Goal: Information Seeking & Learning: Check status

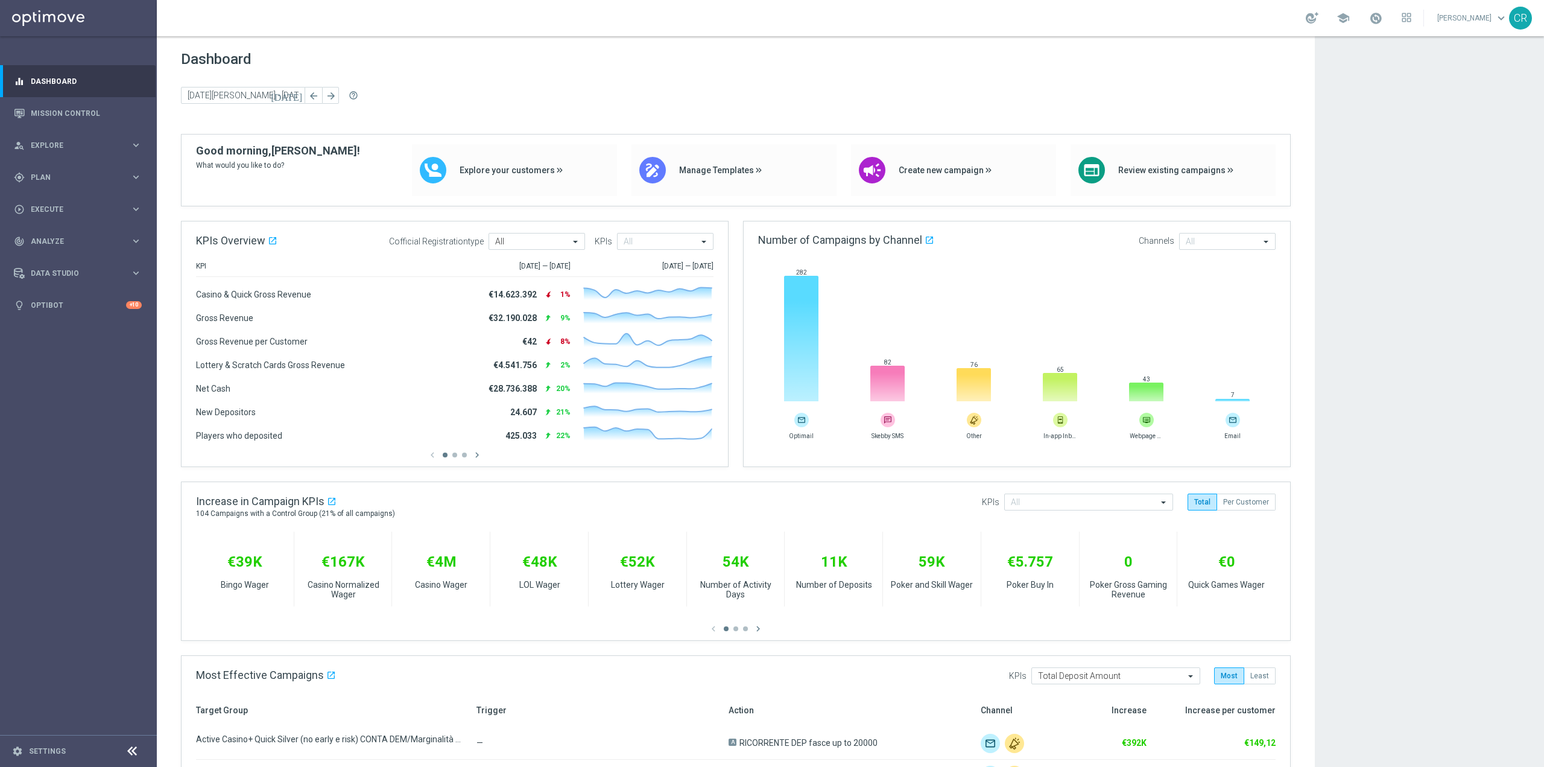
scroll to position [25121, 0]
click at [1368, 25] on link at bounding box center [1376, 18] width 16 height 19
click at [80, 107] on link "Mission Control" at bounding box center [86, 113] width 111 height 32
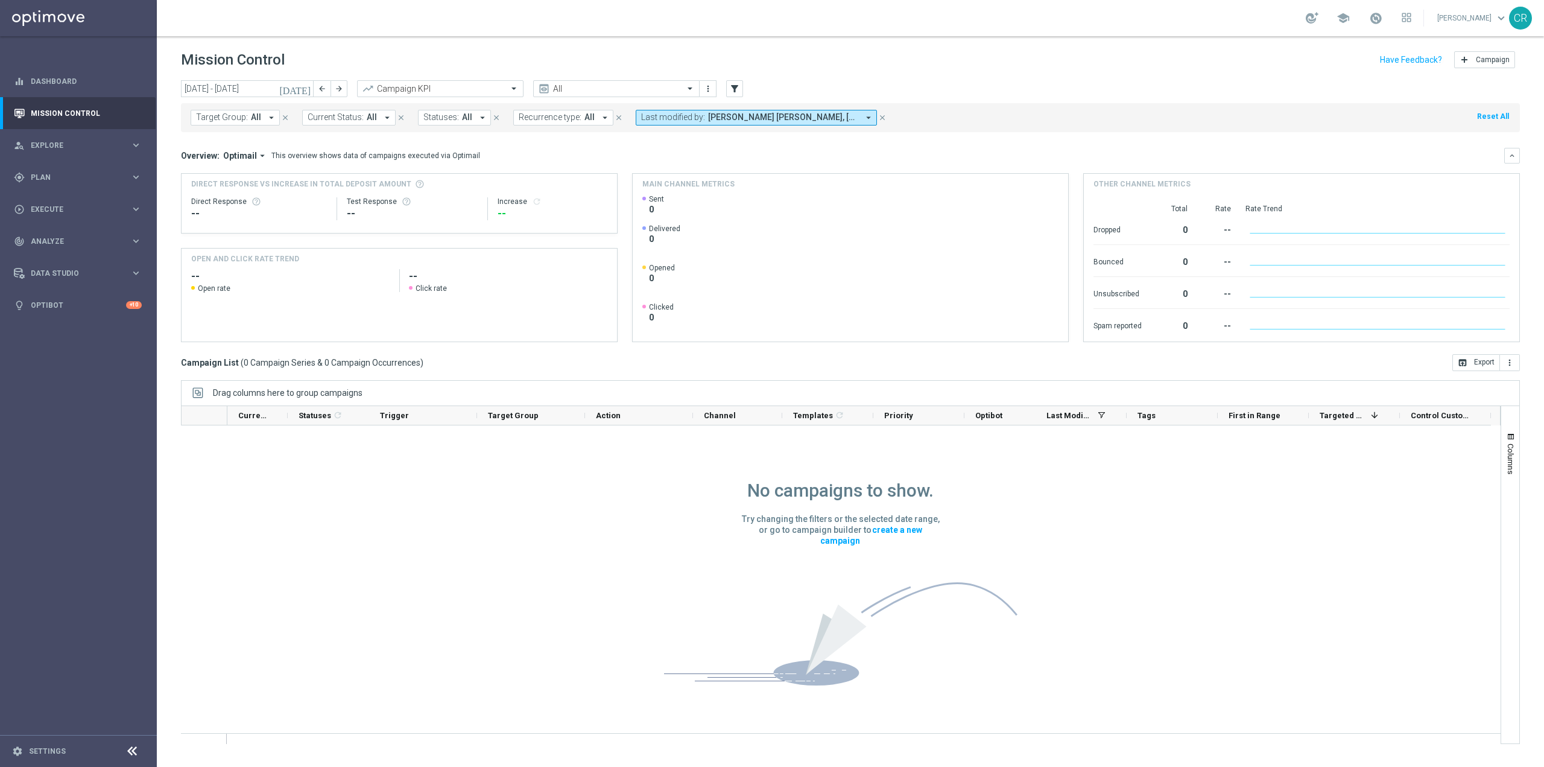
click at [307, 91] on icon "today" at bounding box center [295, 88] width 33 height 11
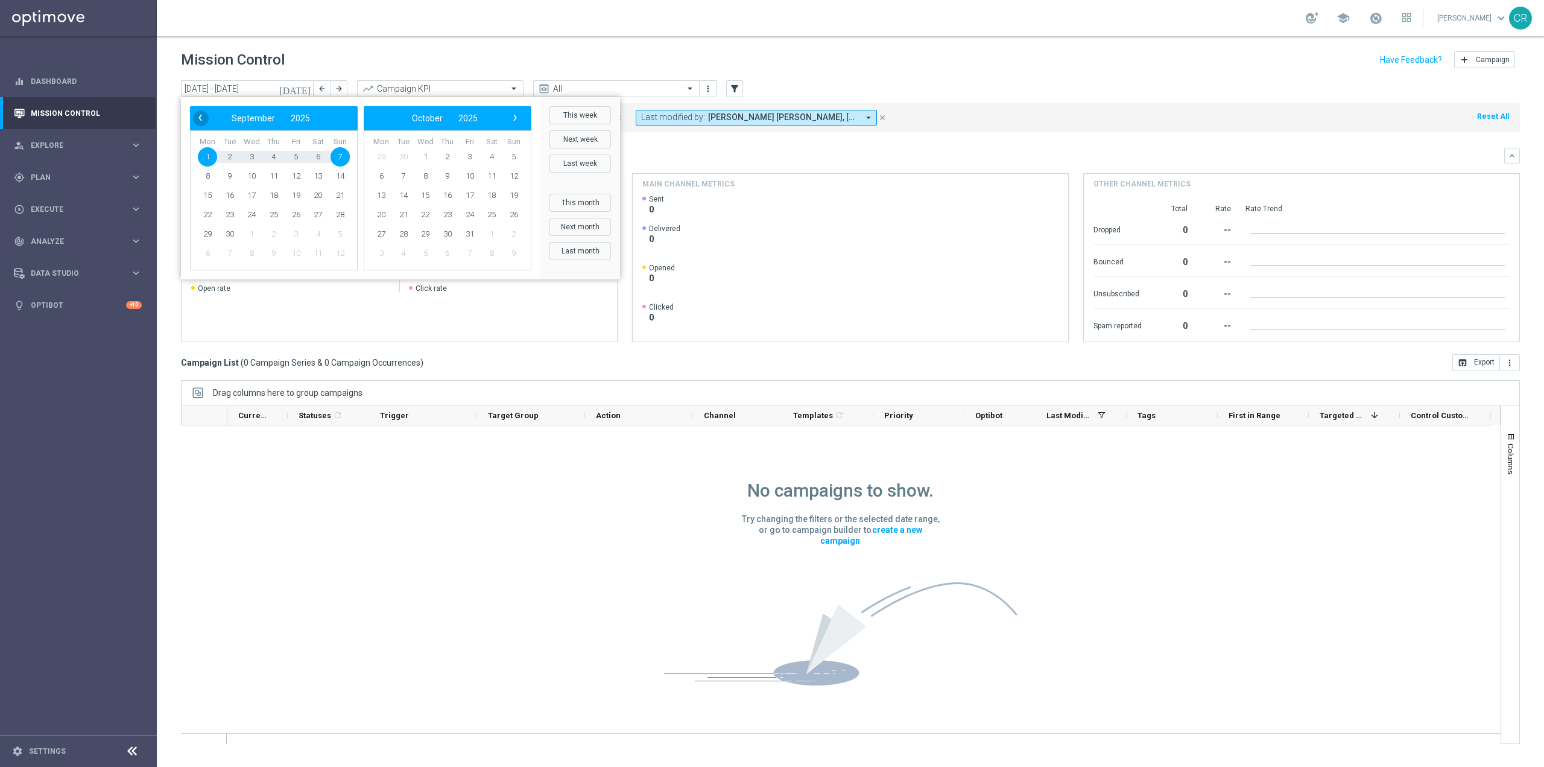
click at [203, 124] on span "‹" at bounding box center [200, 118] width 16 height 16
drag, startPoint x: 214, startPoint y: 205, endPoint x: 200, endPoint y: 197, distance: 16.2
click at [200, 197] on span "11" at bounding box center [207, 195] width 19 height 19
click at [341, 197] on span "17" at bounding box center [340, 195] width 19 height 19
type input "11 Aug 2025 - 17 Aug 2025"
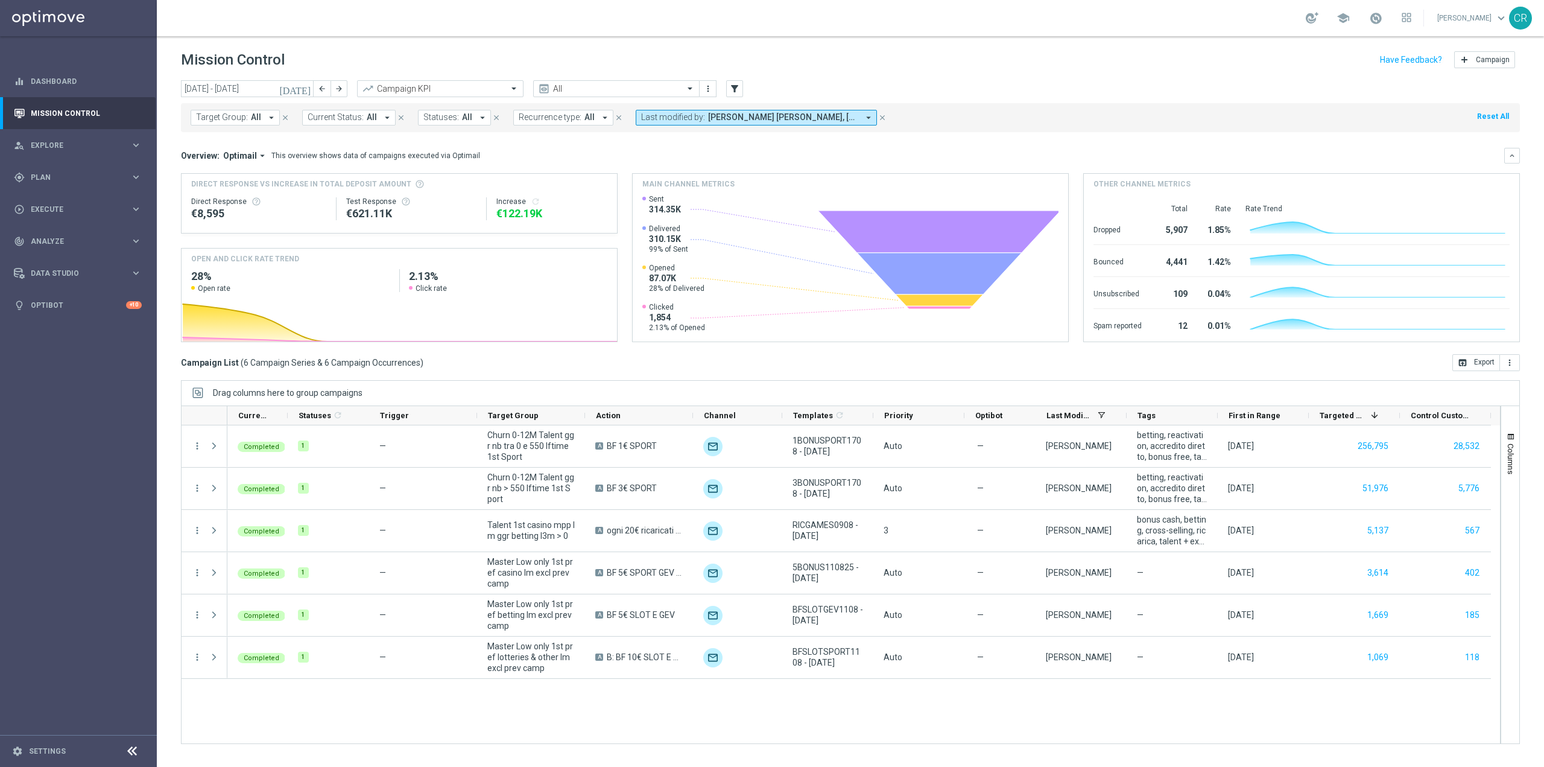
click at [867, 116] on icon "arrow_drop_down" at bounding box center [868, 117] width 11 height 11
click at [0, 0] on div "Clear" at bounding box center [0, 0] width 0 height 0
click at [688, 140] on input "text" at bounding box center [736, 140] width 177 height 10
type input "p"
click at [866, 116] on icon "arrow_drop_down" at bounding box center [868, 117] width 11 height 11
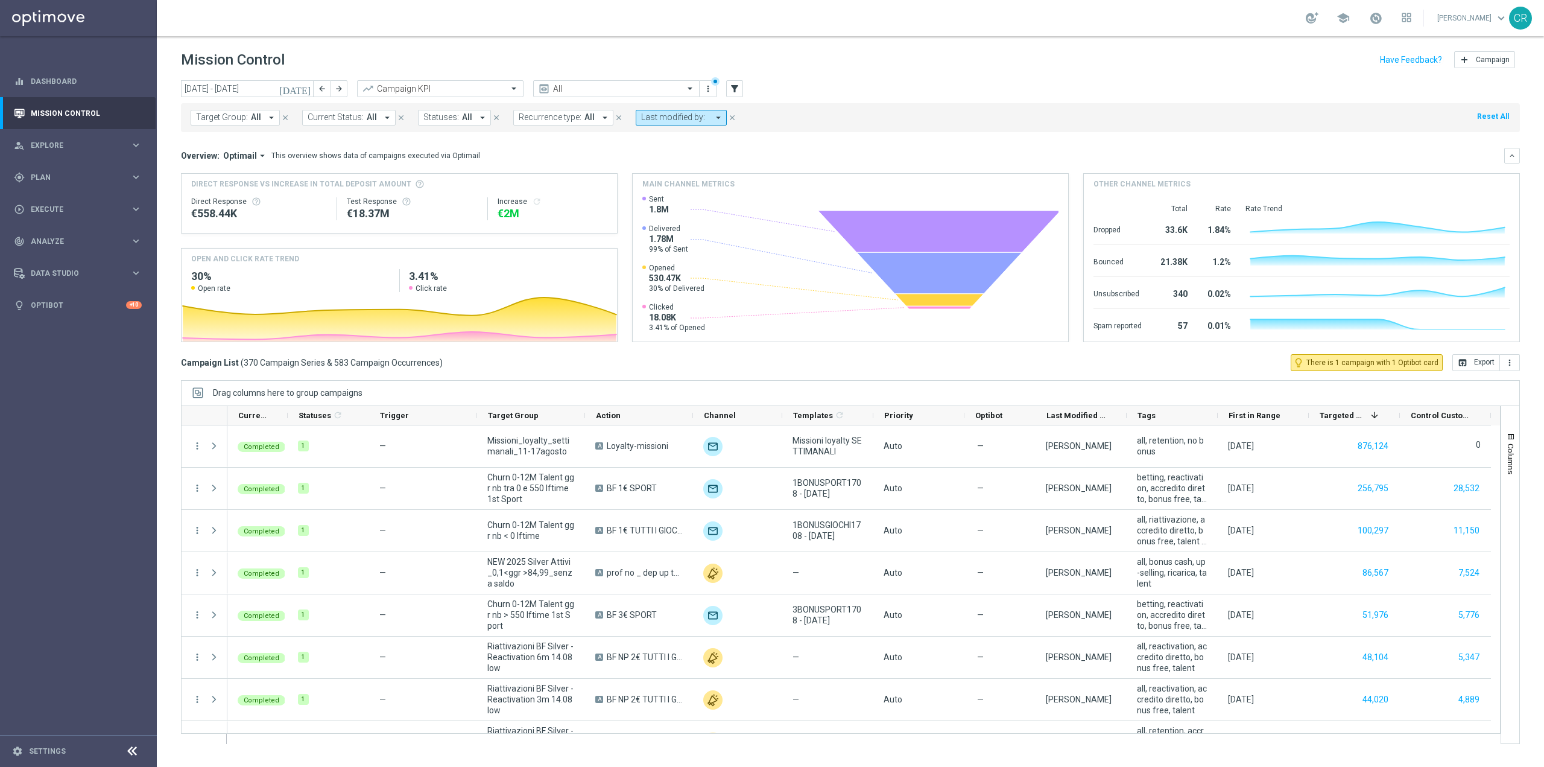
click at [683, 117] on span "Last modified by:" at bounding box center [673, 117] width 64 height 10
click at [654, 200] on label "Paolo Martiradonna" at bounding box center [682, 198] width 56 height 7
click at [682, 138] on input "paolo" at bounding box center [736, 140] width 177 height 10
type input "p"
type input "m"
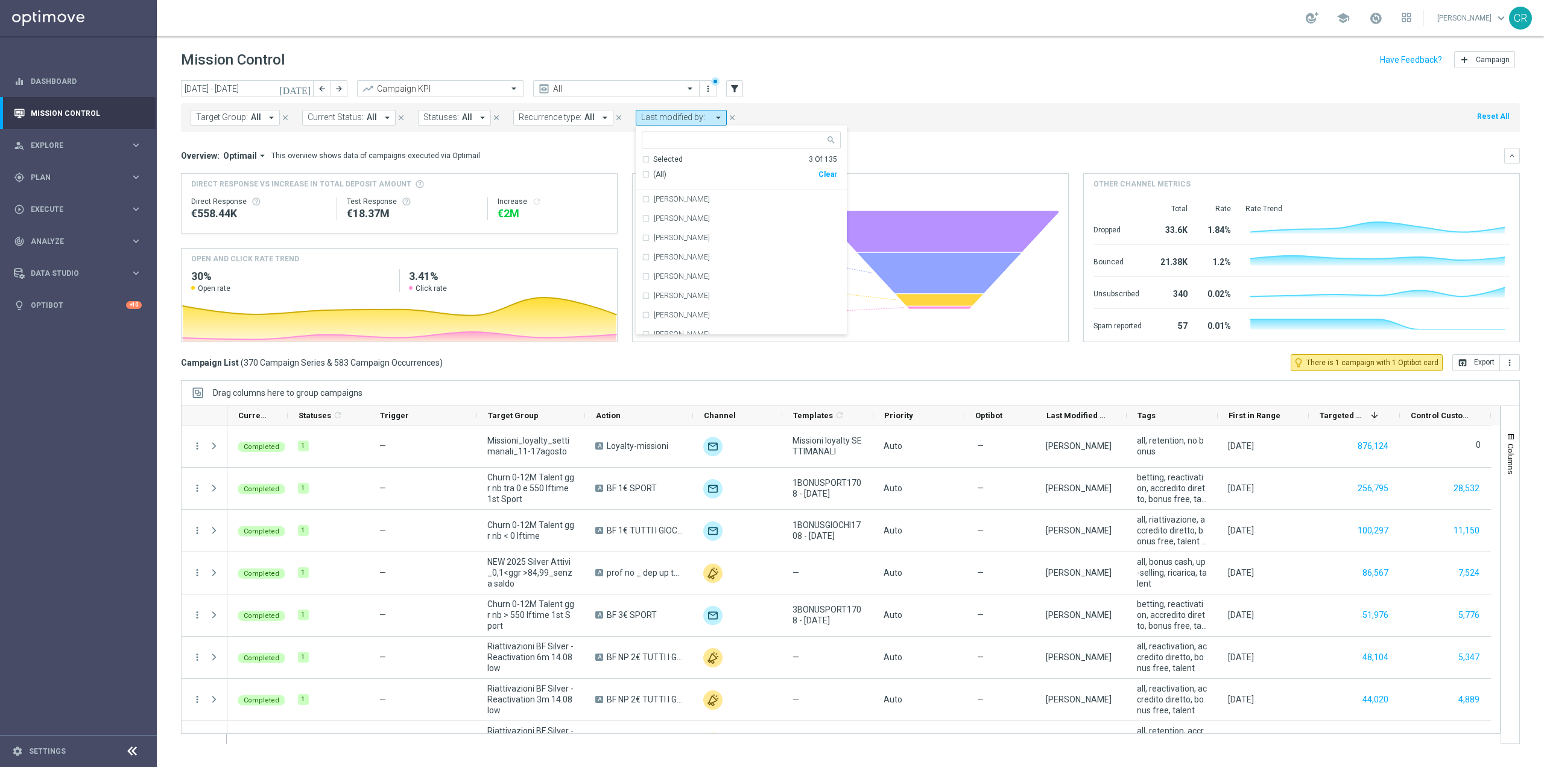
click at [943, 108] on div "Target Group: All arrow_drop_down close Current Status: All arrow_drop_down clo…" at bounding box center [850, 117] width 1339 height 29
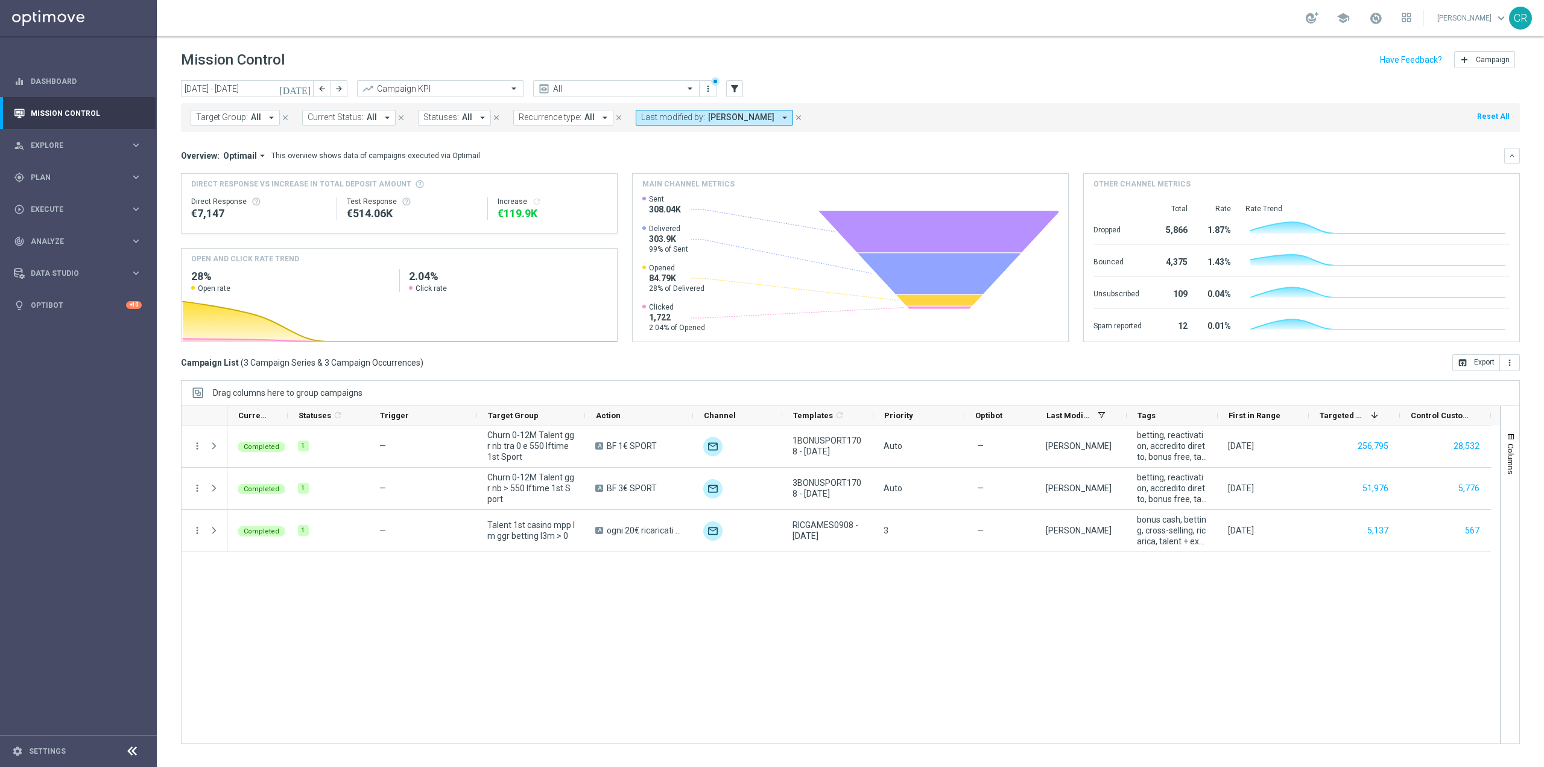
click at [800, 119] on icon "close" at bounding box center [798, 117] width 8 height 8
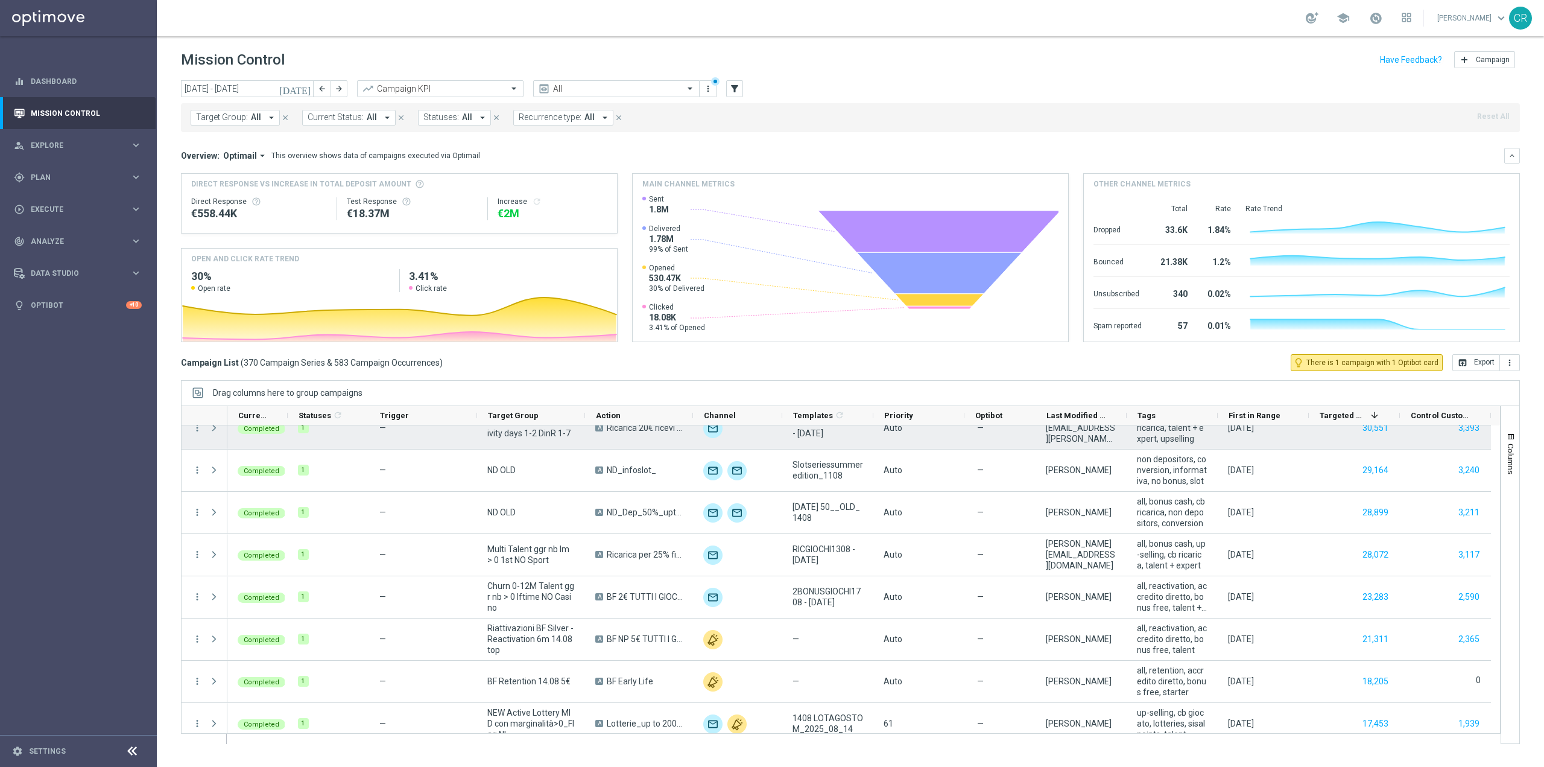
scroll to position [422, 0]
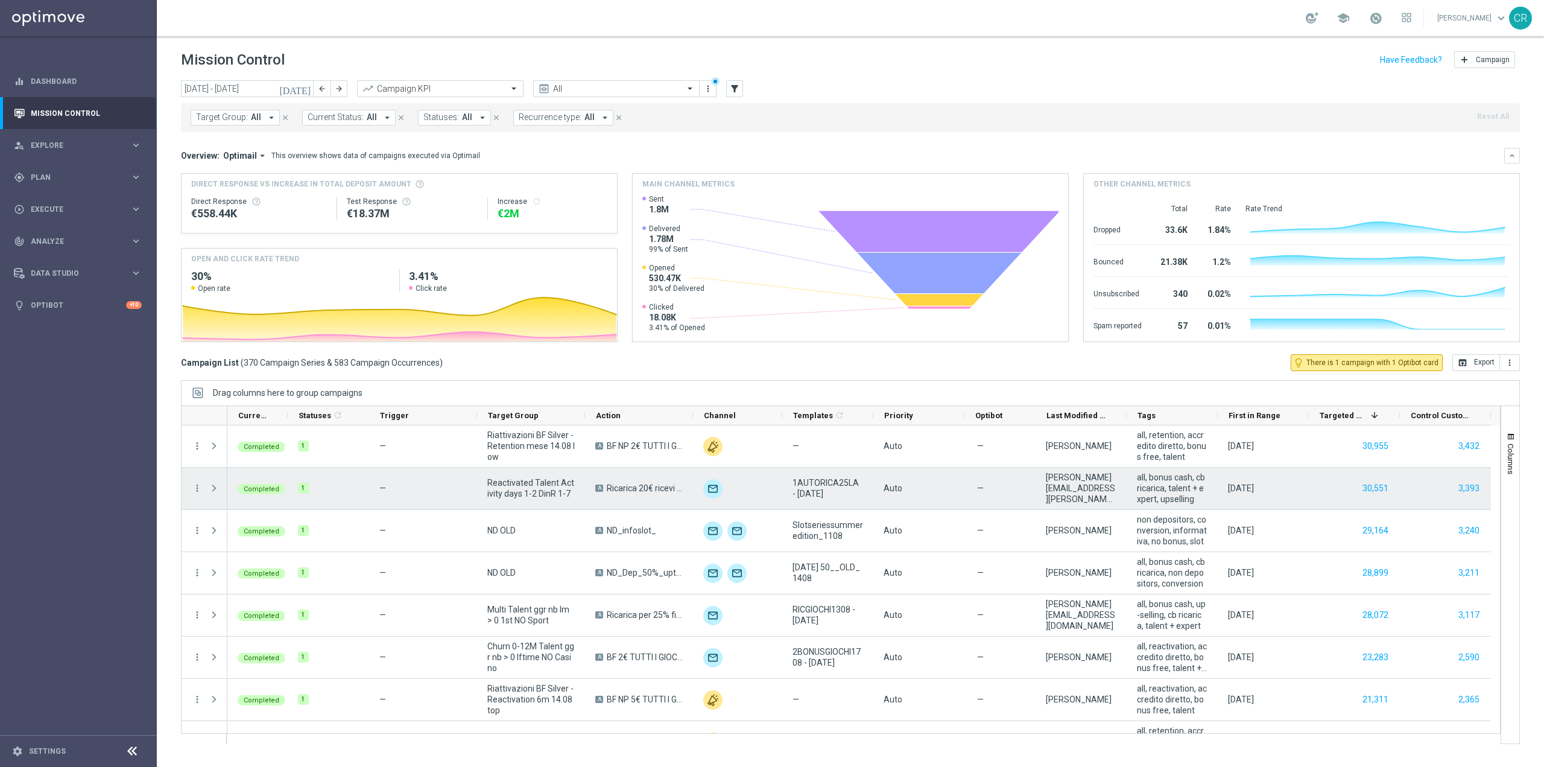
click at [455, 484] on div "—" at bounding box center [423, 488] width 108 height 42
click at [1378, 483] on button "30,551" at bounding box center [1375, 488] width 28 height 15
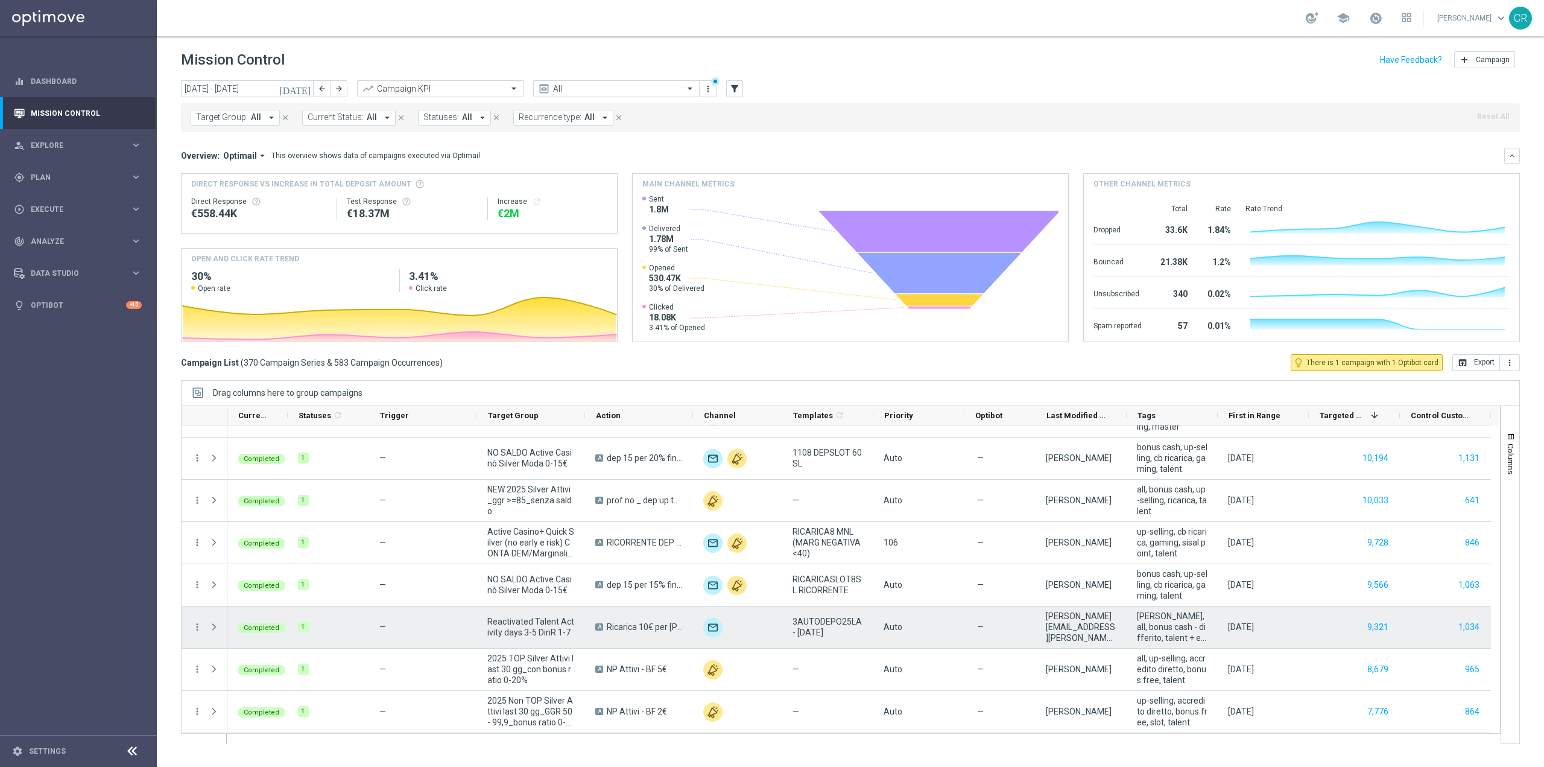
scroll to position [1146, 0]
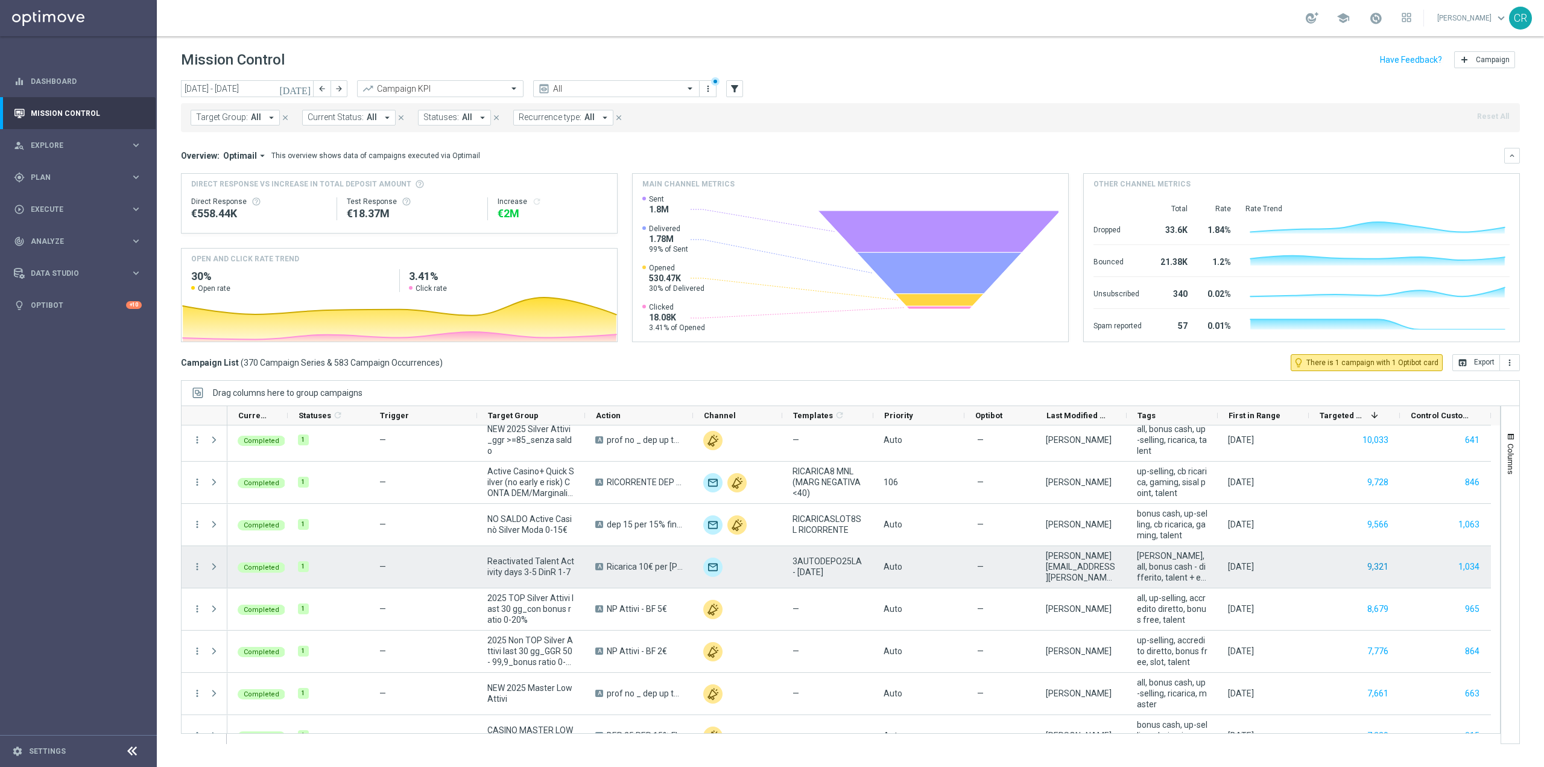
click at [1374, 568] on button "9,321" at bounding box center [1378, 566] width 24 height 15
click at [1469, 566] on button "1,034" at bounding box center [1469, 566] width 24 height 15
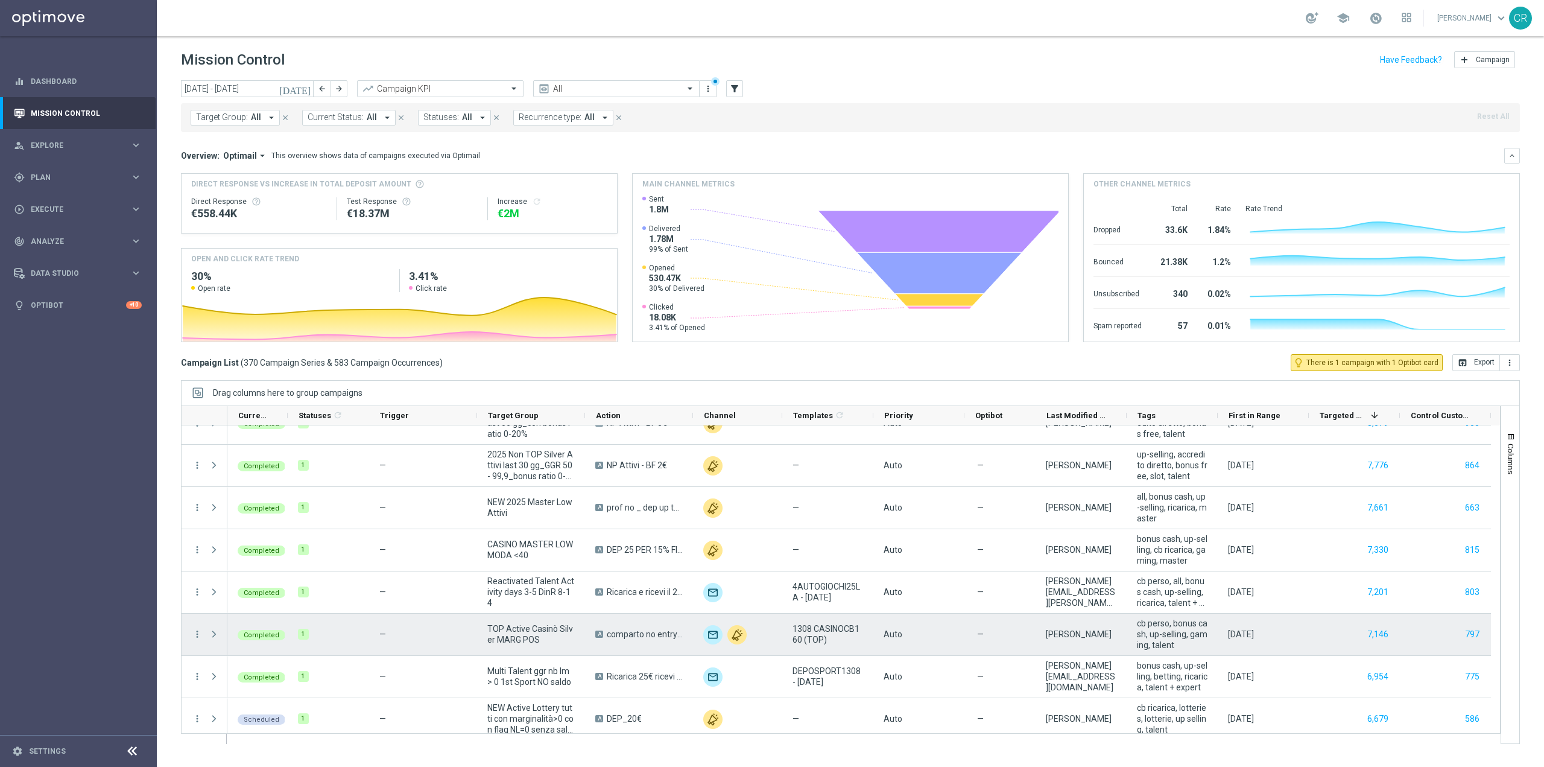
scroll to position [1387, 0]
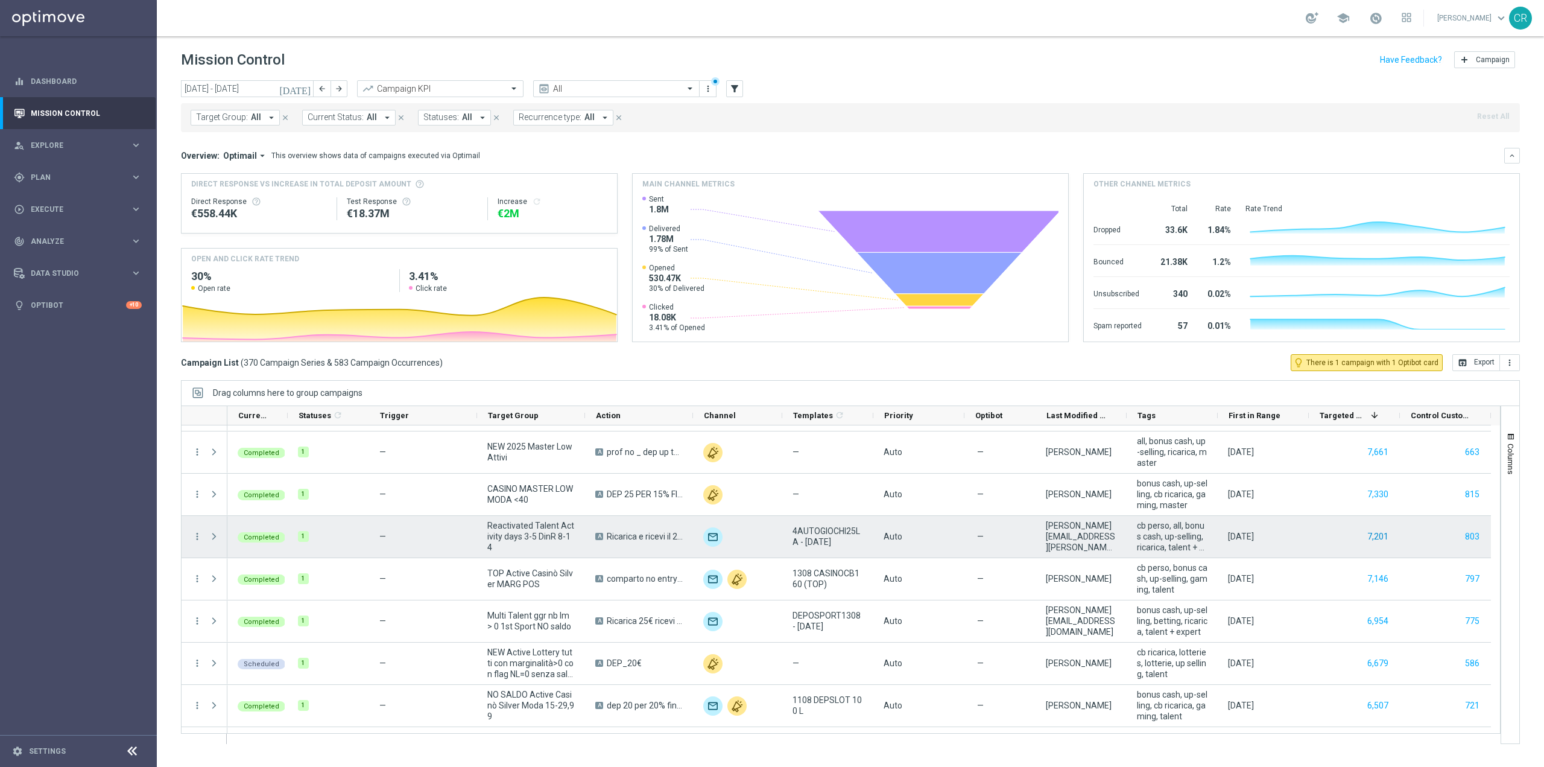
click at [1382, 533] on button "7,201" at bounding box center [1378, 536] width 24 height 15
click at [1472, 534] on button "803" at bounding box center [1472, 536] width 17 height 15
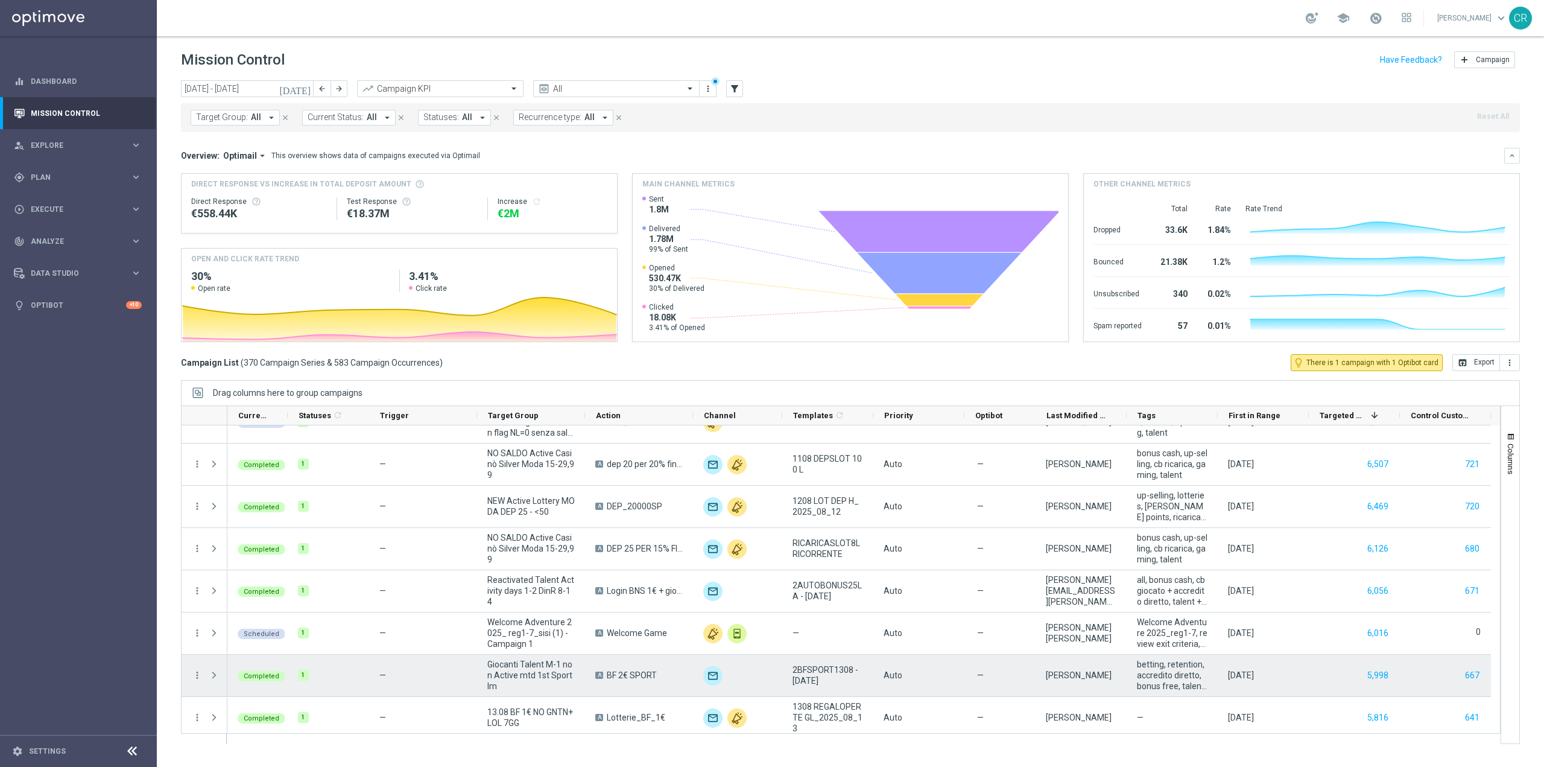
scroll to position [1689, 0]
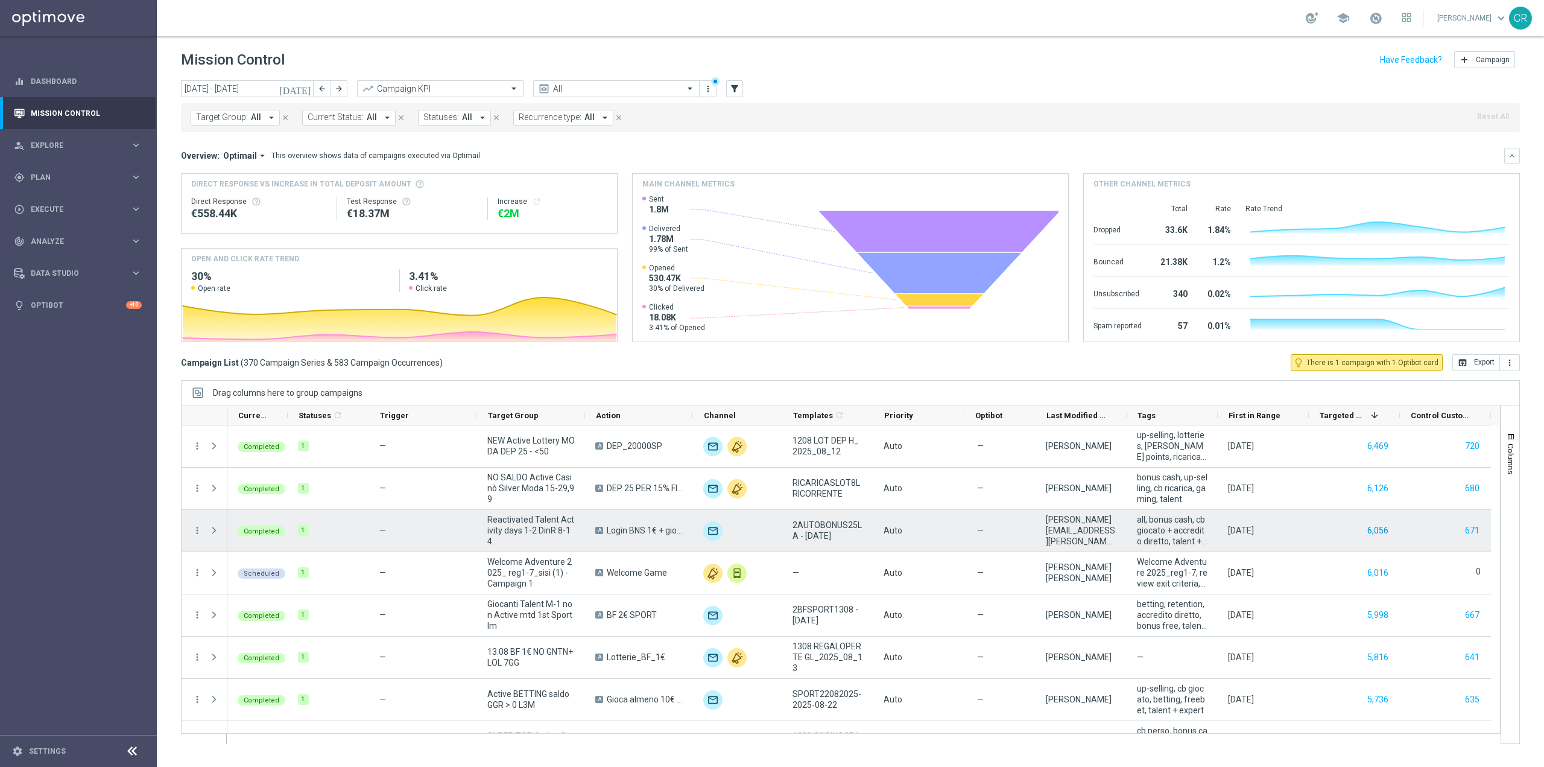
click at [1387, 531] on button "6,056" at bounding box center [1378, 530] width 24 height 15
click at [1466, 527] on button "671" at bounding box center [1472, 530] width 17 height 15
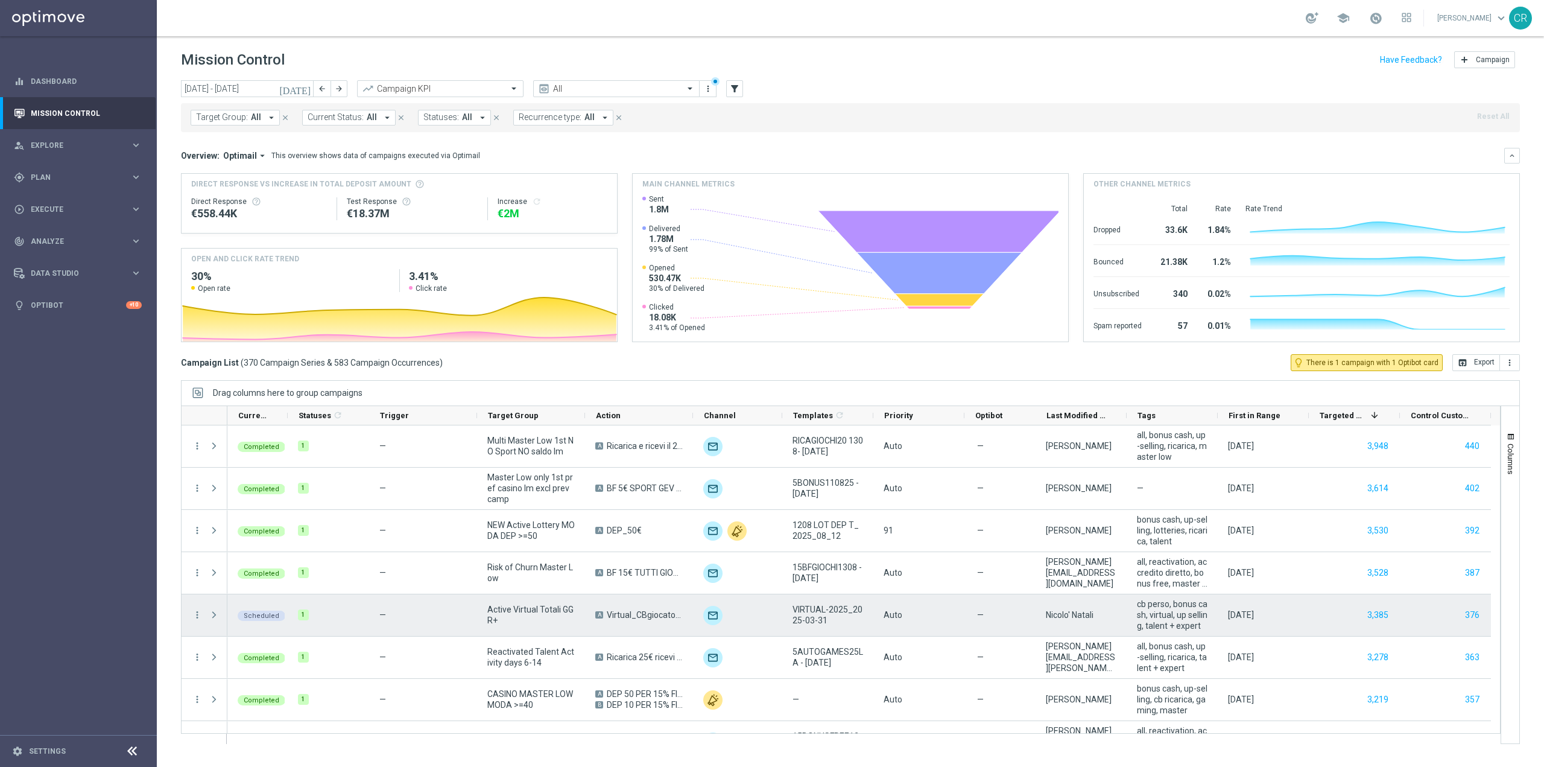
scroll to position [2594, 0]
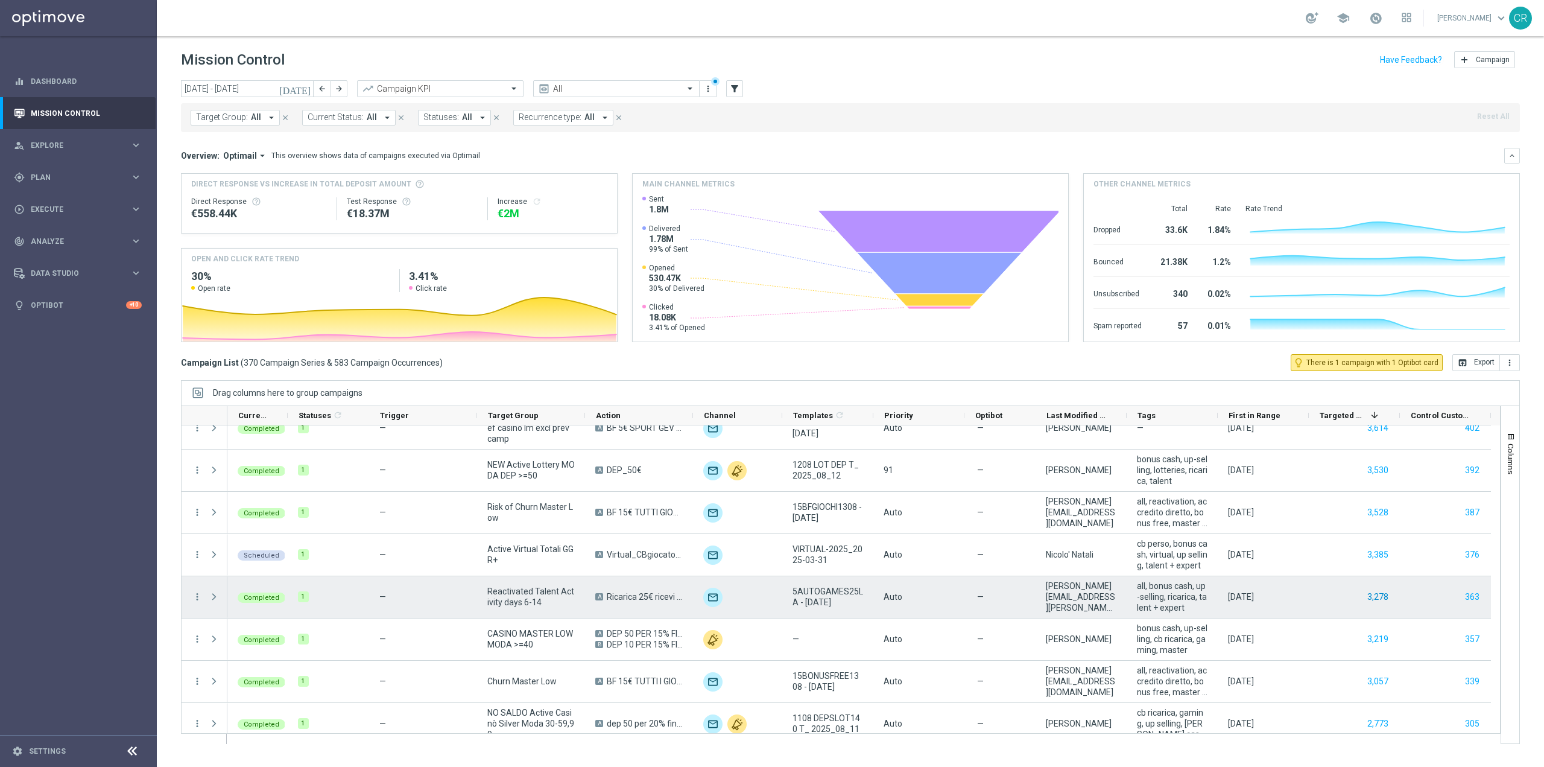
click at [1383, 596] on button "3,278" at bounding box center [1378, 596] width 24 height 15
click at [1466, 596] on button "363" at bounding box center [1472, 596] width 17 height 15
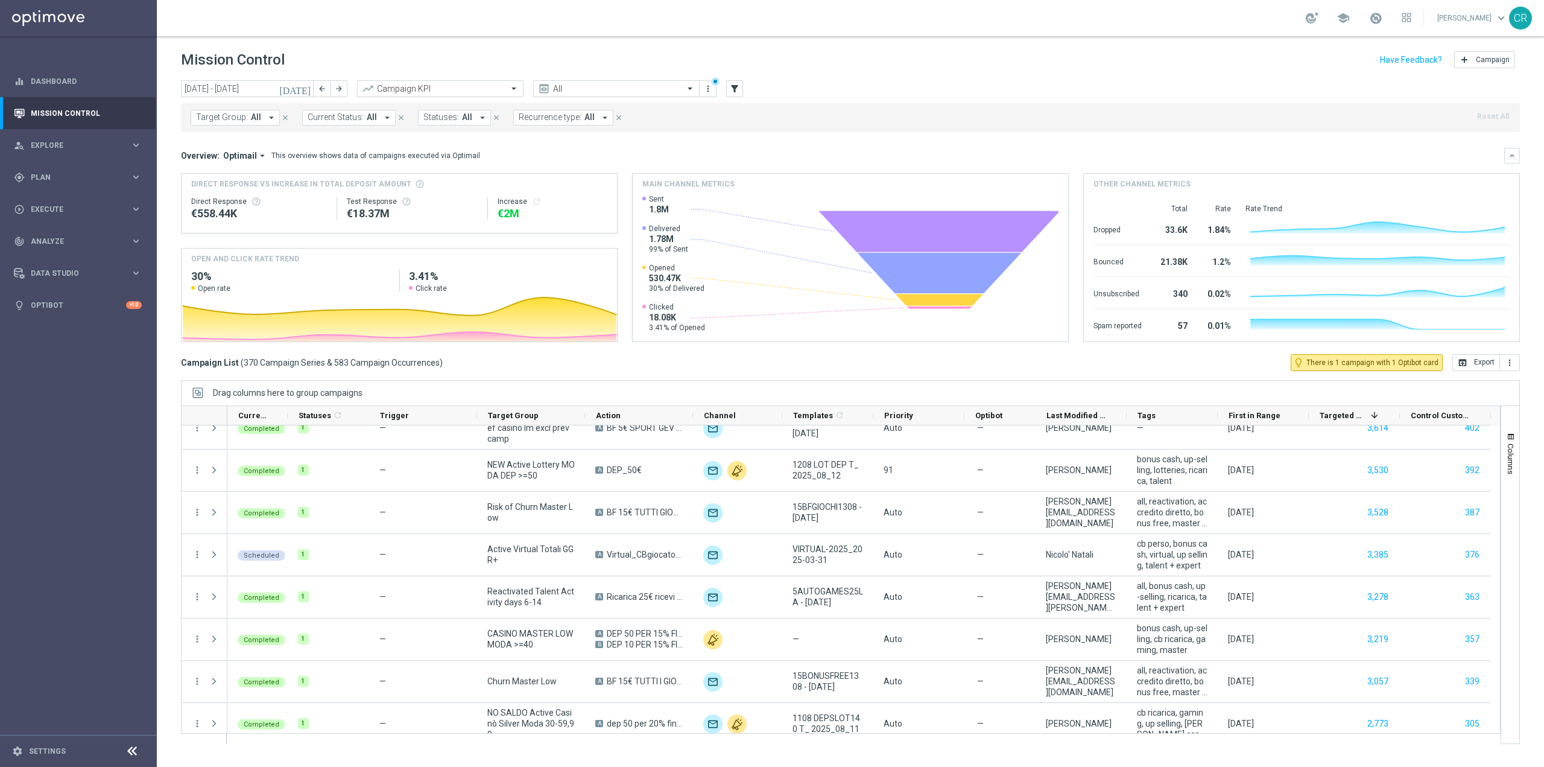
click at [307, 83] on icon "today" at bounding box center [295, 88] width 33 height 11
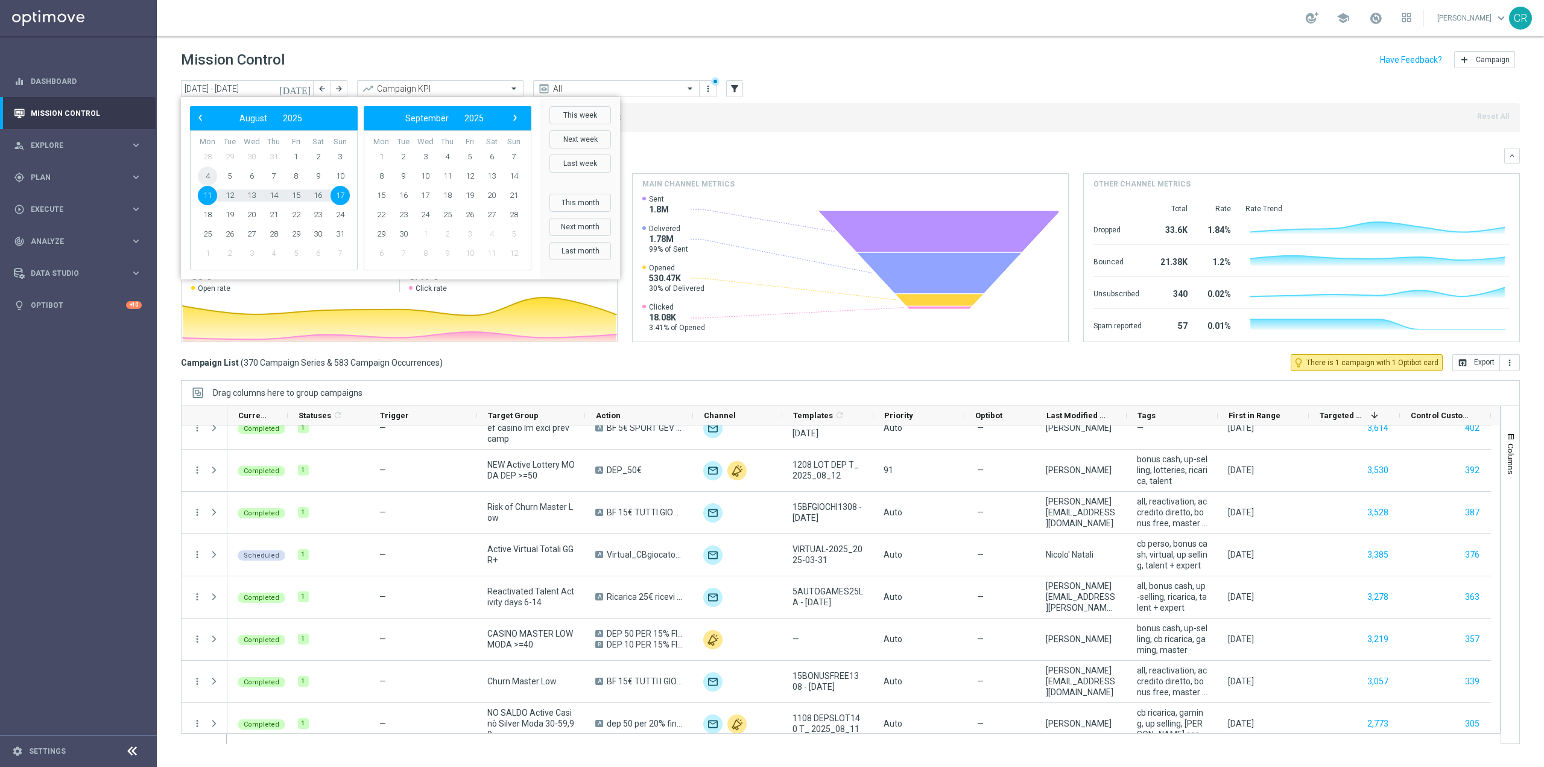
click at [214, 172] on span "4" at bounding box center [207, 175] width 19 height 19
click at [338, 174] on span "10" at bounding box center [340, 175] width 19 height 19
type input "04 Aug 2025 - 10 Aug 2025"
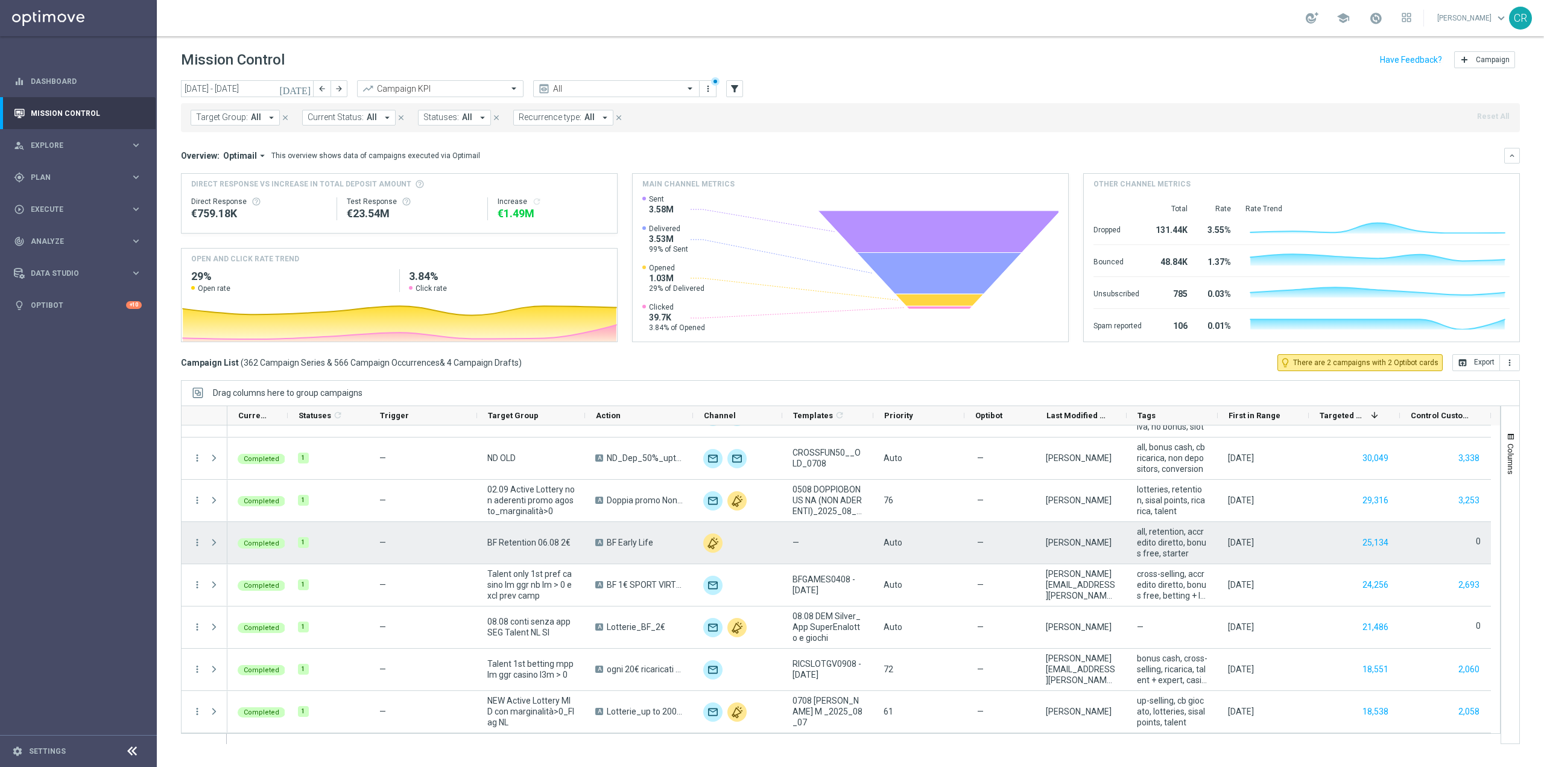
scroll to position [724, 0]
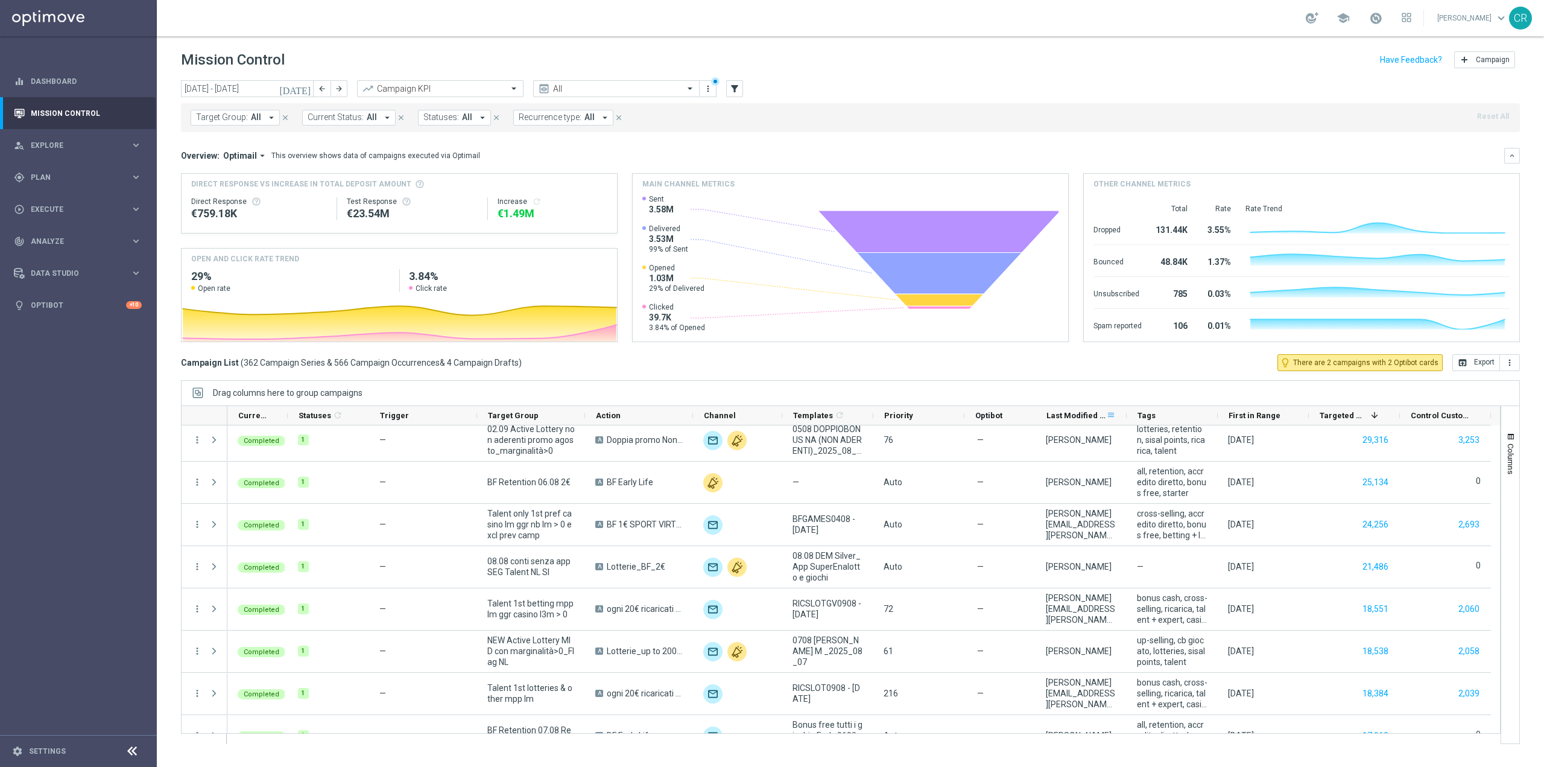
click at [1110, 414] on span at bounding box center [1111, 415] width 10 height 10
click at [1137, 382] on div "Drag columns here to group campaigns" at bounding box center [850, 392] width 1339 height 25
click at [736, 87] on icon "filter_alt" at bounding box center [734, 88] width 11 height 11
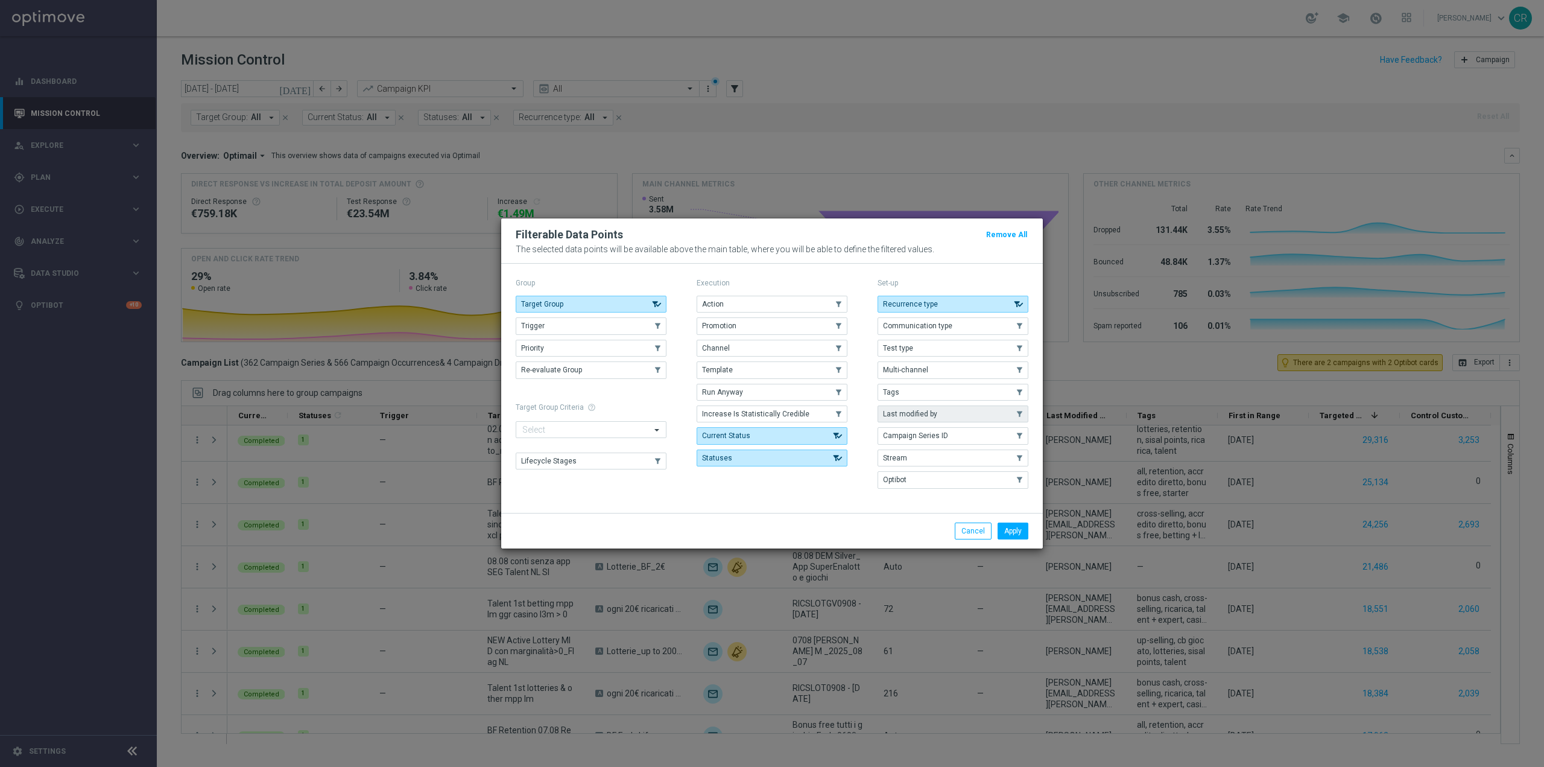
click at [948, 416] on button "Last modified by" at bounding box center [953, 413] width 151 height 17
click at [1013, 527] on button "Apply" at bounding box center [1013, 530] width 31 height 17
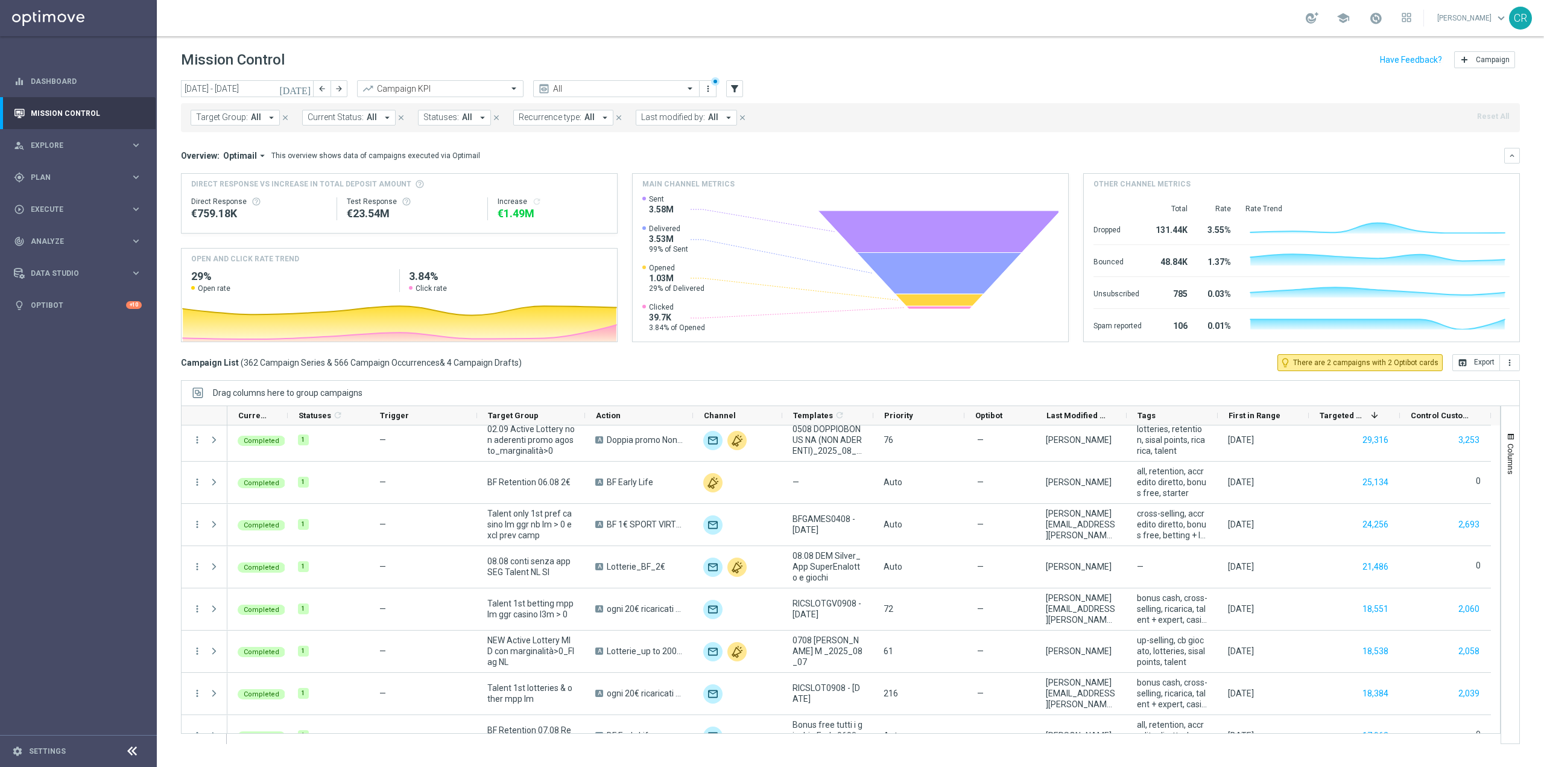
click at [674, 121] on span "Last modified by:" at bounding box center [673, 117] width 64 height 10
type input "m"
type input "t"
click at [679, 198] on label "Paolo Martiradonna" at bounding box center [682, 198] width 56 height 7
type input "paolo"
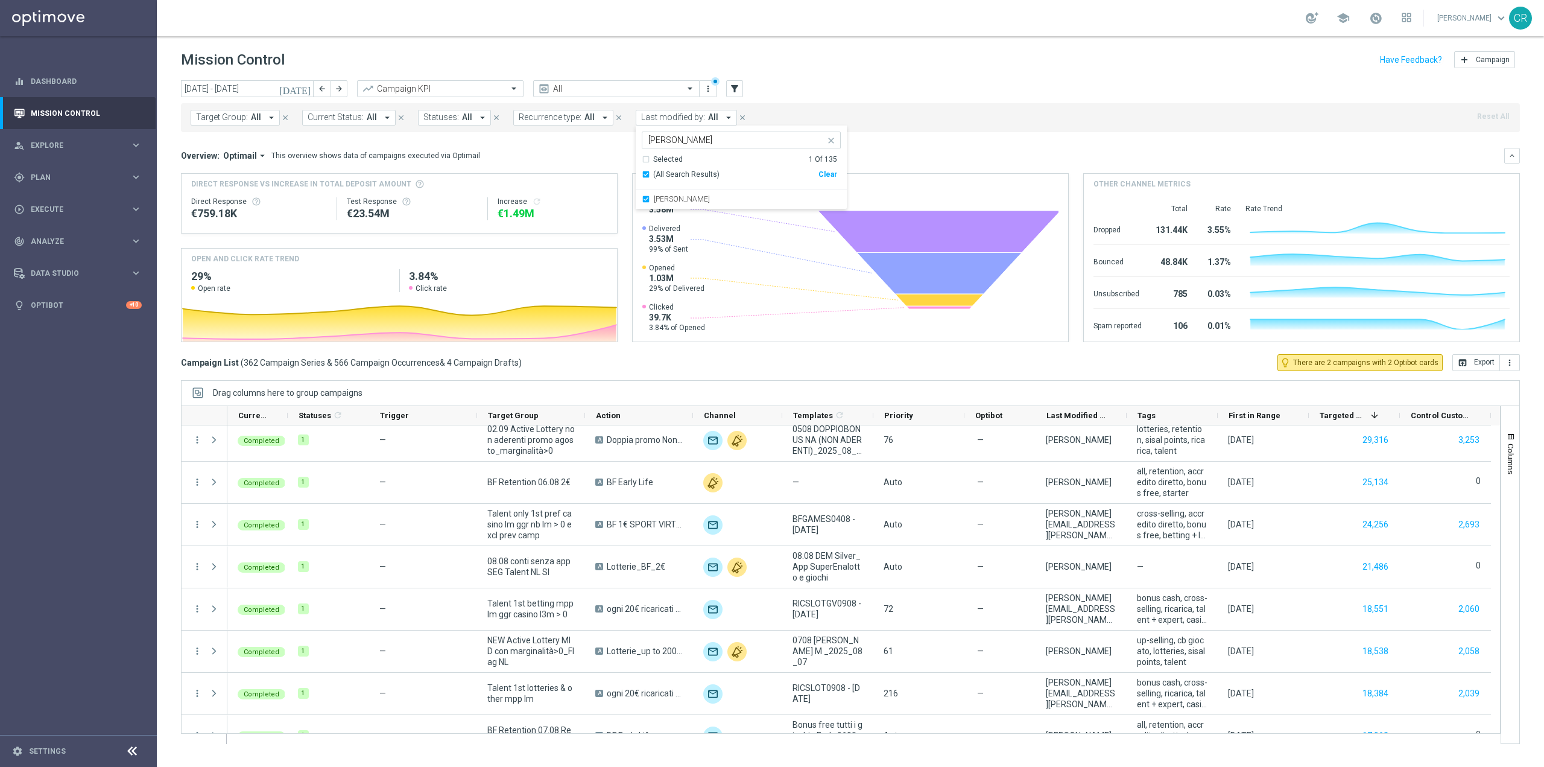
click at [943, 154] on div "Overview: Optimail arrow_drop_down This overview shows data of campaigns execut…" at bounding box center [842, 155] width 1323 height 11
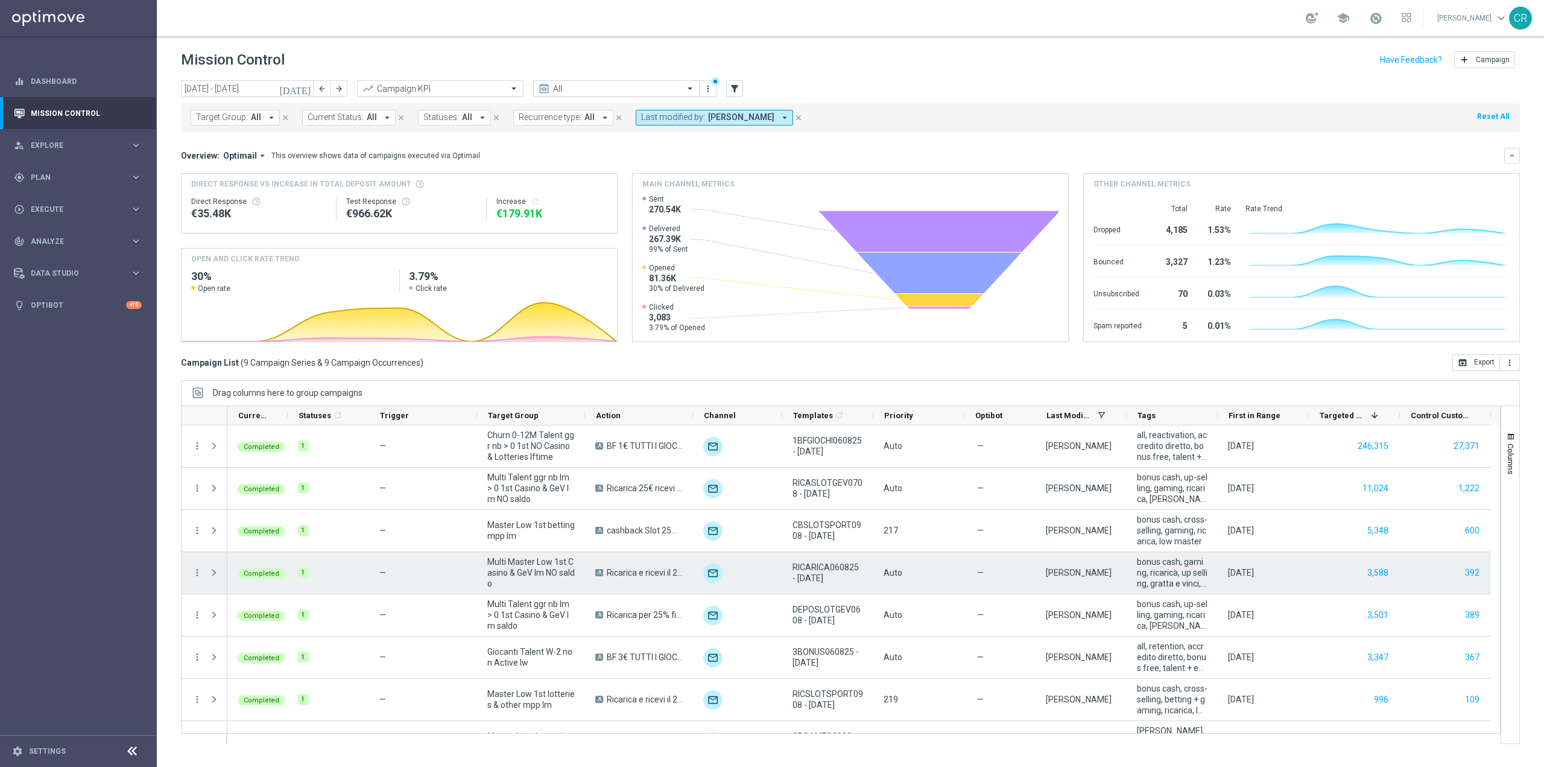
scroll to position [72, 0]
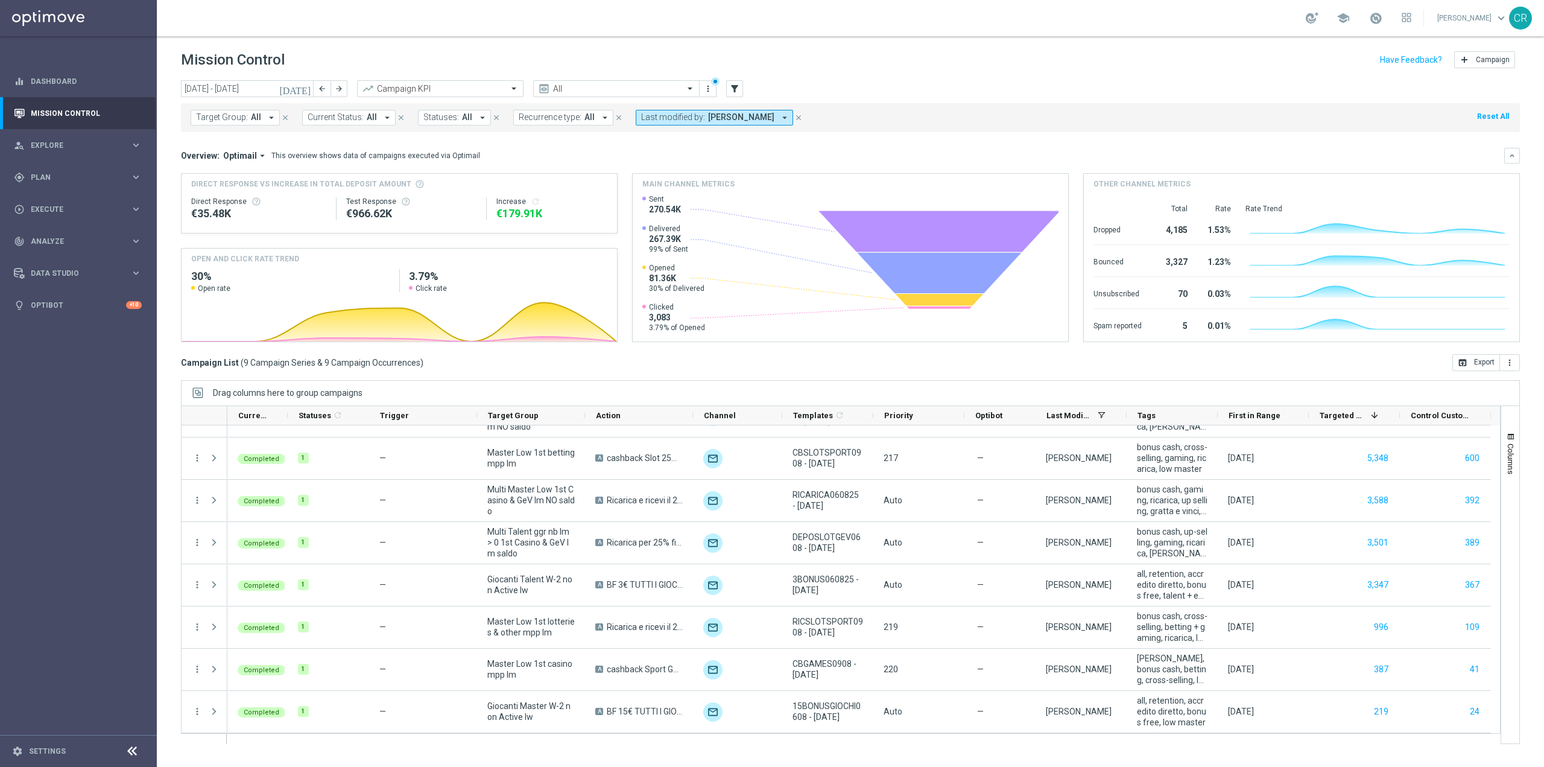
click at [799, 114] on icon "close" at bounding box center [798, 117] width 8 height 8
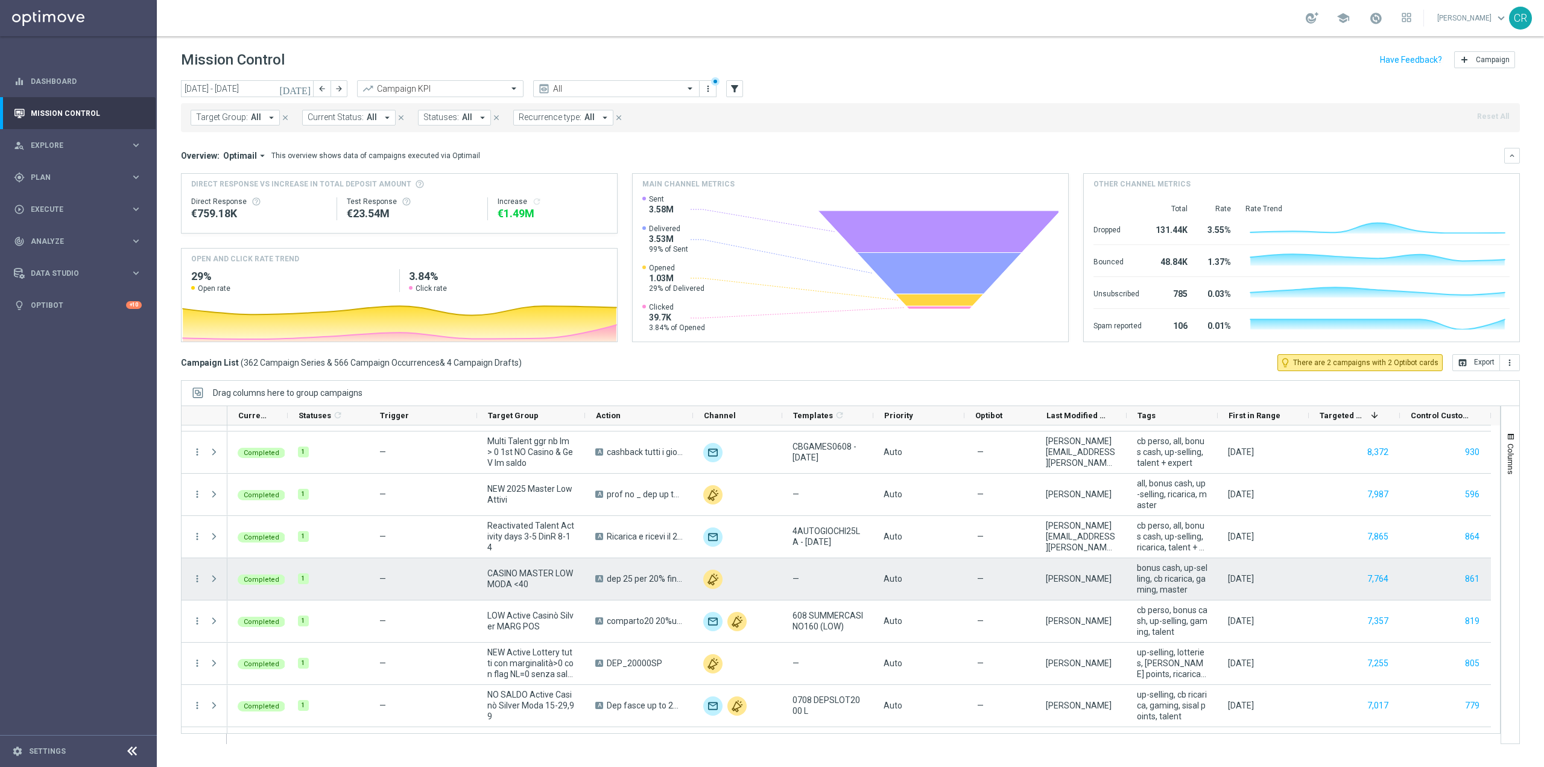
scroll to position [1701, 0]
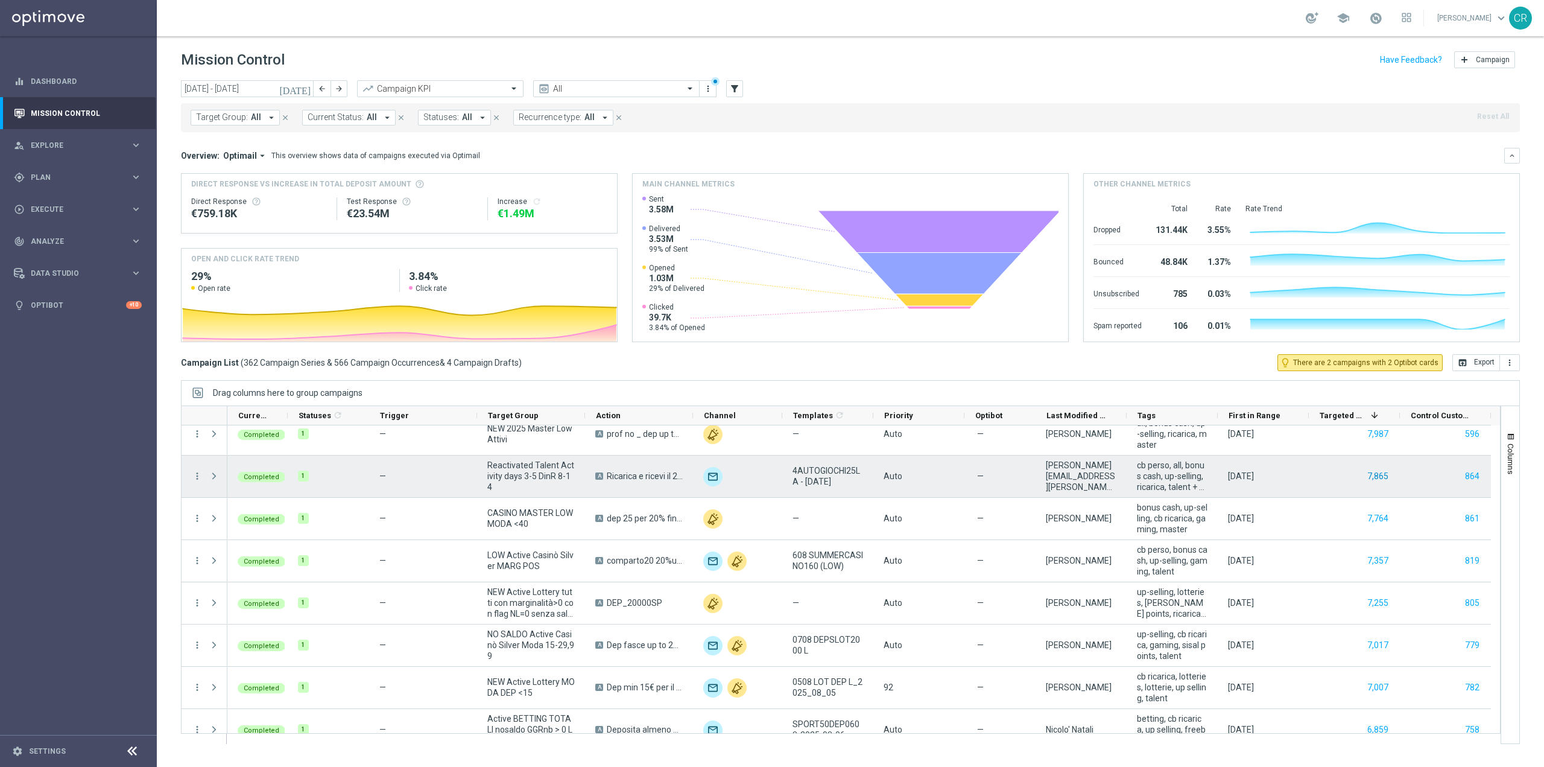
click at [1385, 476] on button "7,865" at bounding box center [1378, 476] width 24 height 15
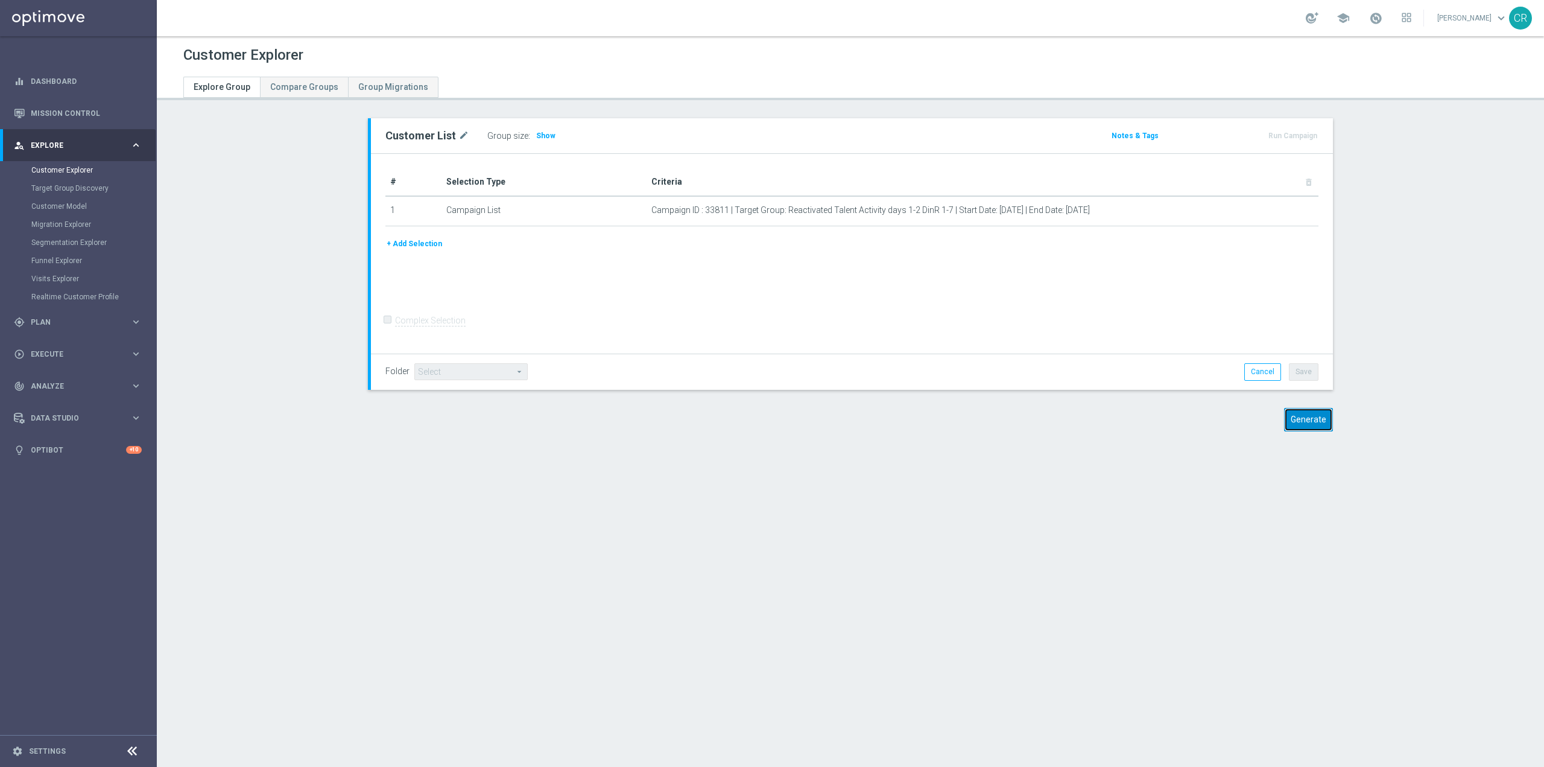
drag, startPoint x: 1289, startPoint y: 427, endPoint x: 1296, endPoint y: 423, distance: 7.9
click at [1290, 426] on button "Generate" at bounding box center [1308, 420] width 49 height 24
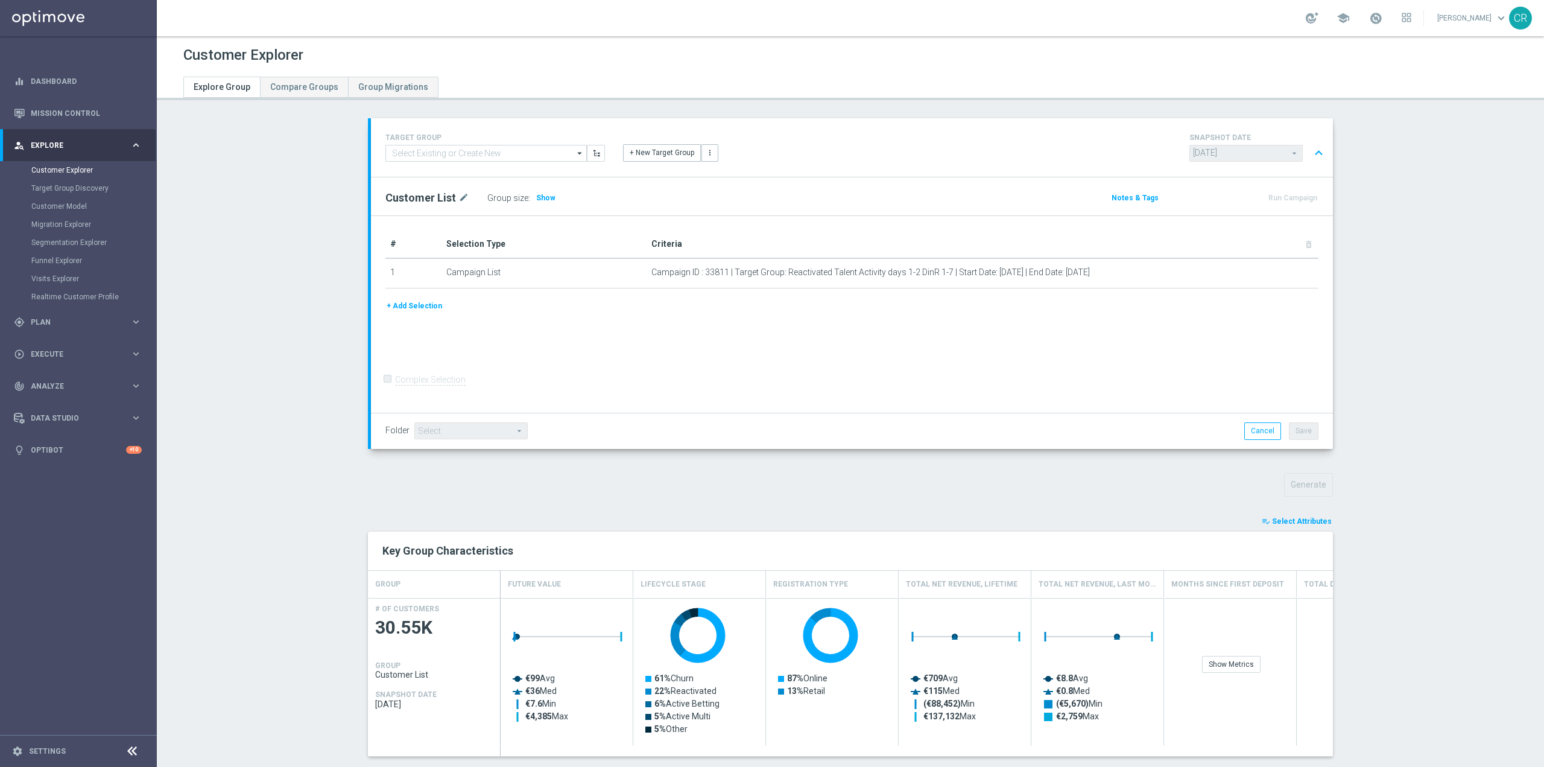
scroll to position [106, 0]
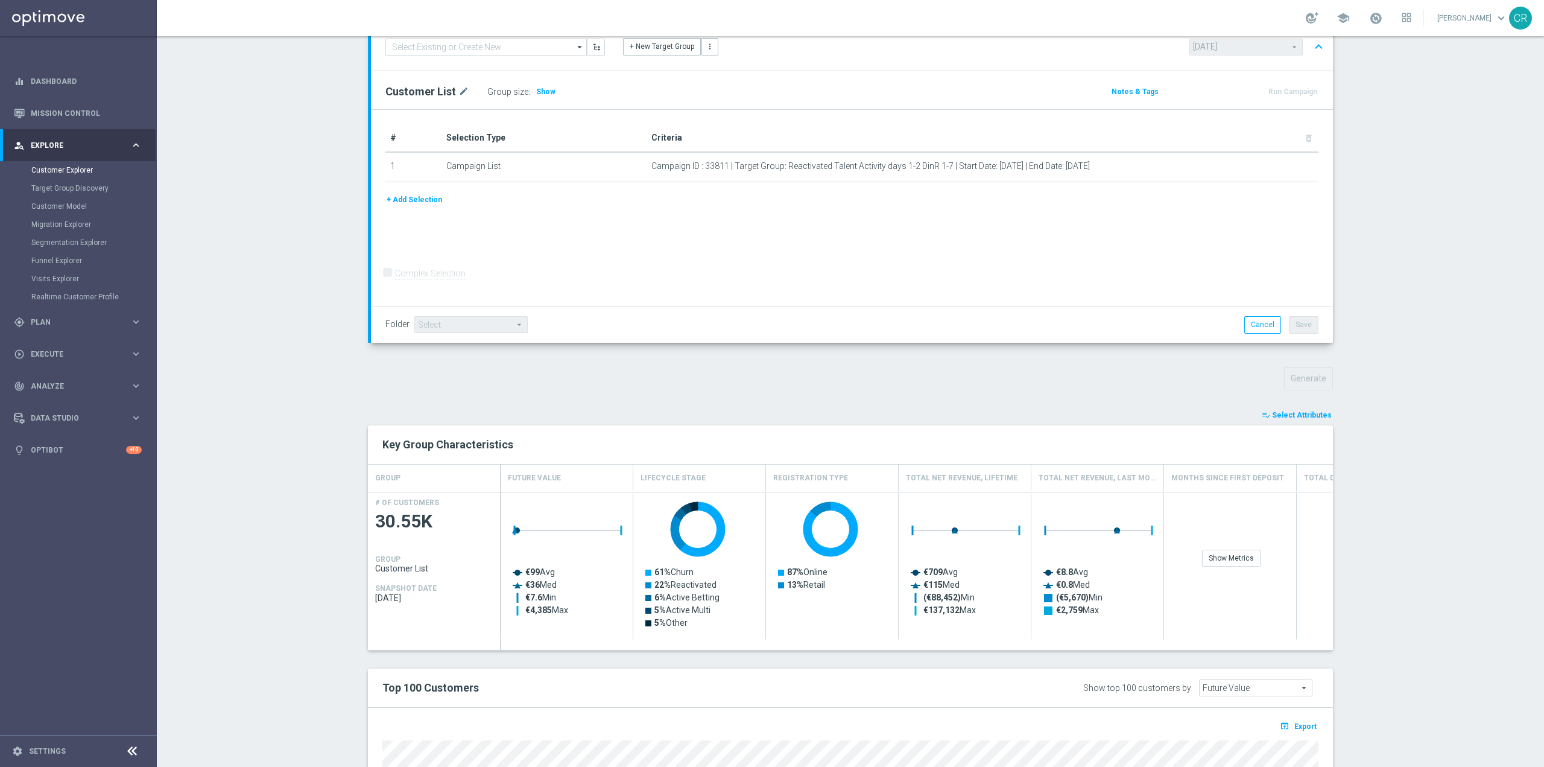
click at [1309, 406] on div "TARGET GROUP arrow_drop_down Show Selected 0 of NaN 01.02 reminder 2701 BIANCOL…" at bounding box center [850, 516] width 1013 height 1008
click at [1319, 414] on span "Select Attributes" at bounding box center [1302, 415] width 60 height 8
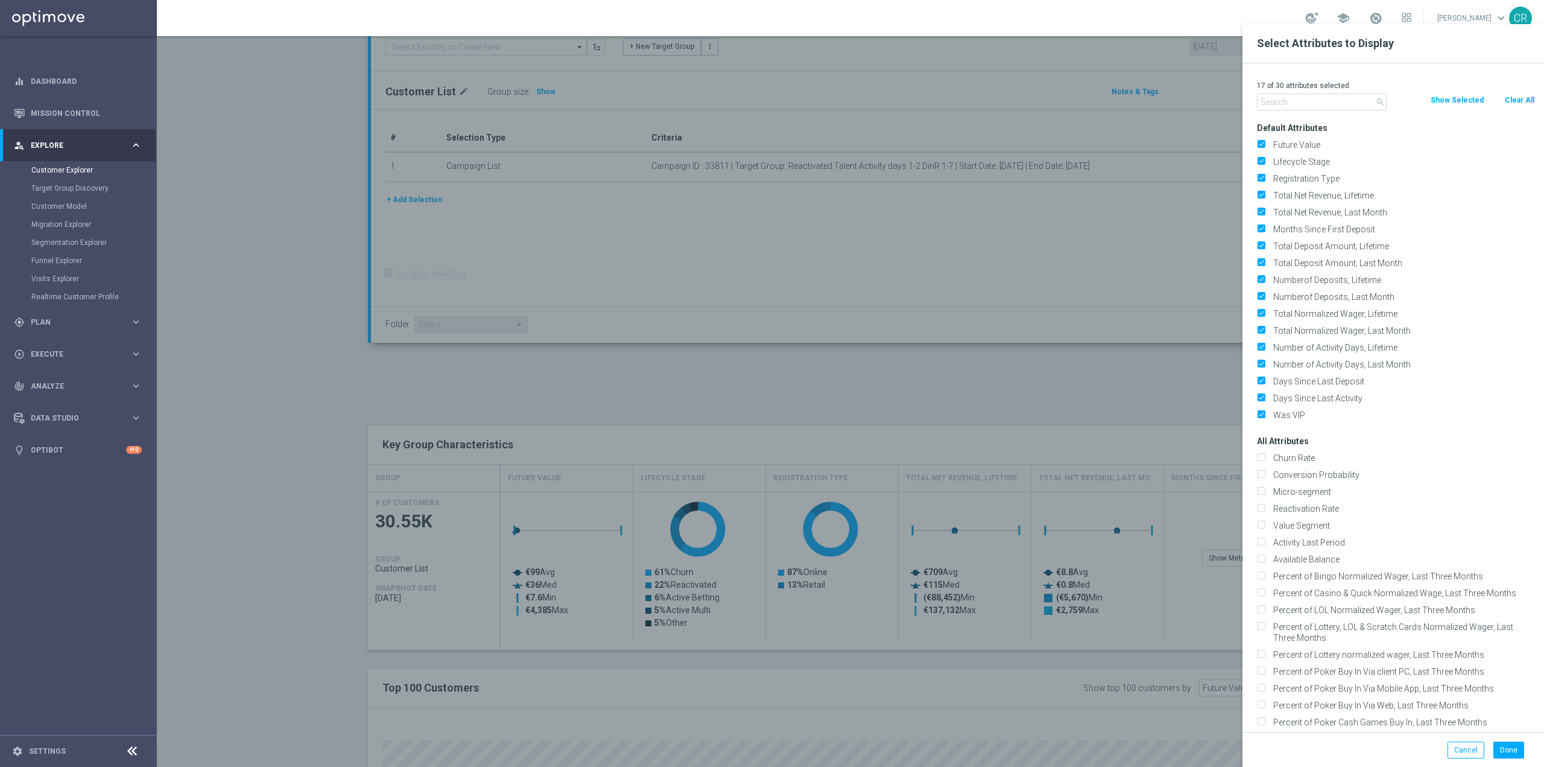
click at [1512, 97] on button "Clear All" at bounding box center [1520, 99] width 32 height 13
checkbox input "false"
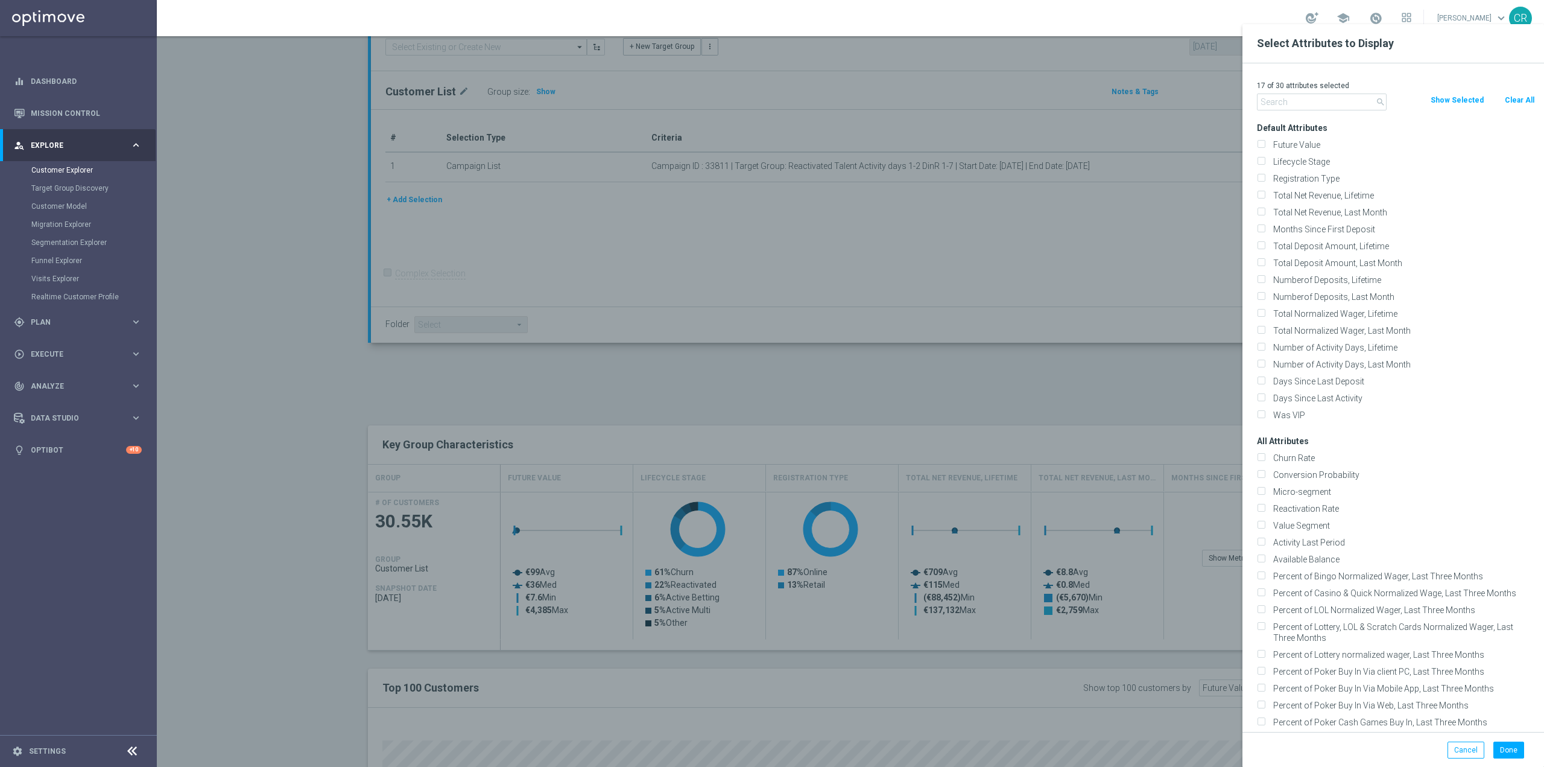
checkbox input "false"
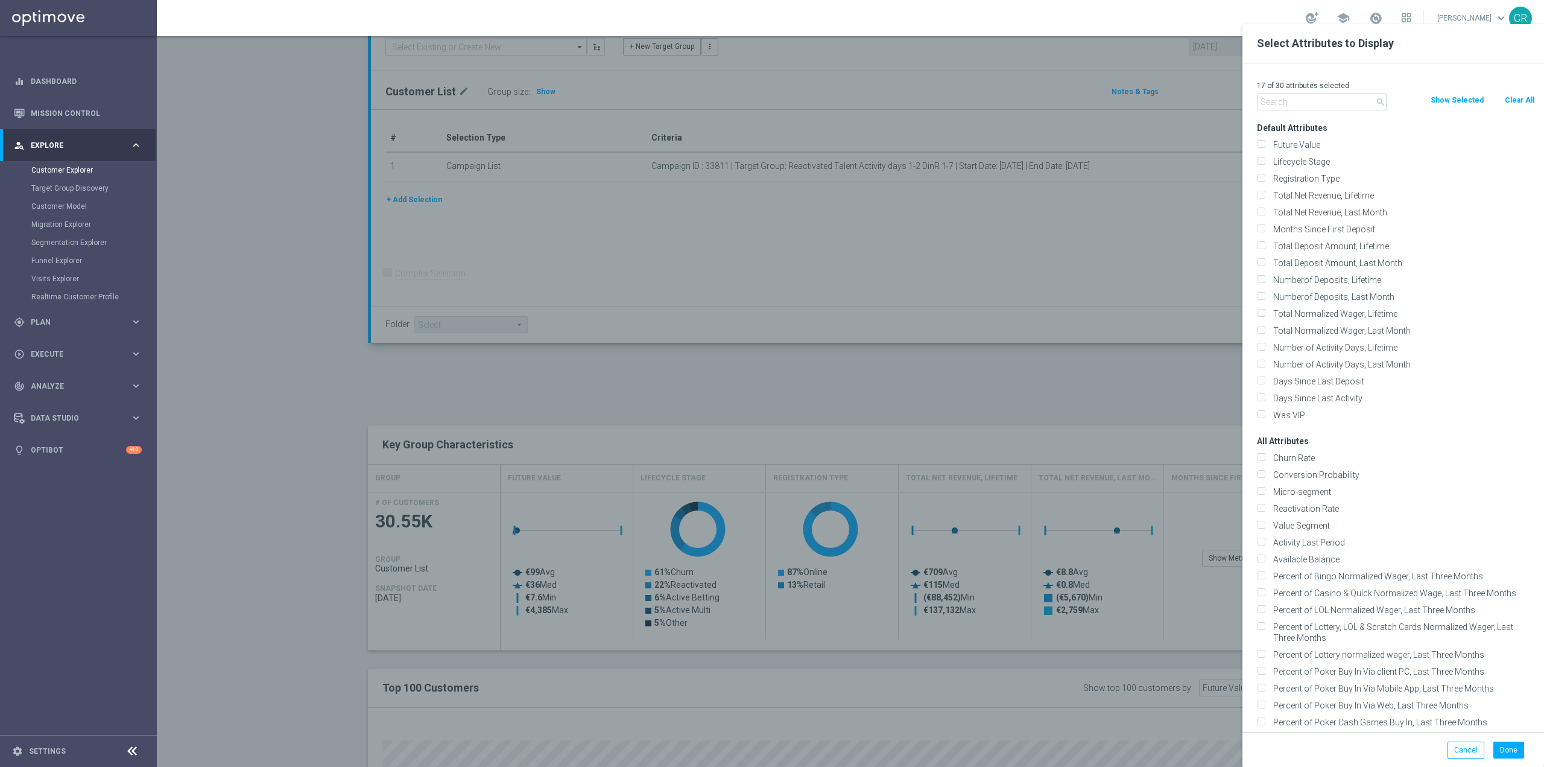
checkbox input "false"
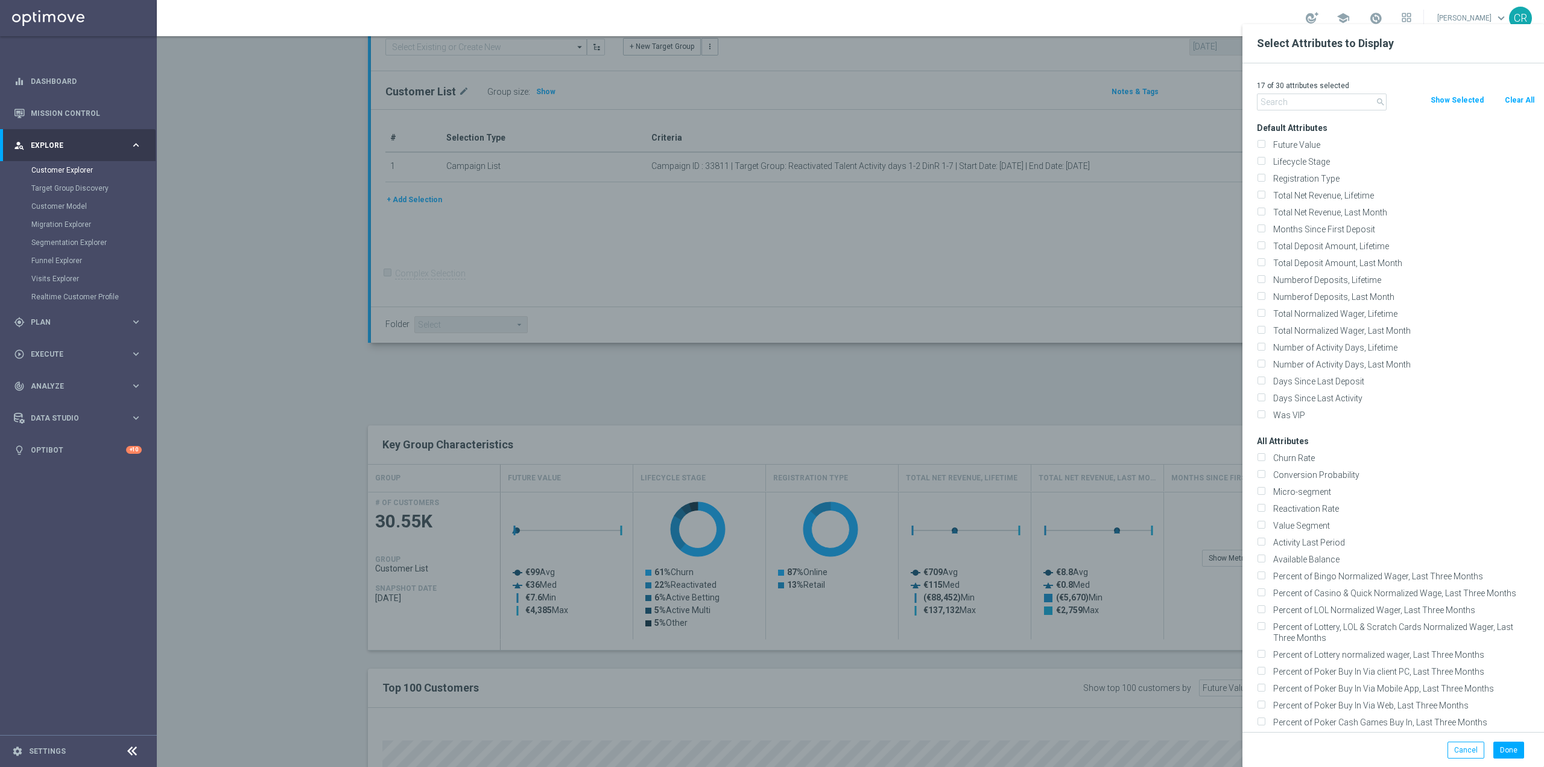
checkbox input "false"
click at [1264, 163] on input "Lifecycle Stage" at bounding box center [1261, 163] width 8 height 8
checkbox input "true"
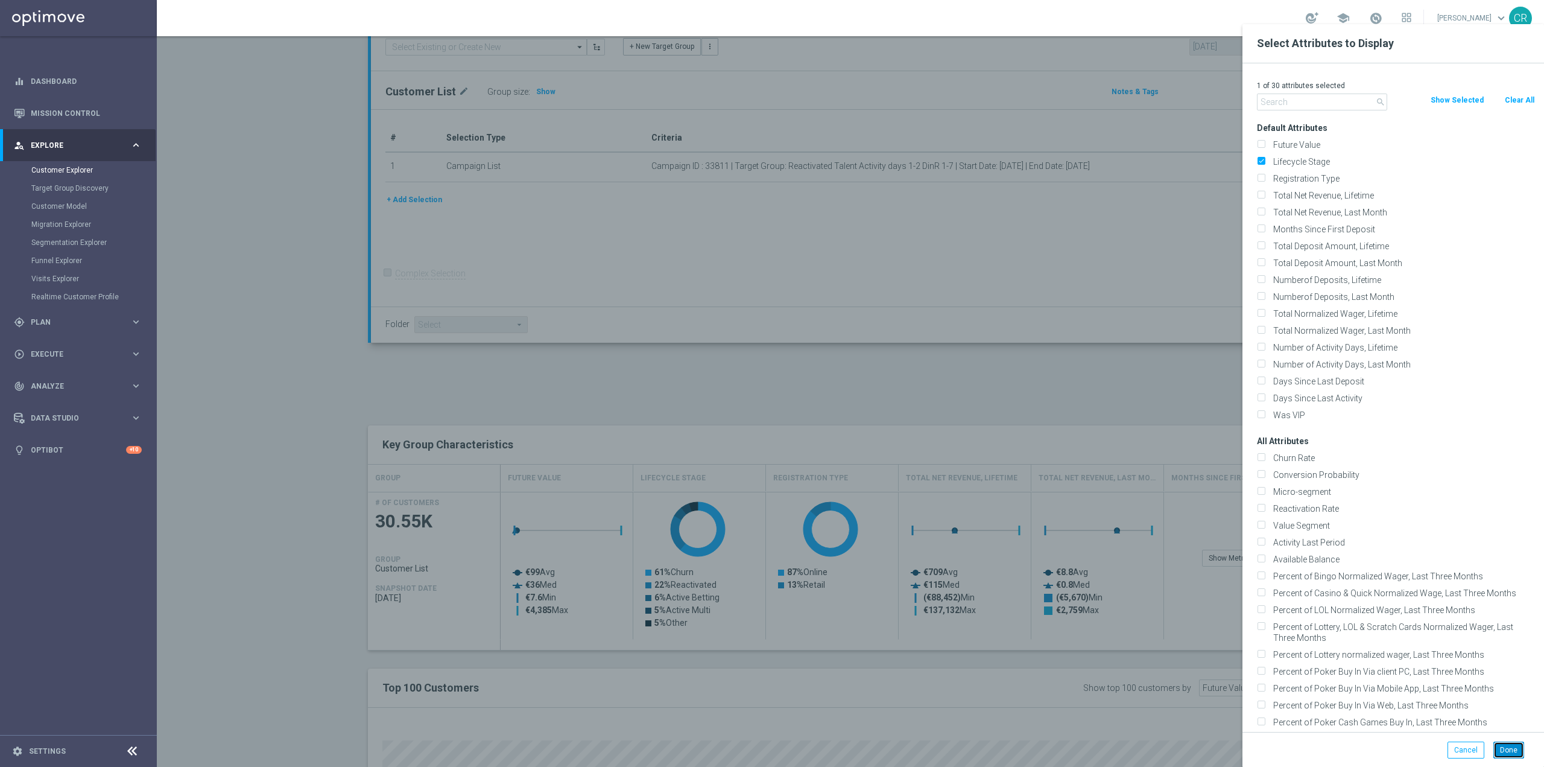
click at [1521, 748] on button "Done" at bounding box center [1508, 749] width 31 height 17
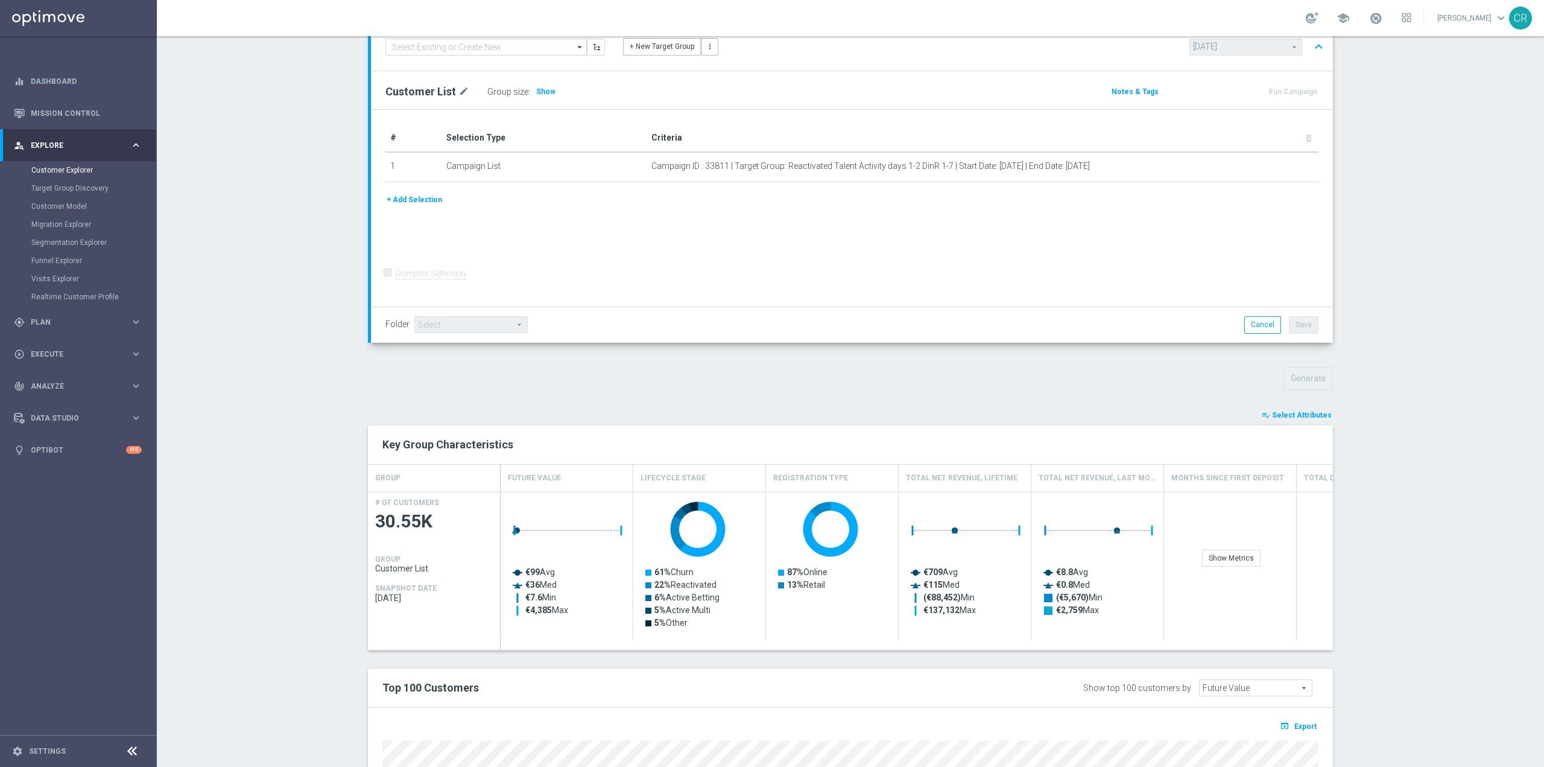
type input "Search"
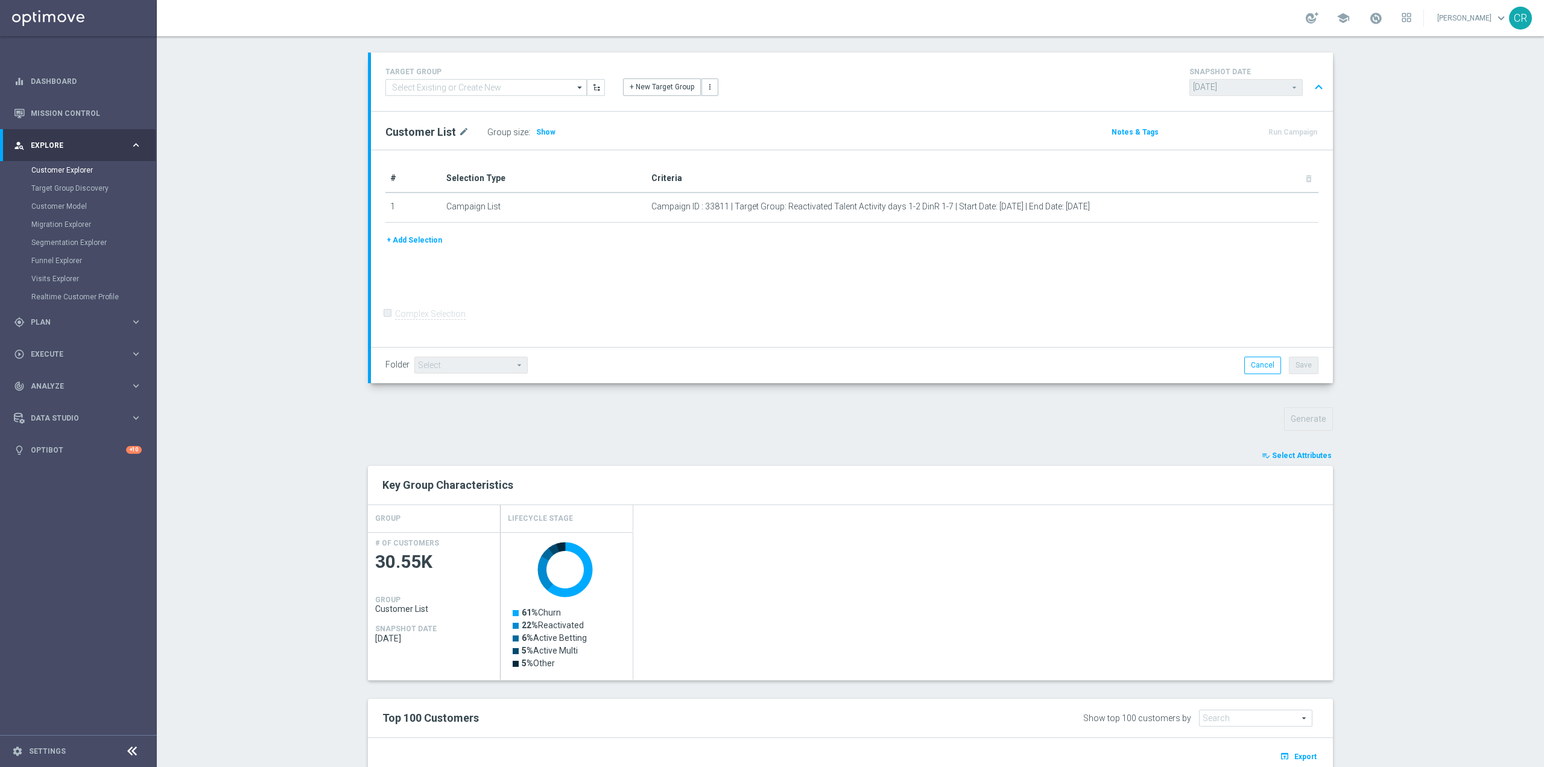
scroll to position [0, 0]
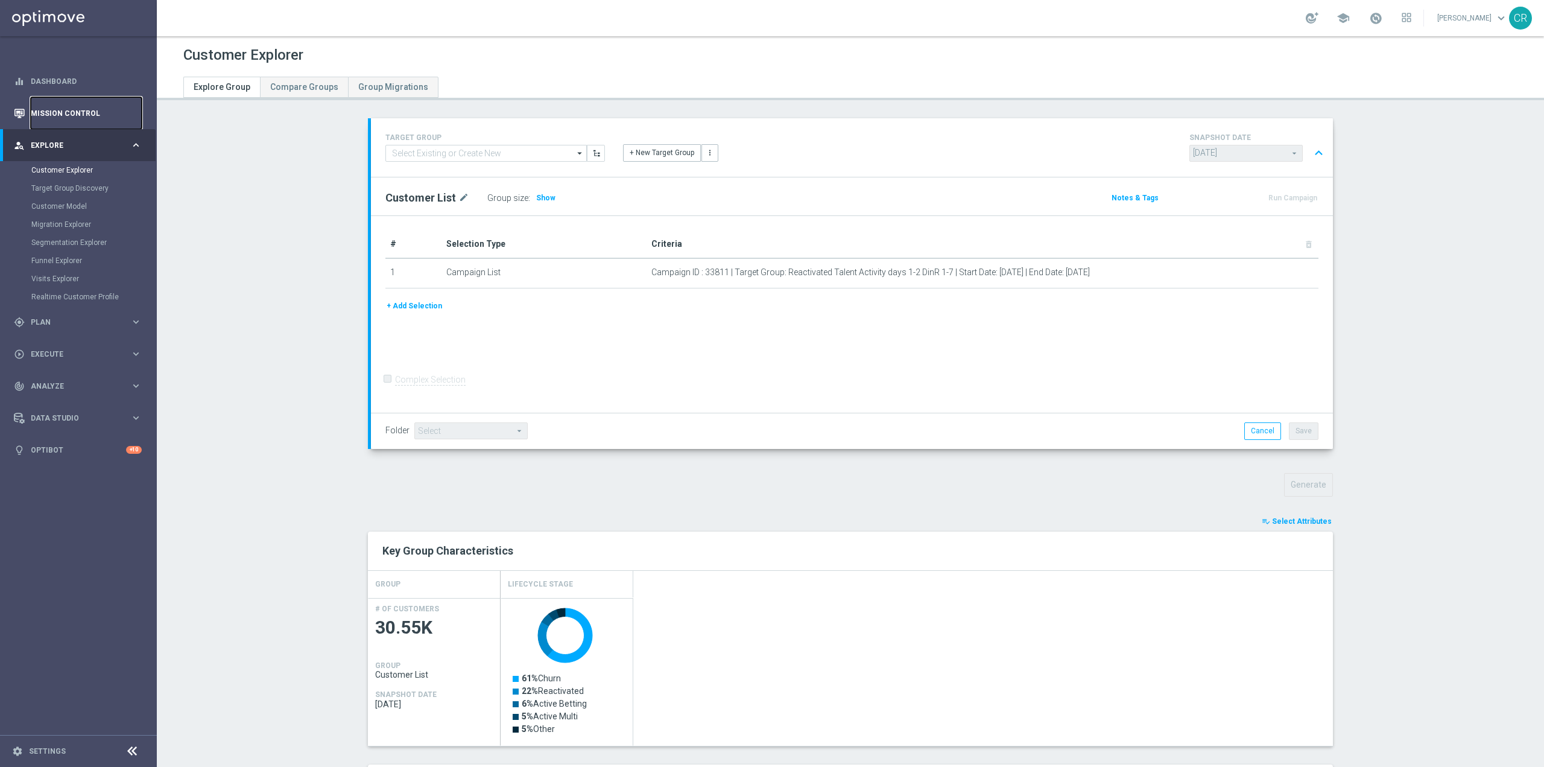
click at [63, 113] on link "Mission Control" at bounding box center [86, 113] width 111 height 32
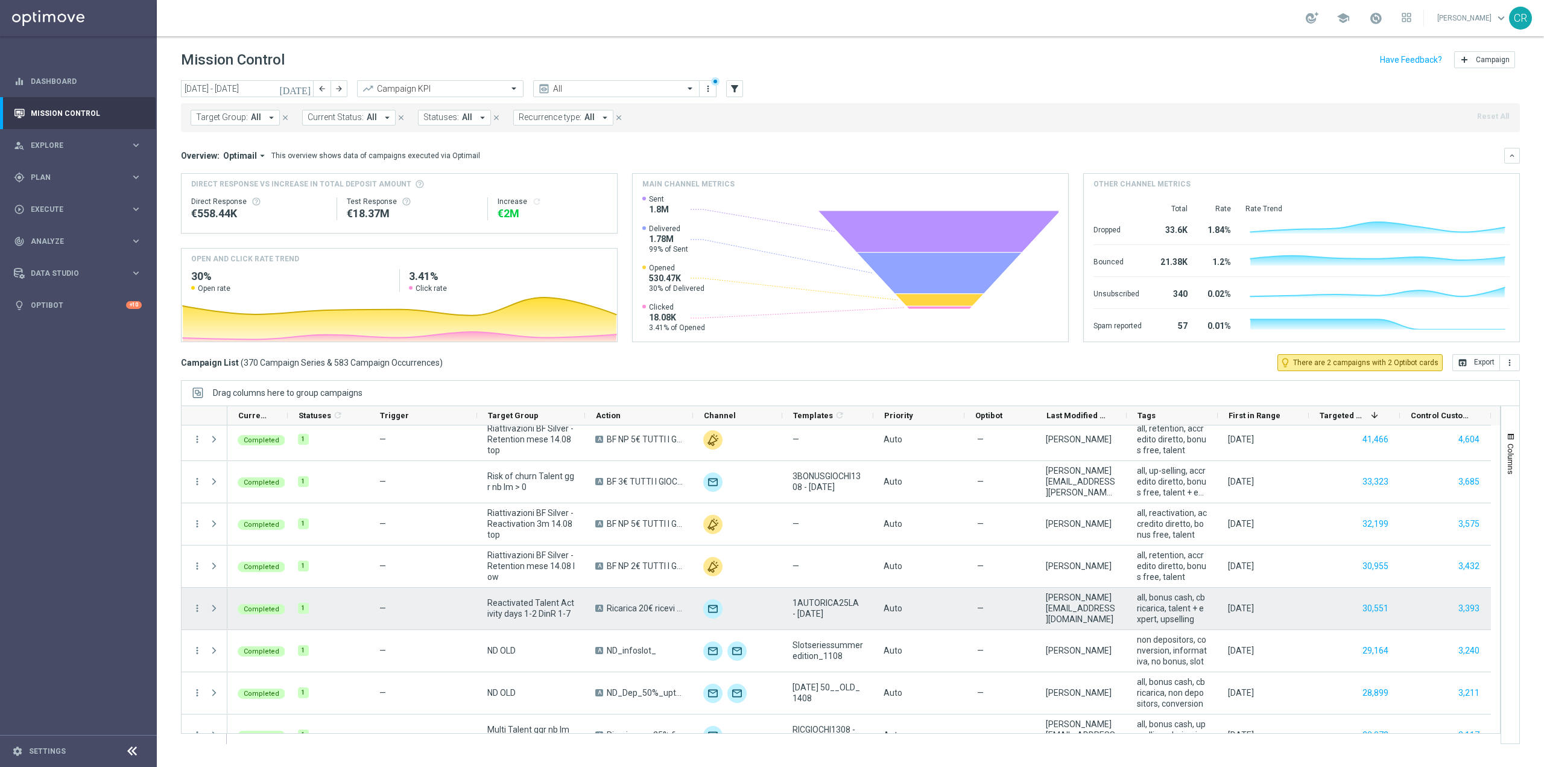
scroll to position [362, 0]
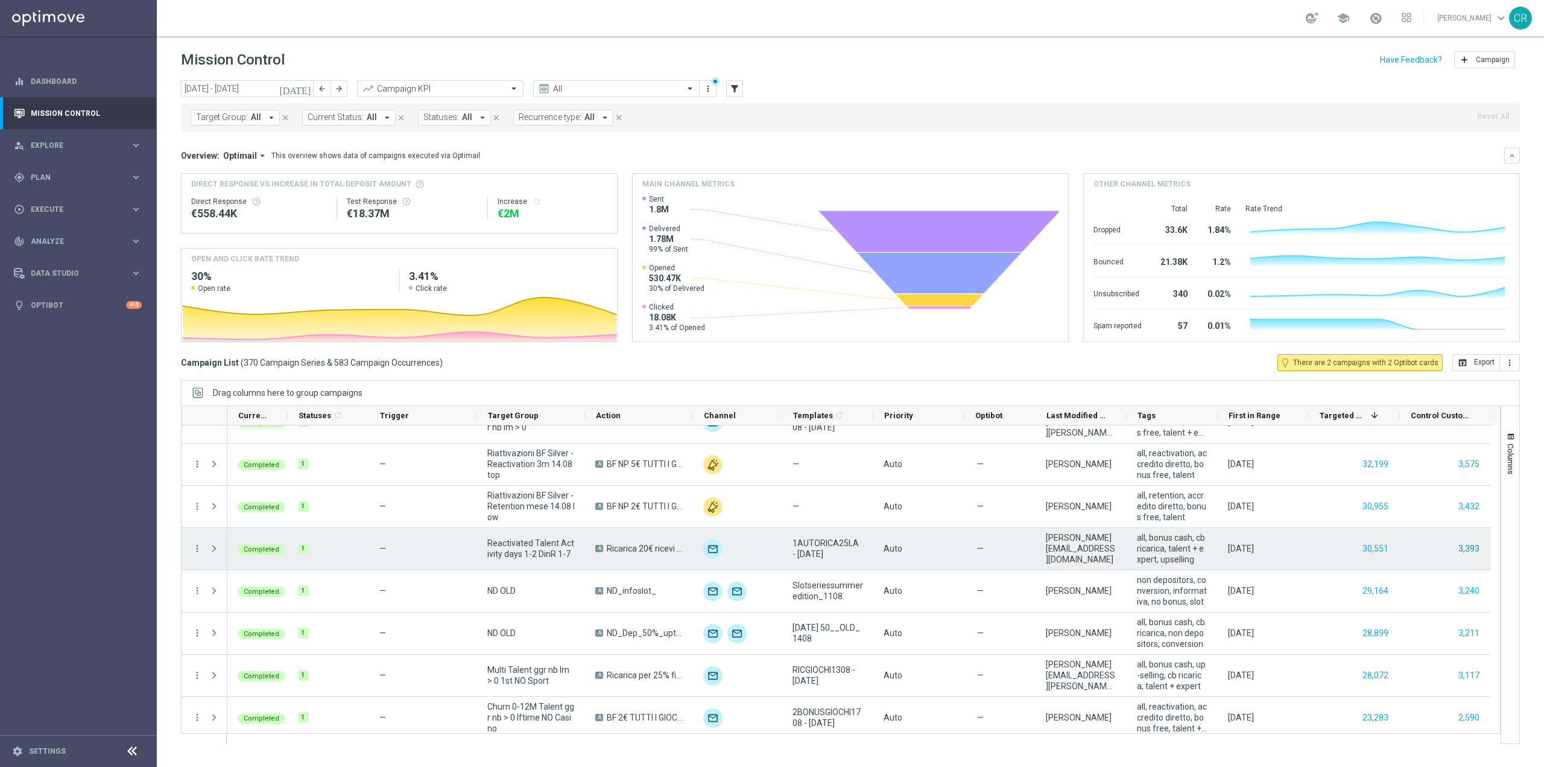
click at [1472, 549] on button "3,393" at bounding box center [1469, 548] width 24 height 15
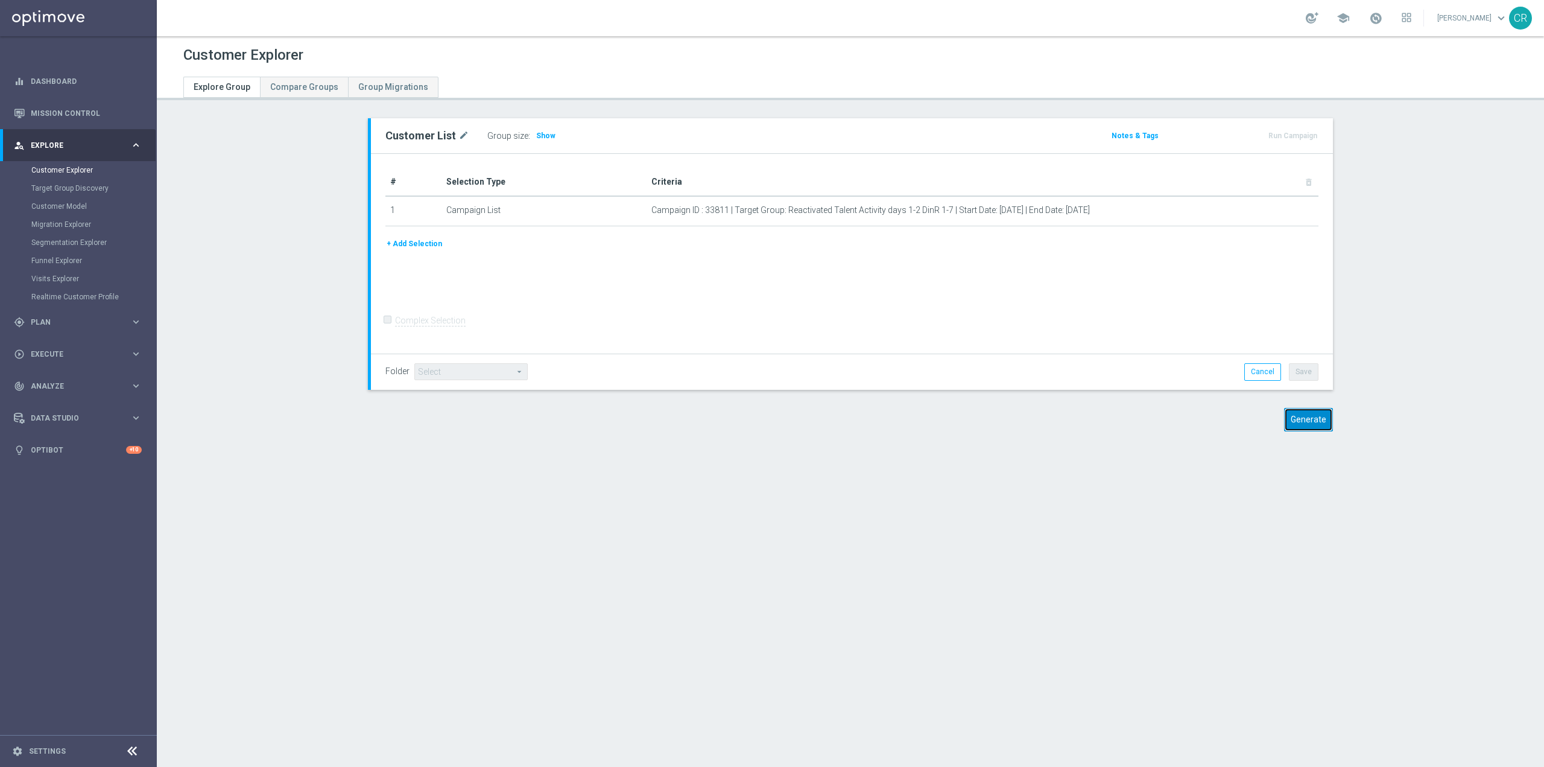
click at [1305, 420] on button "Generate" at bounding box center [1308, 420] width 49 height 24
click at [1311, 419] on button "Generate" at bounding box center [1308, 420] width 49 height 24
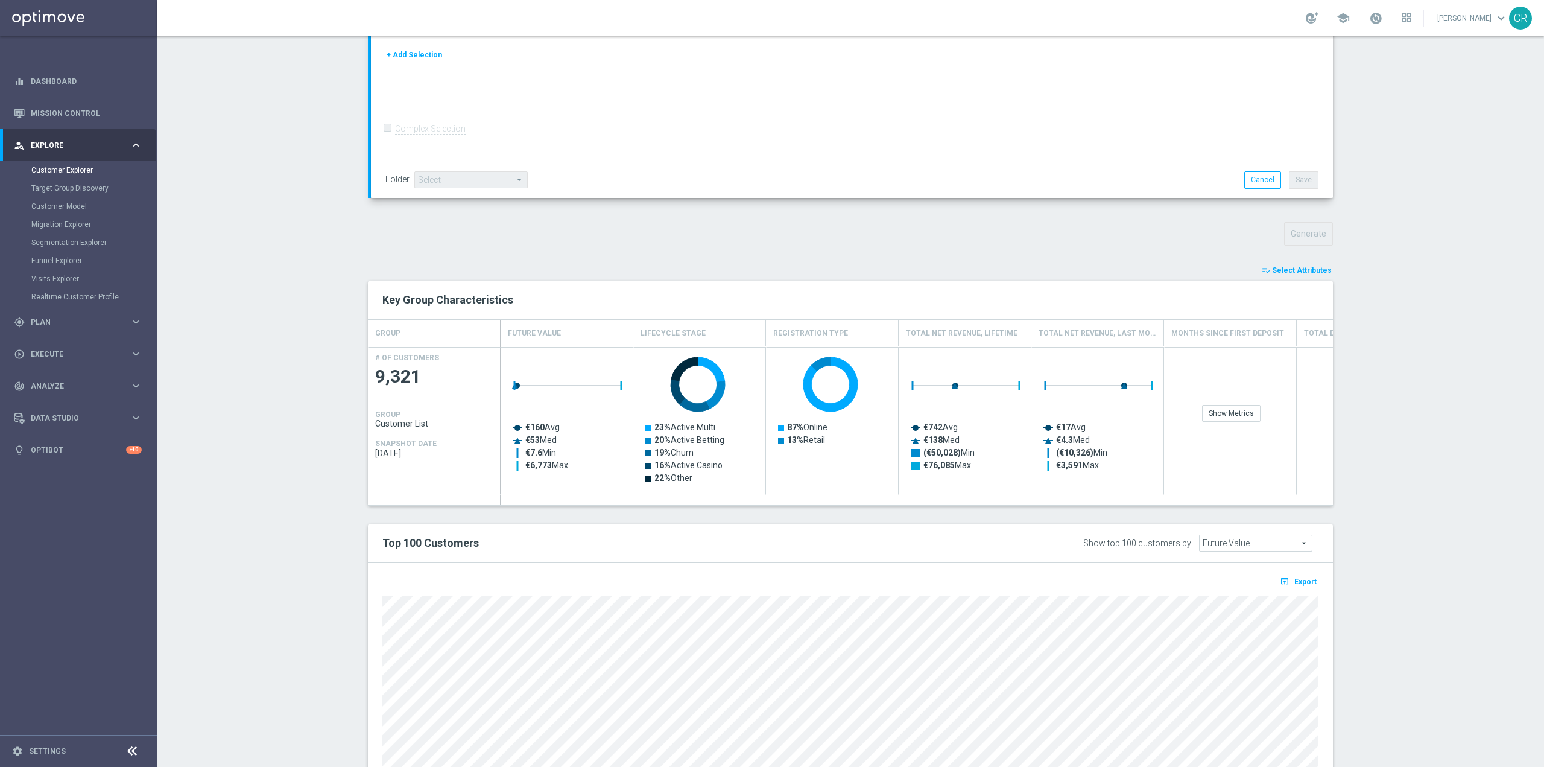
scroll to position [302, 0]
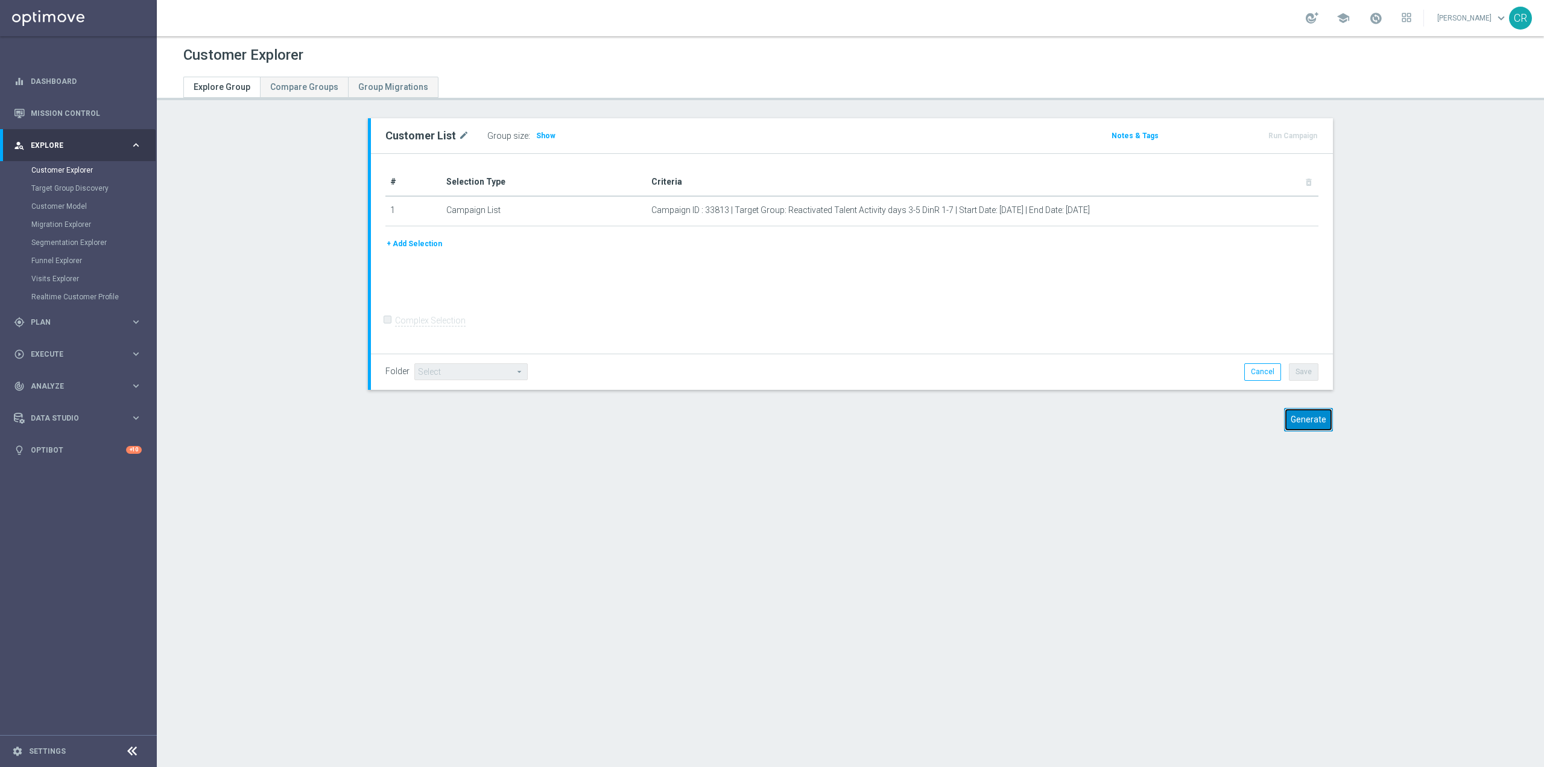
click at [1312, 420] on button "Generate" at bounding box center [1308, 420] width 49 height 24
click at [1317, 412] on button "Generate" at bounding box center [1308, 420] width 49 height 24
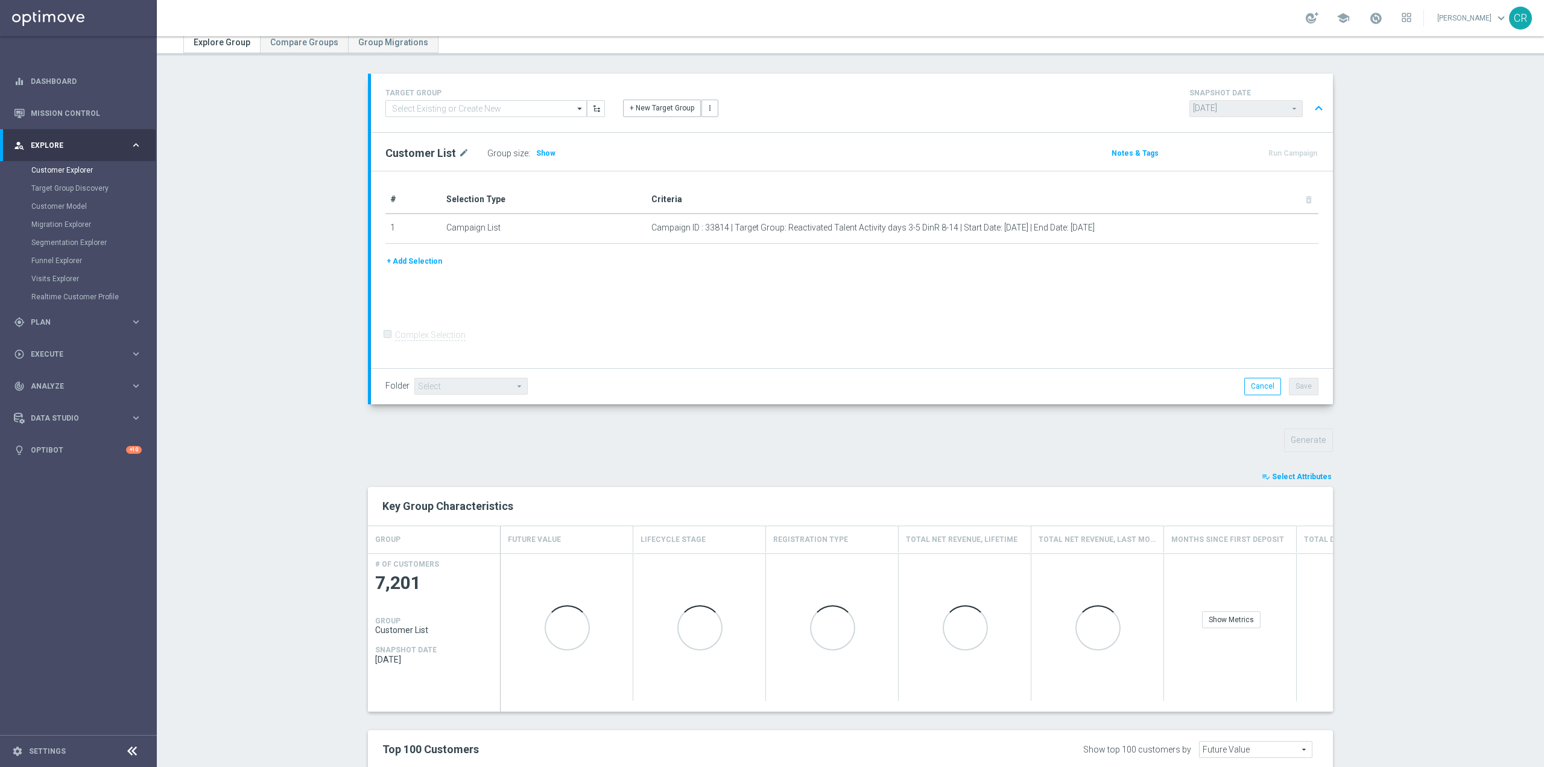
scroll to position [241, 0]
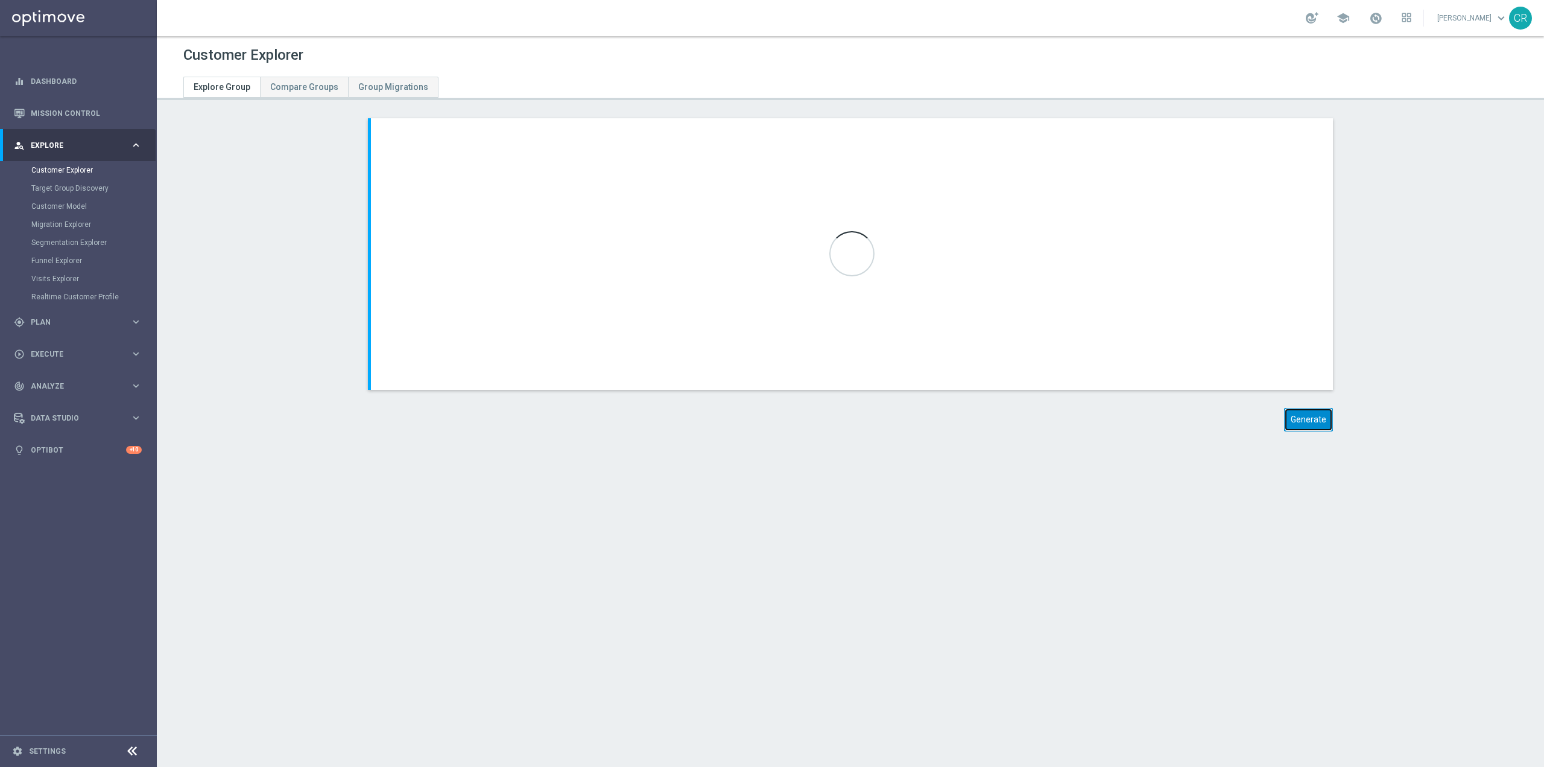
drag, startPoint x: 1291, startPoint y: 413, endPoint x: 1303, endPoint y: 428, distance: 20.2
click at [1292, 413] on button "Generate" at bounding box center [1308, 420] width 49 height 24
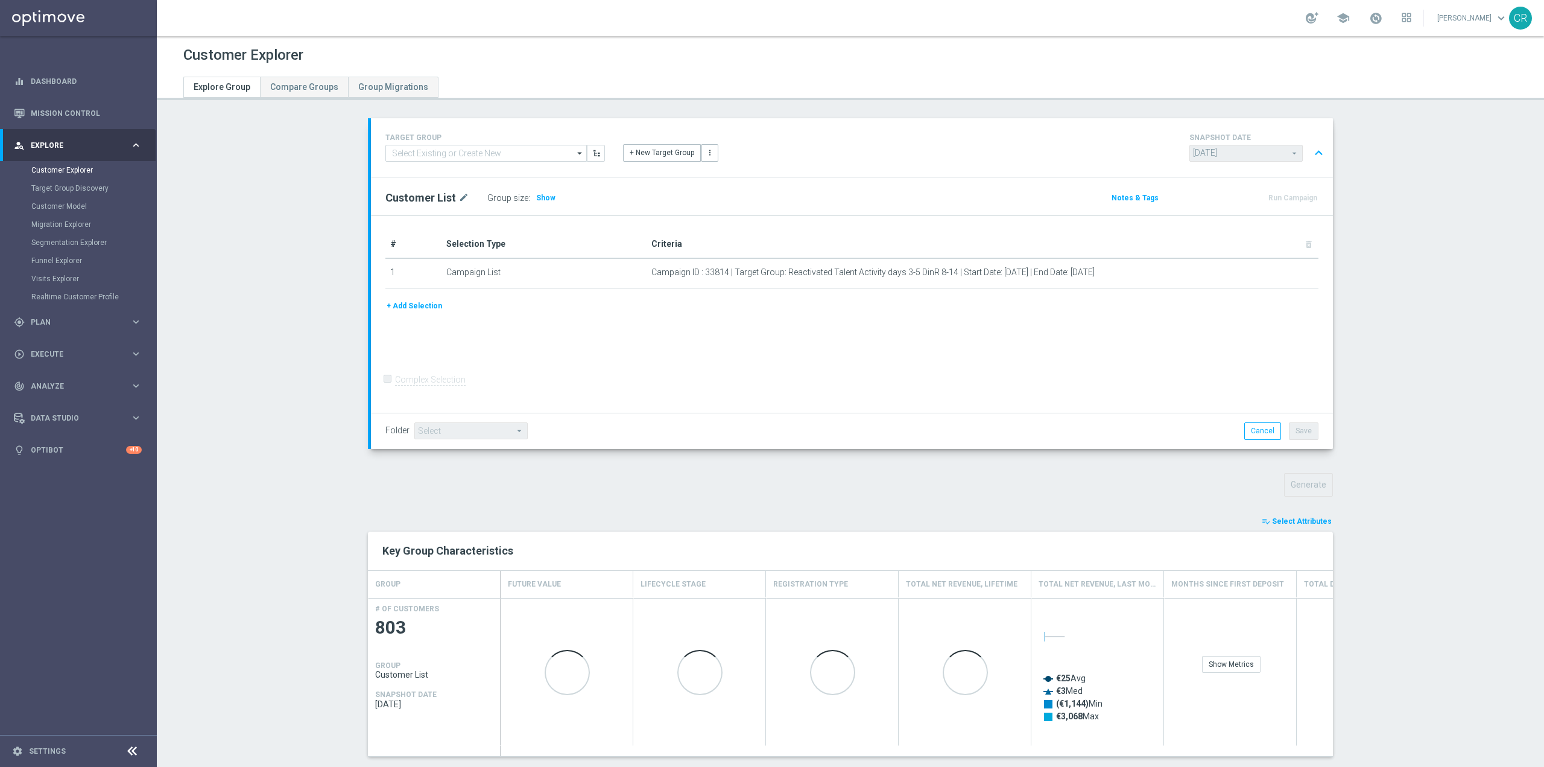
scroll to position [106, 0]
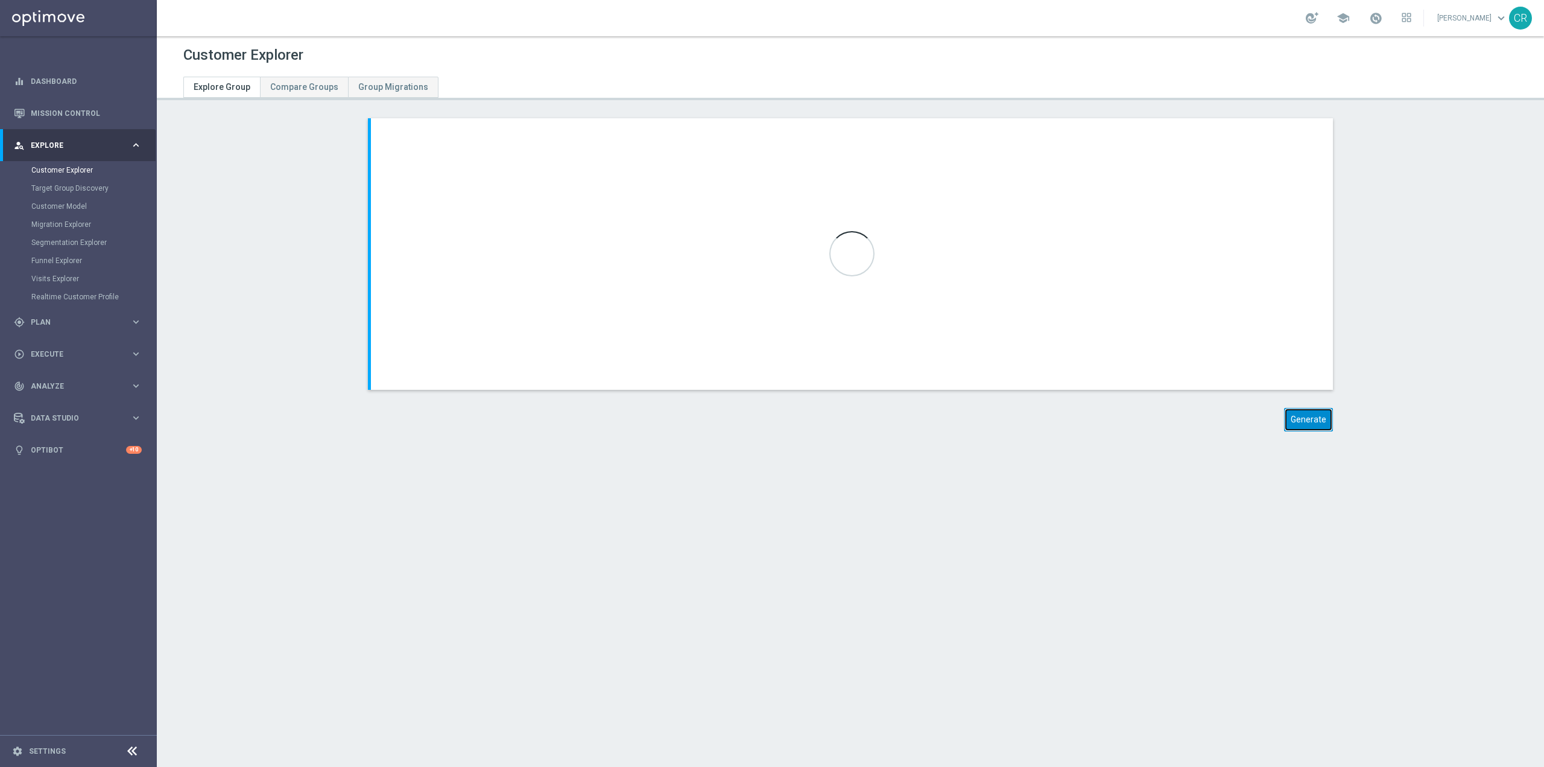
click at [1310, 415] on button "Generate" at bounding box center [1308, 420] width 49 height 24
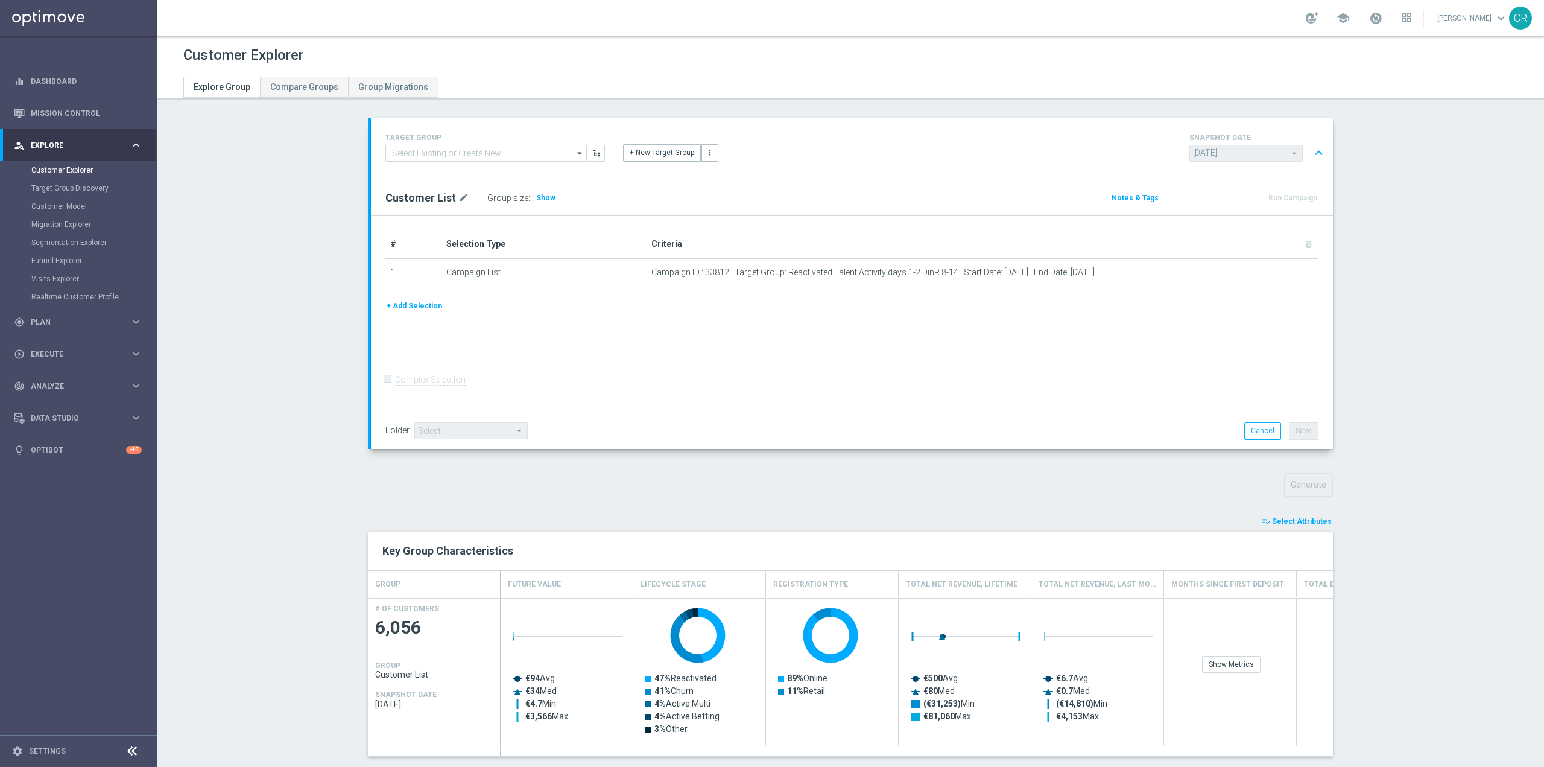
scroll to position [106, 0]
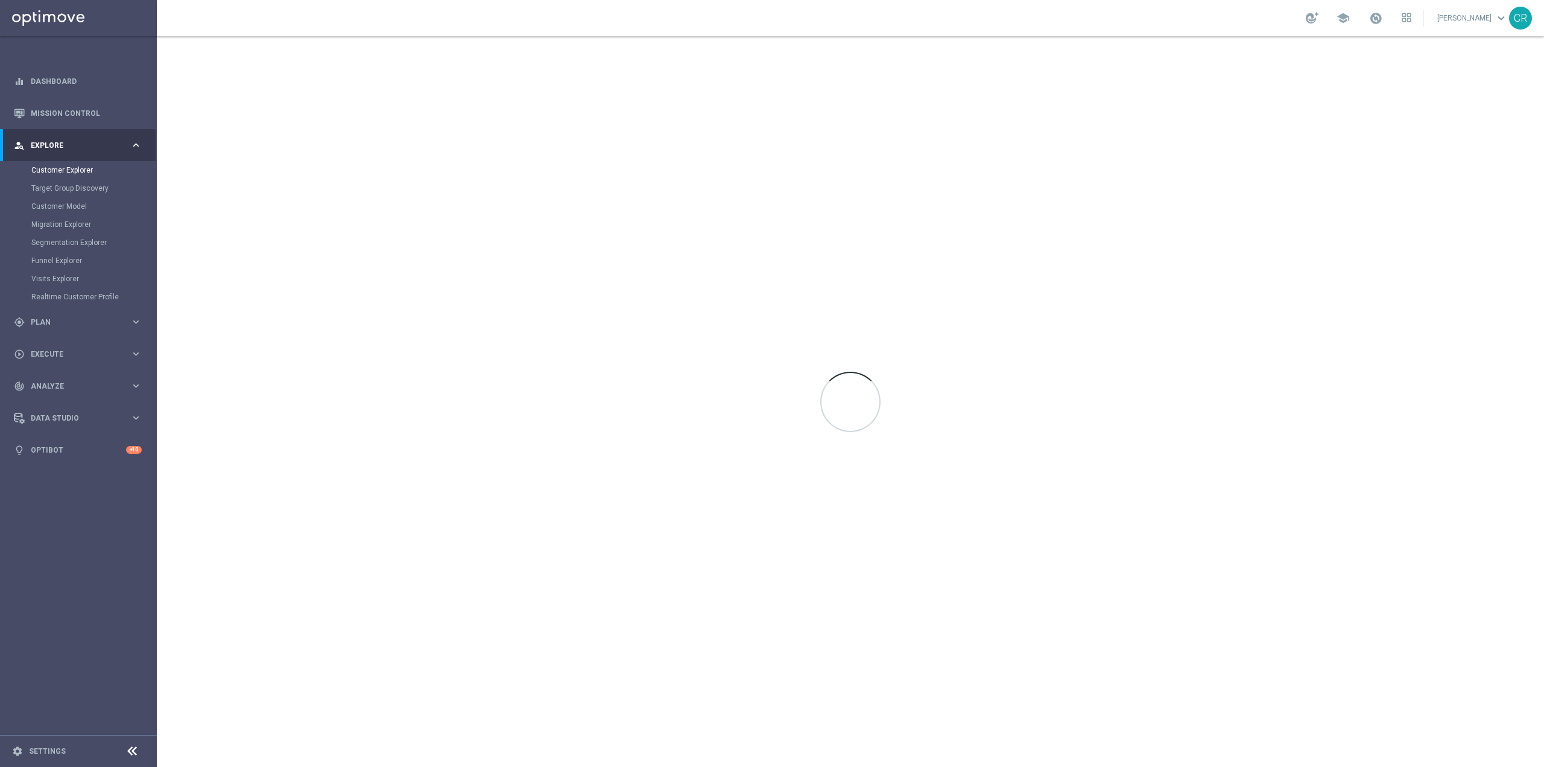
scroll to position [25121, 0]
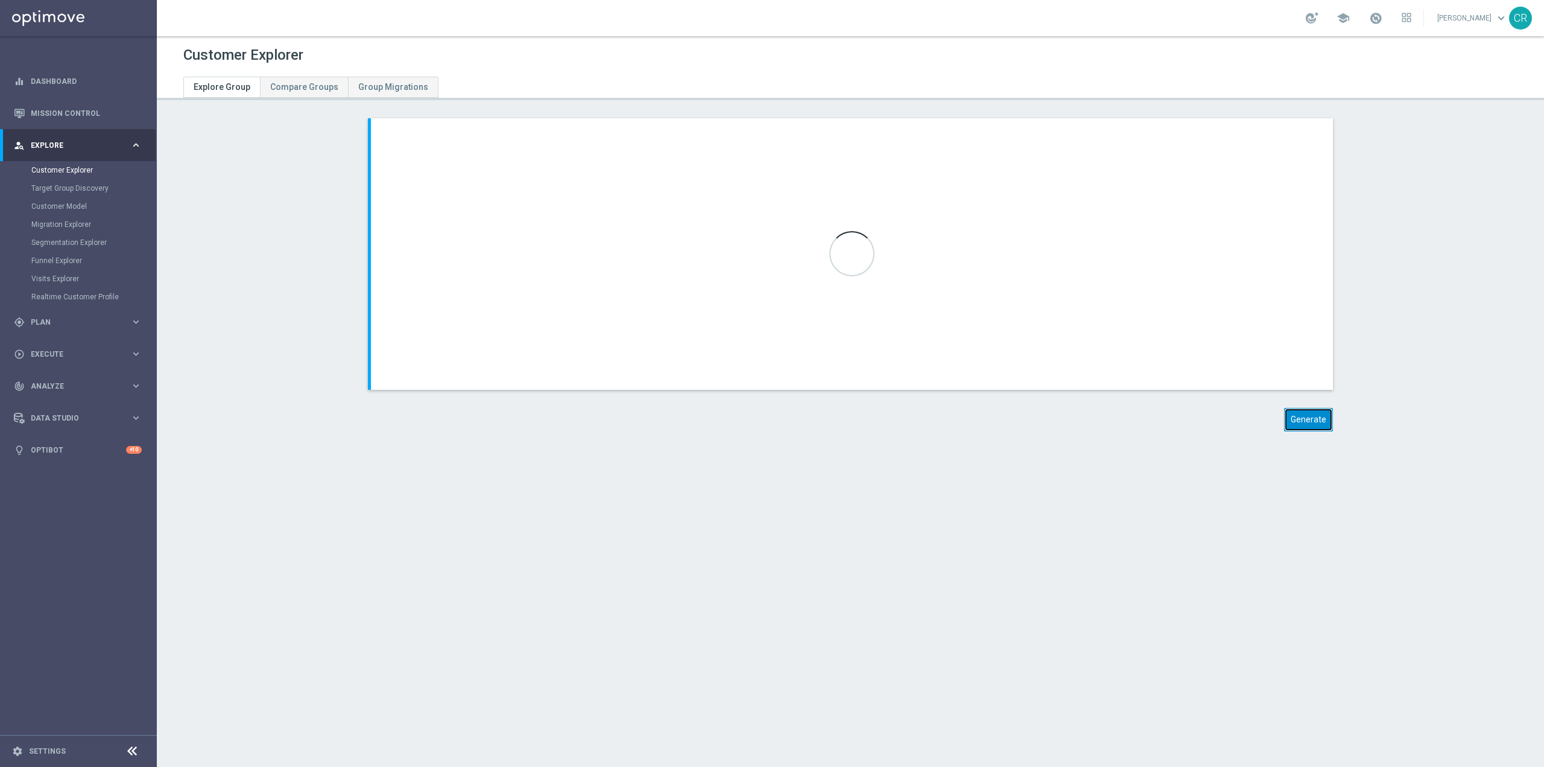
click at [1300, 417] on button "Generate" at bounding box center [1308, 420] width 49 height 24
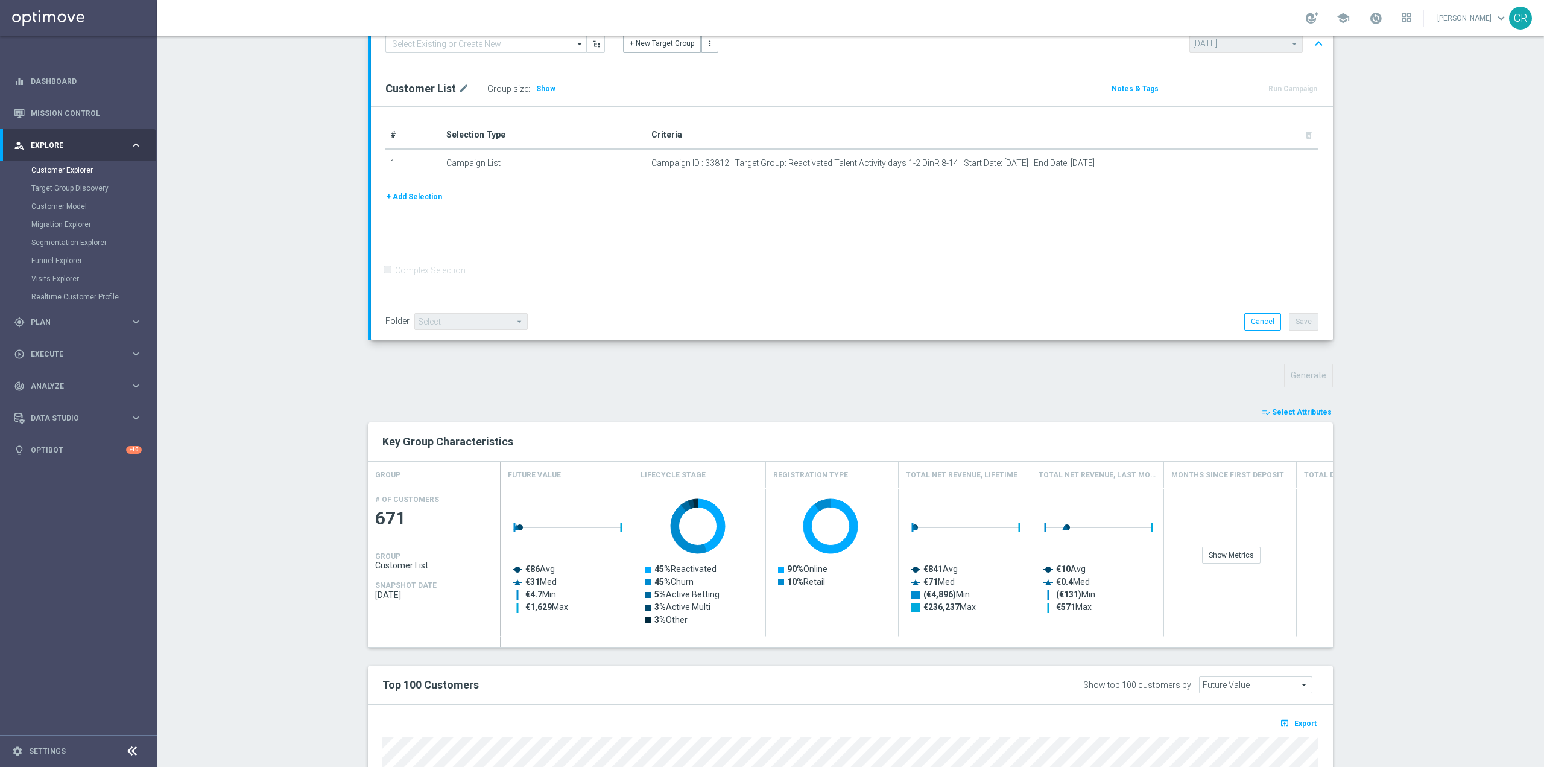
scroll to position [121, 0]
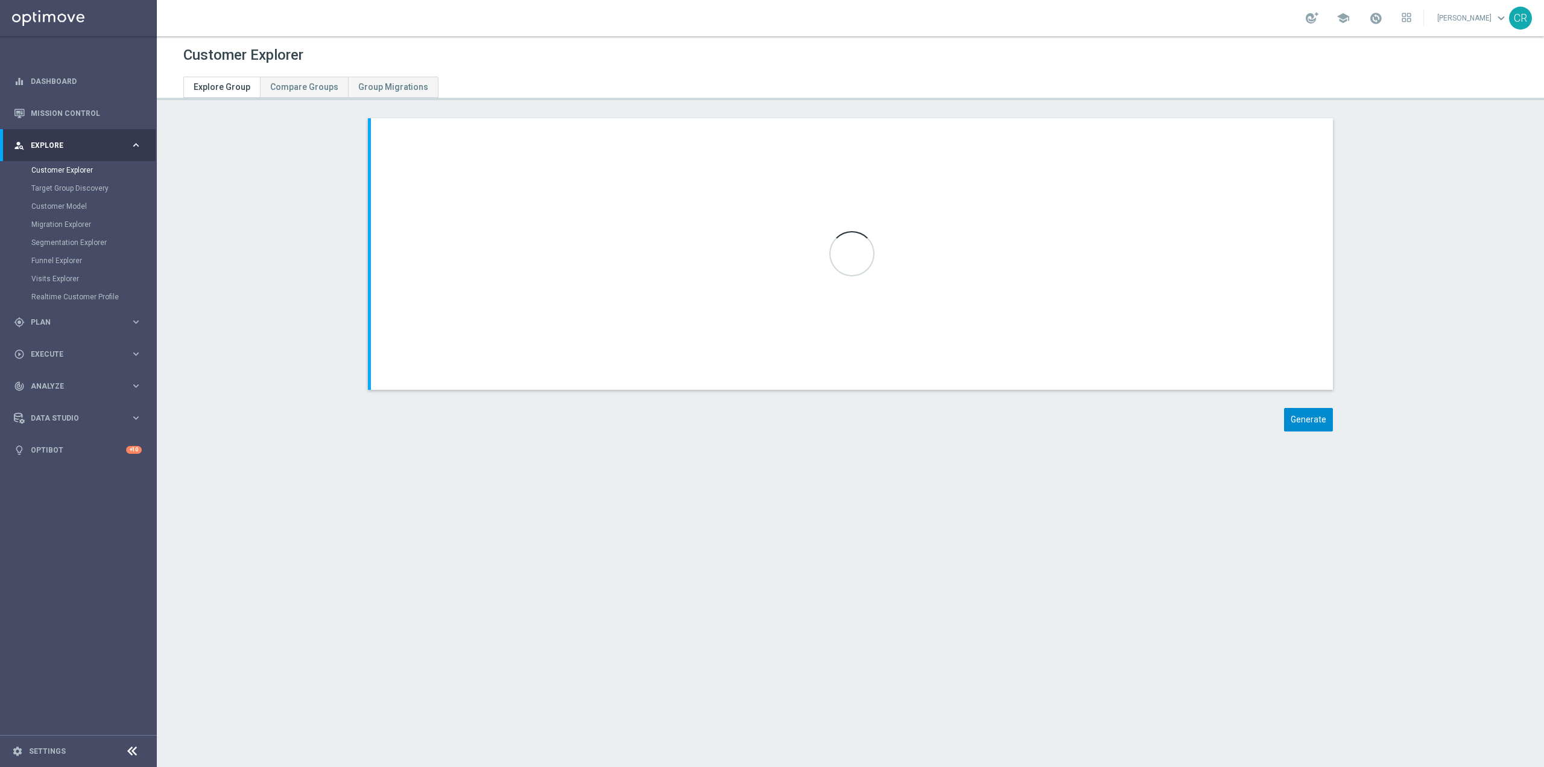
scroll to position [25121, 0]
click at [1304, 427] on button "Generate" at bounding box center [1308, 420] width 49 height 24
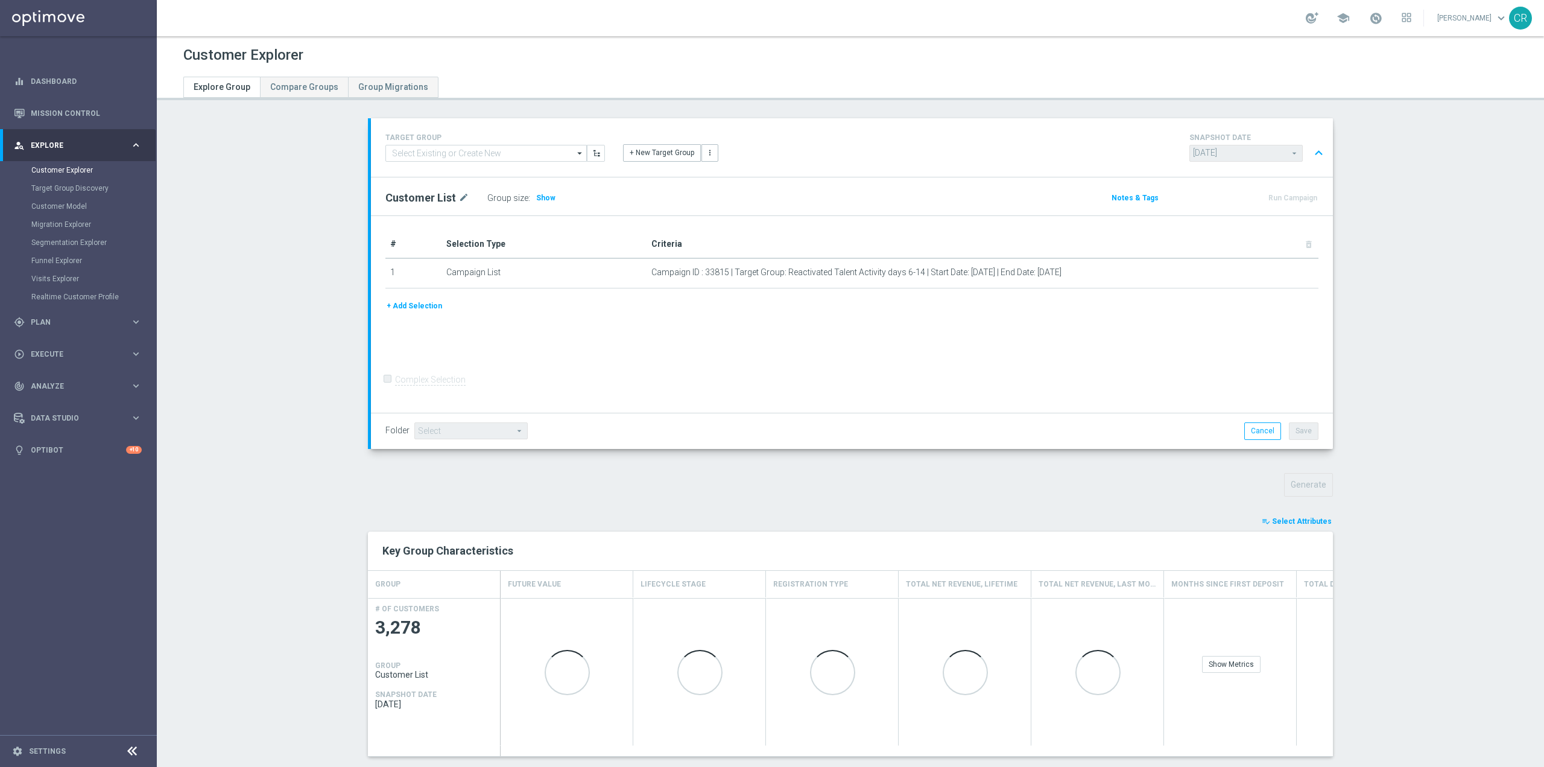
scroll to position [106, 0]
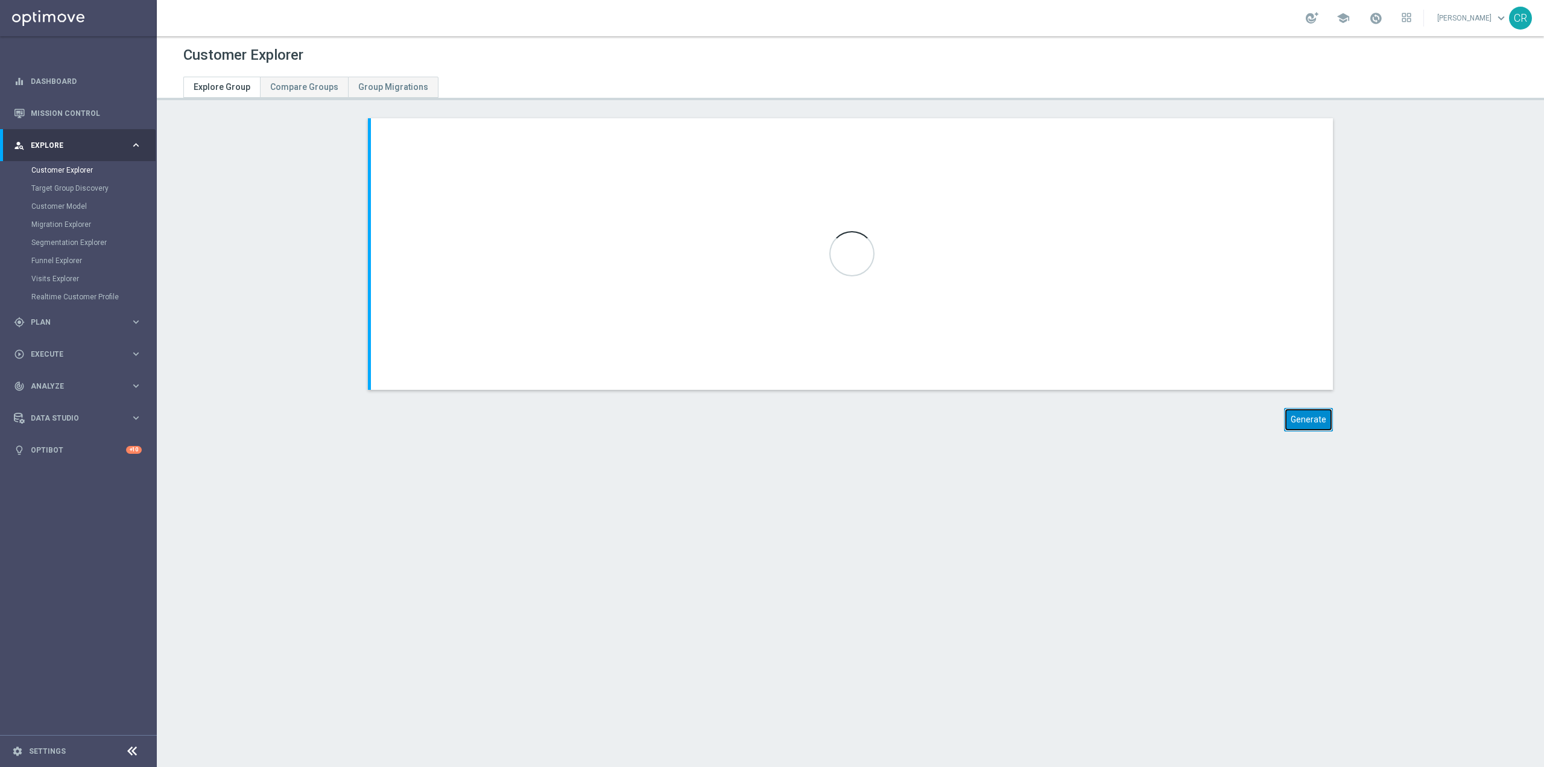
click at [1297, 420] on button "Generate" at bounding box center [1308, 420] width 49 height 24
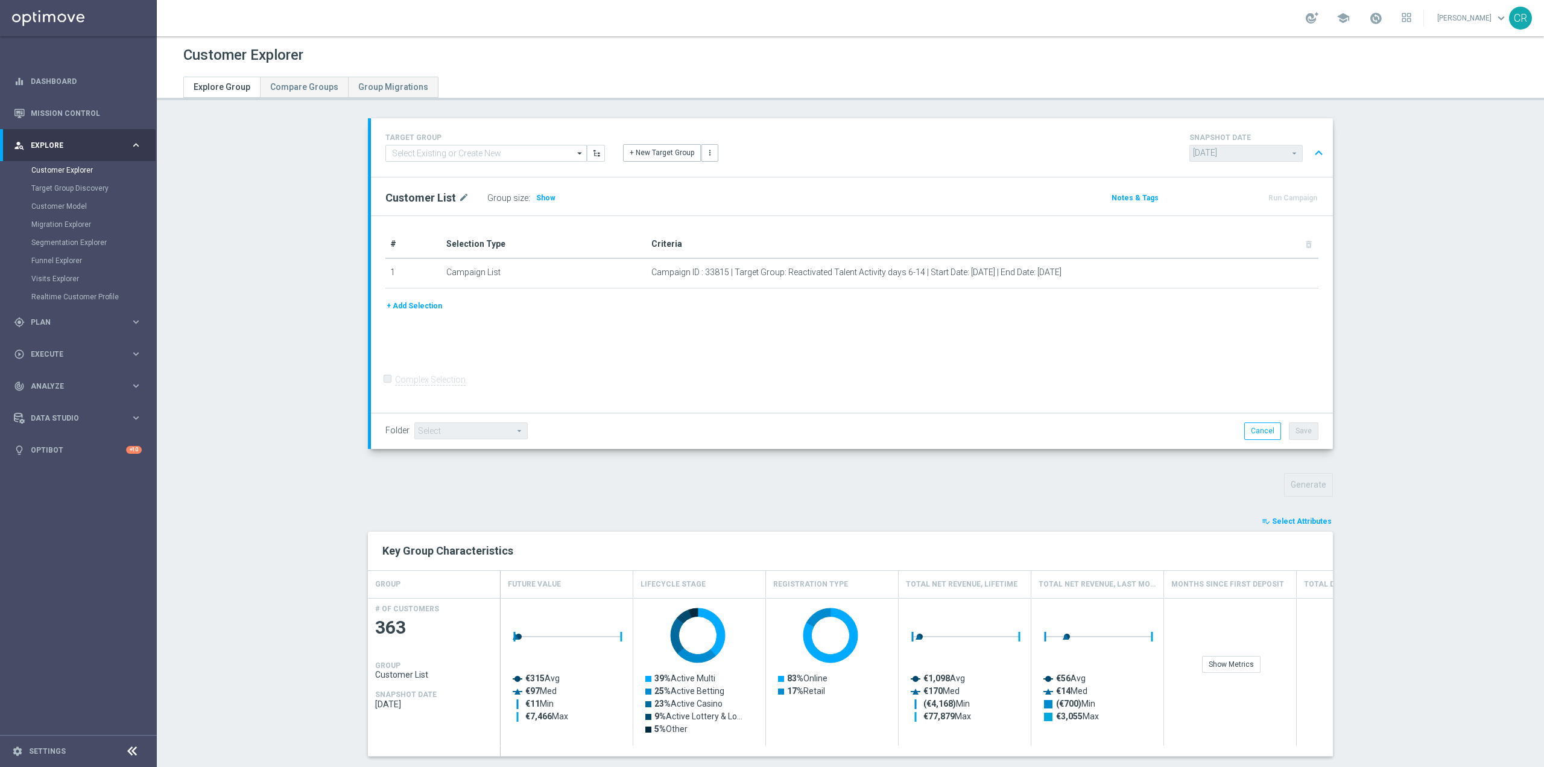
scroll to position [181, 0]
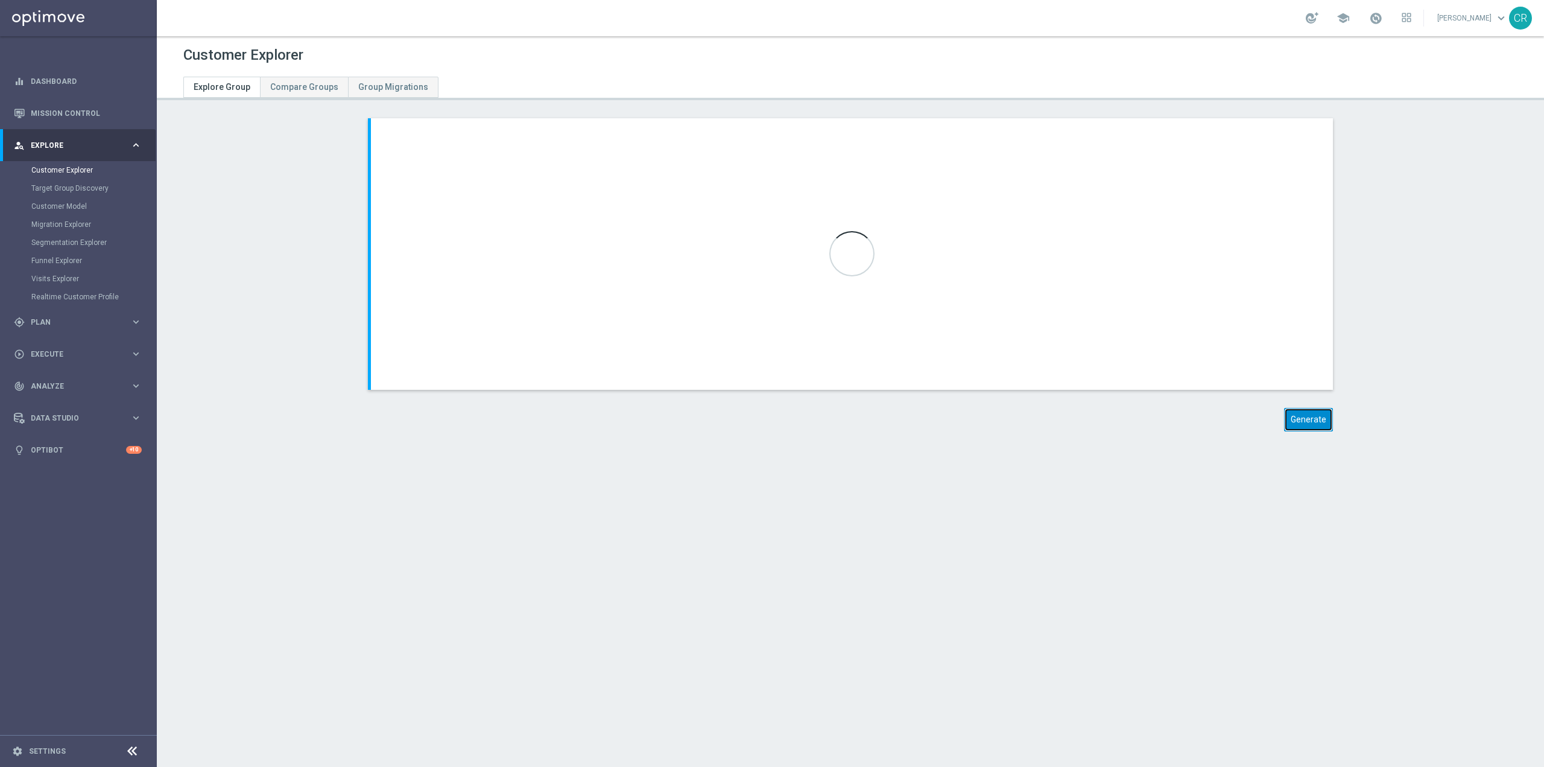
click at [1313, 420] on button "Generate" at bounding box center [1308, 420] width 49 height 24
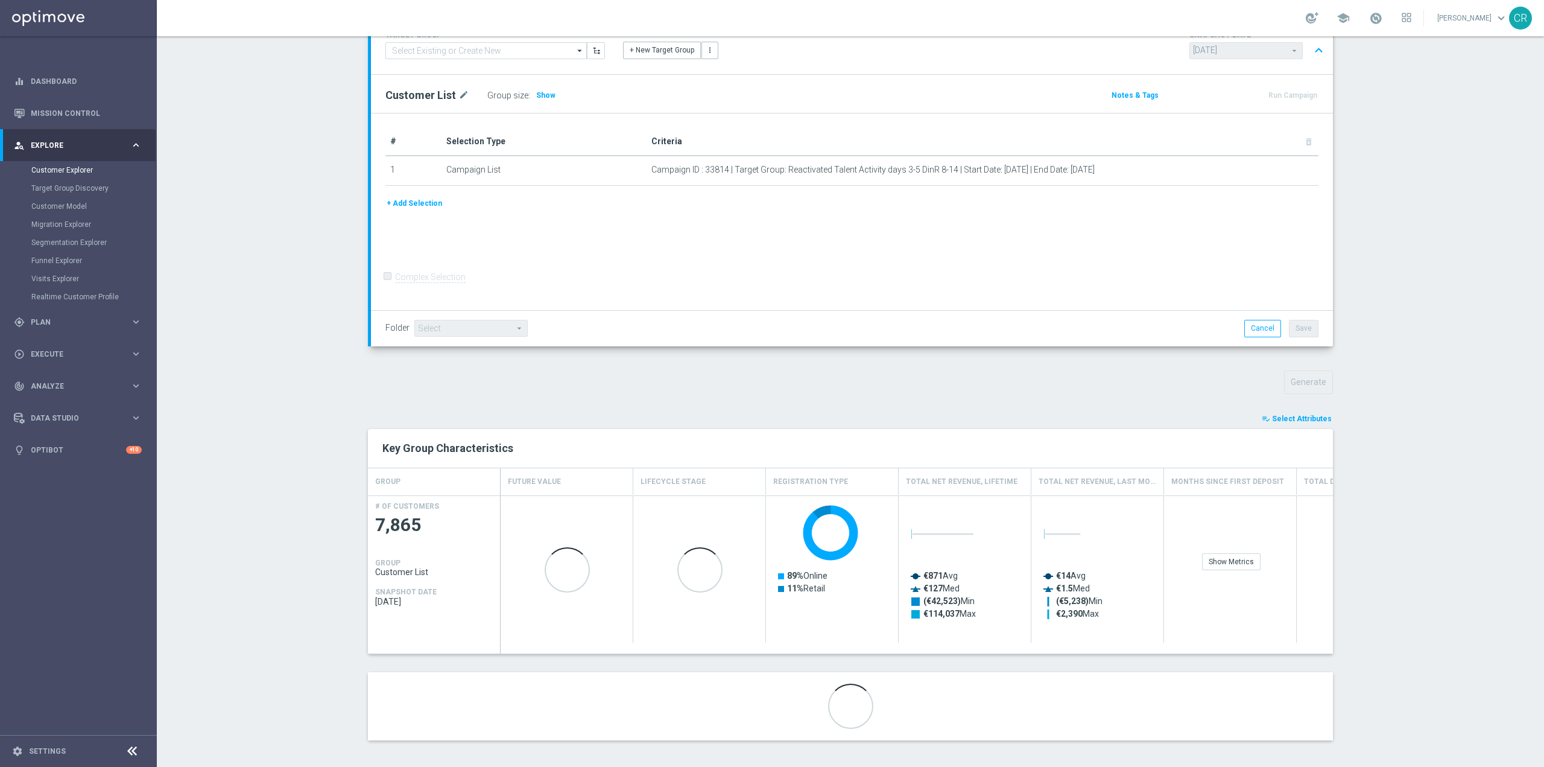
scroll to position [106, 0]
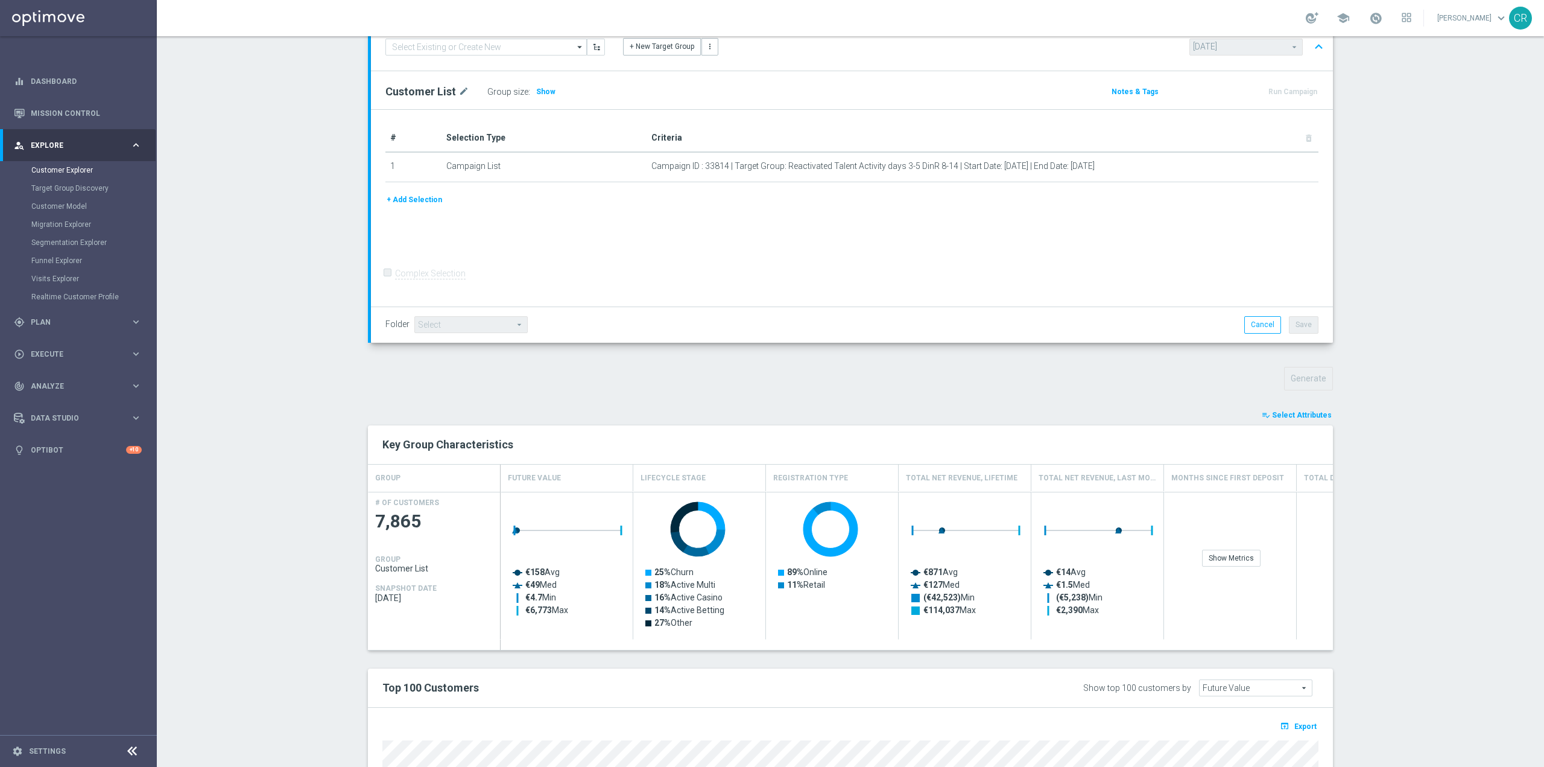
click at [1314, 413] on span "Select Attributes" at bounding box center [1302, 415] width 60 height 8
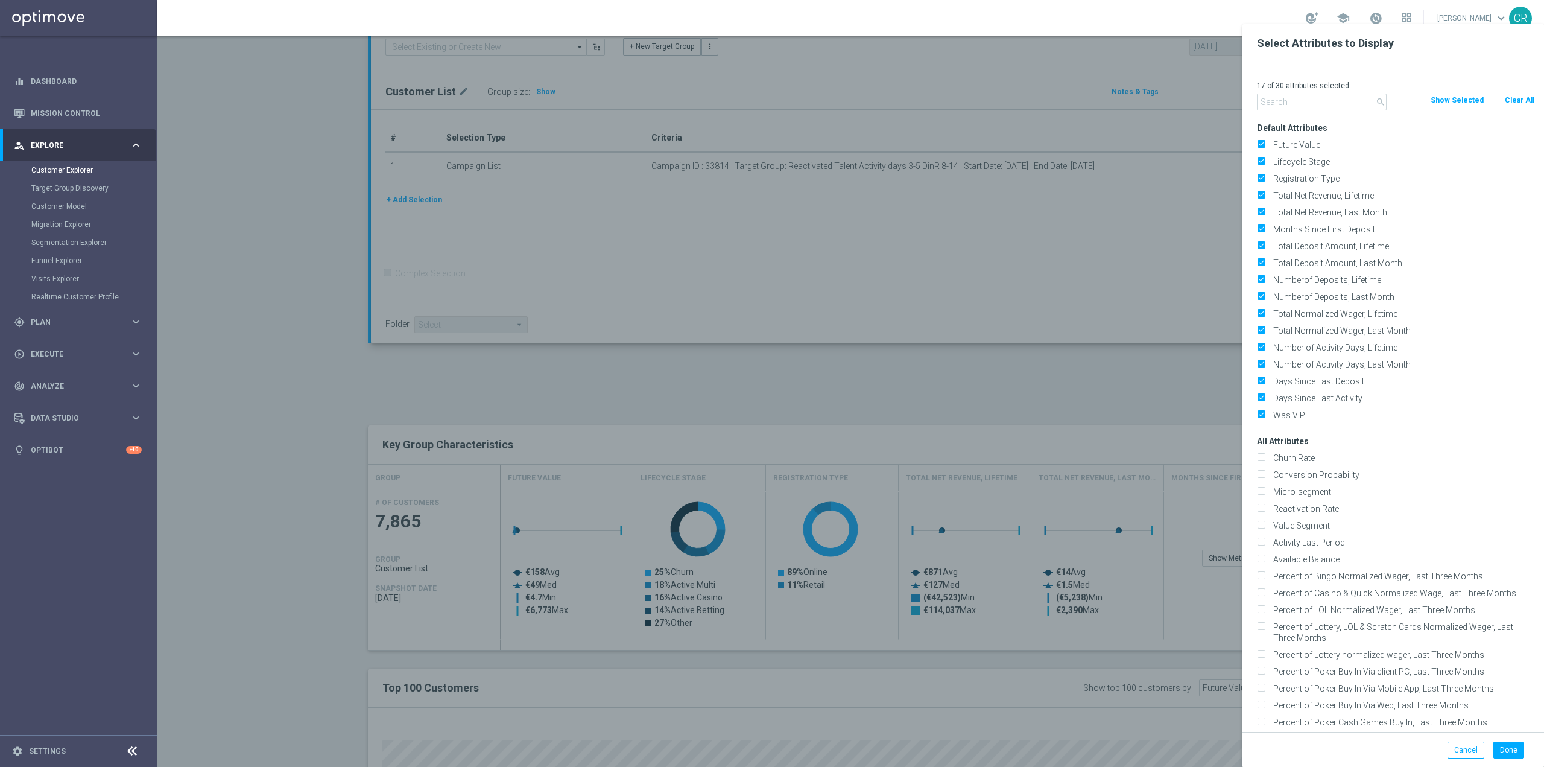
click at [1513, 99] on button "Clear All" at bounding box center [1520, 99] width 32 height 13
checkbox input "false"
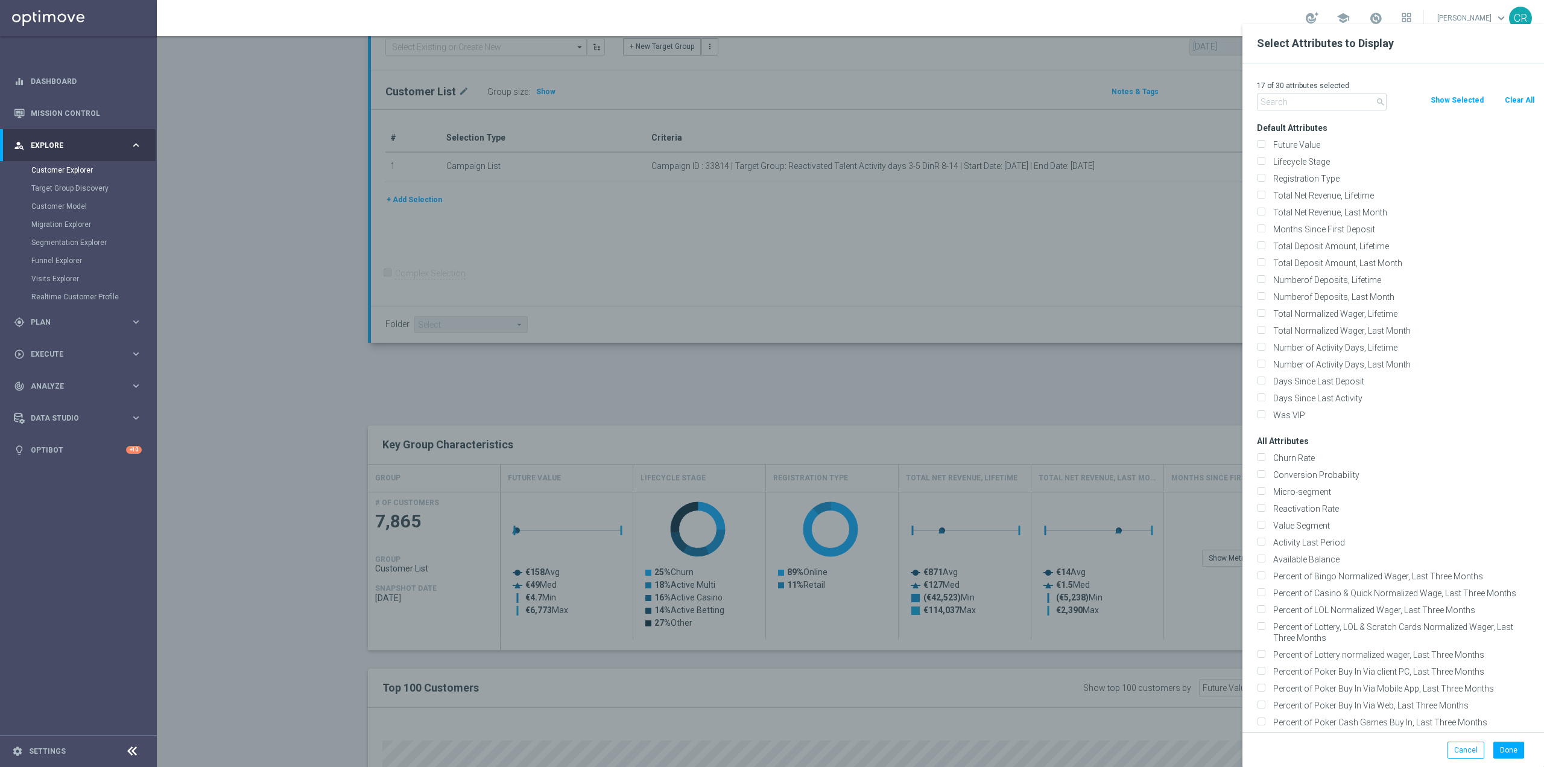
checkbox input "false"
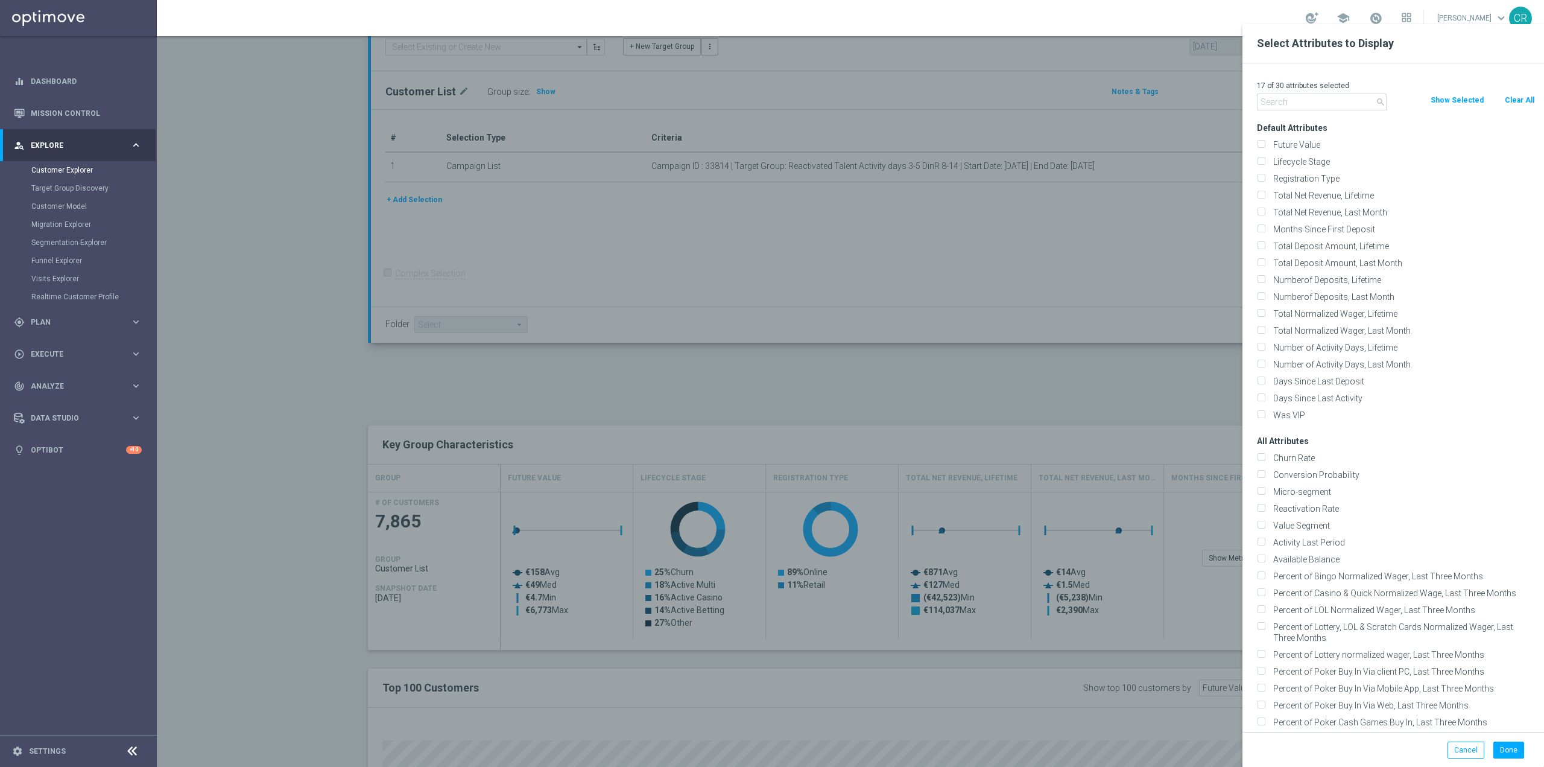
checkbox input "false"
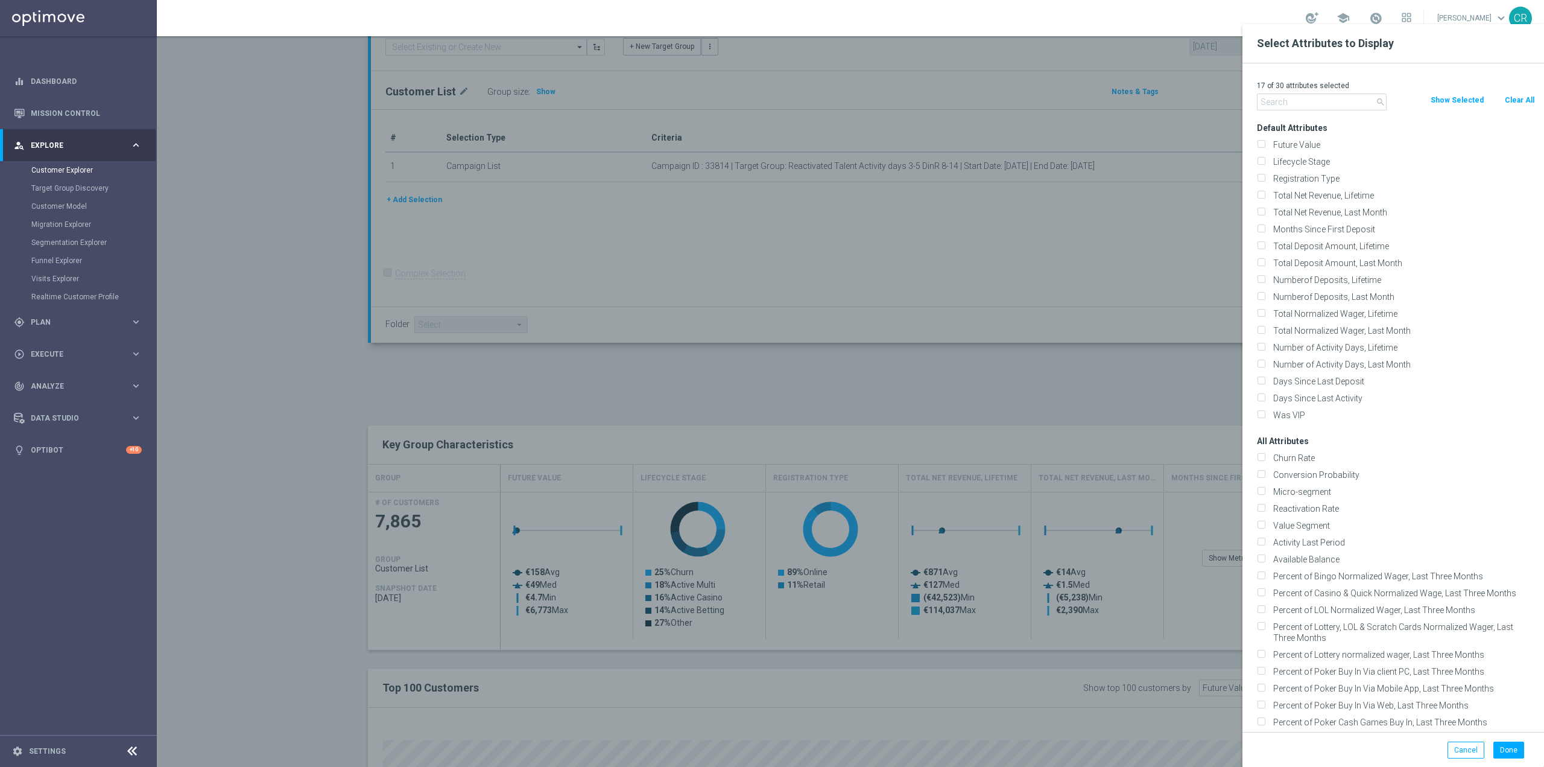
checkbox input "false"
click at [1259, 160] on input "Lifecycle Stage" at bounding box center [1261, 163] width 8 height 8
checkbox input "true"
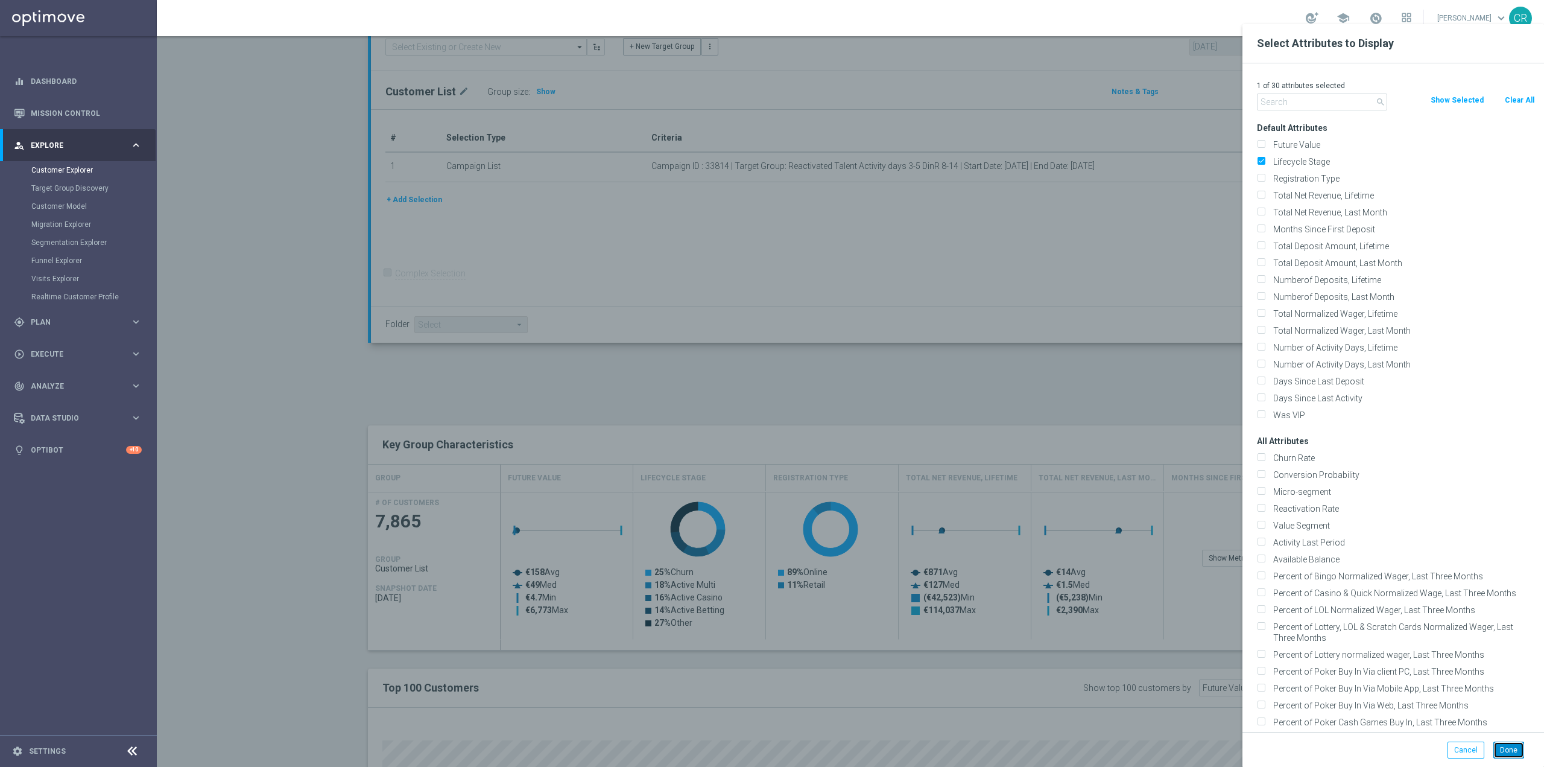
click at [1504, 744] on button "Done" at bounding box center [1508, 749] width 31 height 17
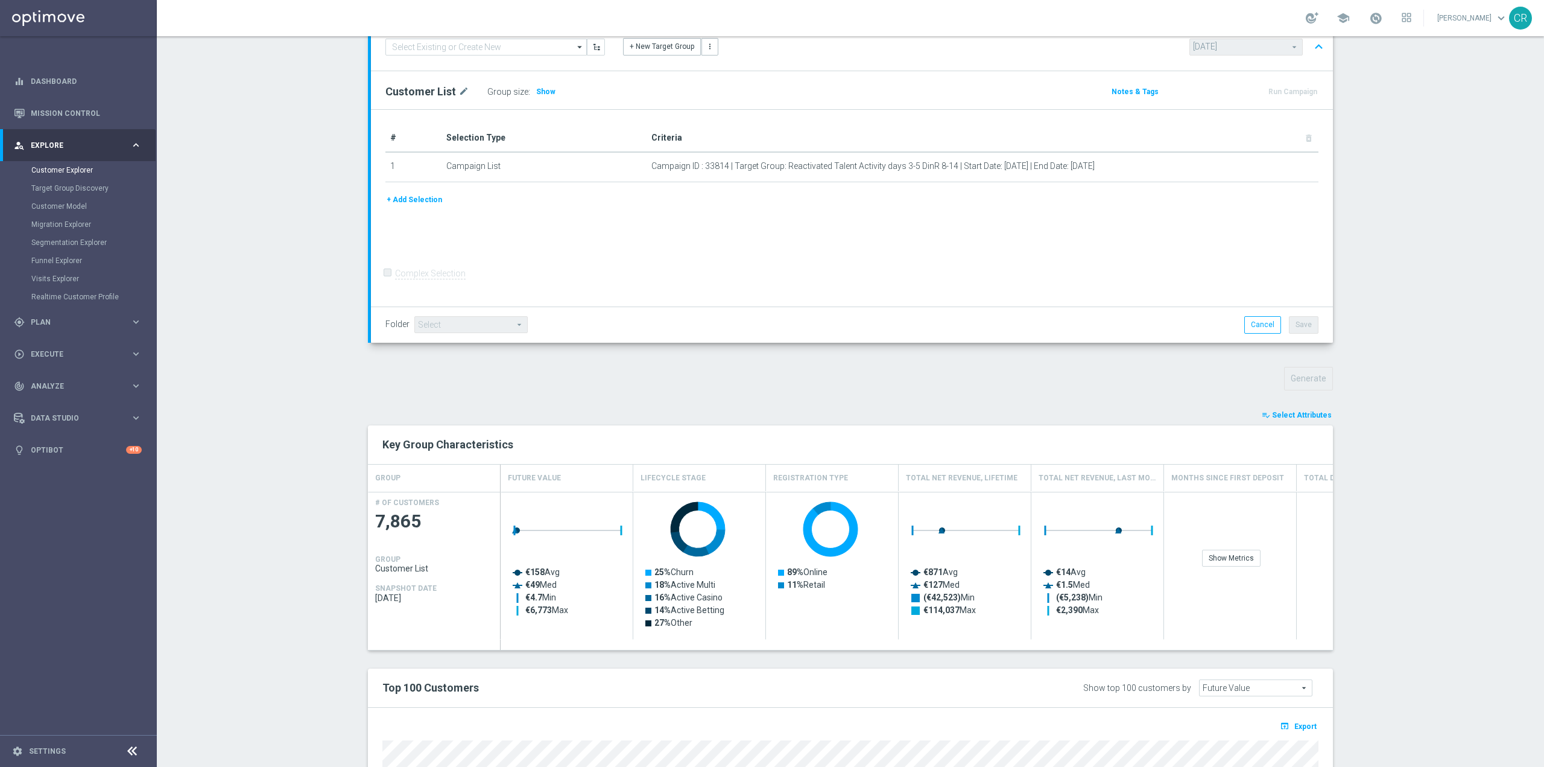
type input "Search"
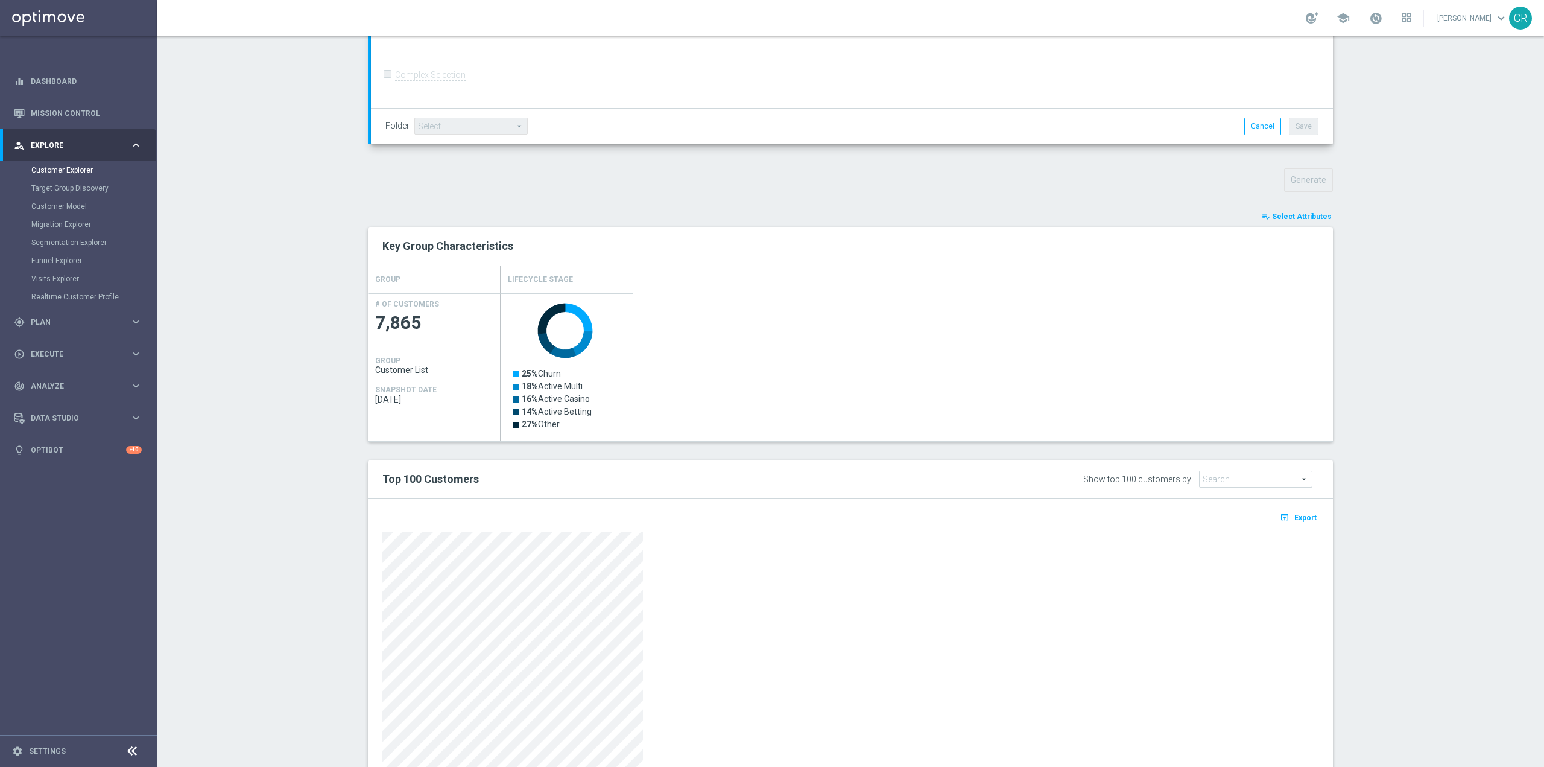
scroll to position [347, 0]
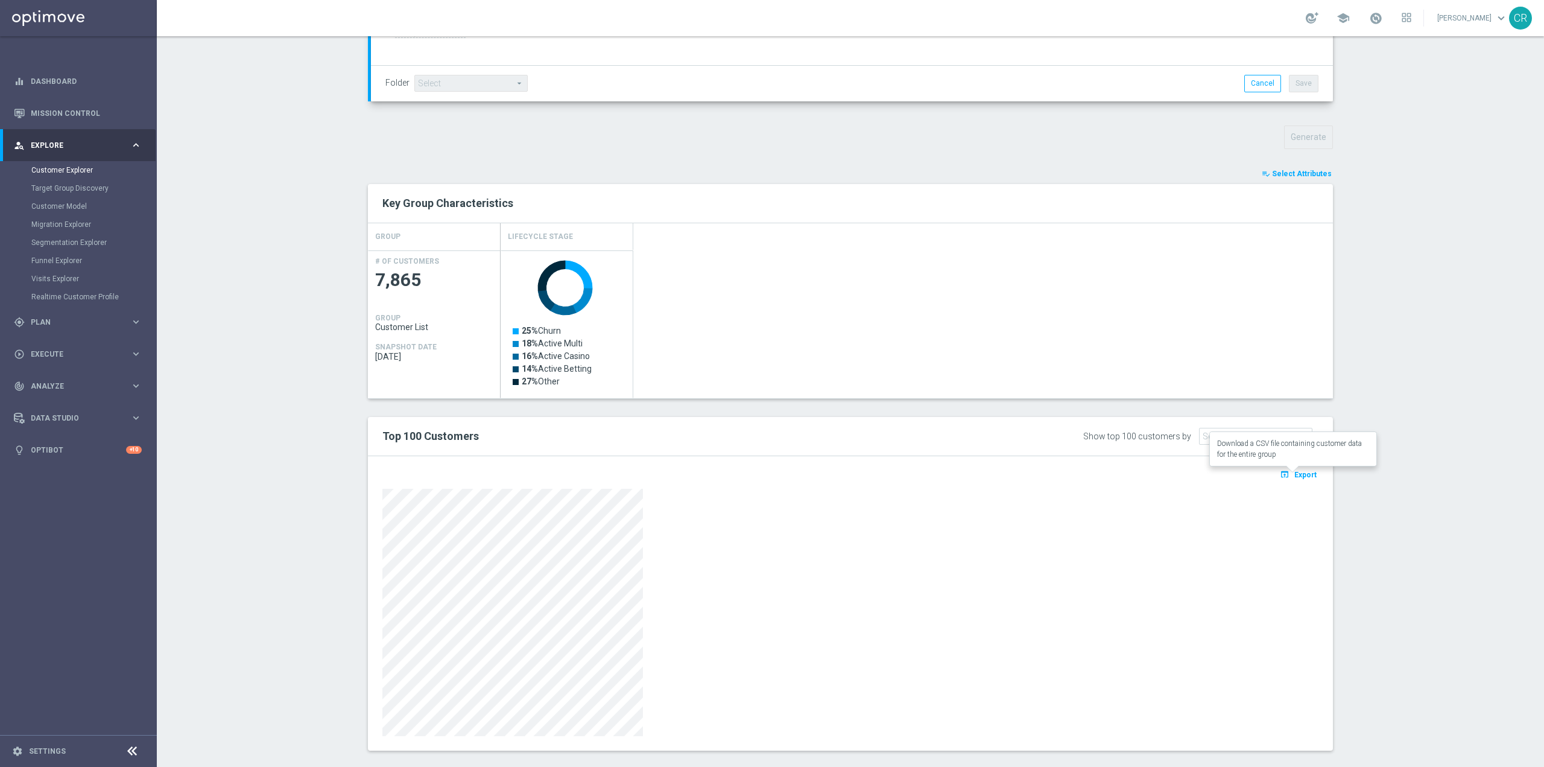
click at [1302, 473] on span "Export" at bounding box center [1305, 474] width 22 height 8
click at [83, 115] on link "Mission Control" at bounding box center [86, 113] width 111 height 32
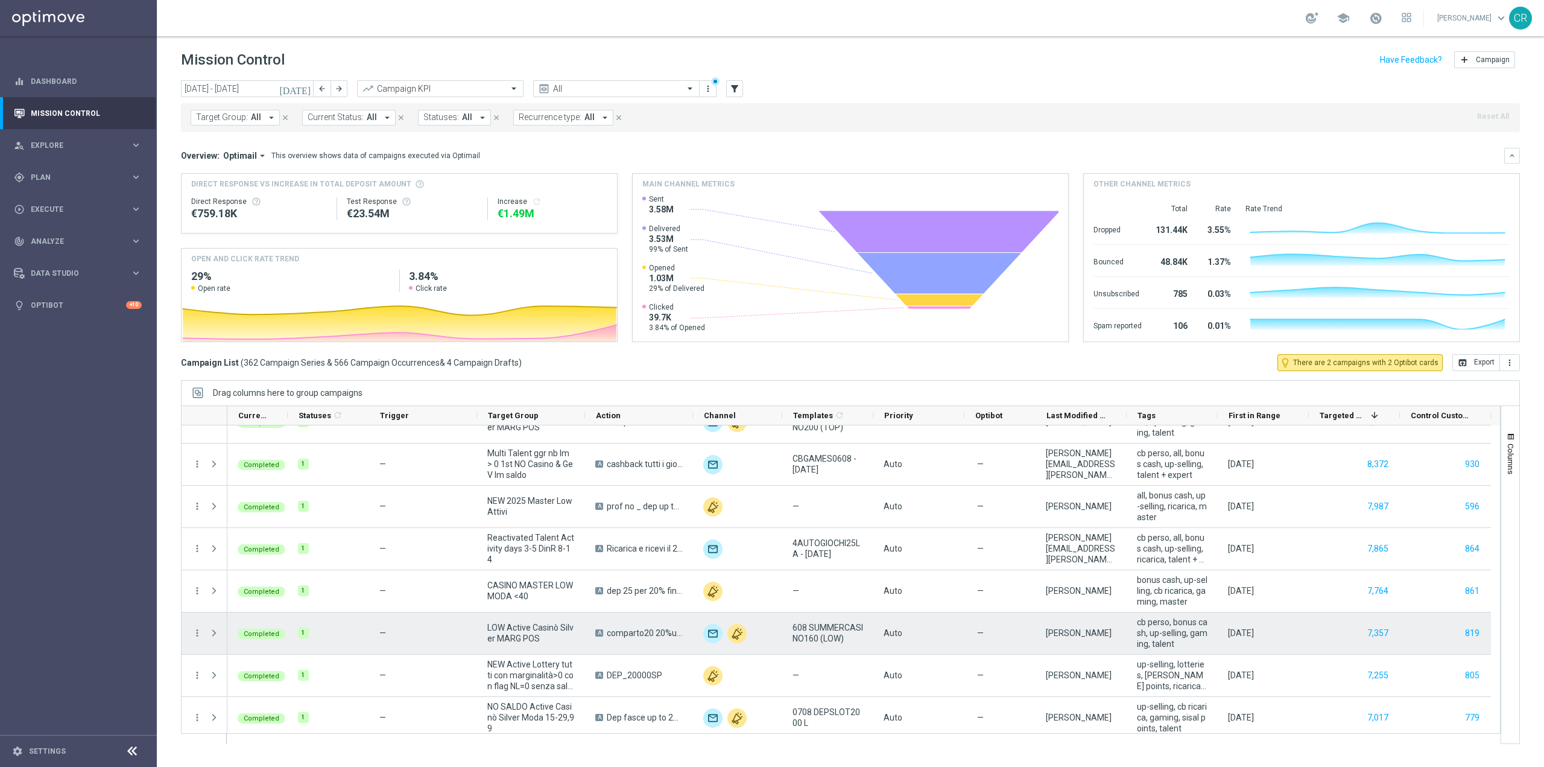
scroll to position [1689, 0]
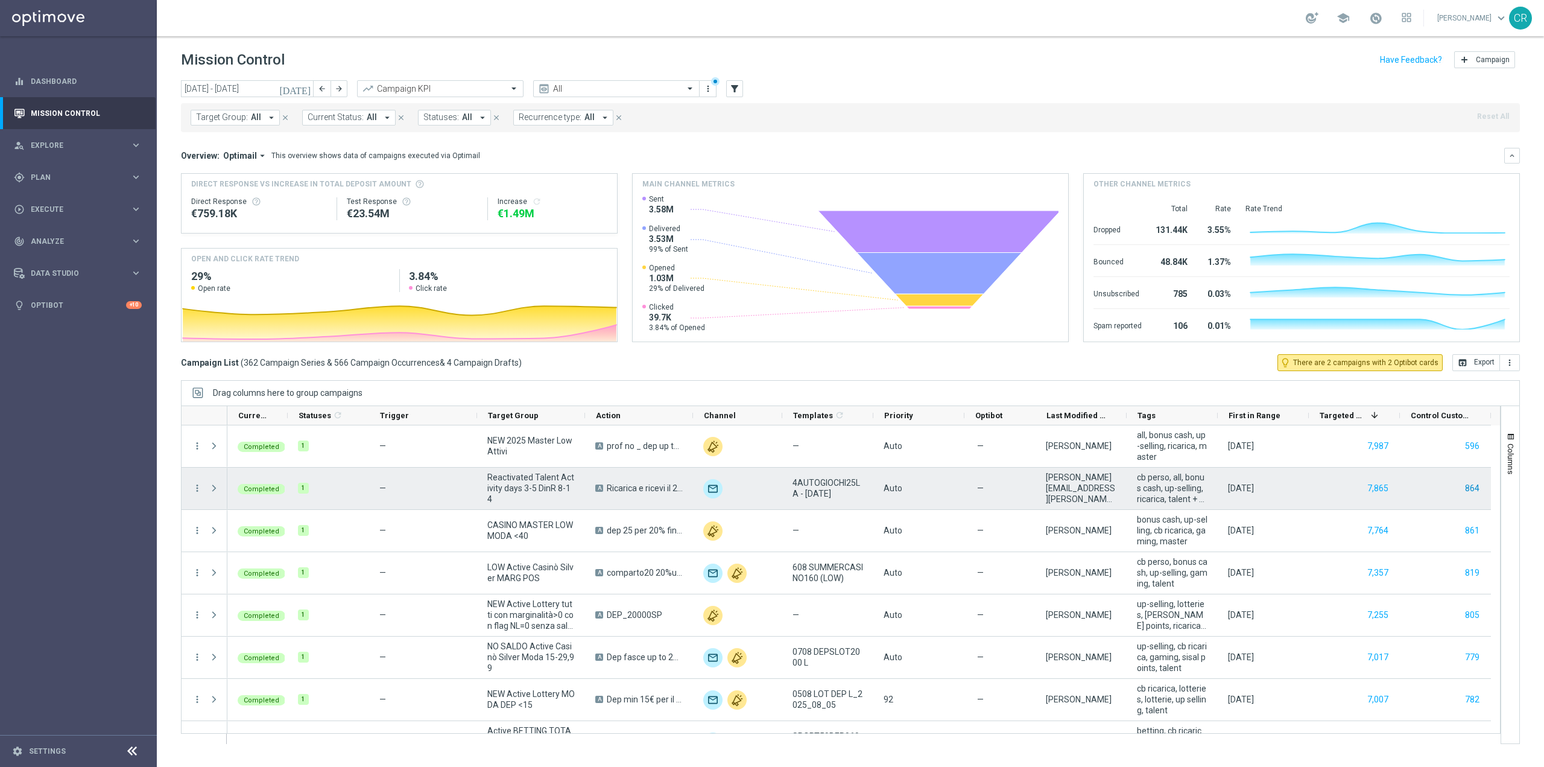
click at [1475, 483] on button "864" at bounding box center [1472, 488] width 17 height 15
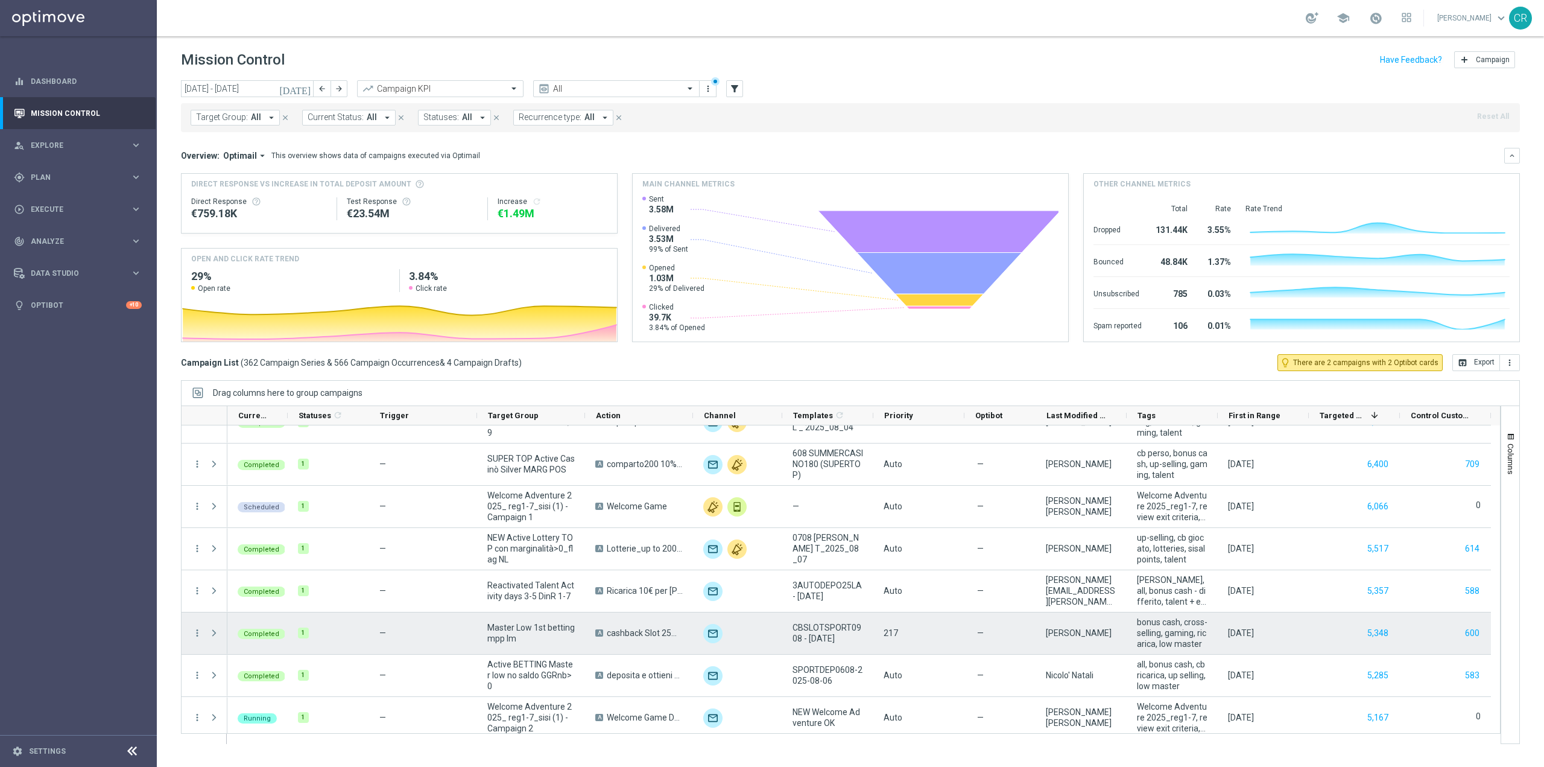
scroll to position [2111, 0]
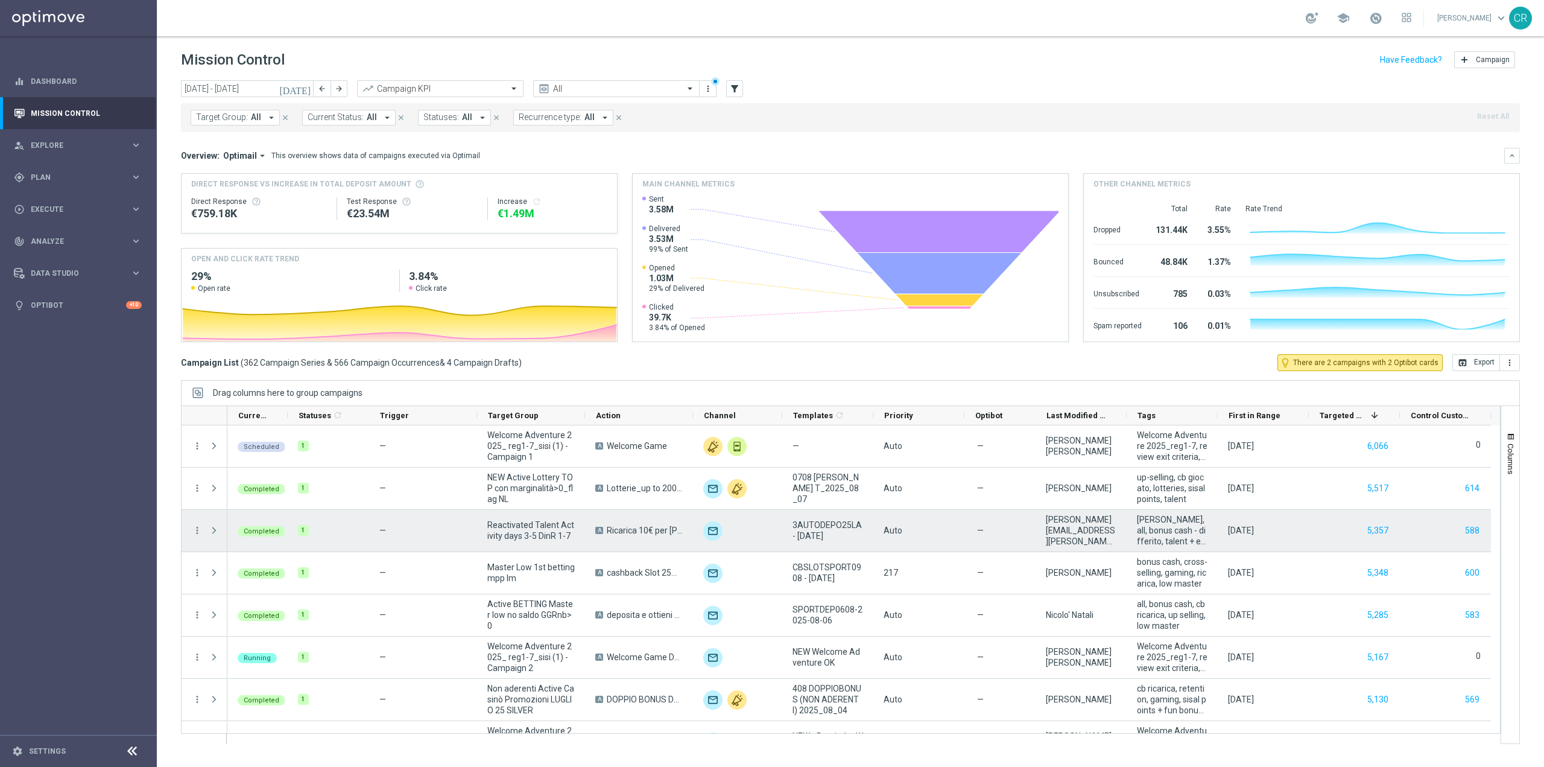
click at [1347, 533] on div "5,357" at bounding box center [1354, 531] width 91 height 42
click at [1377, 524] on button "5,357" at bounding box center [1378, 530] width 24 height 15
click at [1475, 531] on button "588" at bounding box center [1472, 530] width 17 height 15
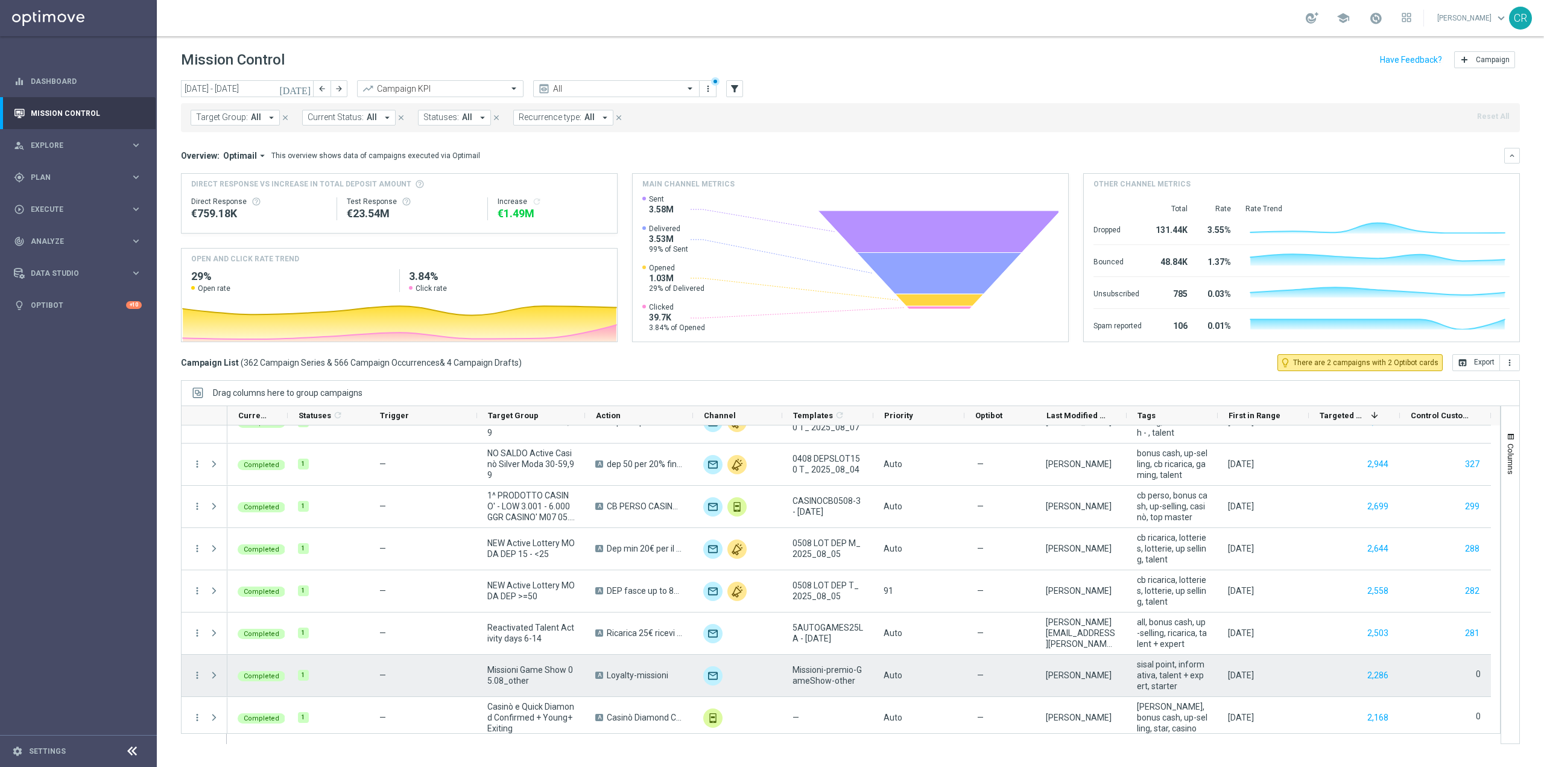
scroll to position [3378, 0]
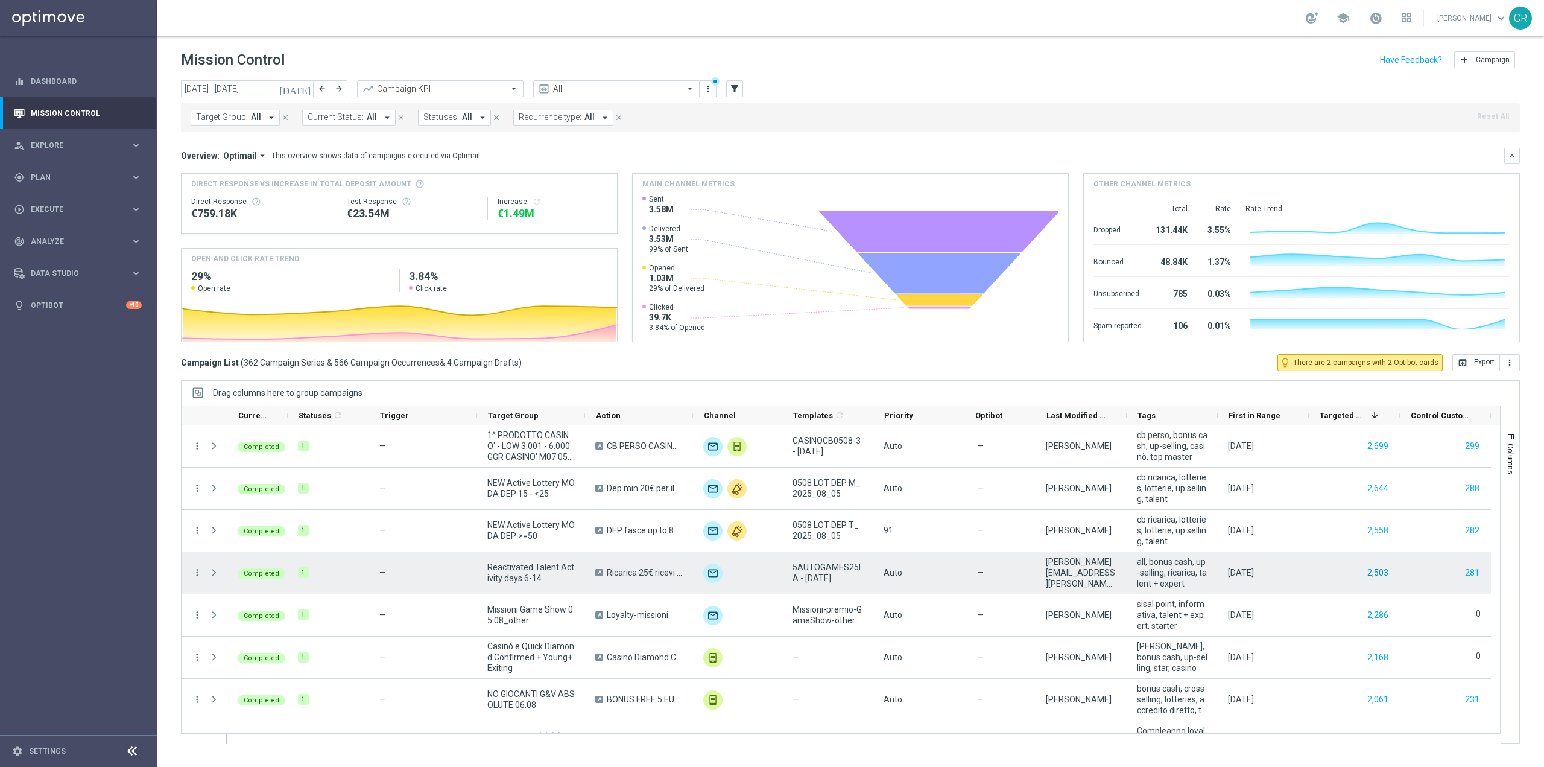
click at [1377, 574] on button "2,503" at bounding box center [1378, 572] width 24 height 15
click at [1471, 572] on button "281" at bounding box center [1472, 572] width 17 height 15
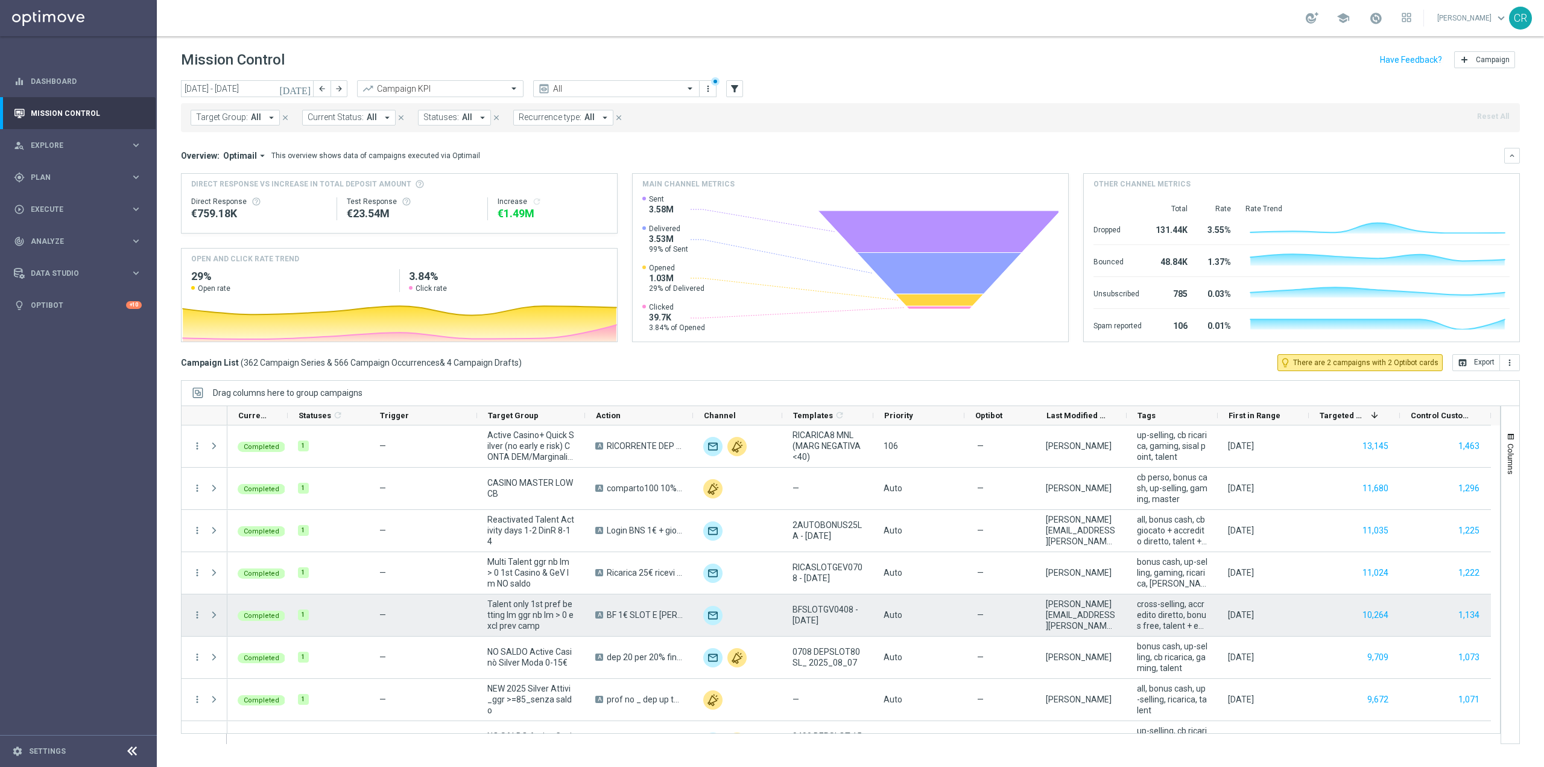
scroll to position [1327, 0]
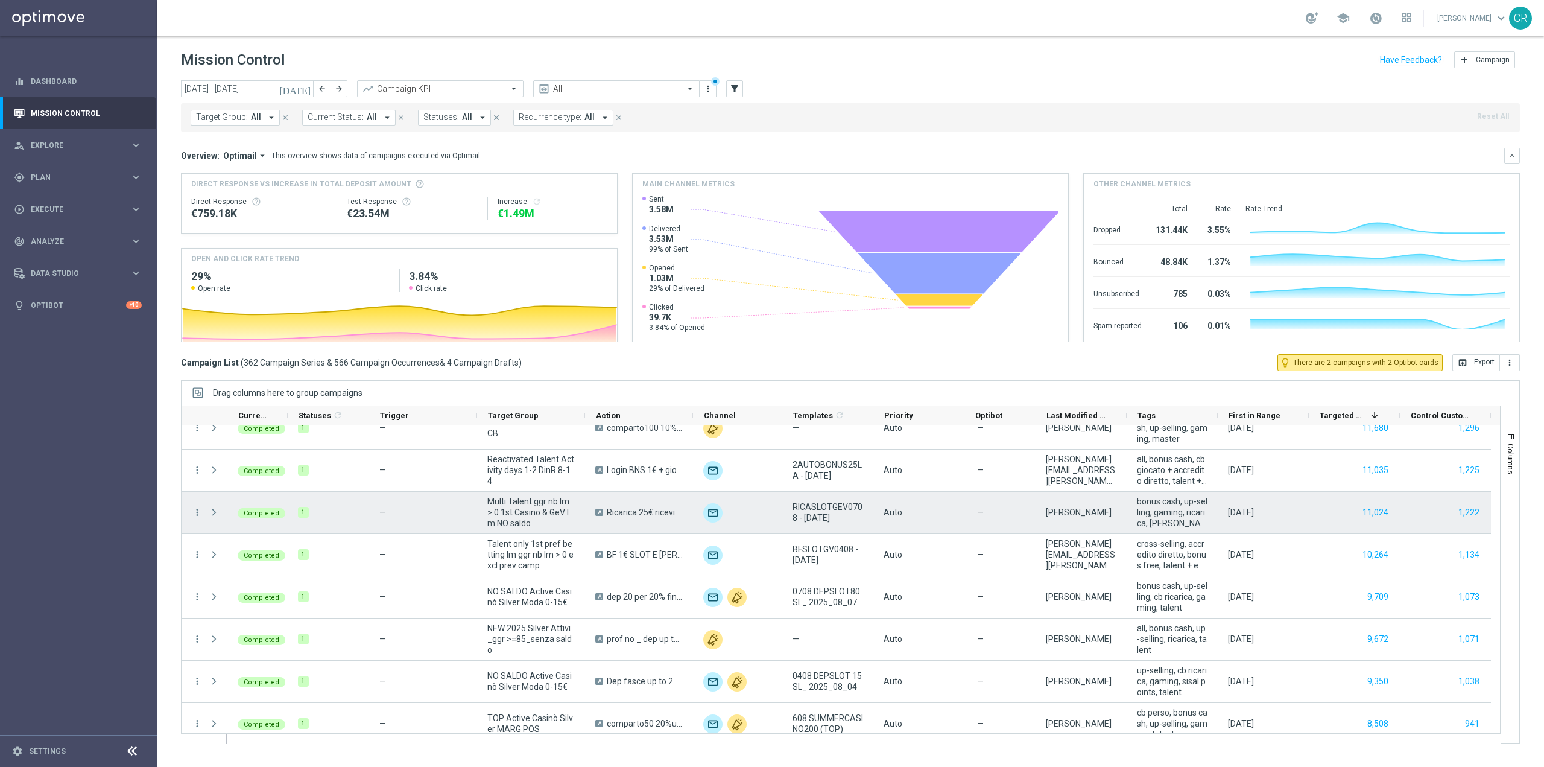
drag, startPoint x: 1261, startPoint y: 532, endPoint x: 1309, endPoint y: 633, distance: 112.0
click at [1309, 633] on div "9,672" at bounding box center [1354, 639] width 91 height 42
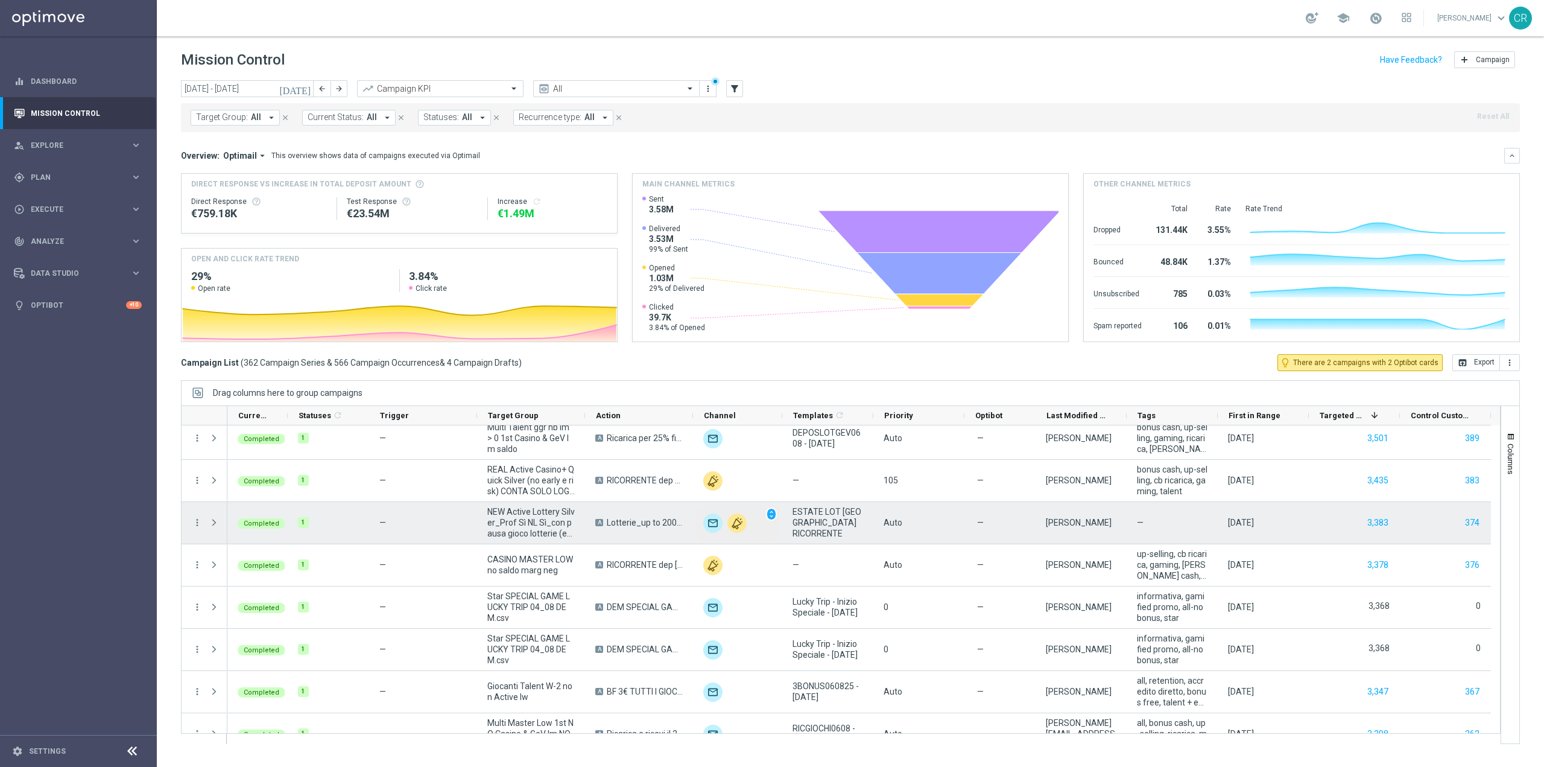
scroll to position [2895, 0]
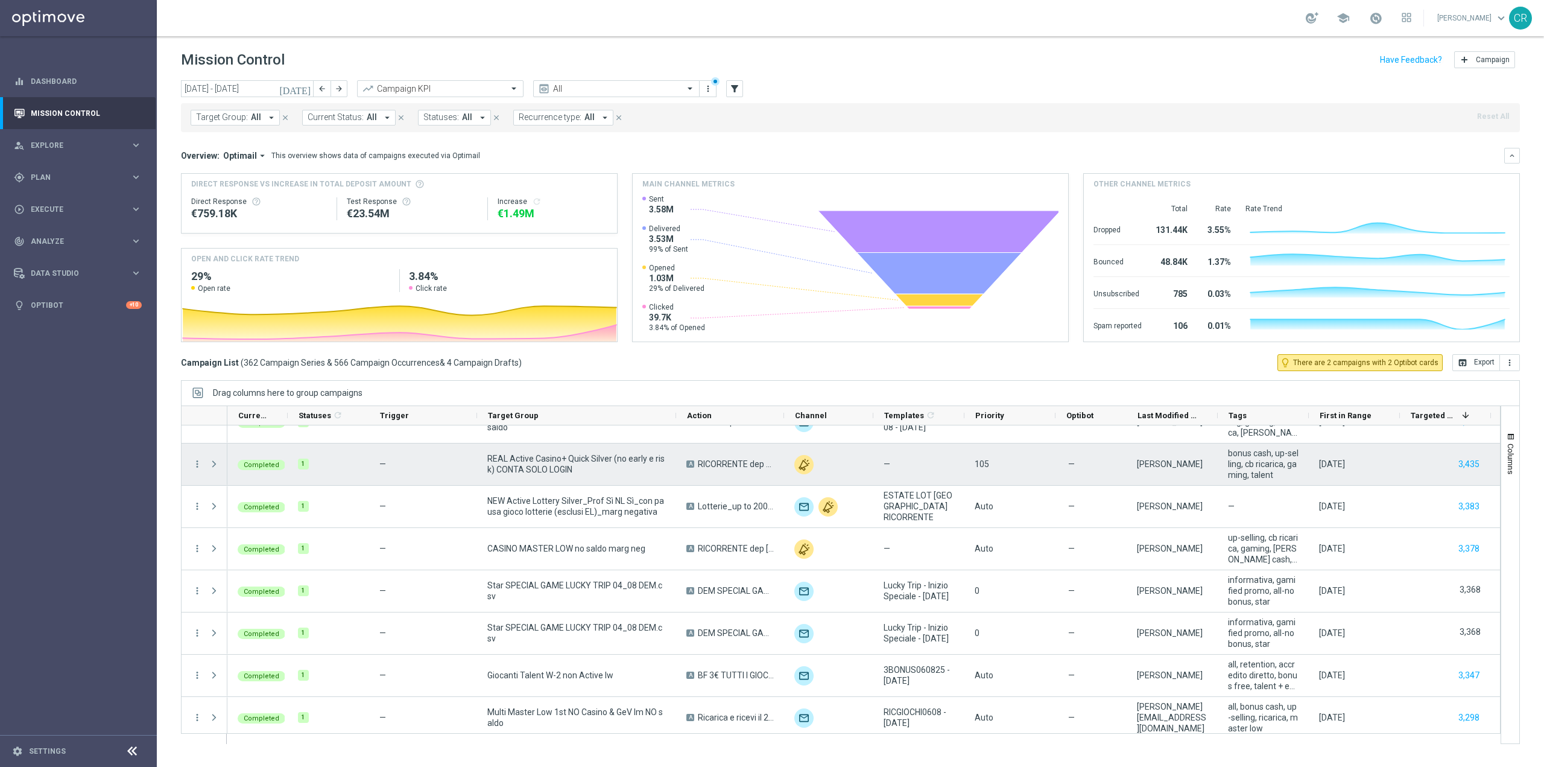
drag, startPoint x: 583, startPoint y: 419, endPoint x: 674, endPoint y: 449, distance: 95.9
click at [674, 449] on div at bounding box center [841, 574] width 1320 height 338
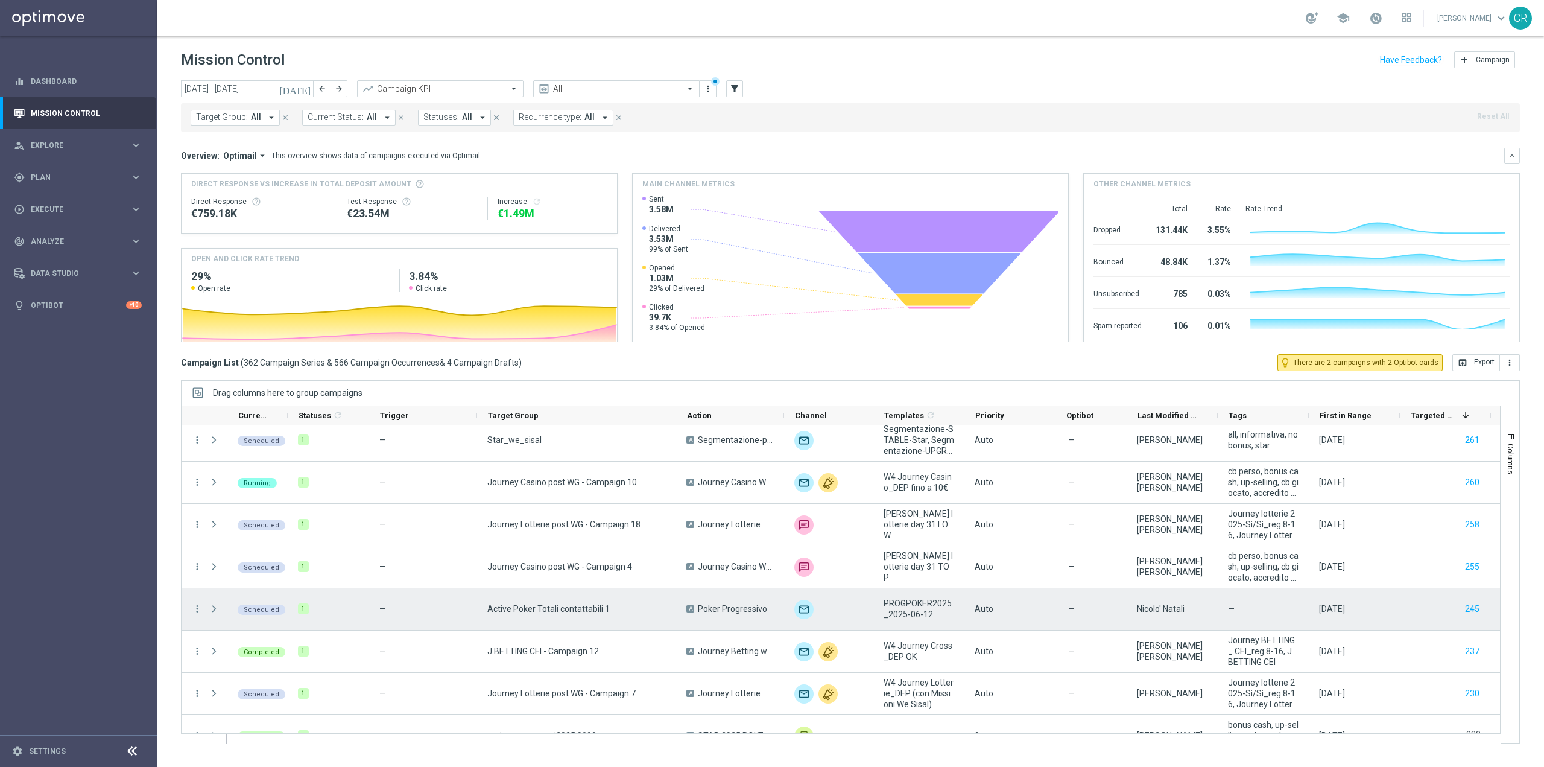
scroll to position [8384, 0]
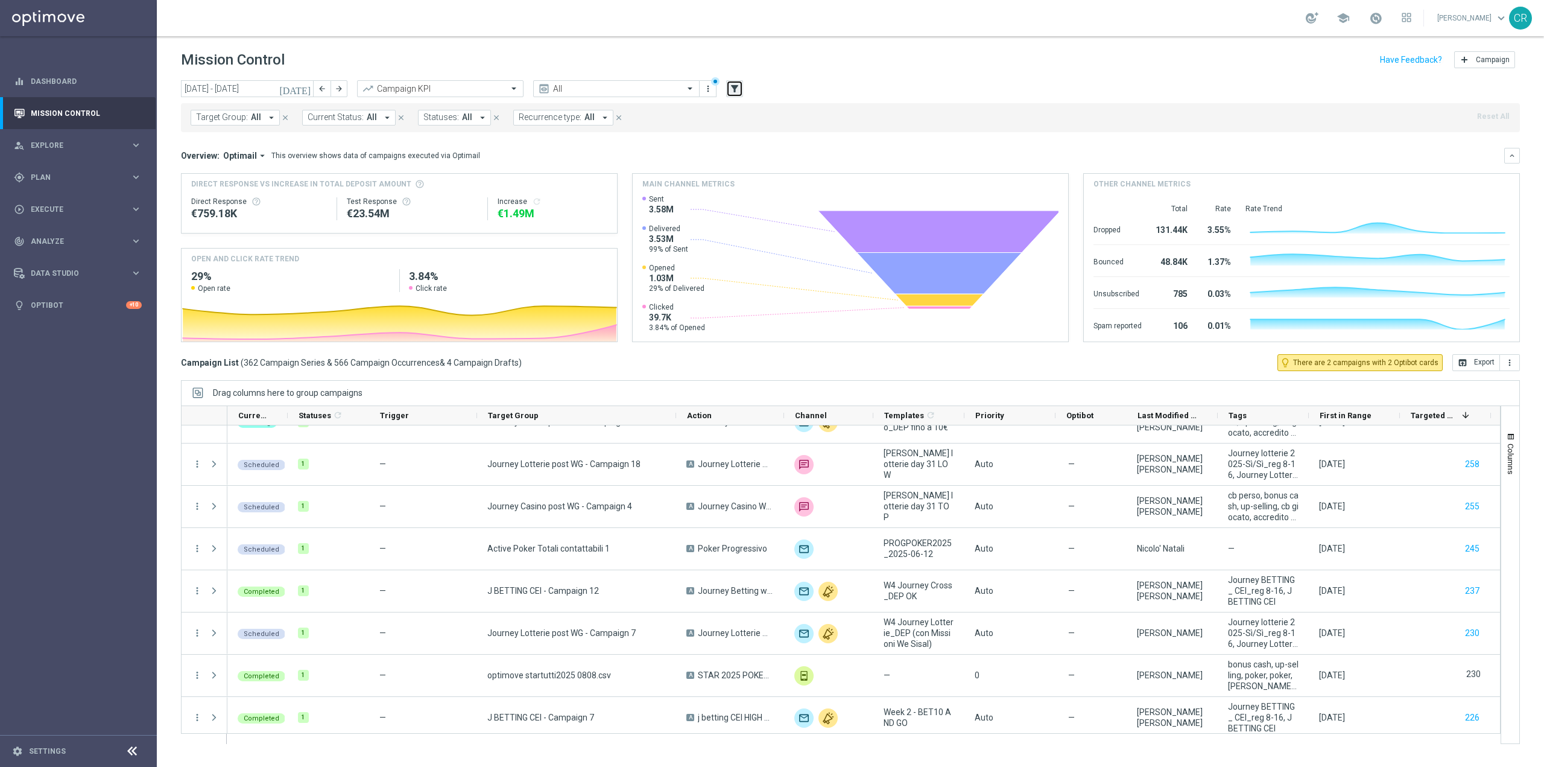
click at [733, 84] on icon "filter_alt" at bounding box center [734, 88] width 11 height 11
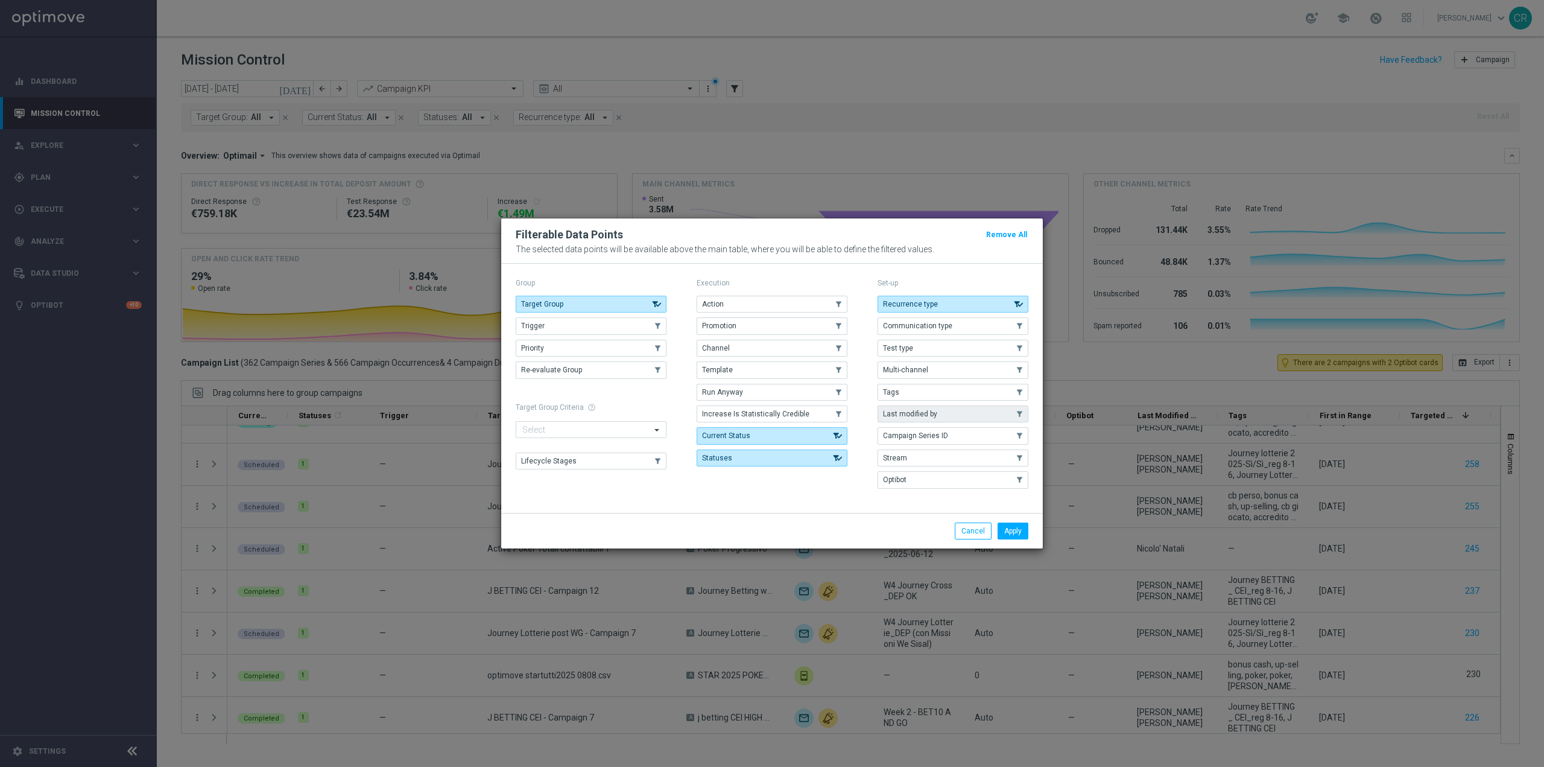
click at [958, 411] on button "Last modified by" at bounding box center [953, 413] width 151 height 17
click at [1013, 531] on button "Apply" at bounding box center [1013, 530] width 31 height 17
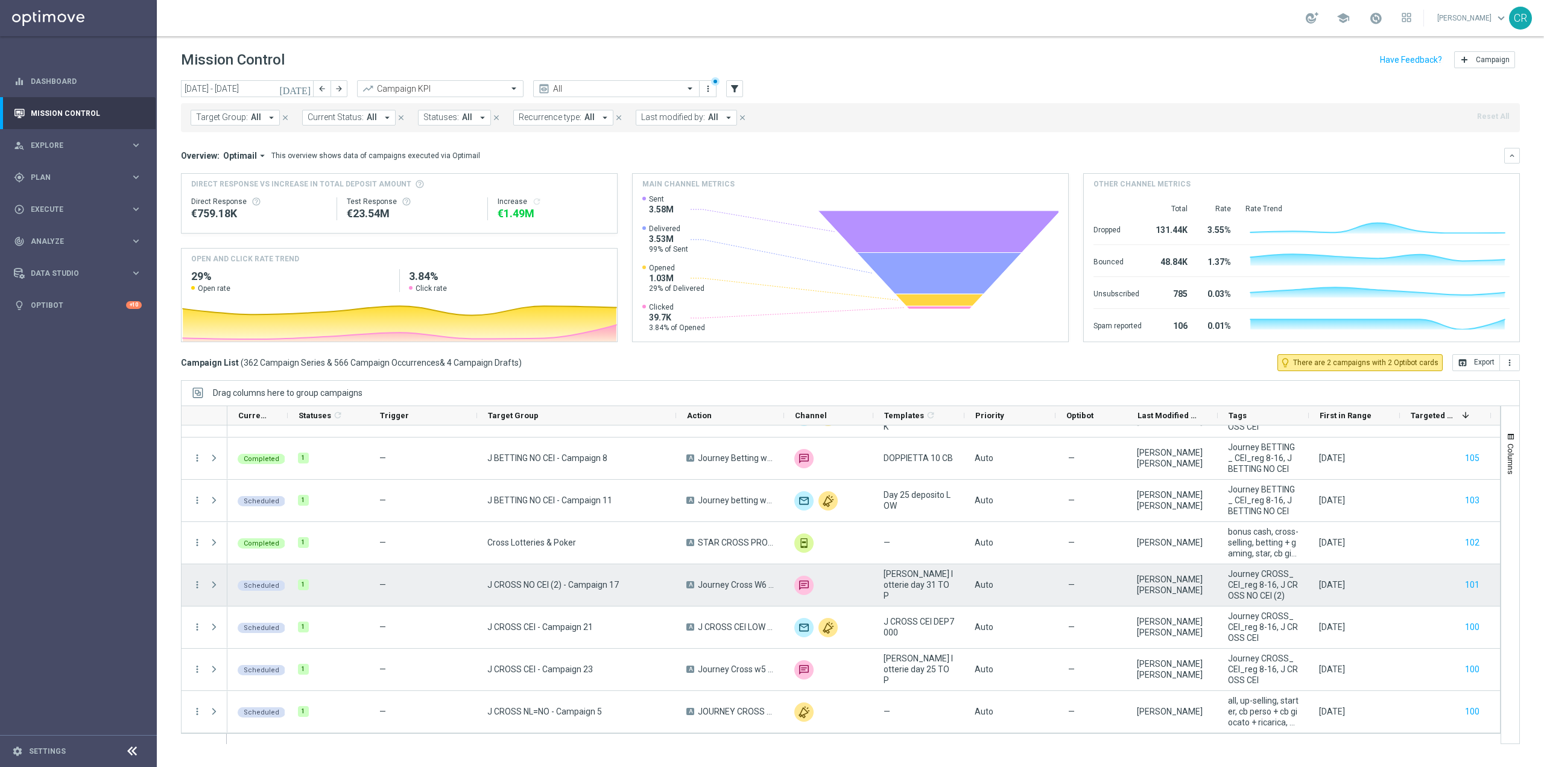
scroll to position [11279, 0]
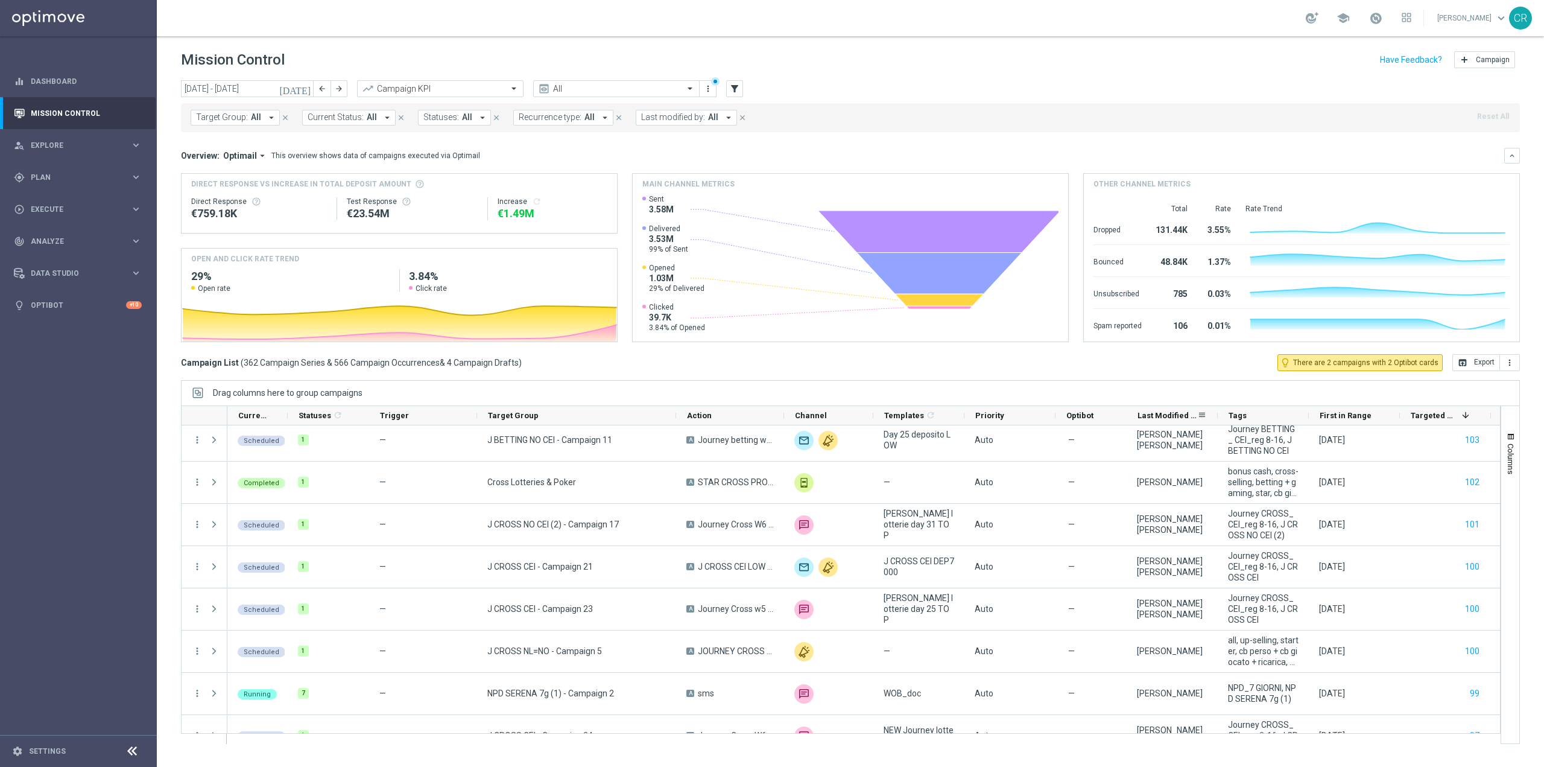
click at [1208, 420] on div "Last Modified By" at bounding box center [1172, 415] width 91 height 19
click at [1204, 416] on span at bounding box center [1202, 415] width 10 height 10
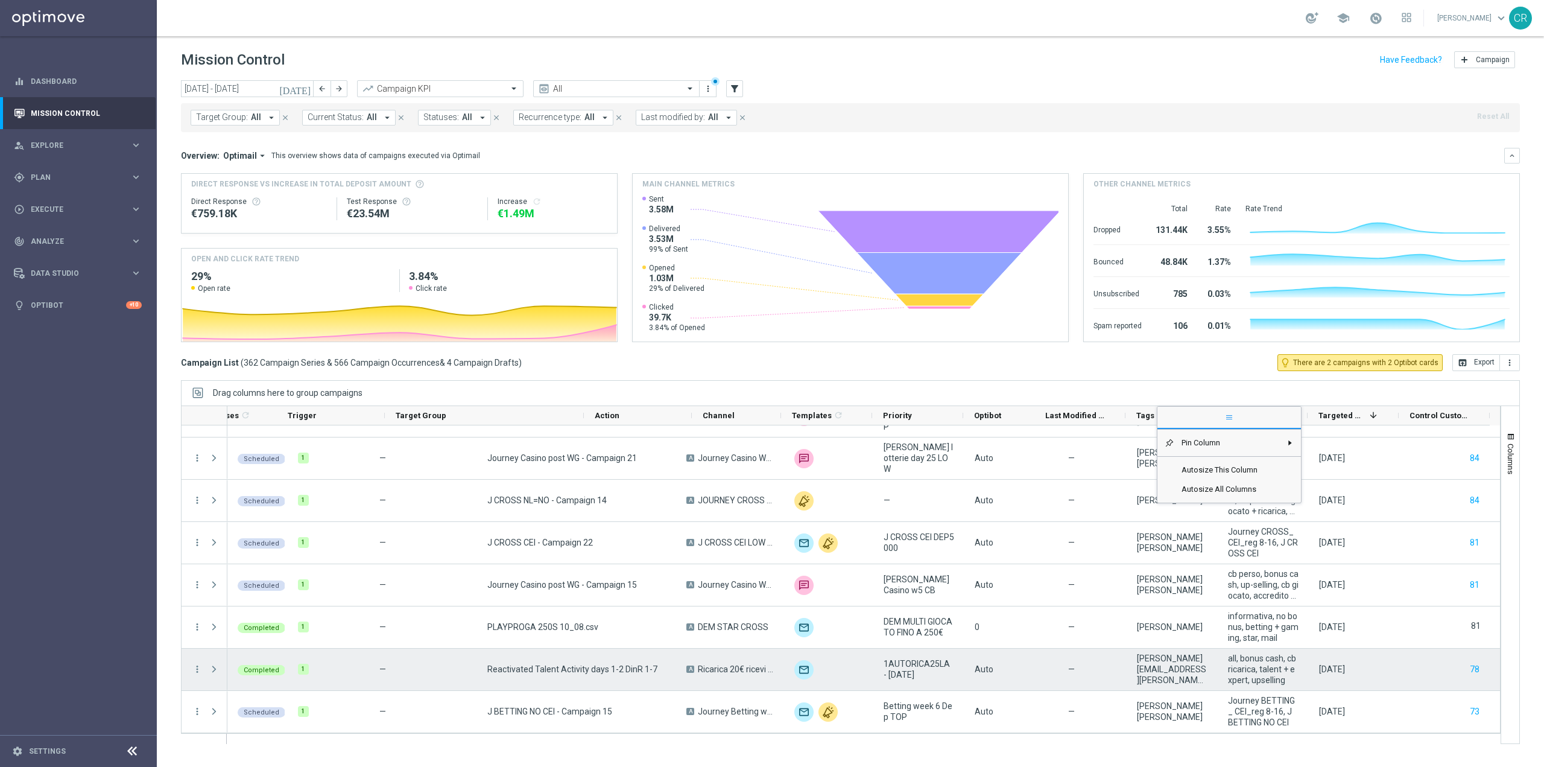
scroll to position [0, 91]
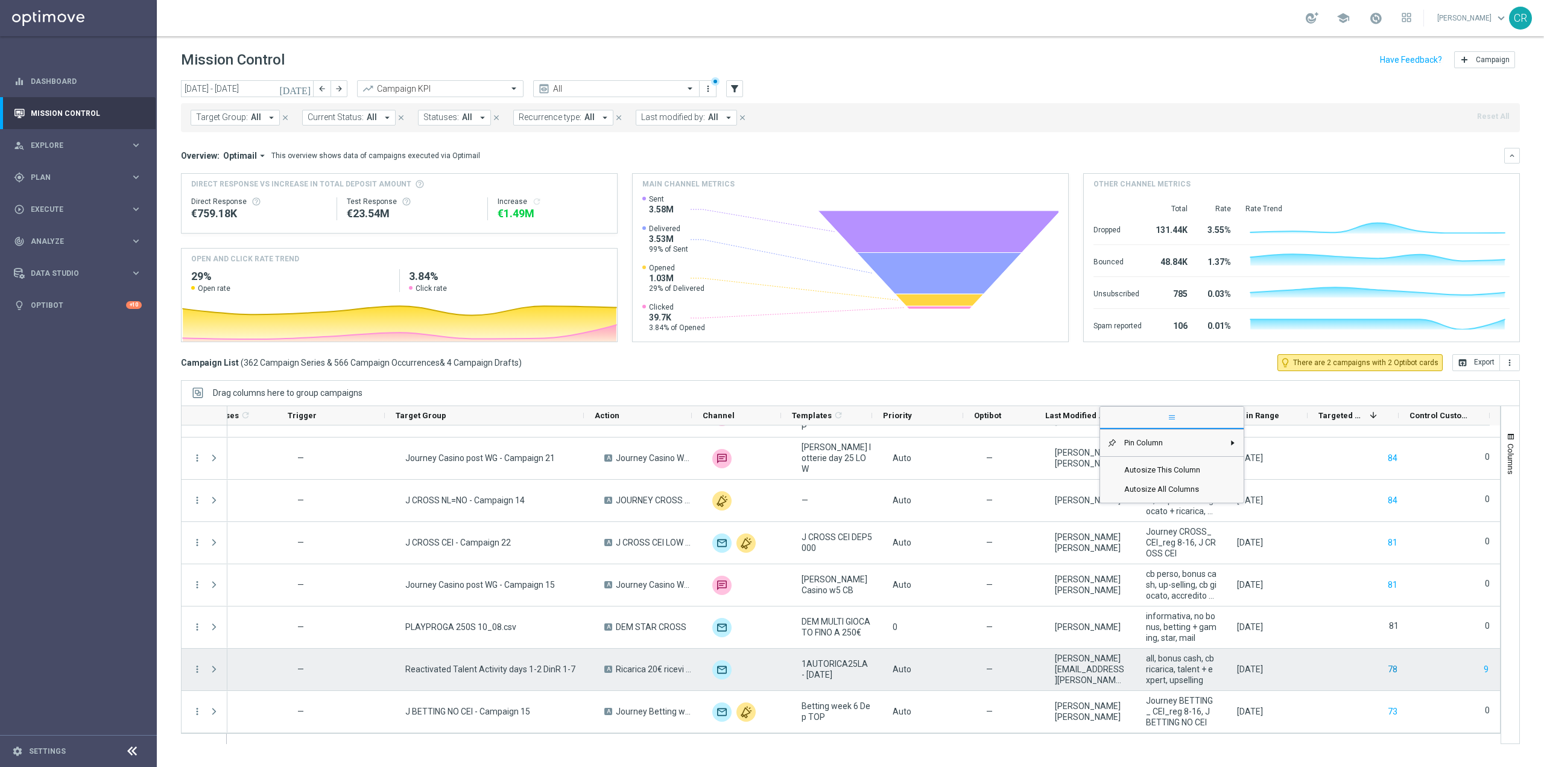
click at [1387, 671] on button "78" at bounding box center [1393, 669] width 12 height 15
click at [1483, 671] on button "9" at bounding box center [1486, 669] width 7 height 15
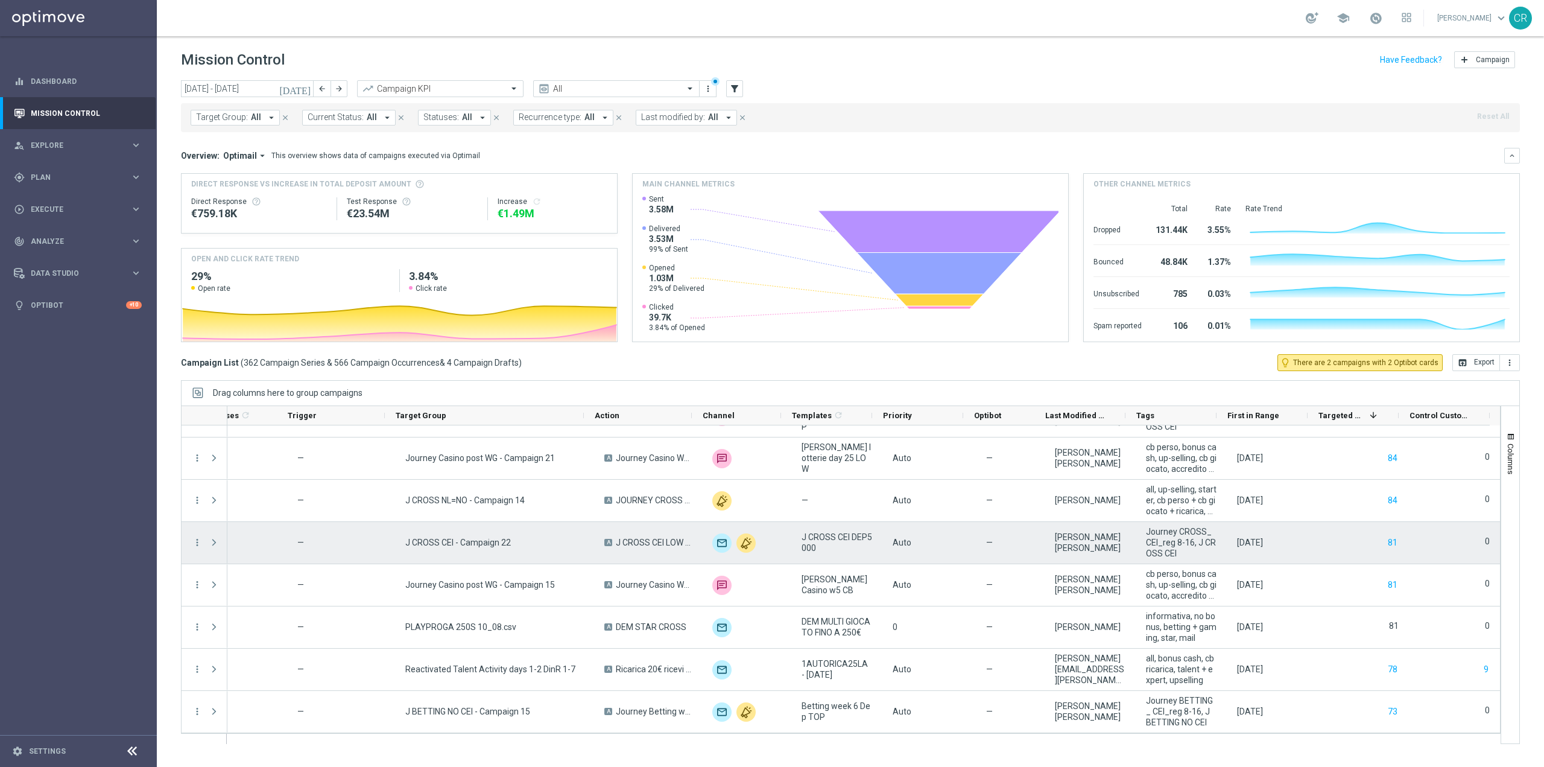
scroll to position [12124, 0]
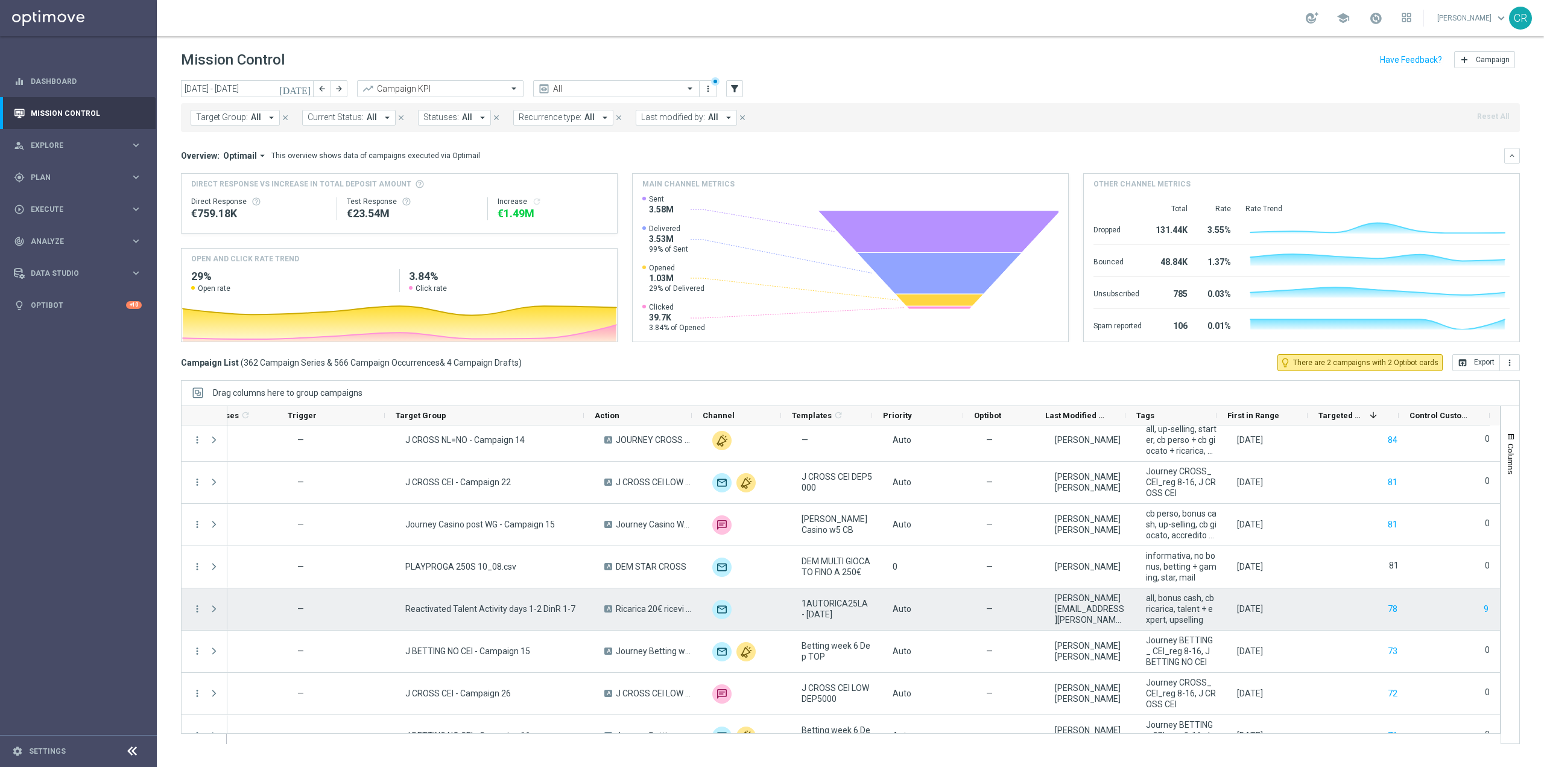
type textarea "06 Aug 2025, Wednesday 73 0 Scheduled 1 — J CROSS CEI - Campaign 26 A J CROSS C…"
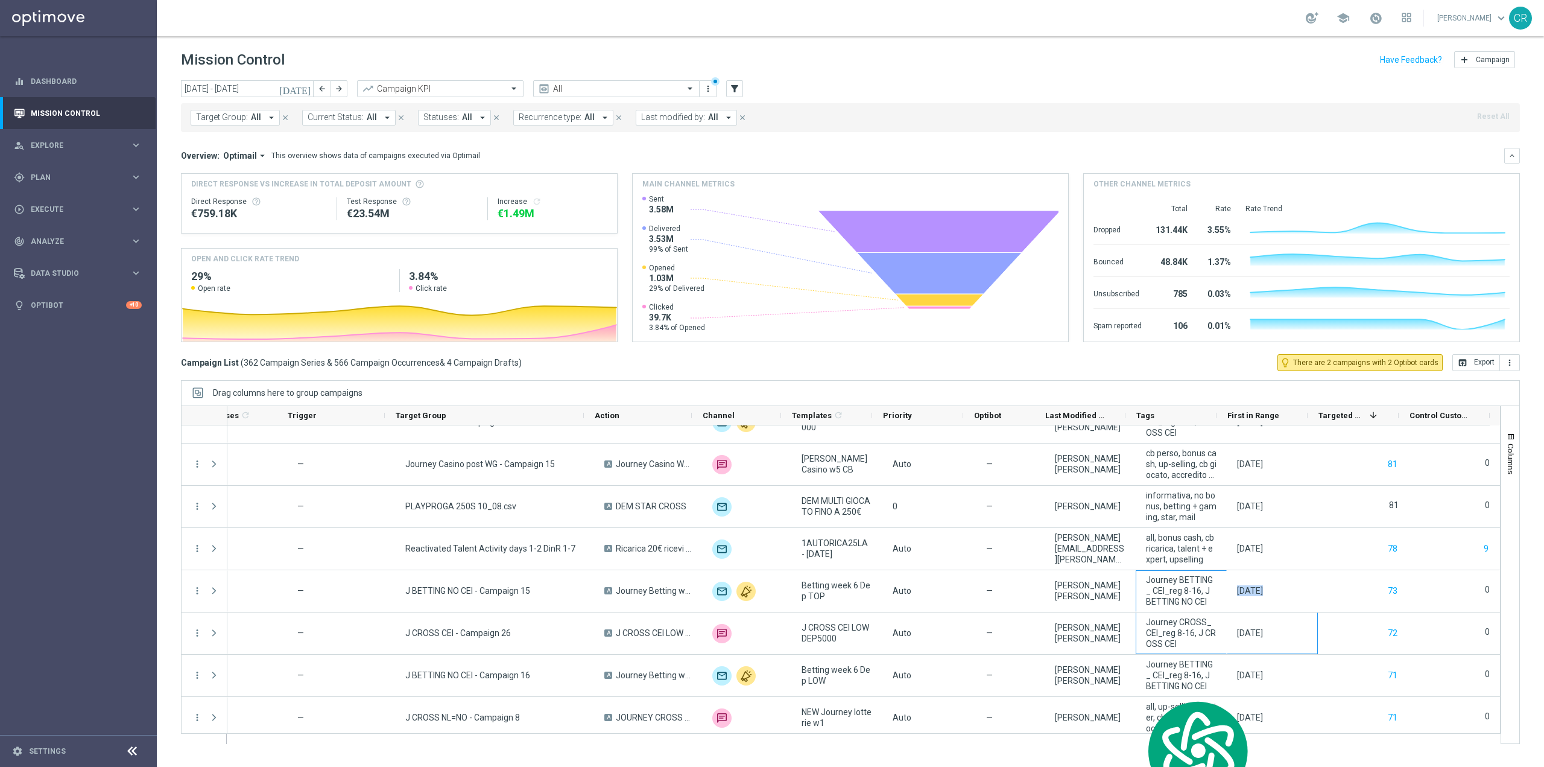
scroll to position [12244, 0]
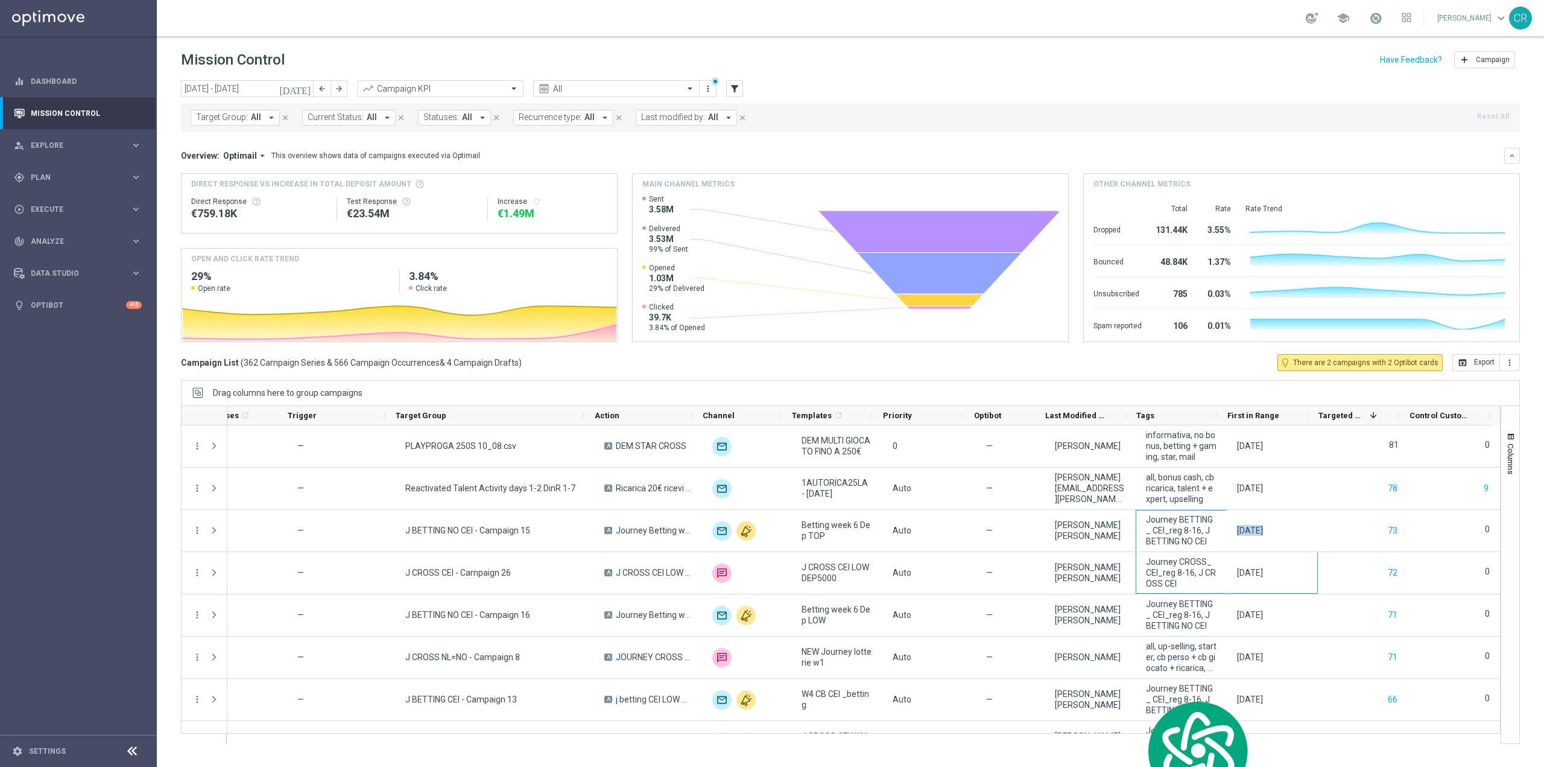
click at [303, 89] on icon "today" at bounding box center [295, 88] width 33 height 11
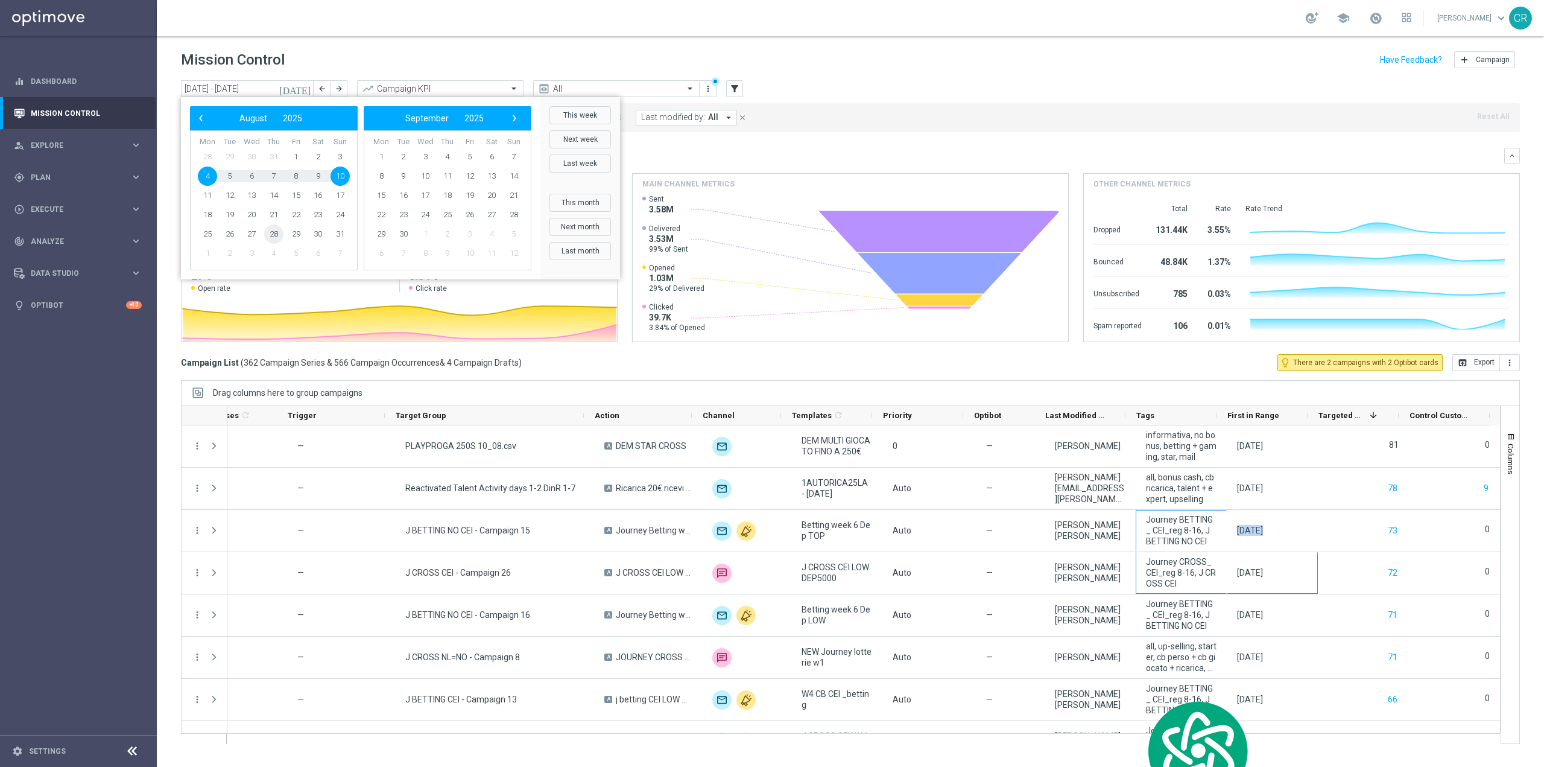
click at [270, 228] on span "28" at bounding box center [273, 233] width 19 height 19
click at [198, 113] on span "‹" at bounding box center [201, 118] width 16 height 16
click at [204, 233] on span "28" at bounding box center [207, 233] width 19 height 19
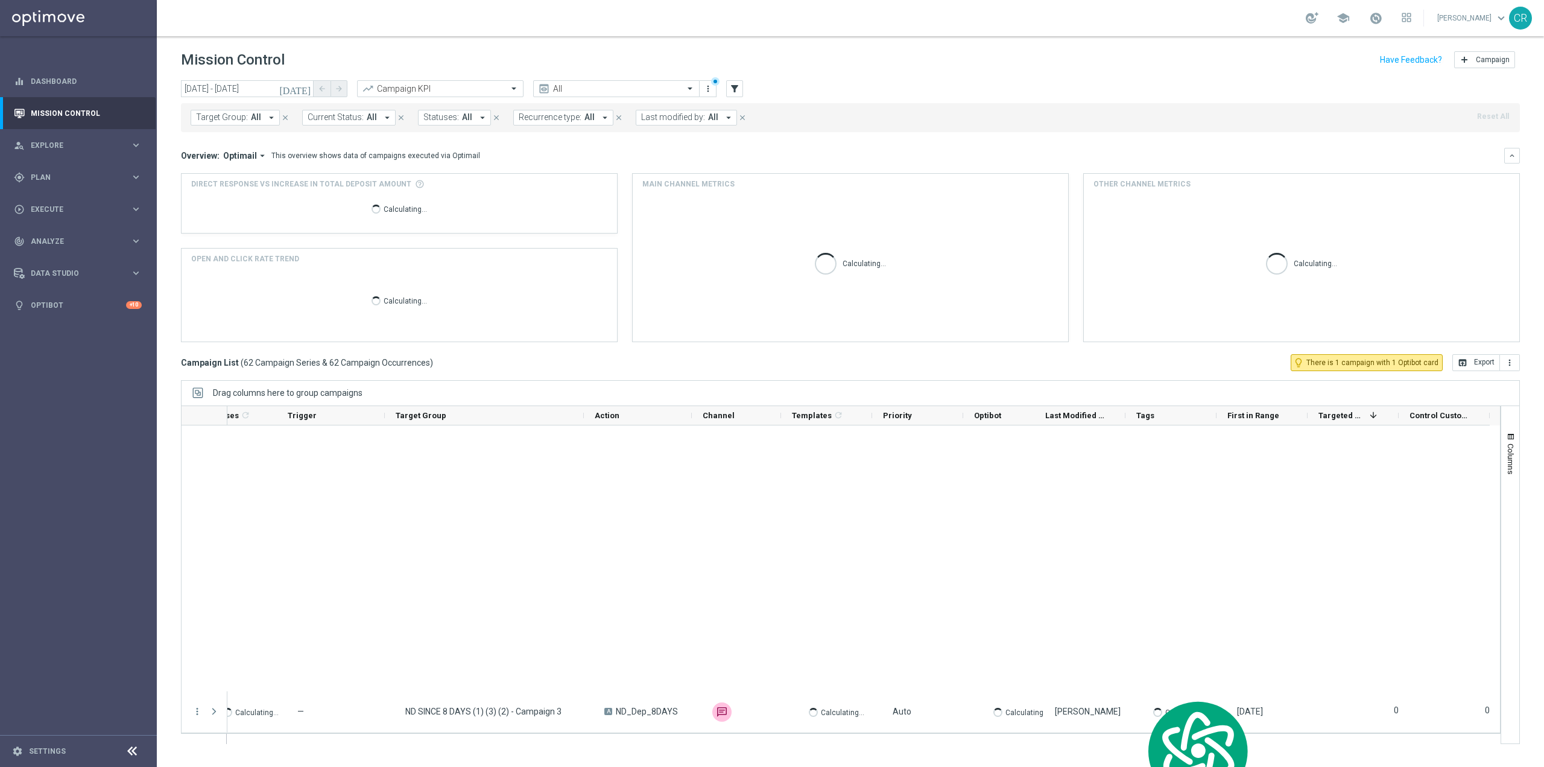
click at [305, 90] on icon "today" at bounding box center [295, 88] width 33 height 11
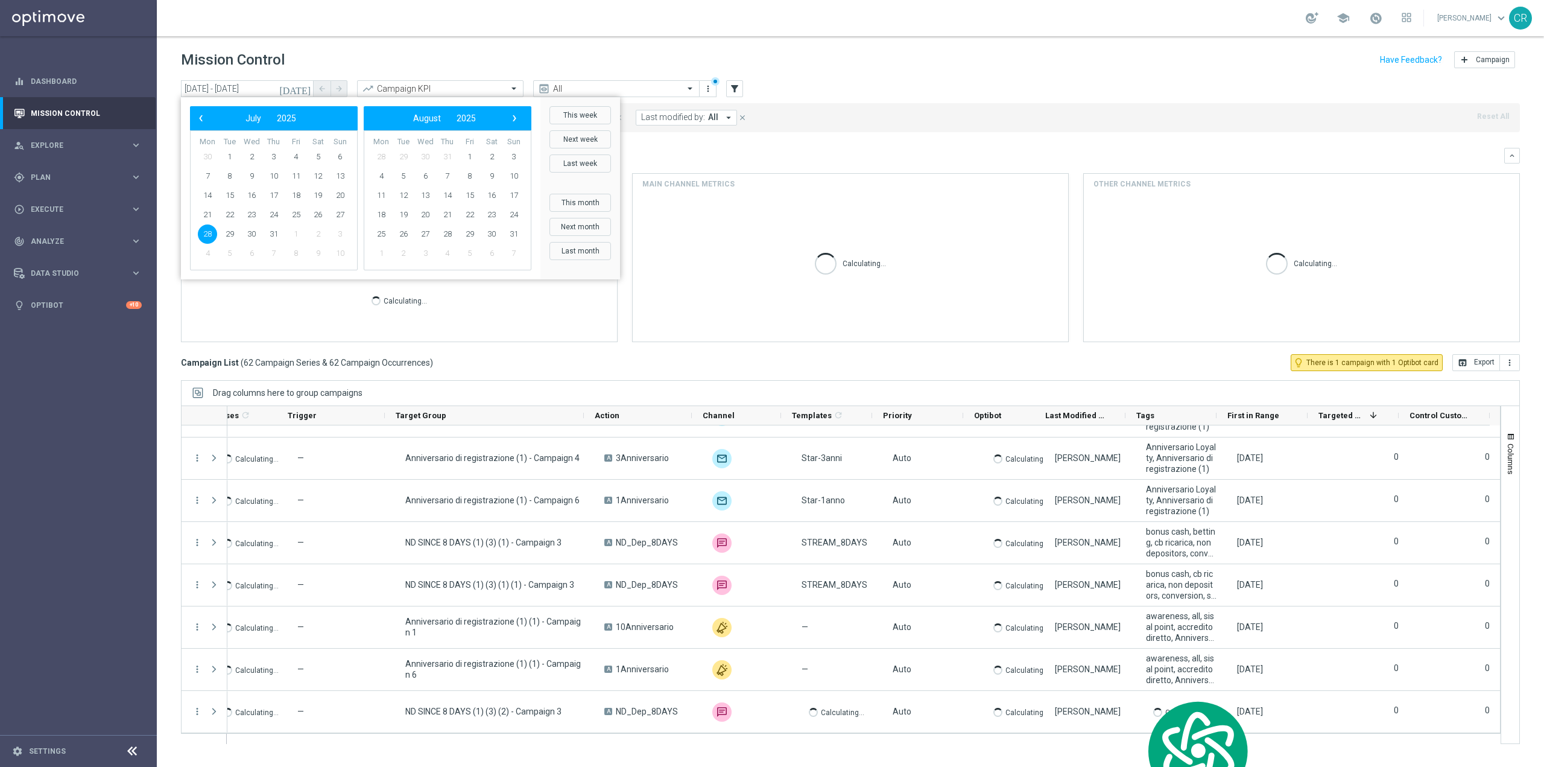
scroll to position [2310, 0]
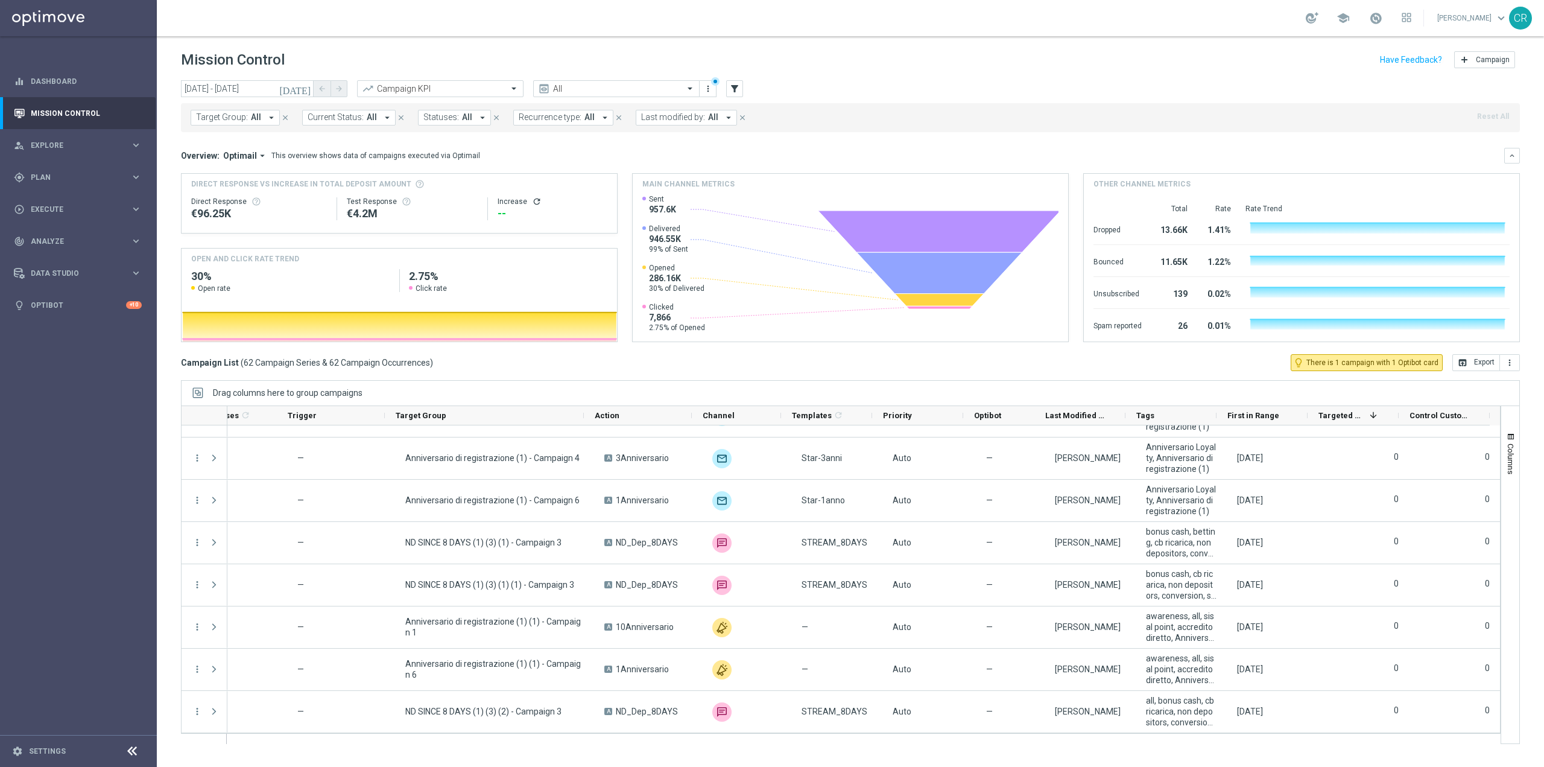
click at [302, 91] on icon "today" at bounding box center [295, 88] width 33 height 11
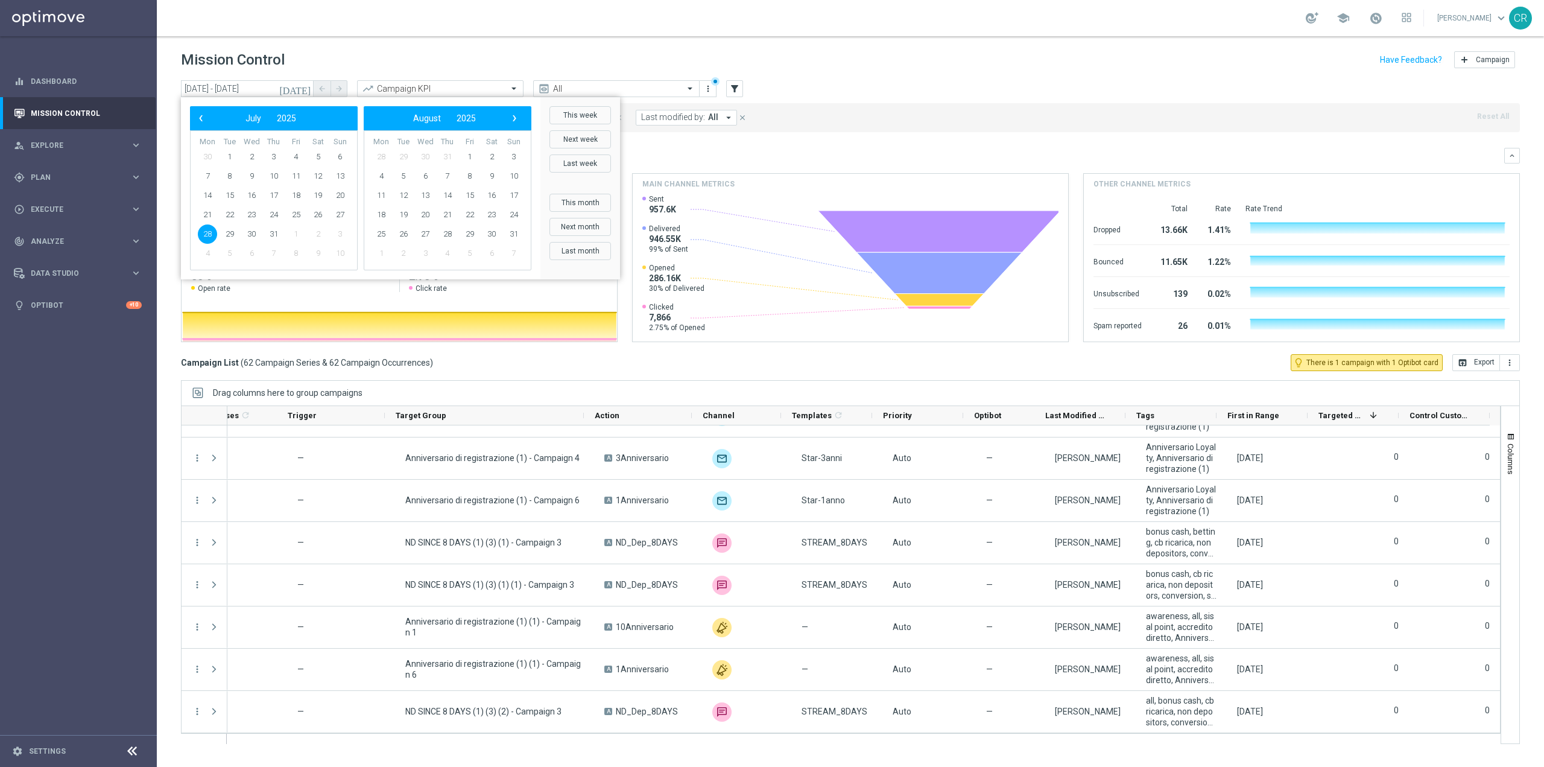
click at [207, 232] on span "28" at bounding box center [207, 233] width 19 height 19
click at [519, 154] on span "3" at bounding box center [513, 156] width 19 height 19
type input "28 Jul 2025 - 03 Aug 2025"
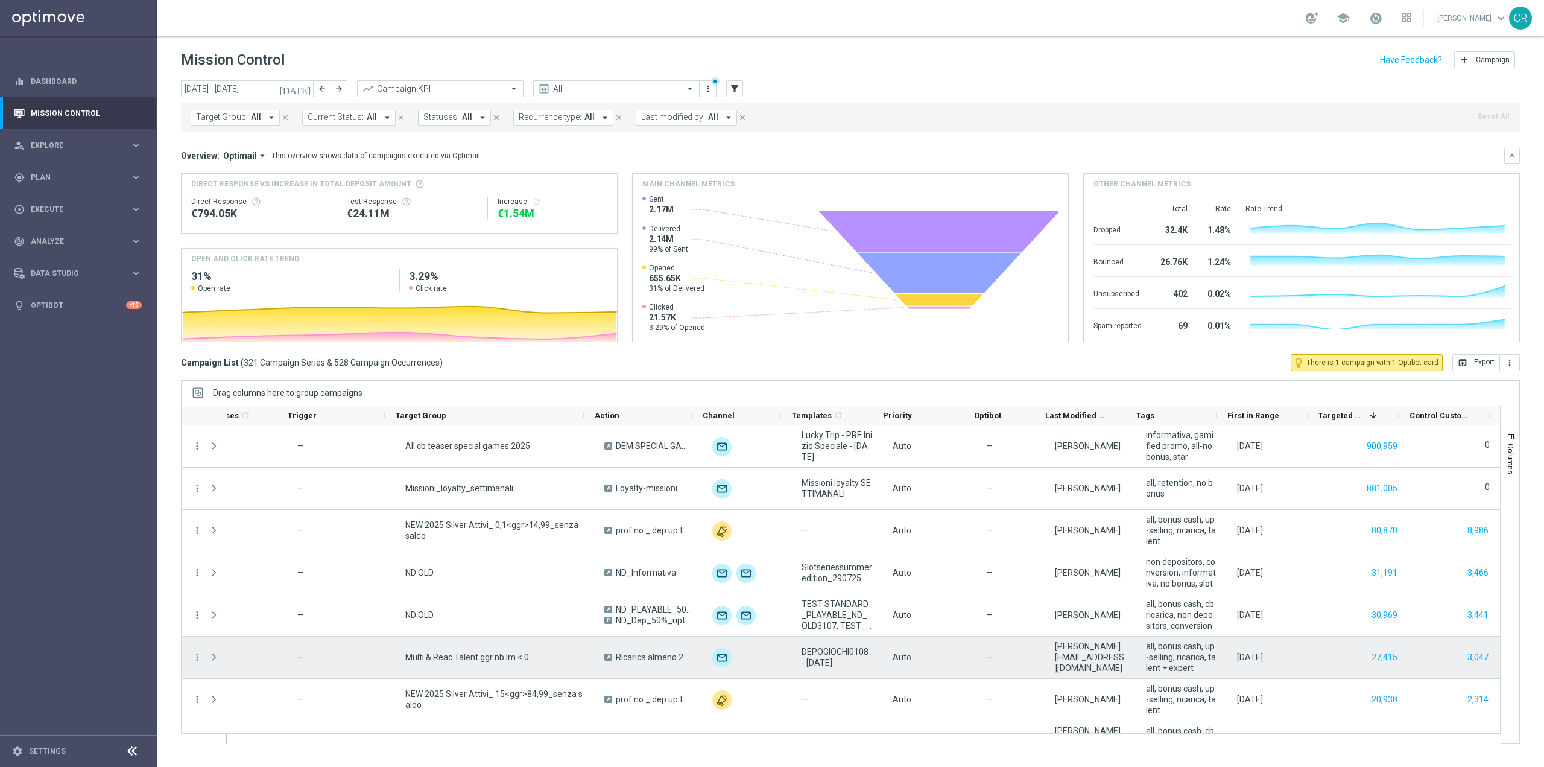
scroll to position [60, 0]
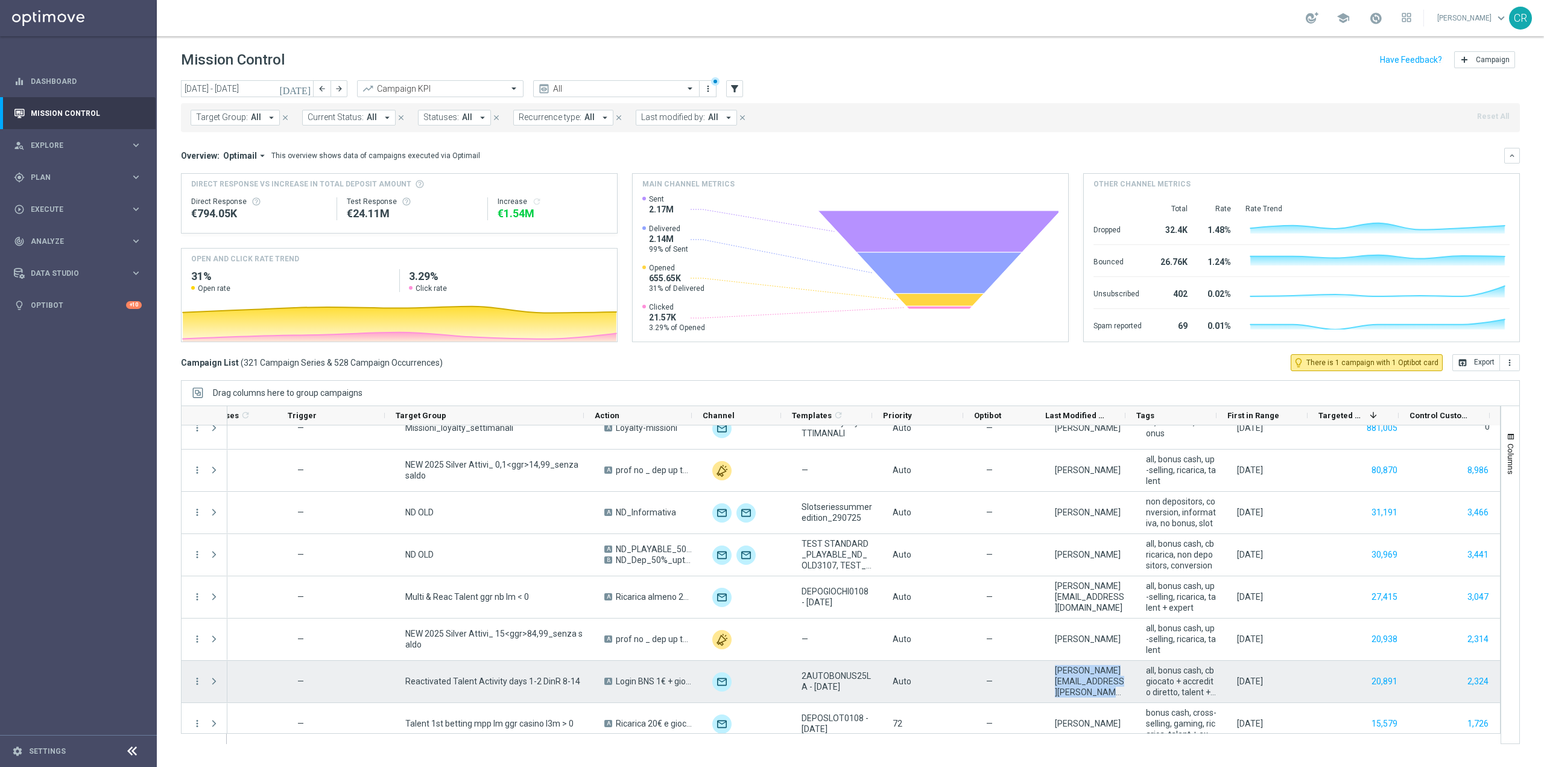
copy div "06 Aug 2025, Wednesday 73 0 Scheduled 1 — J CROSS CEI - Campaign 26 A J CROSS C…"
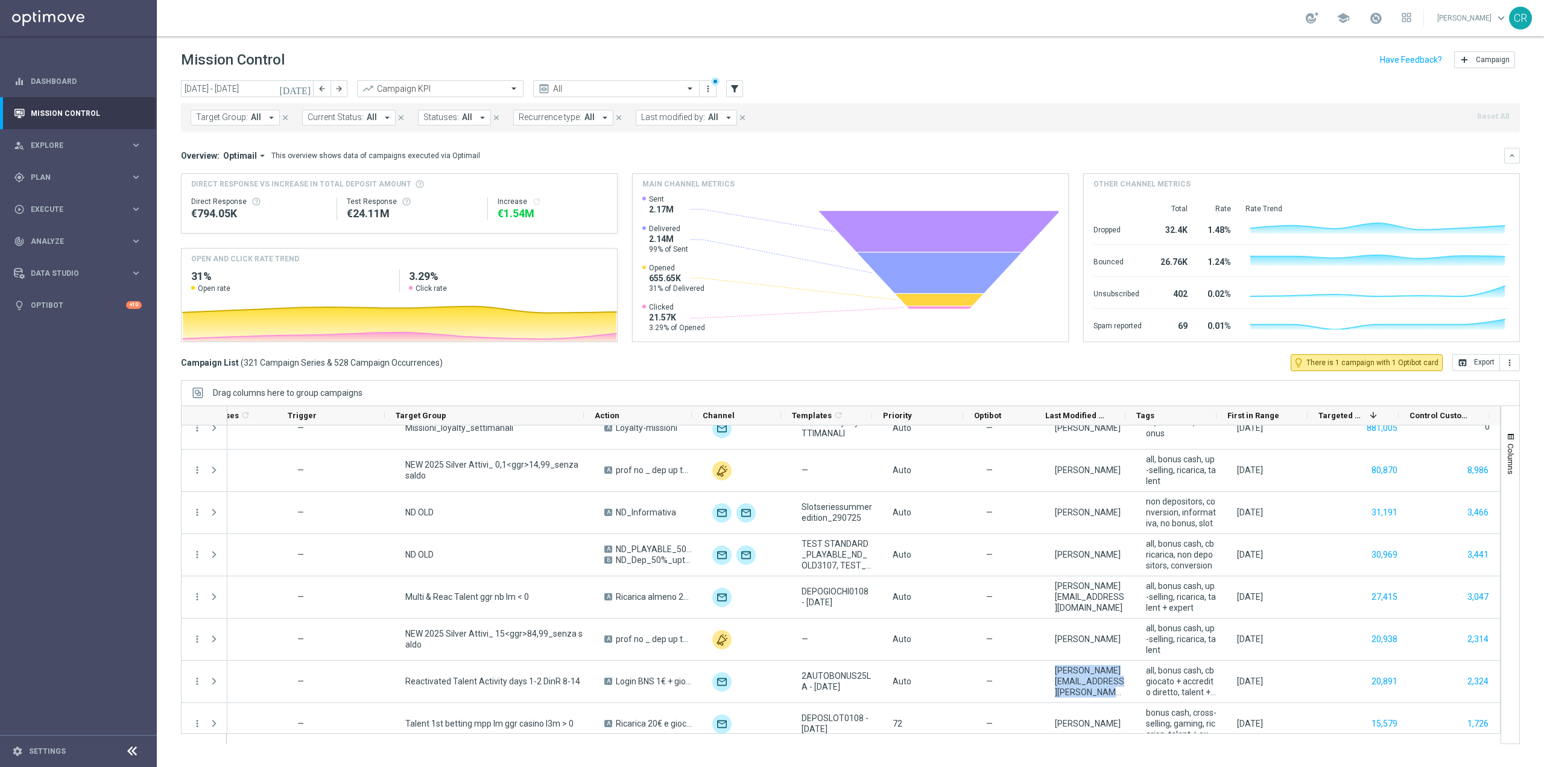
click at [708, 117] on span "All" at bounding box center [713, 117] width 10 height 10
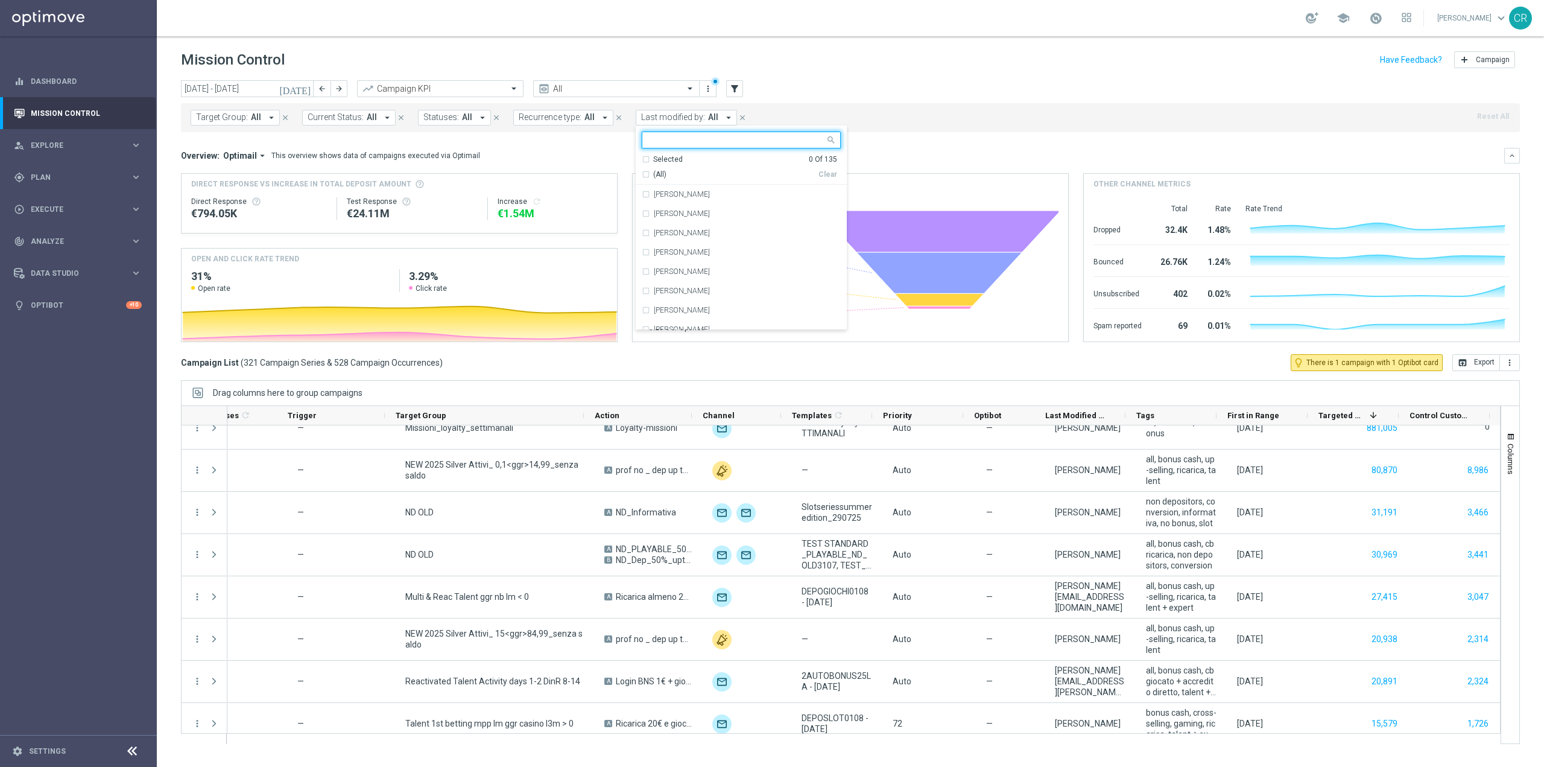
click at [733, 139] on input "text" at bounding box center [736, 140] width 177 height 10
type input "andrea.pierno@sisal.it"
click at [826, 139] on icon "close" at bounding box center [831, 141] width 10 height 10
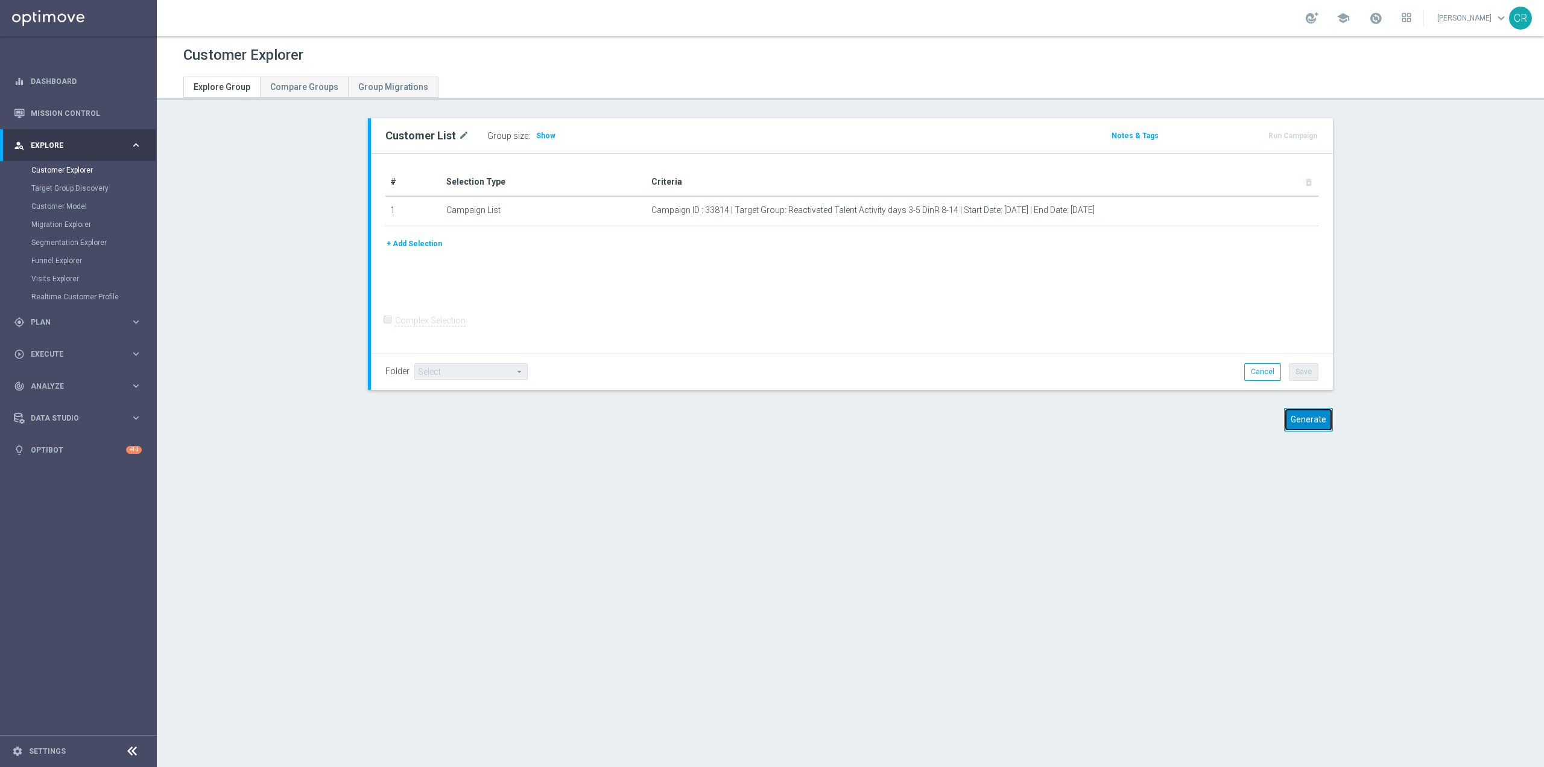
click at [1320, 422] on button "Generate" at bounding box center [1308, 420] width 49 height 24
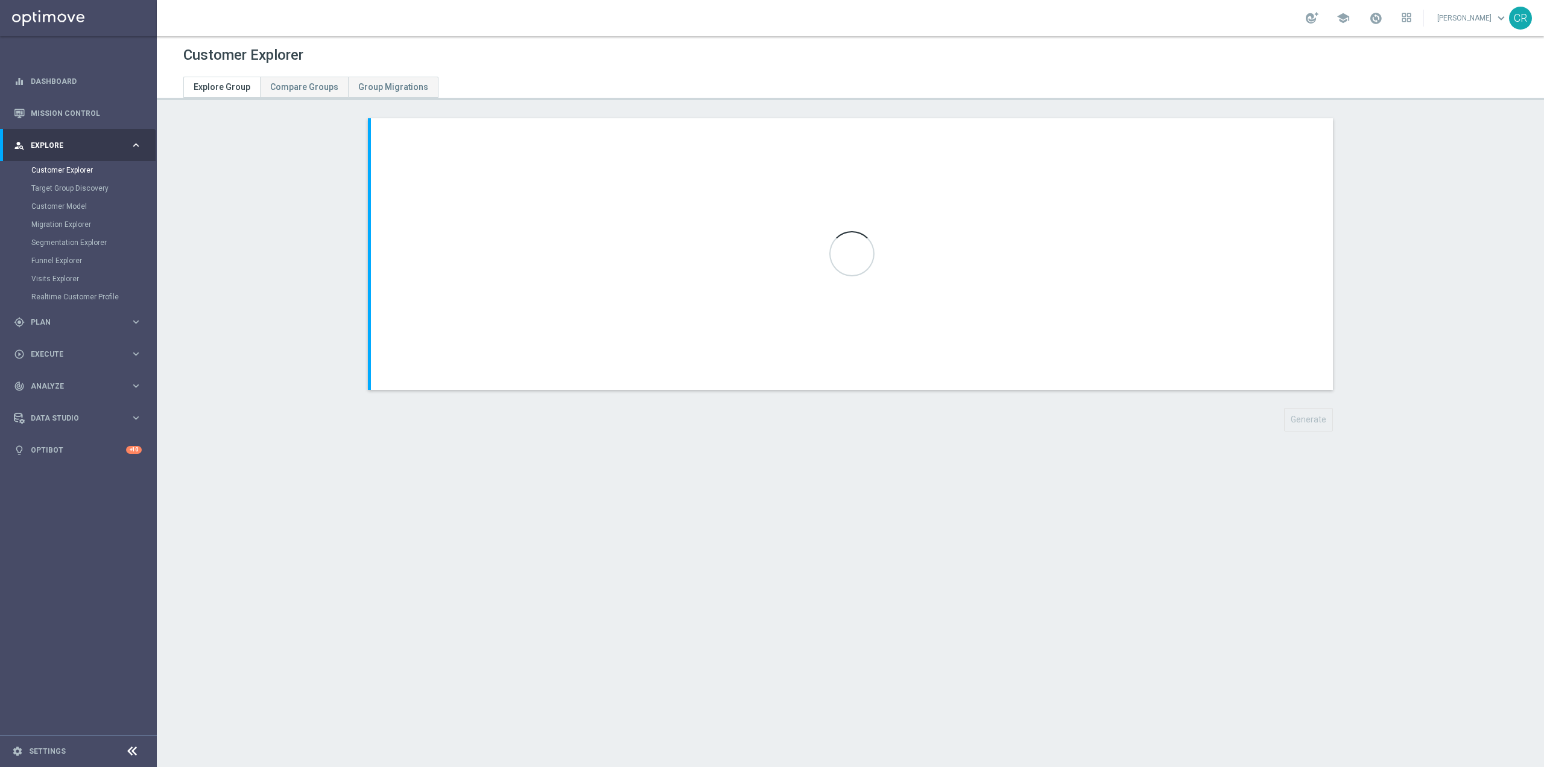
scroll to position [25121, 0]
click at [1307, 431] on div "chevron_left chevron_right Generate to" at bounding box center [850, 283] width 1013 height 331
click at [1306, 424] on button "Generate" at bounding box center [1308, 420] width 49 height 24
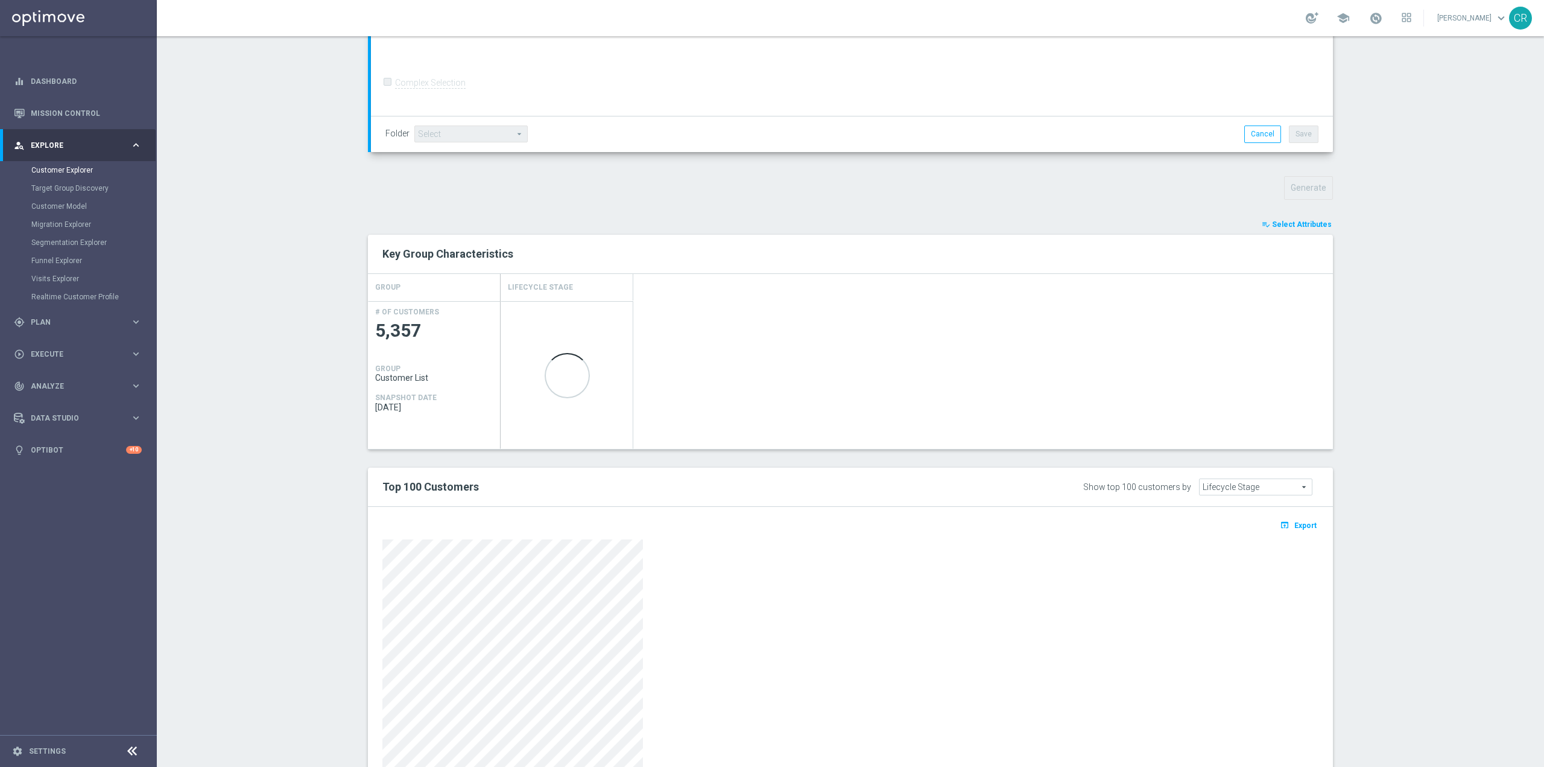
scroll to position [302, 0]
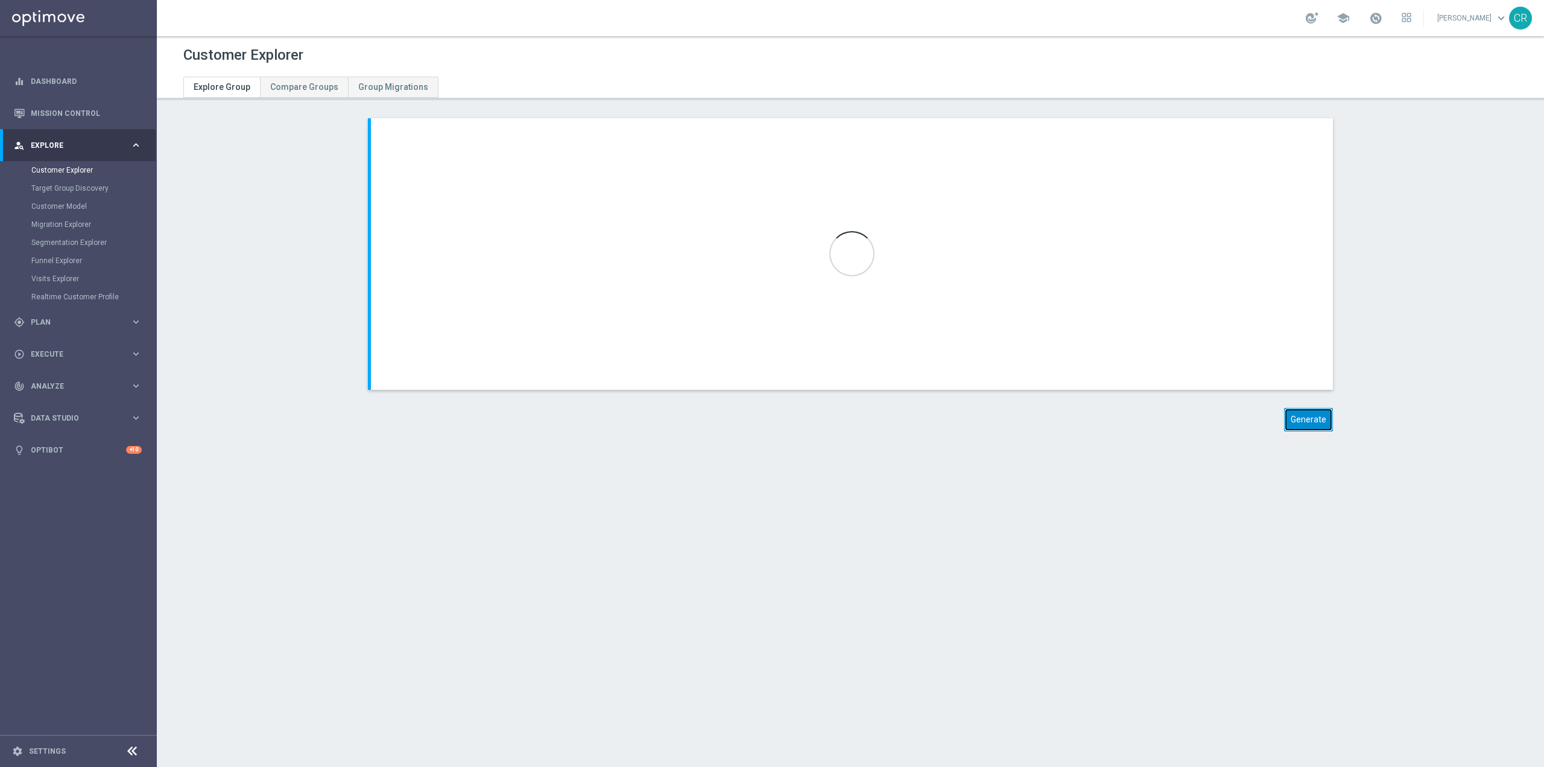
click at [1291, 409] on button "Generate" at bounding box center [1308, 420] width 49 height 24
click at [1291, 413] on button "Generate" at bounding box center [1308, 420] width 49 height 24
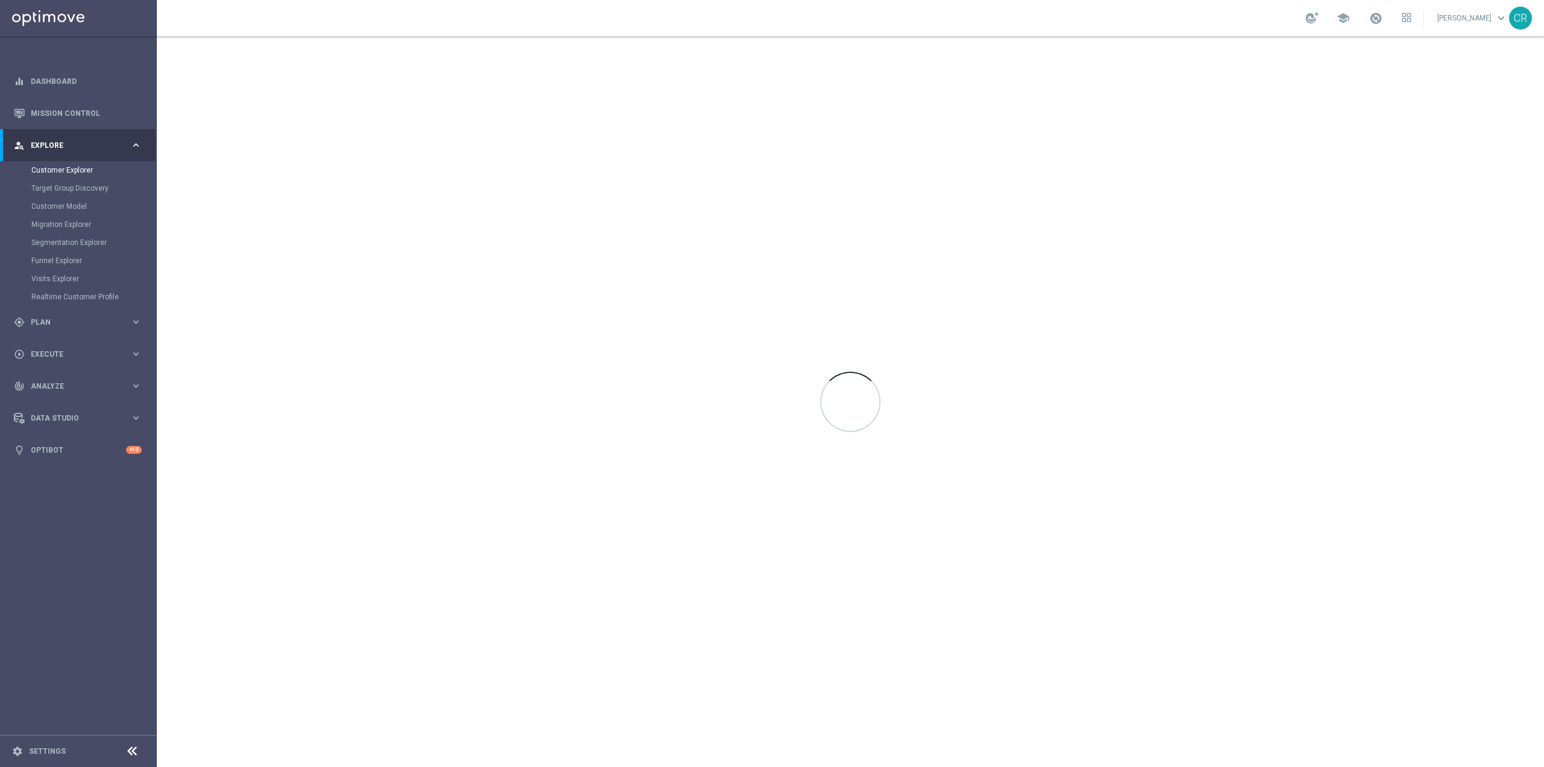
scroll to position [25121, 0]
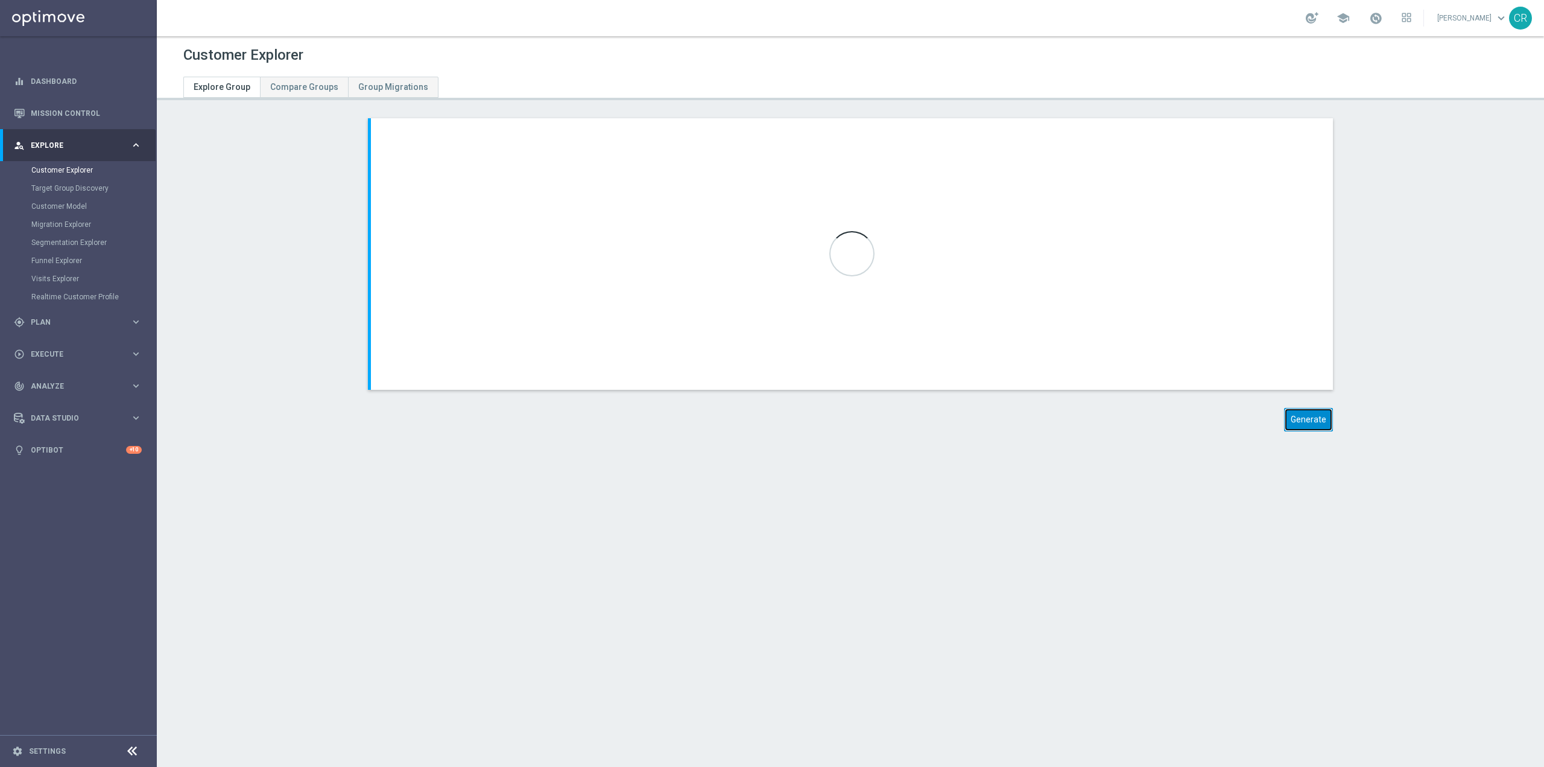
click at [1313, 420] on button "Generate" at bounding box center [1308, 420] width 49 height 24
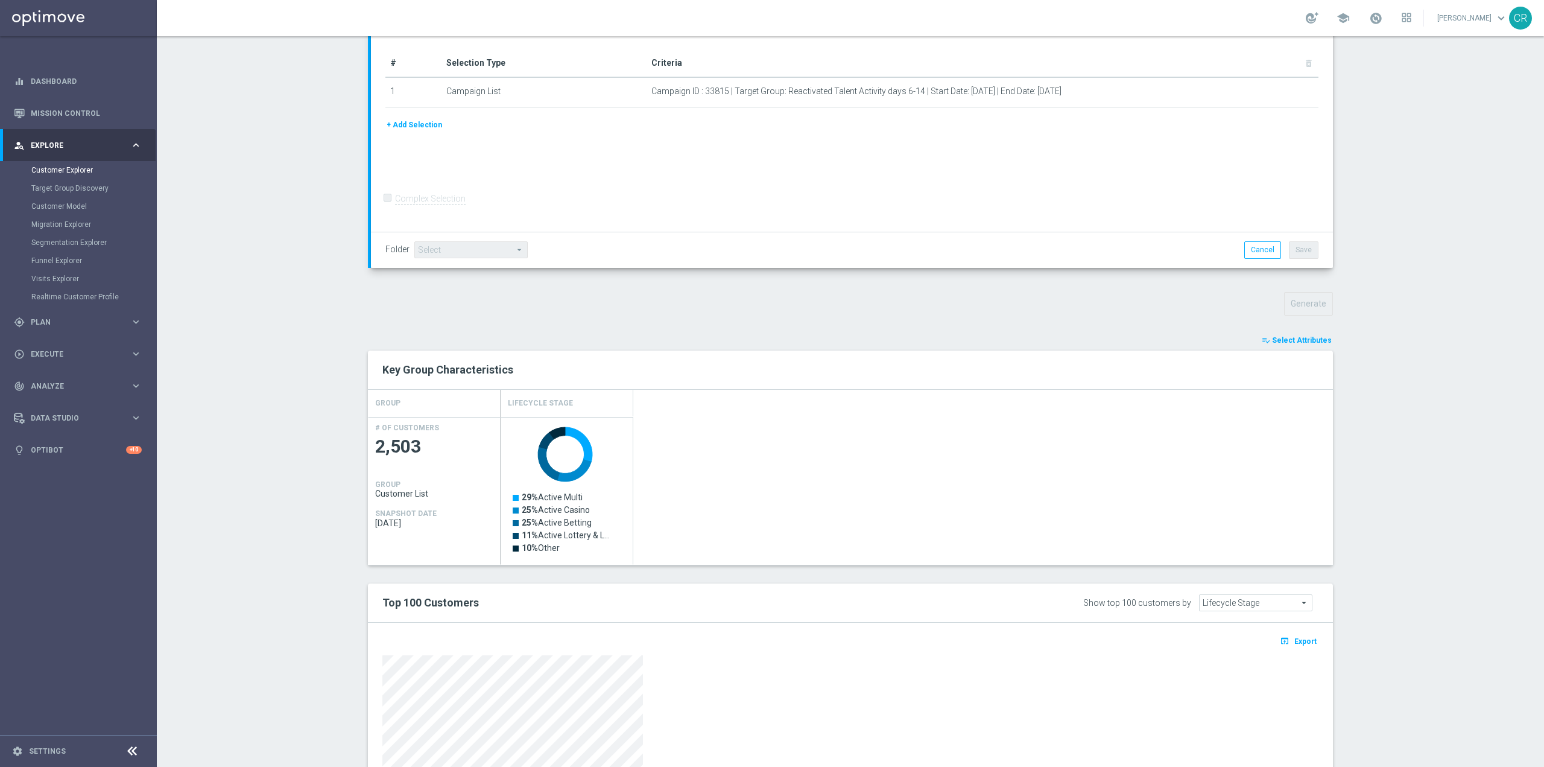
scroll to position [241, 0]
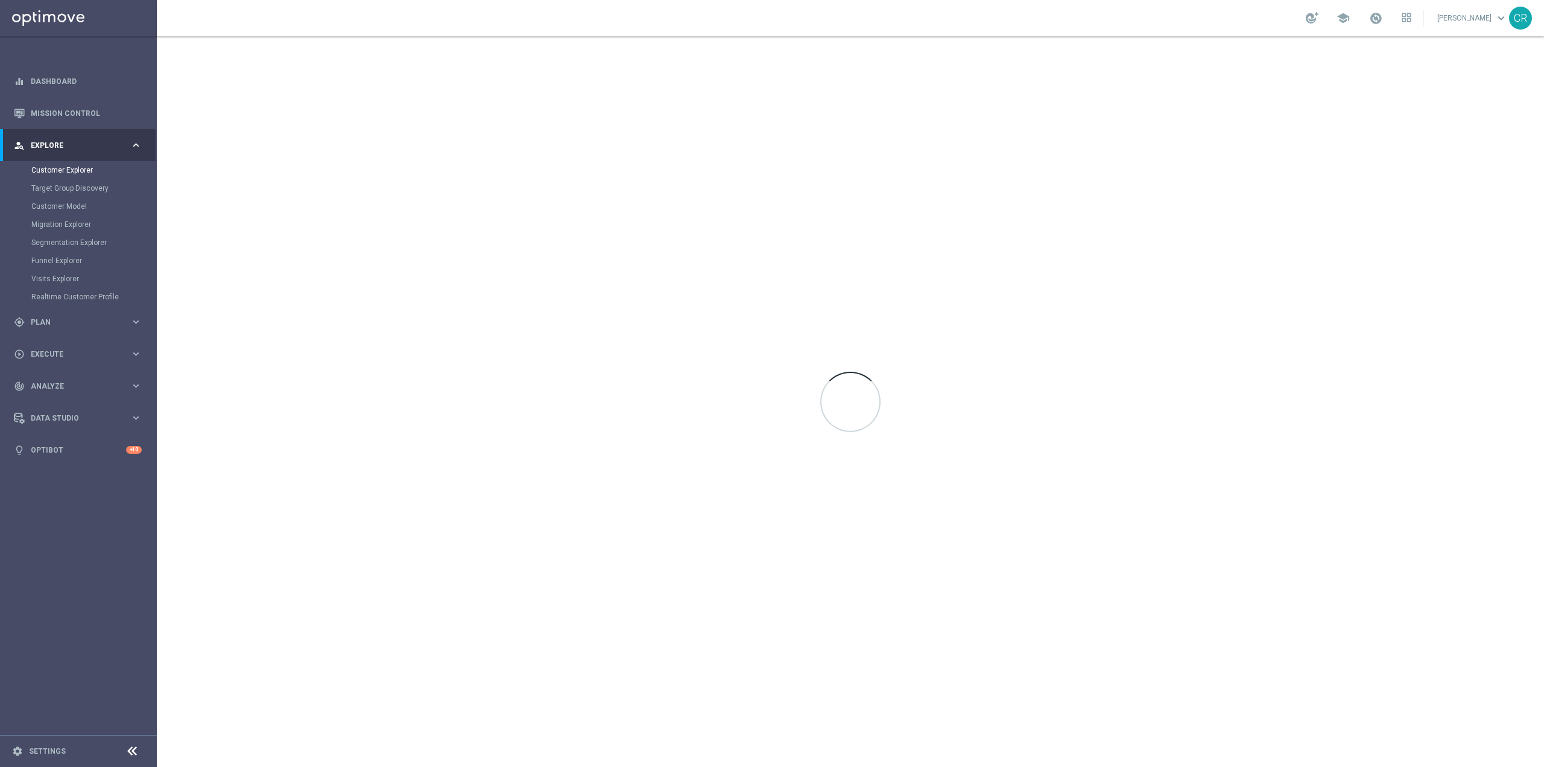
scroll to position [25121, 0]
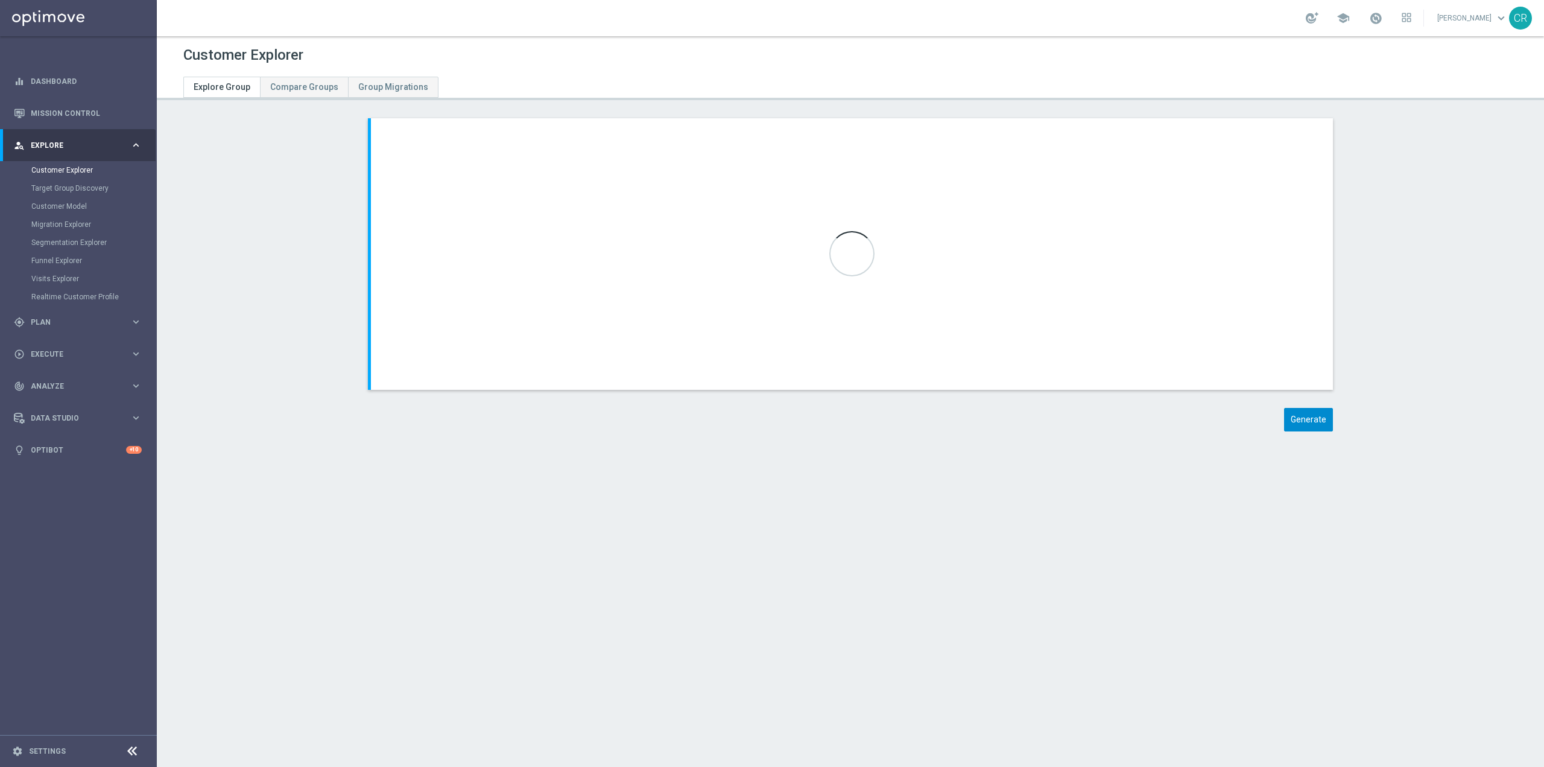
click at [1314, 431] on div "chevron_left chevron_right Selection Criteria close Lifecycle done Cancel Add L…" at bounding box center [850, 283] width 1013 height 331
click at [1312, 420] on button "Generate" at bounding box center [1308, 420] width 49 height 24
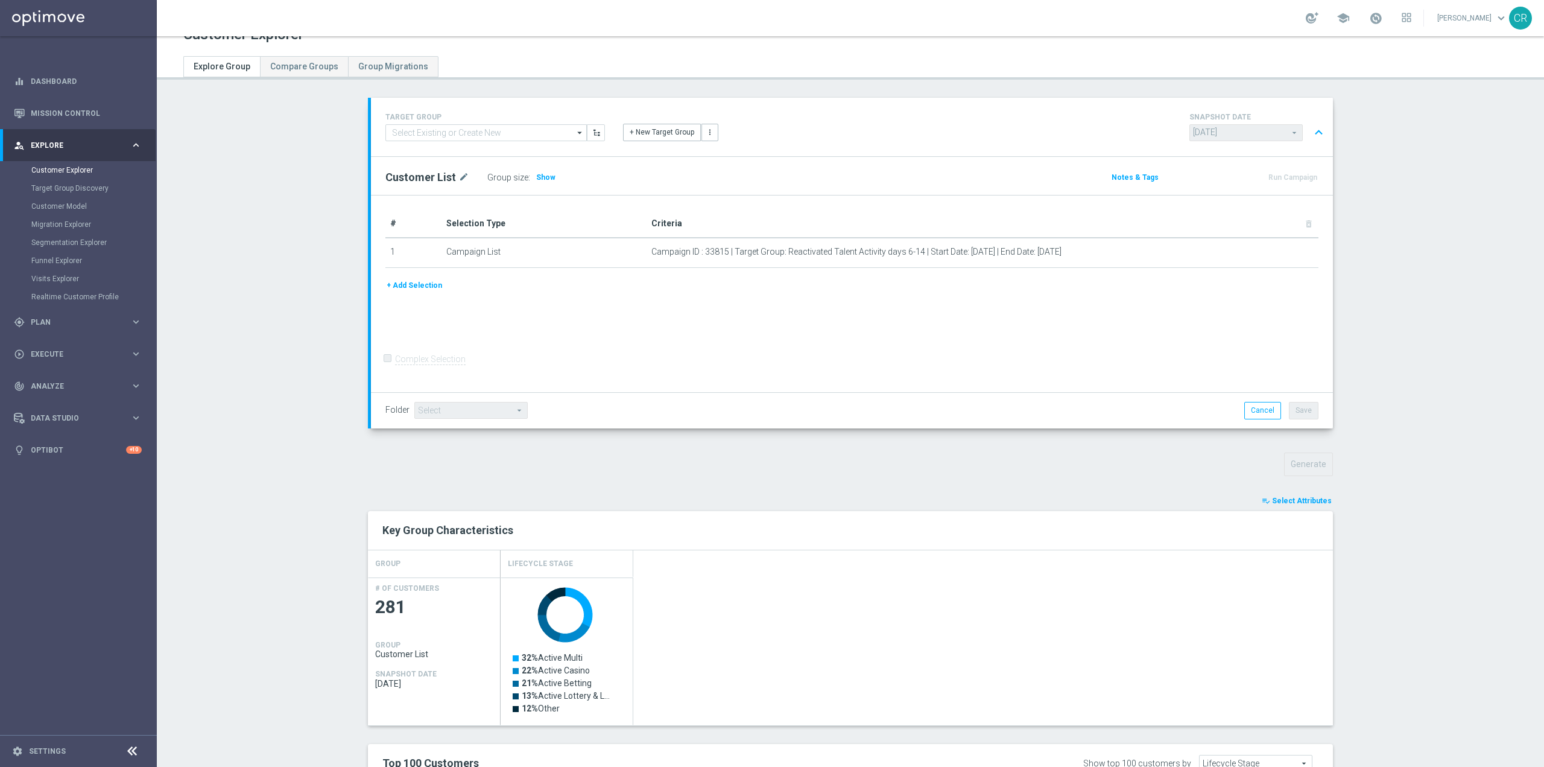
scroll to position [121, 0]
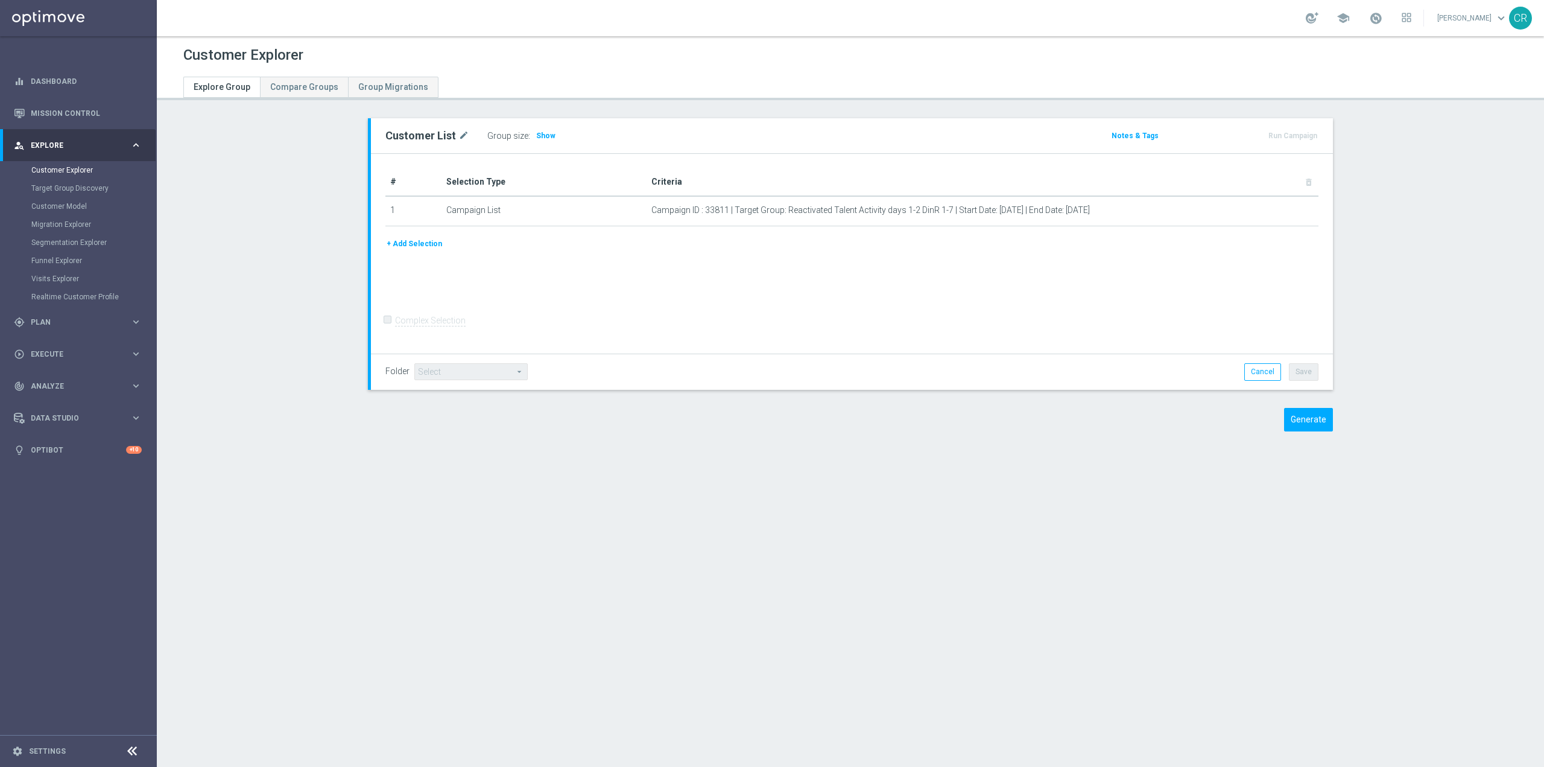
click at [1319, 432] on div "Customer List mode_edit Group size : Show Notes & Tags Run Campaign" at bounding box center [850, 283] width 1013 height 331
click at [1316, 425] on button "Generate" at bounding box center [1308, 420] width 49 height 24
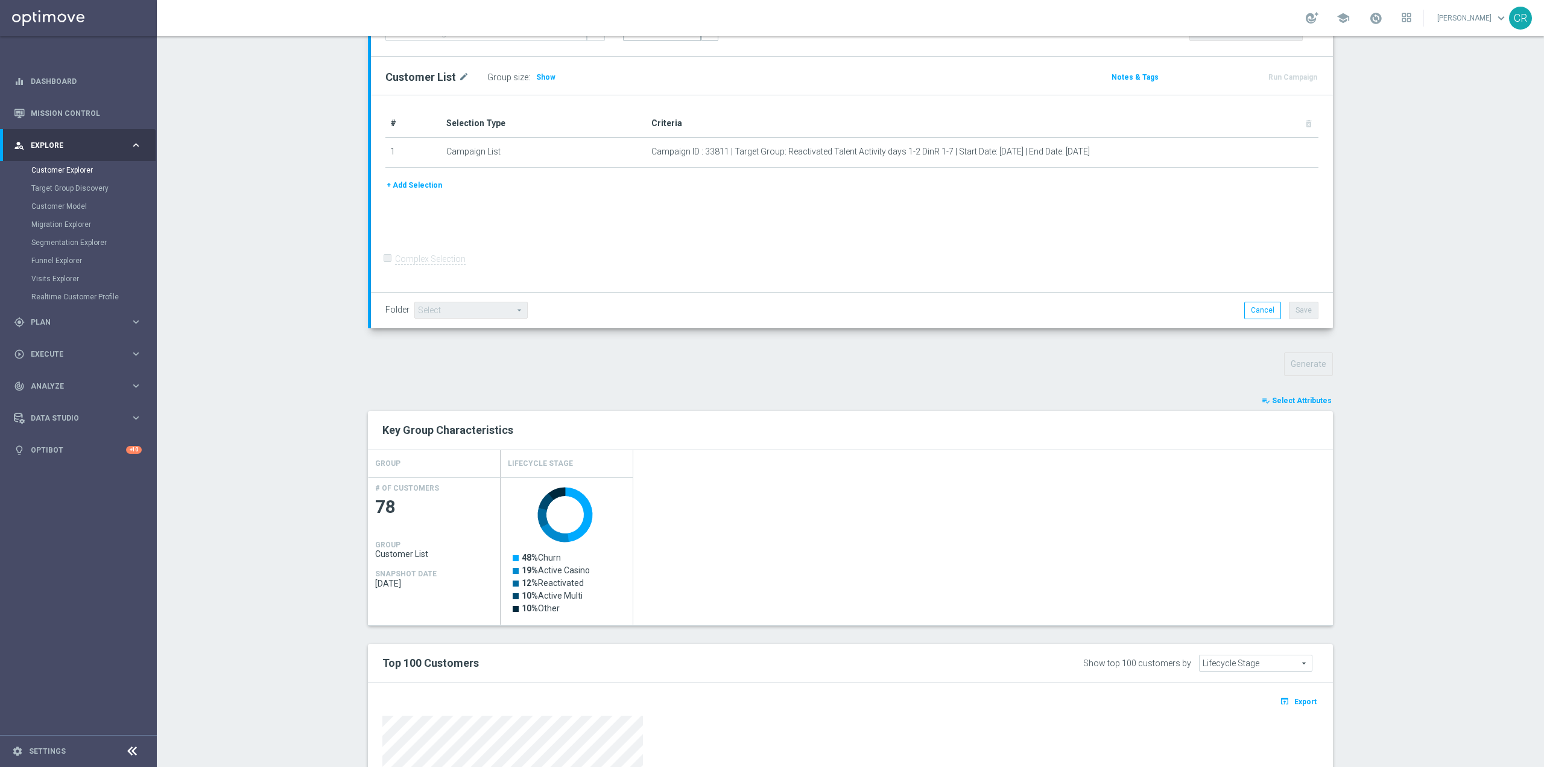
scroll to position [181, 0]
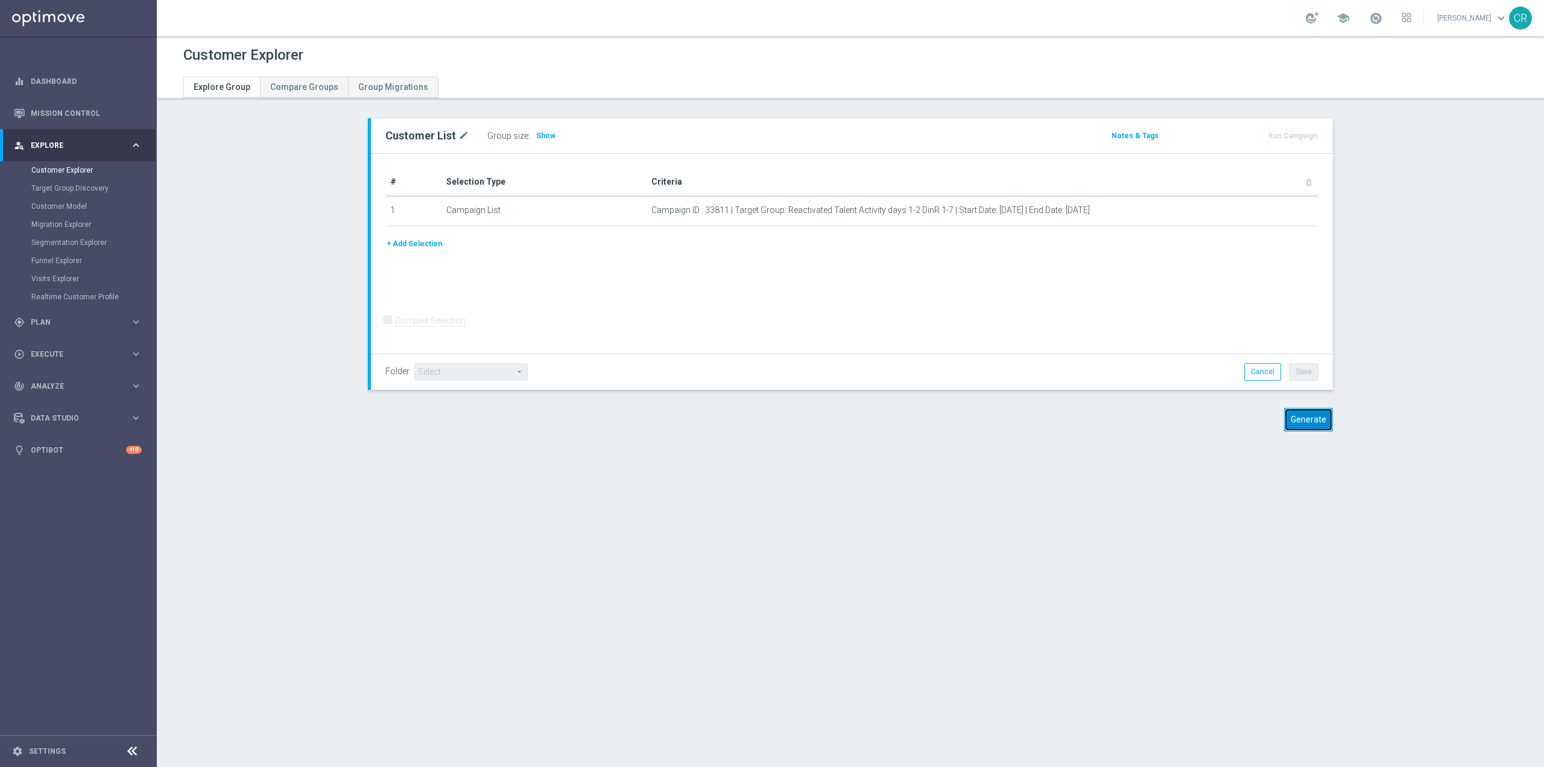
click at [1290, 426] on button "Generate" at bounding box center [1308, 420] width 49 height 24
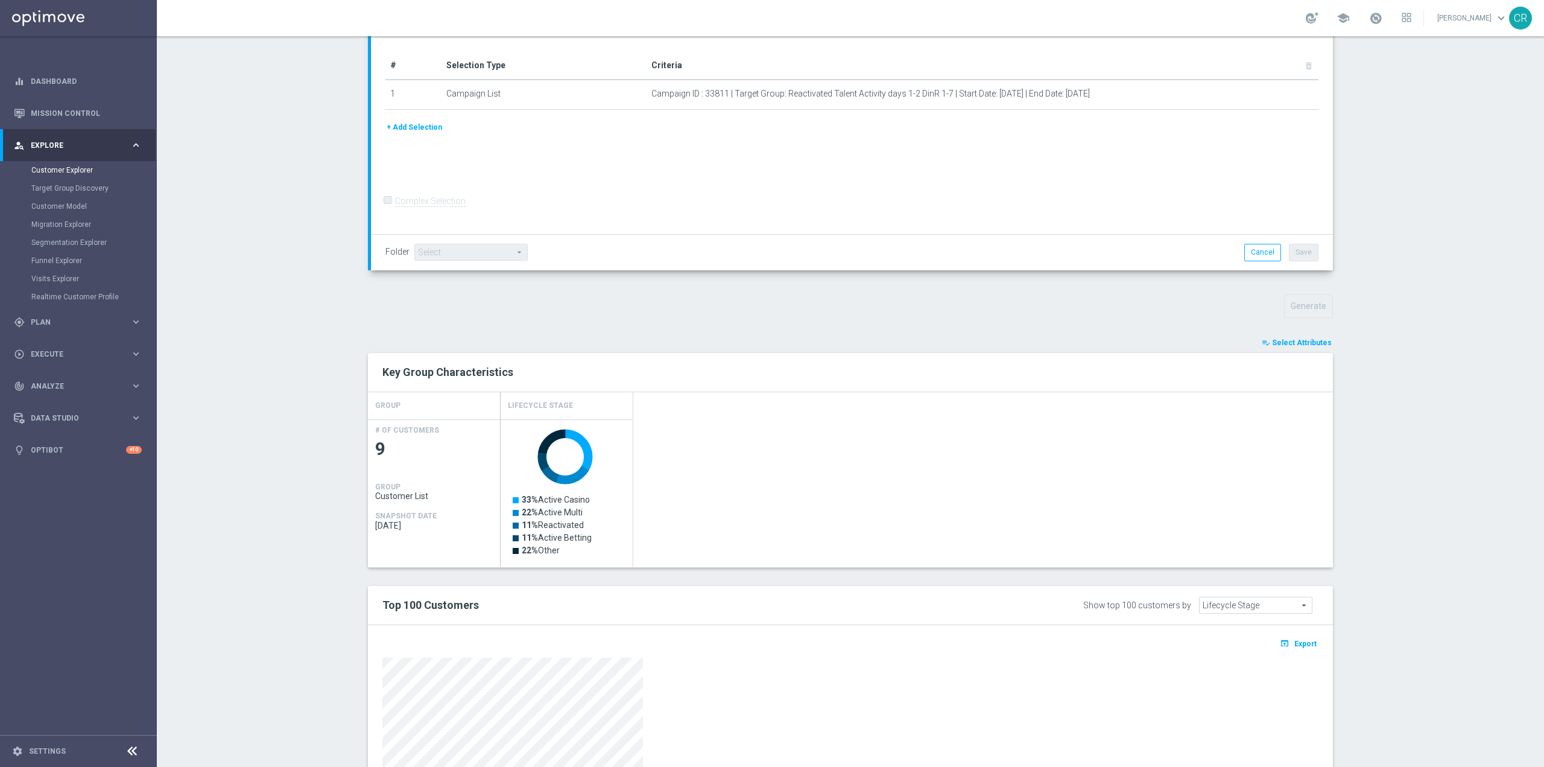
scroll to position [181, 0]
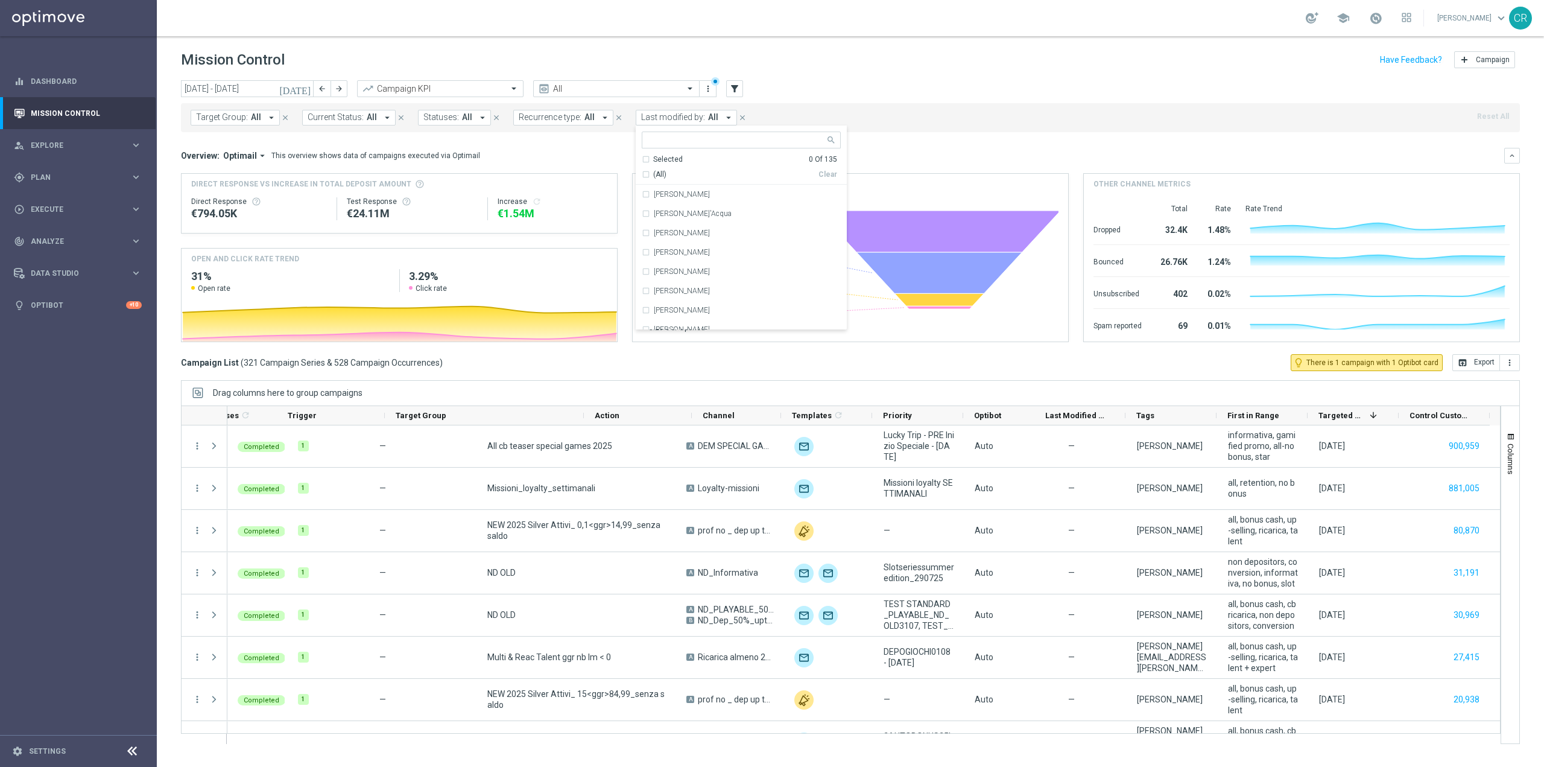
scroll to position [25121, 0]
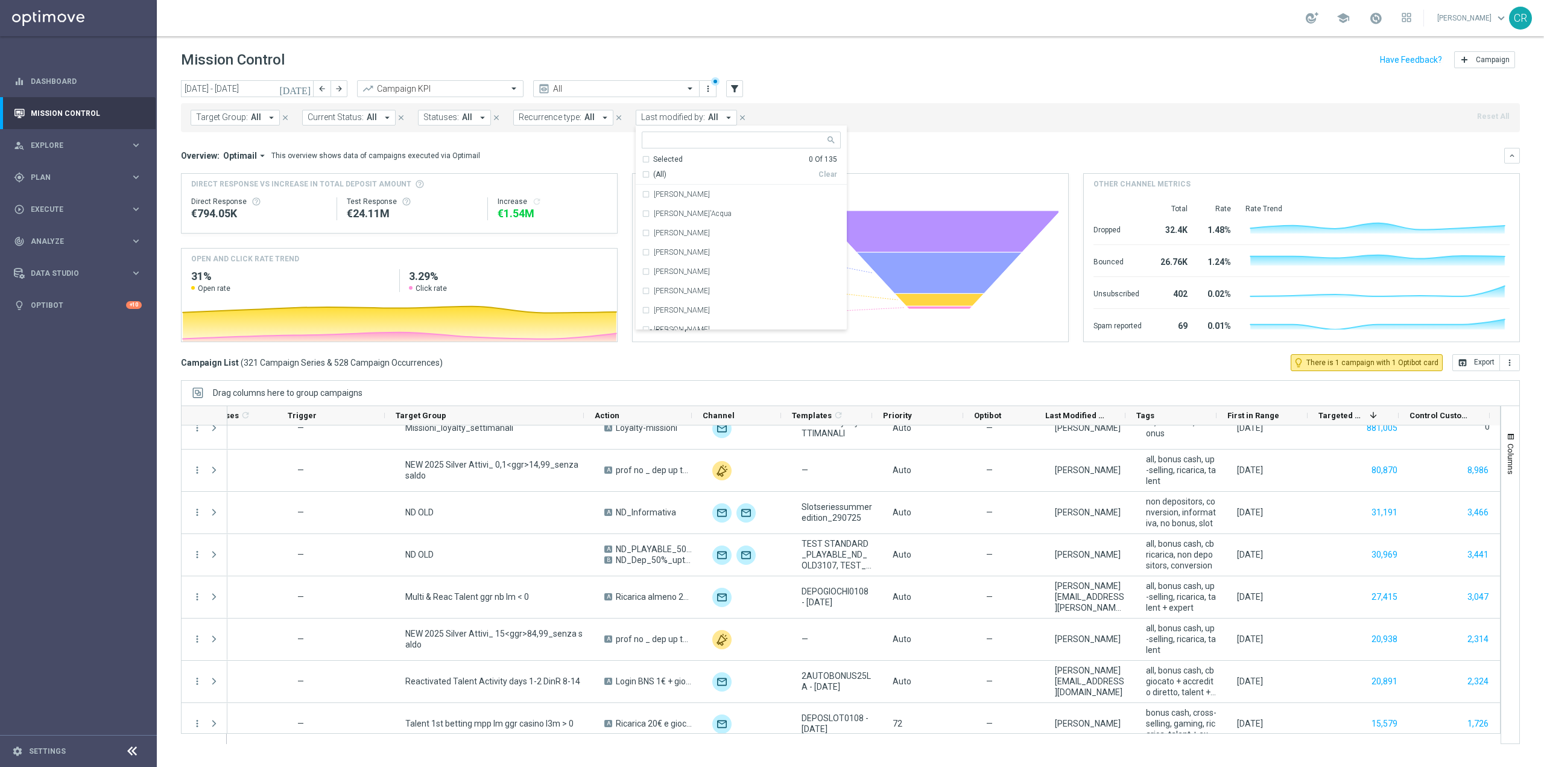
click at [966, 118] on div "Target Group: All arrow_drop_down close Current Status: All arrow_drop_down clo…" at bounding box center [850, 117] width 1339 height 29
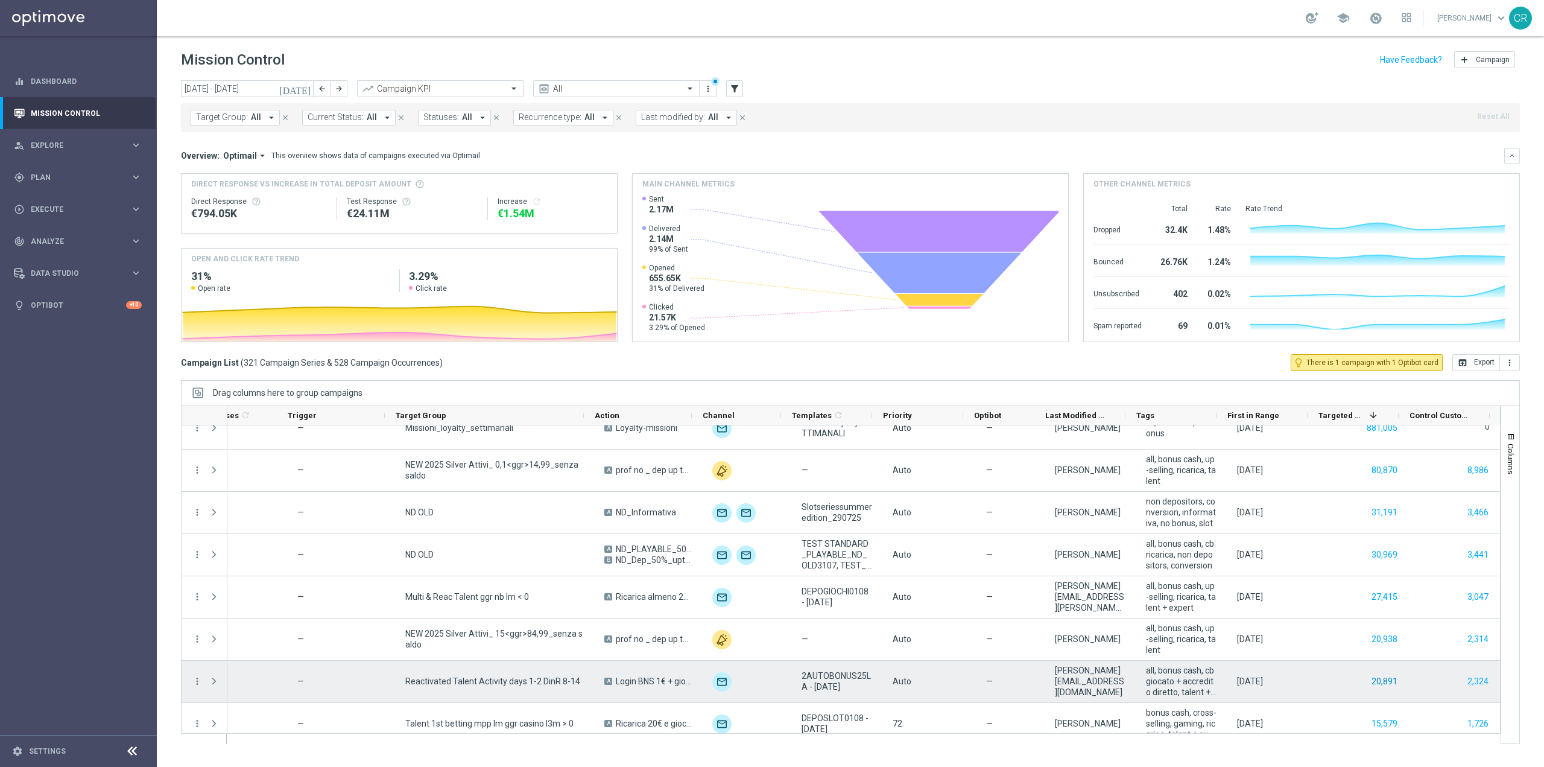
click at [1377, 684] on button "20,891" at bounding box center [1384, 681] width 28 height 15
click at [1471, 681] on button "2,324" at bounding box center [1478, 681] width 24 height 15
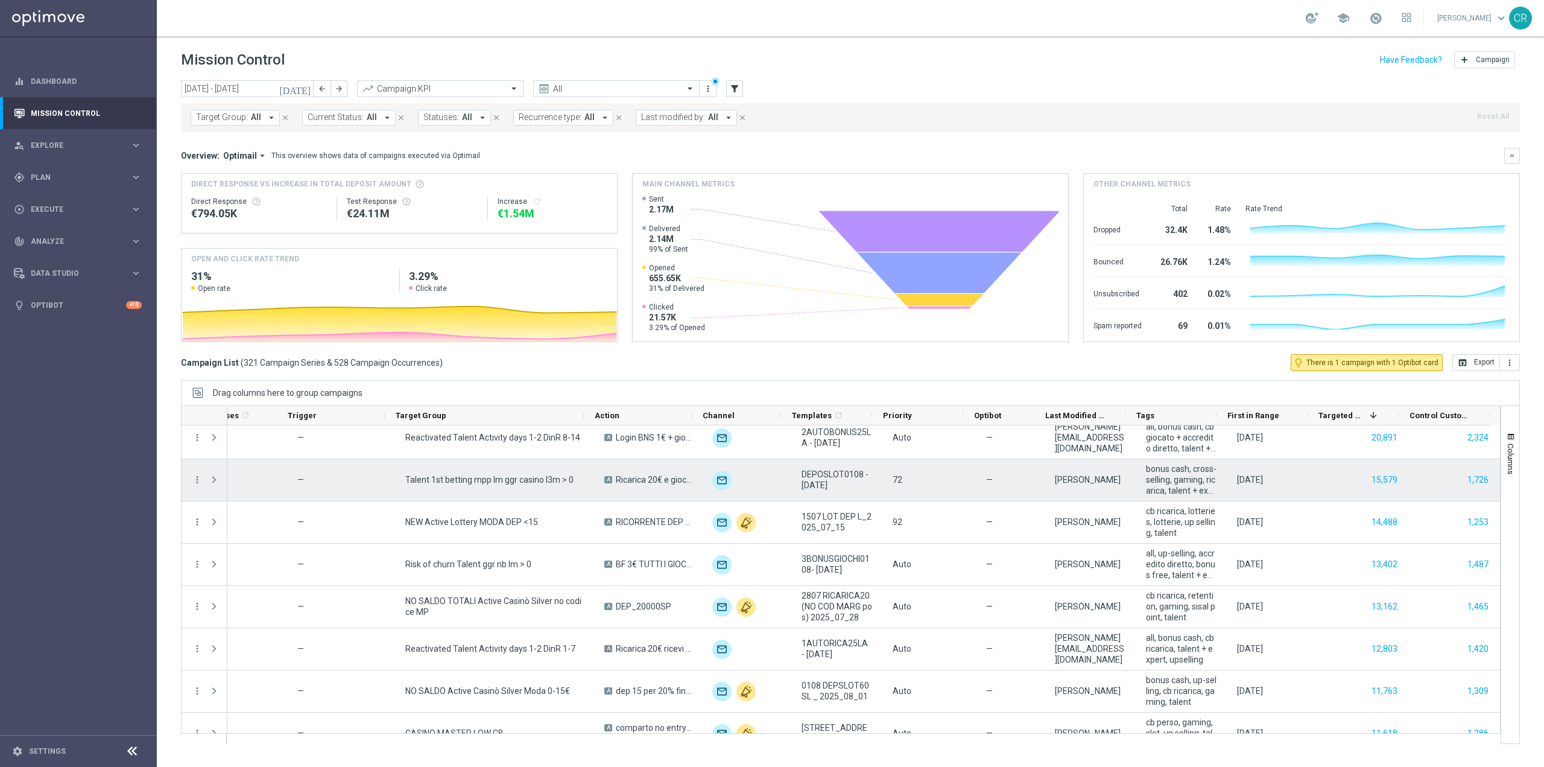
scroll to position [362, 0]
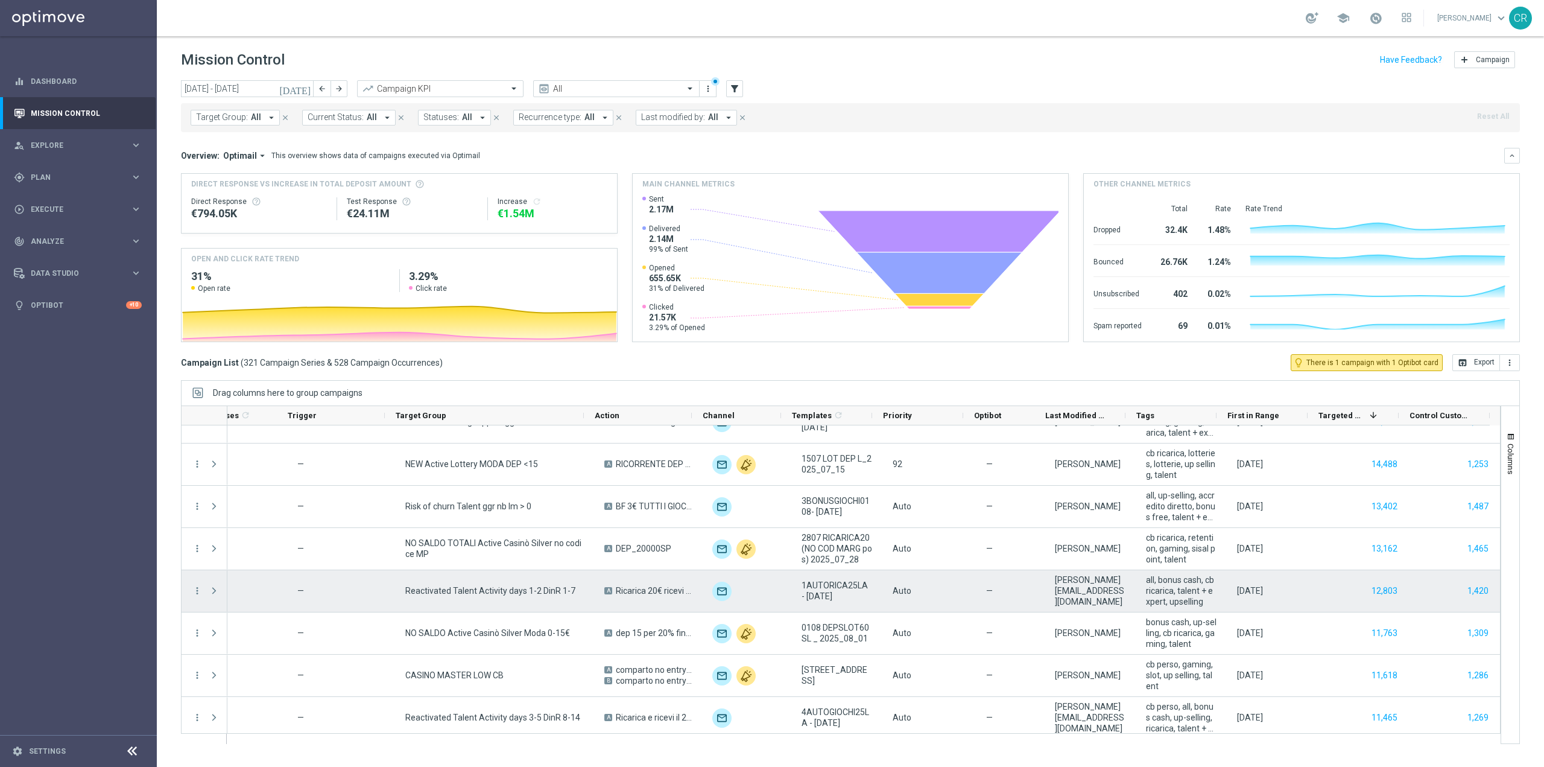
click at [1322, 590] on div "12,803" at bounding box center [1363, 591] width 91 height 42
click at [1372, 590] on button "12,803" at bounding box center [1384, 590] width 28 height 15
click at [1471, 590] on button "1,420" at bounding box center [1478, 590] width 24 height 15
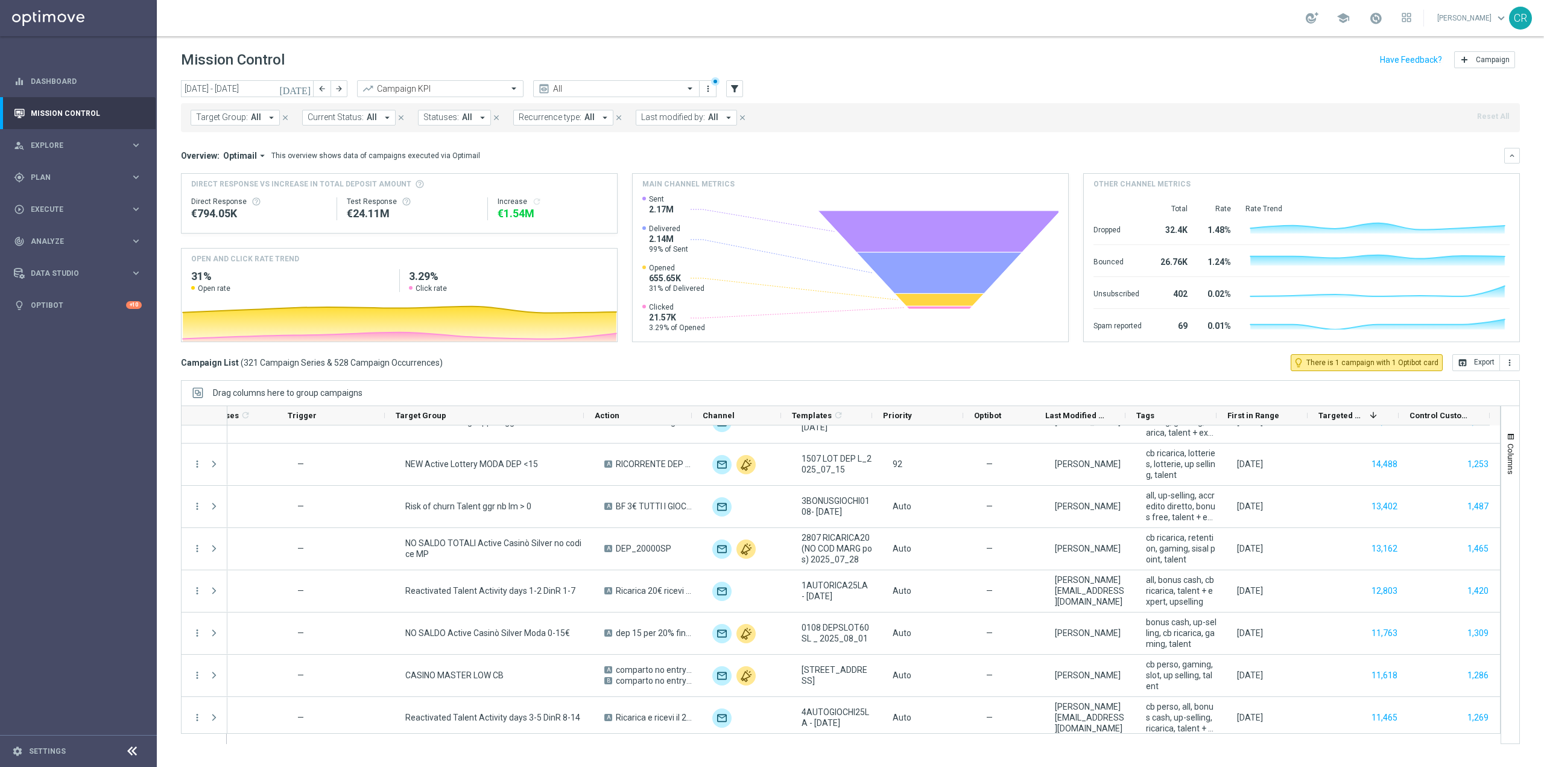
click at [308, 86] on icon "today" at bounding box center [295, 88] width 33 height 11
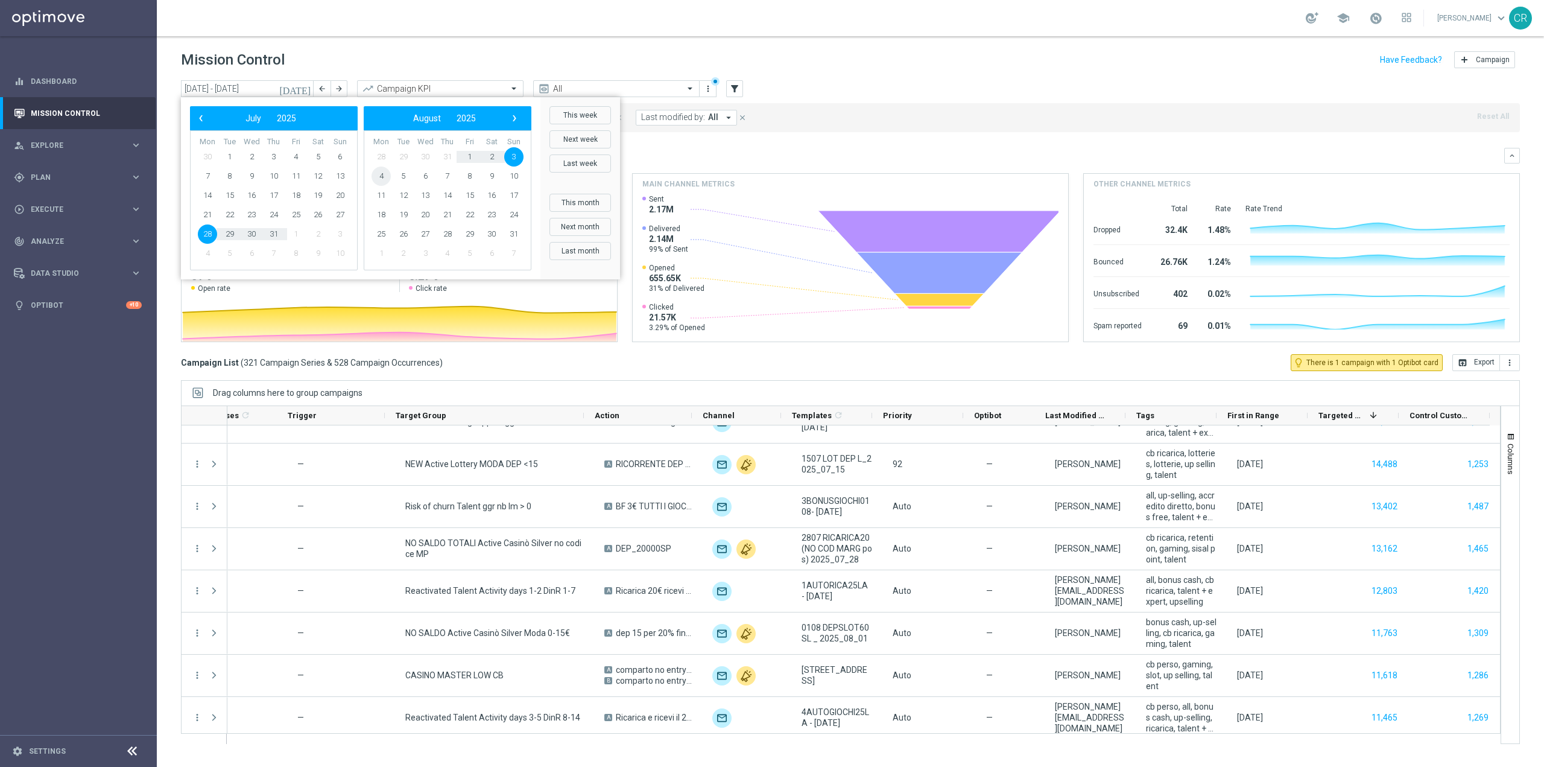
click at [381, 175] on span "4" at bounding box center [381, 175] width 19 height 19
click at [341, 169] on span "10" at bounding box center [340, 175] width 19 height 19
type input "04 Aug 2025 - 10 Aug 2025"
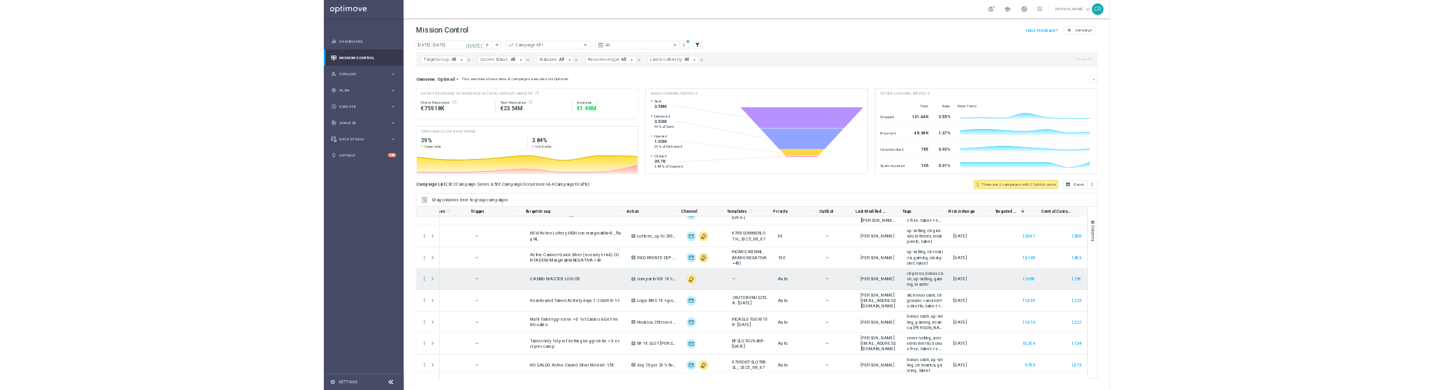
scroll to position [1267, 0]
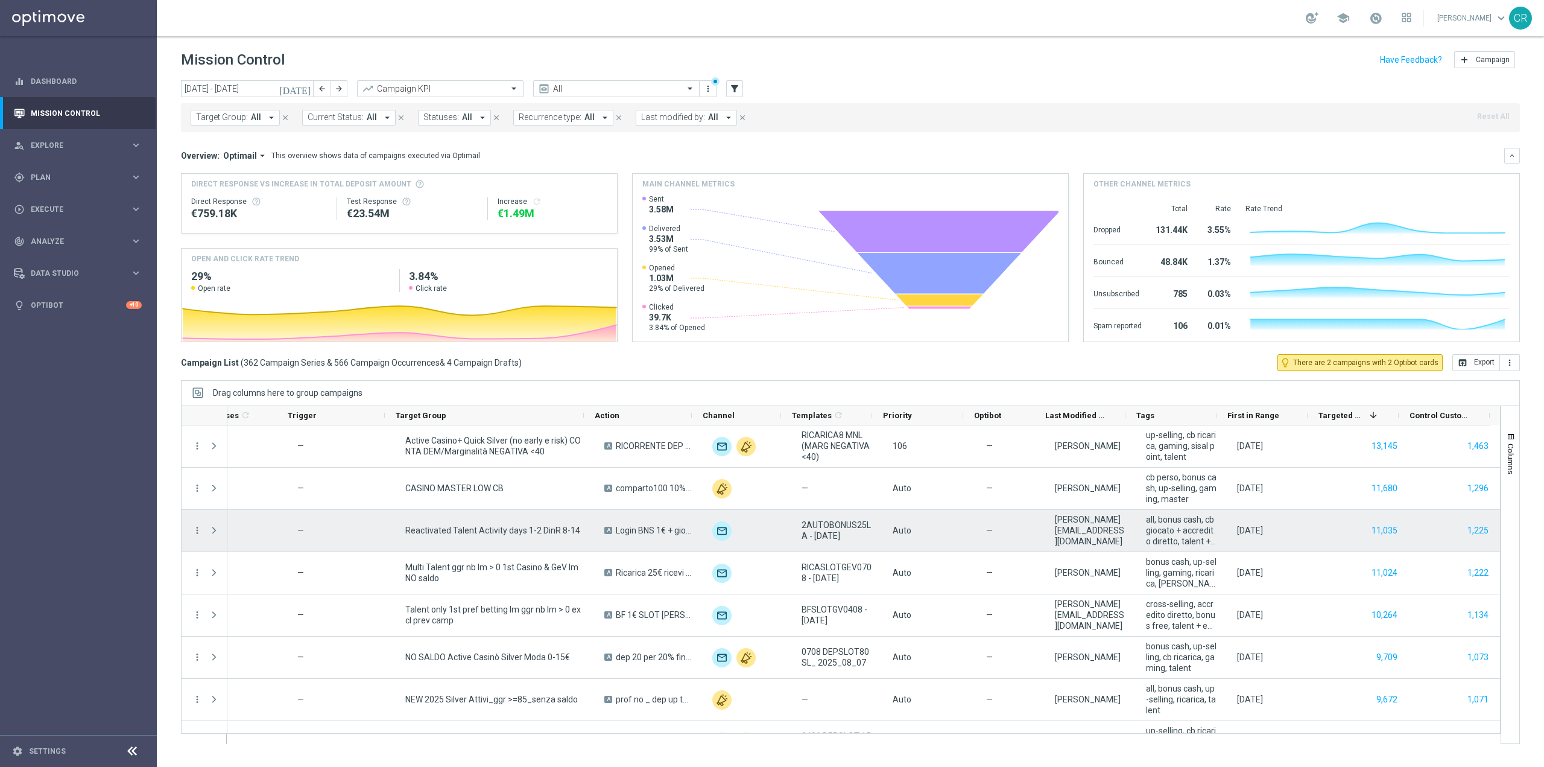
click at [1100, 537] on div "andrea.pierno@sisal.it" at bounding box center [1090, 530] width 71 height 33
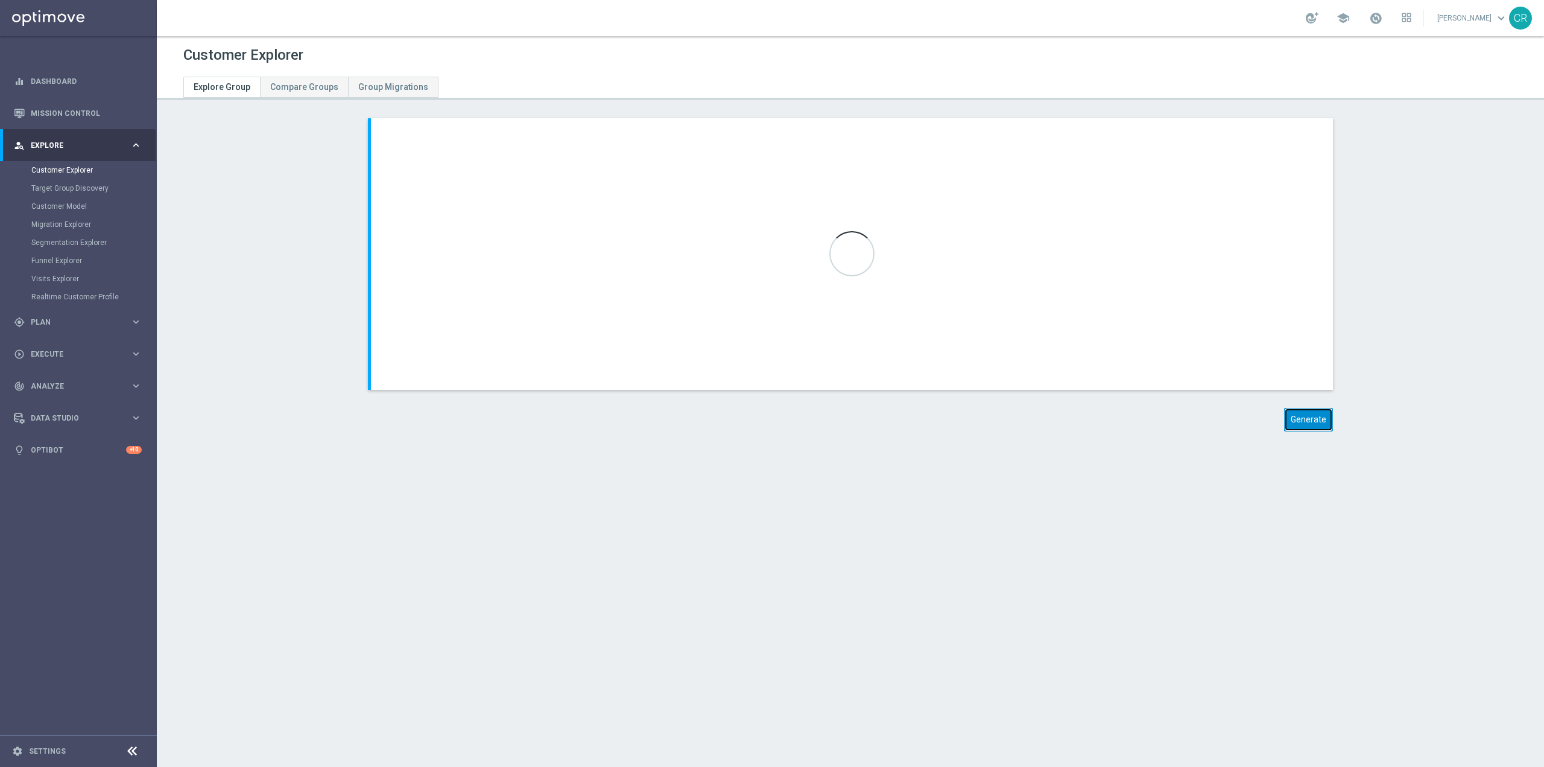
click at [1291, 422] on button "Generate" at bounding box center [1308, 420] width 49 height 24
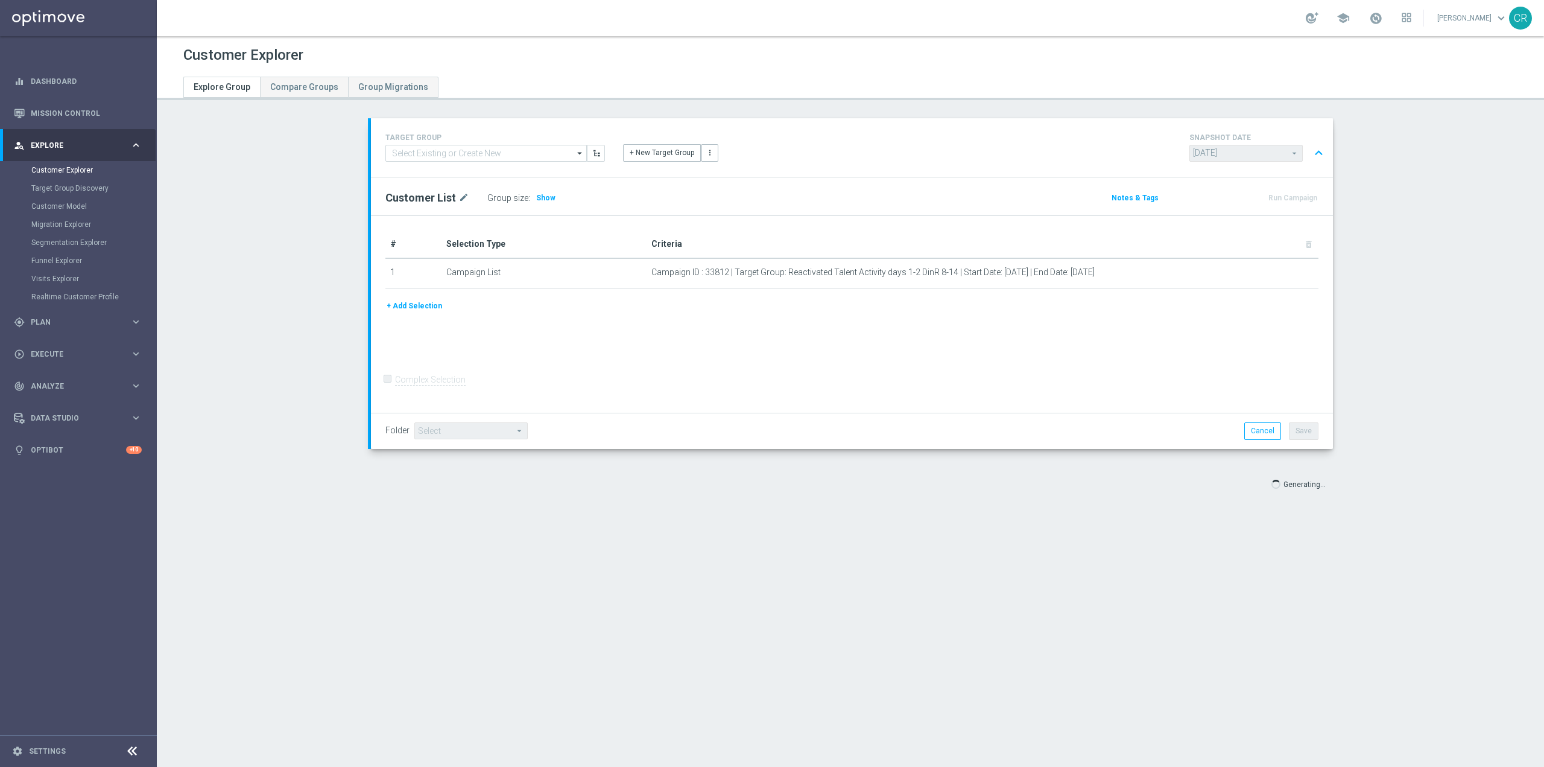
click at [1311, 424] on button "Save" at bounding box center [1304, 430] width 30 height 17
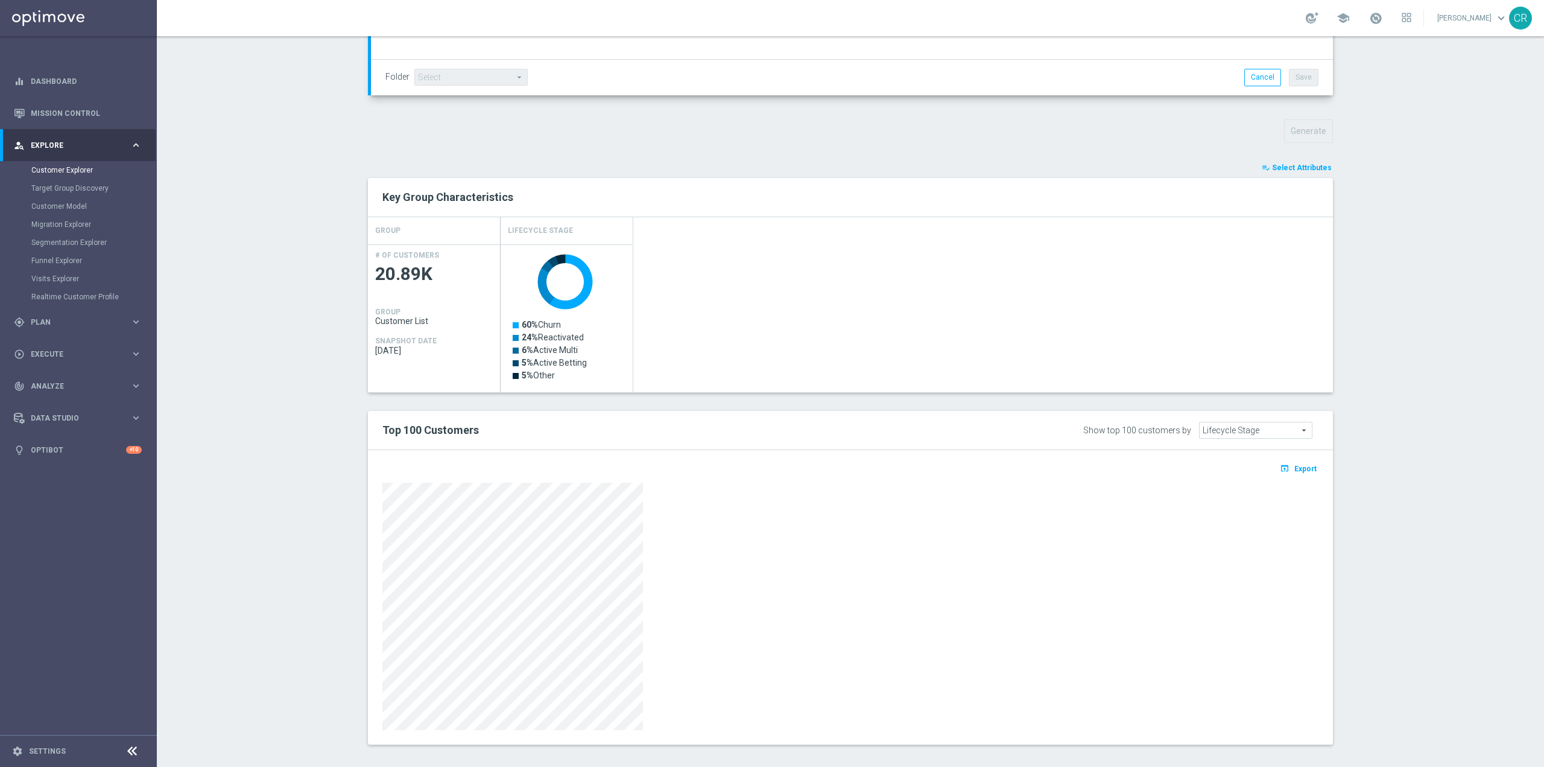
scroll to position [361, 0]
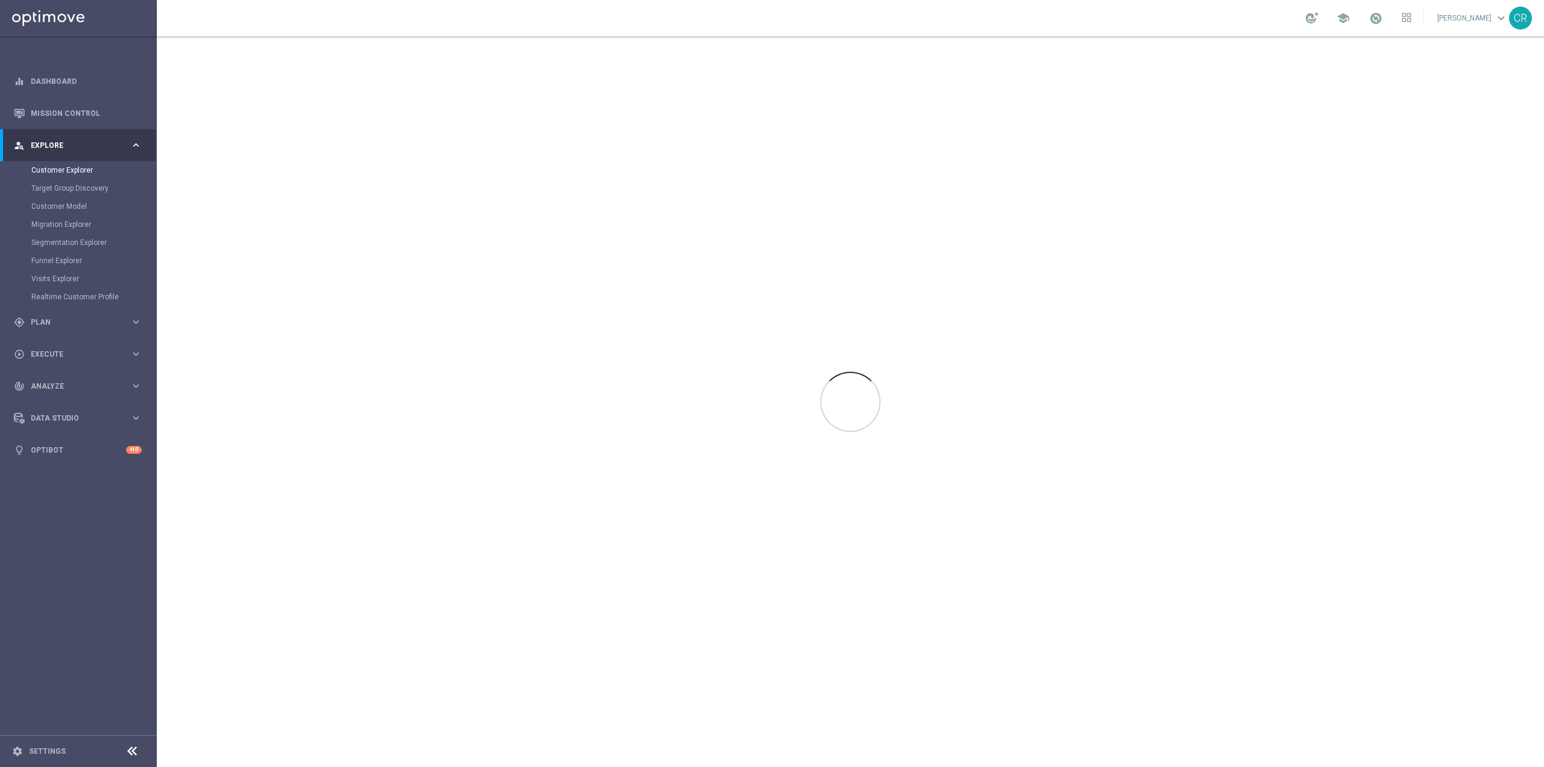
scroll to position [25121, 0]
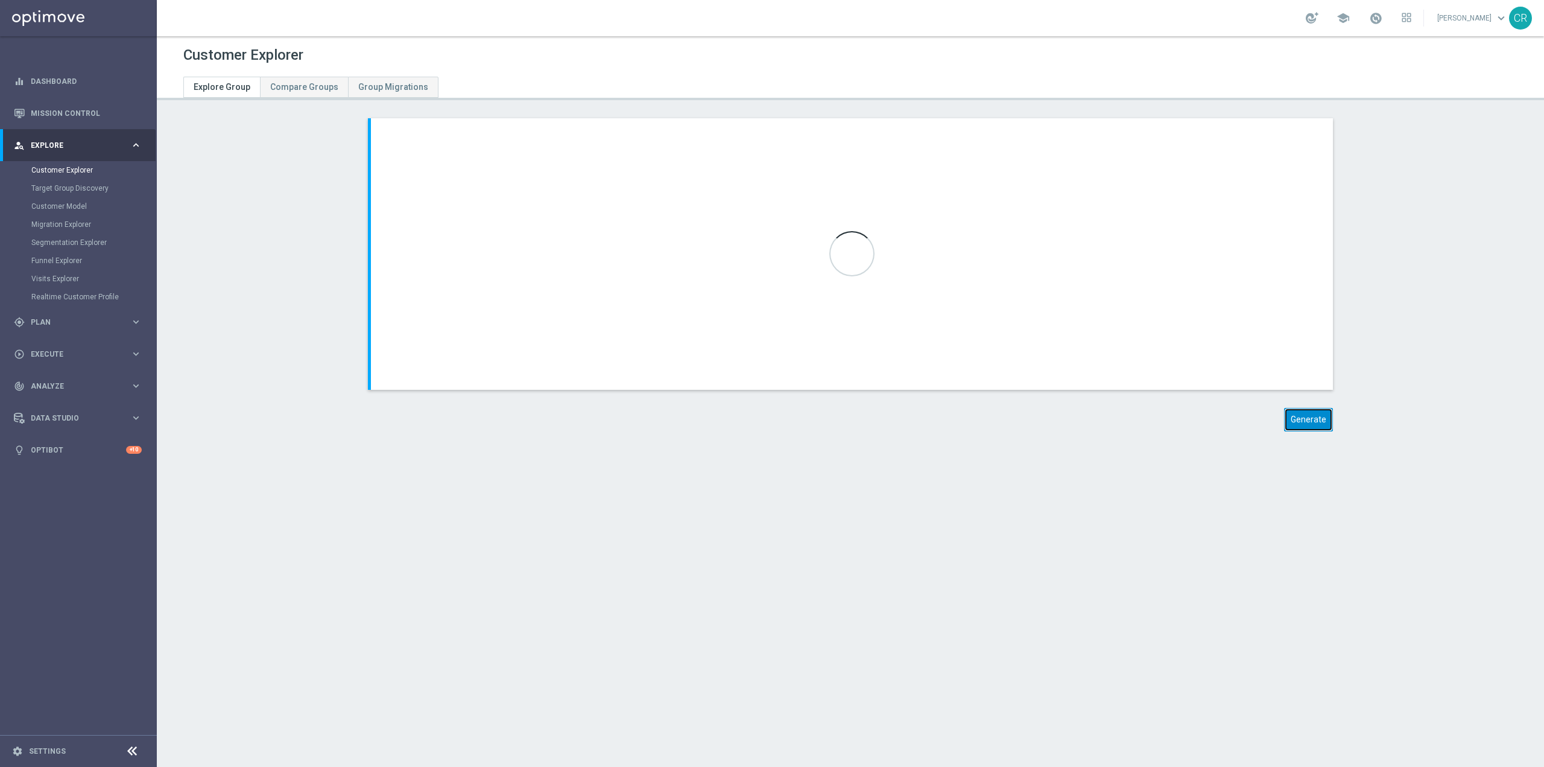
click at [1304, 417] on button "Generate" at bounding box center [1308, 420] width 49 height 24
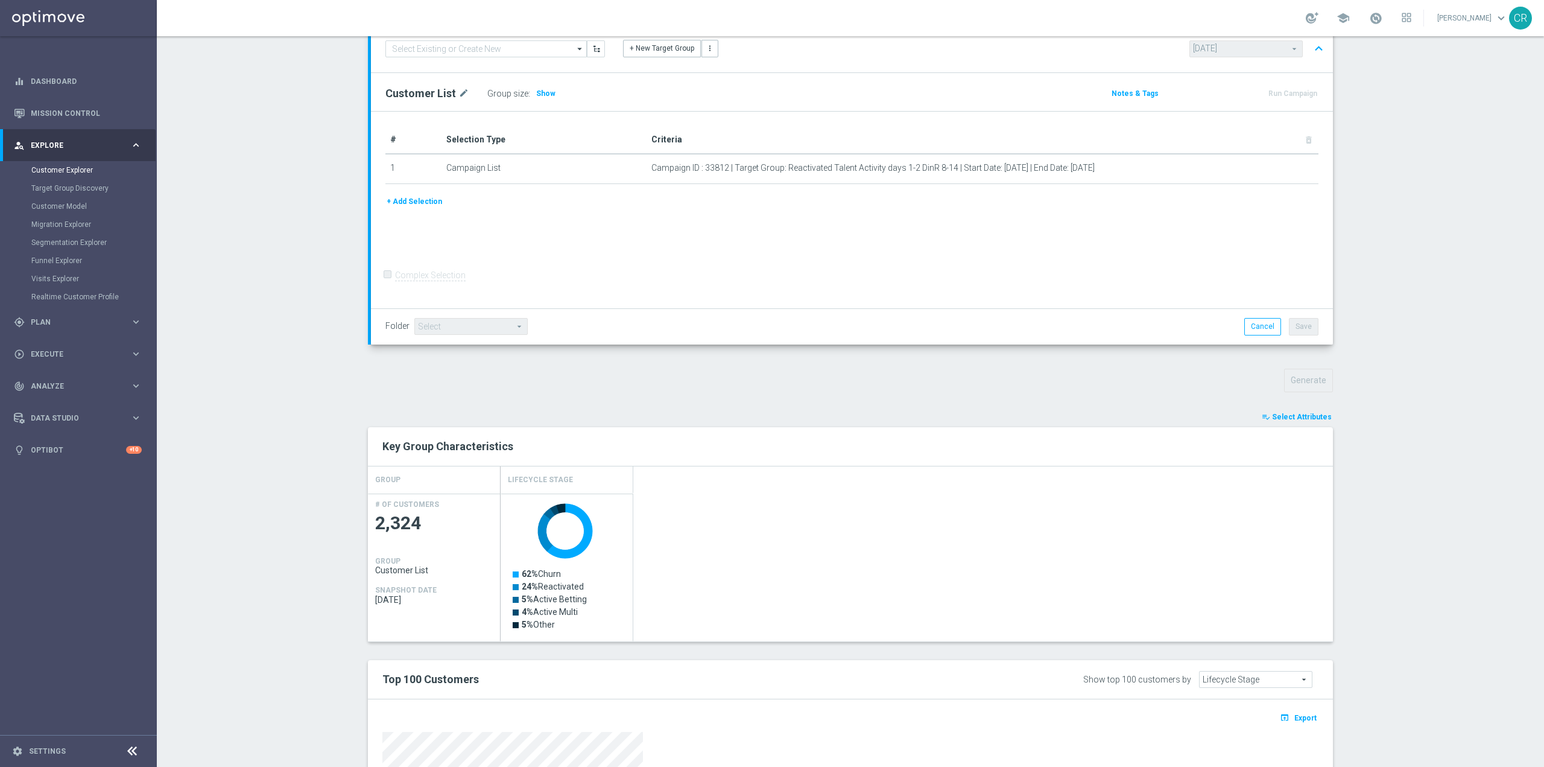
scroll to position [121, 0]
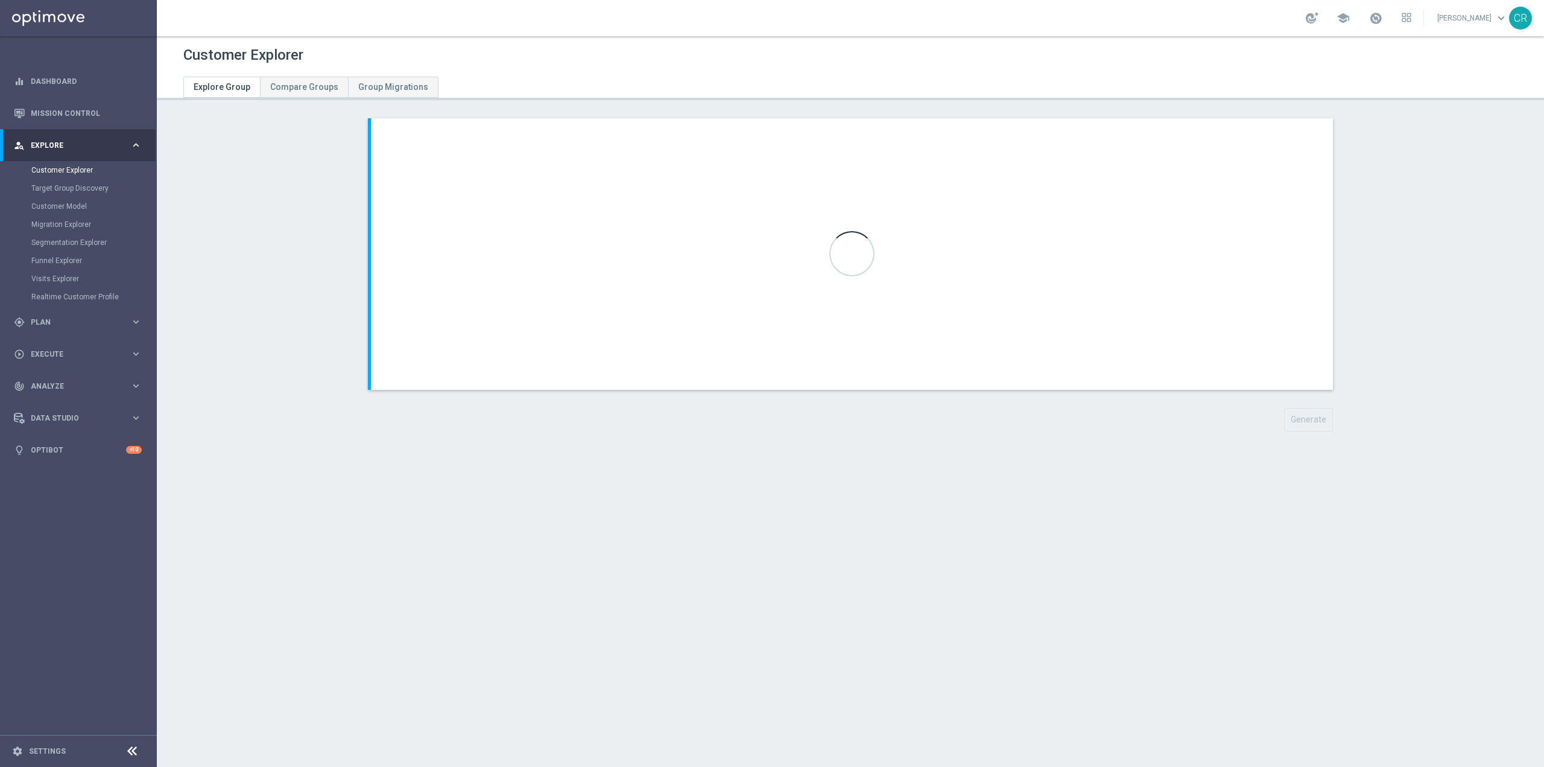
scroll to position [25121, 0]
click at [1299, 425] on button "Generate" at bounding box center [1308, 420] width 49 height 24
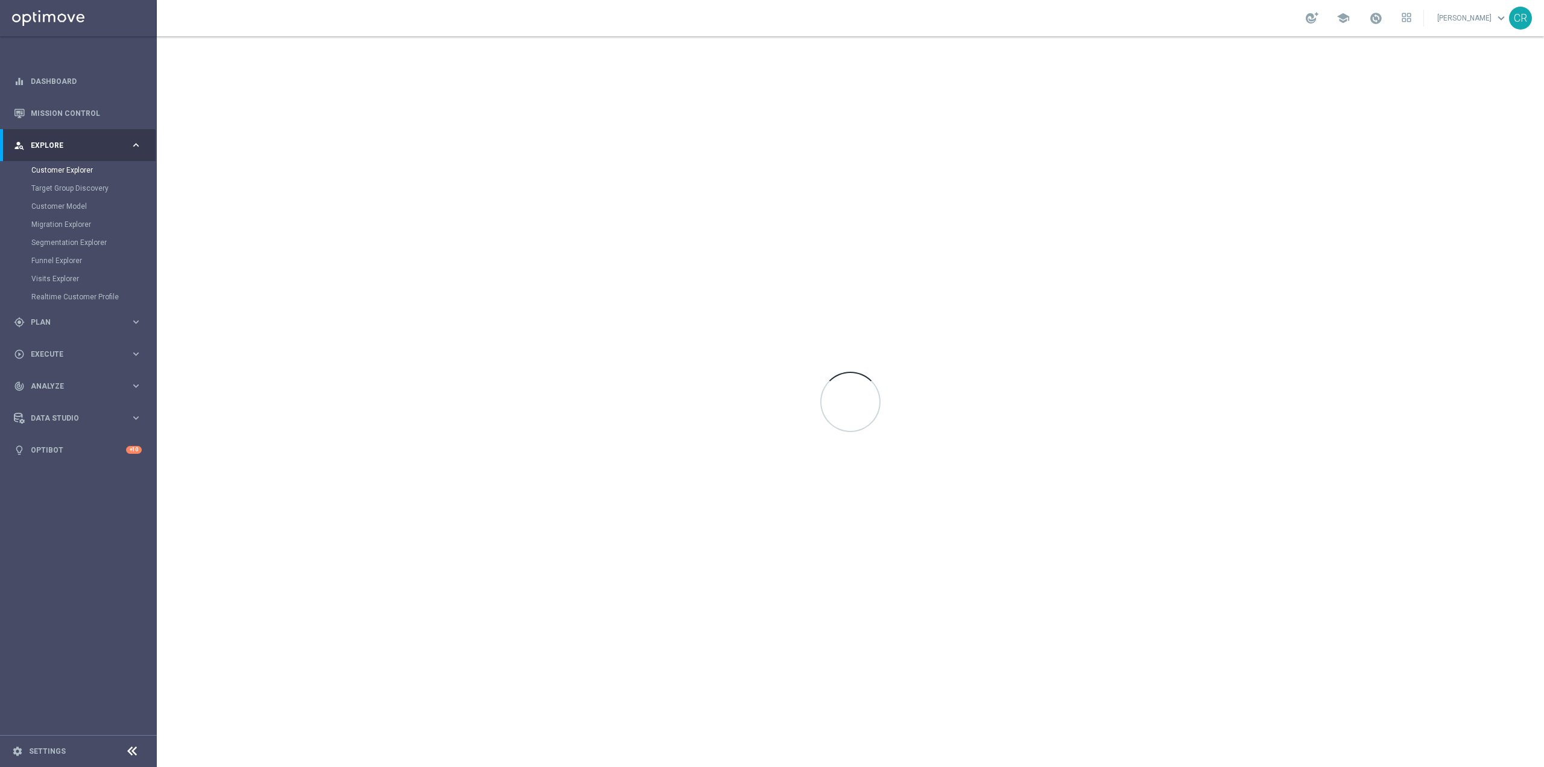
scroll to position [25121, 0]
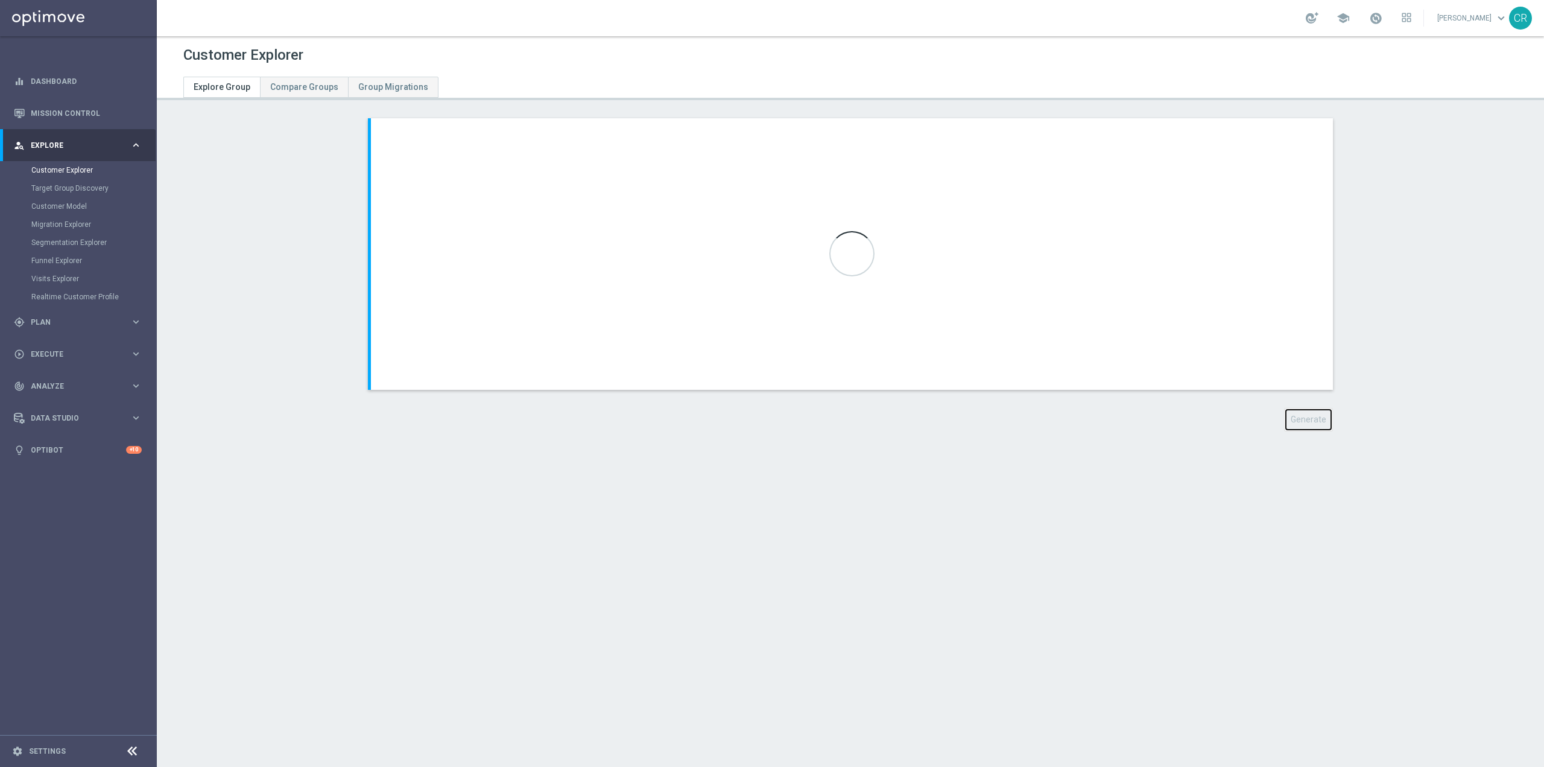
click at [1302, 420] on button "Generate" at bounding box center [1308, 420] width 49 height 24
